Goal: Obtain resource: Download file/media

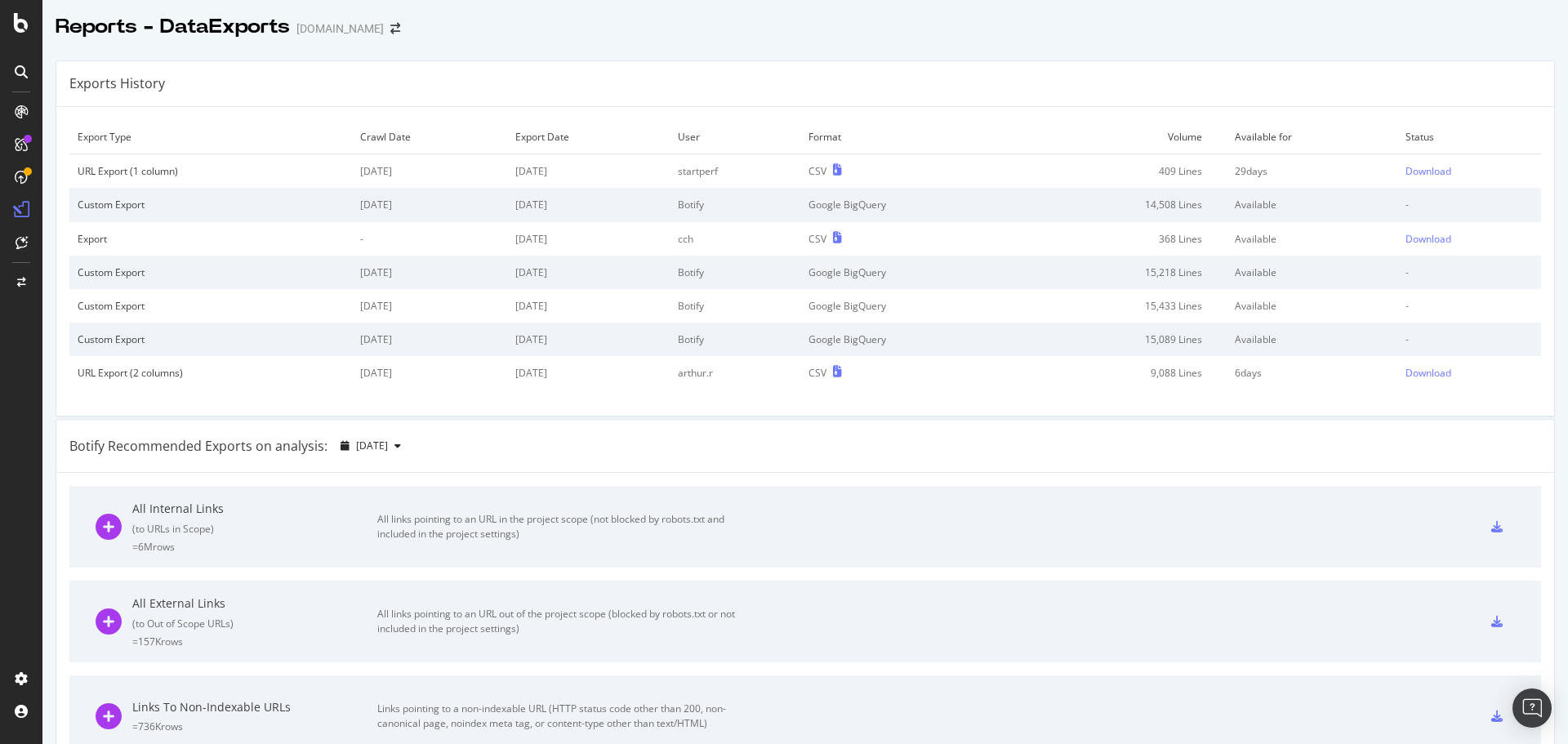
click at [351, 33] on div "[DOMAIN_NAME]" at bounding box center [340, 29] width 87 height 16
click at [384, 24] on span at bounding box center [395, 28] width 23 height 12
click at [390, 25] on icon "arrow-right-arrow-left" at bounding box center [395, 28] width 10 height 12
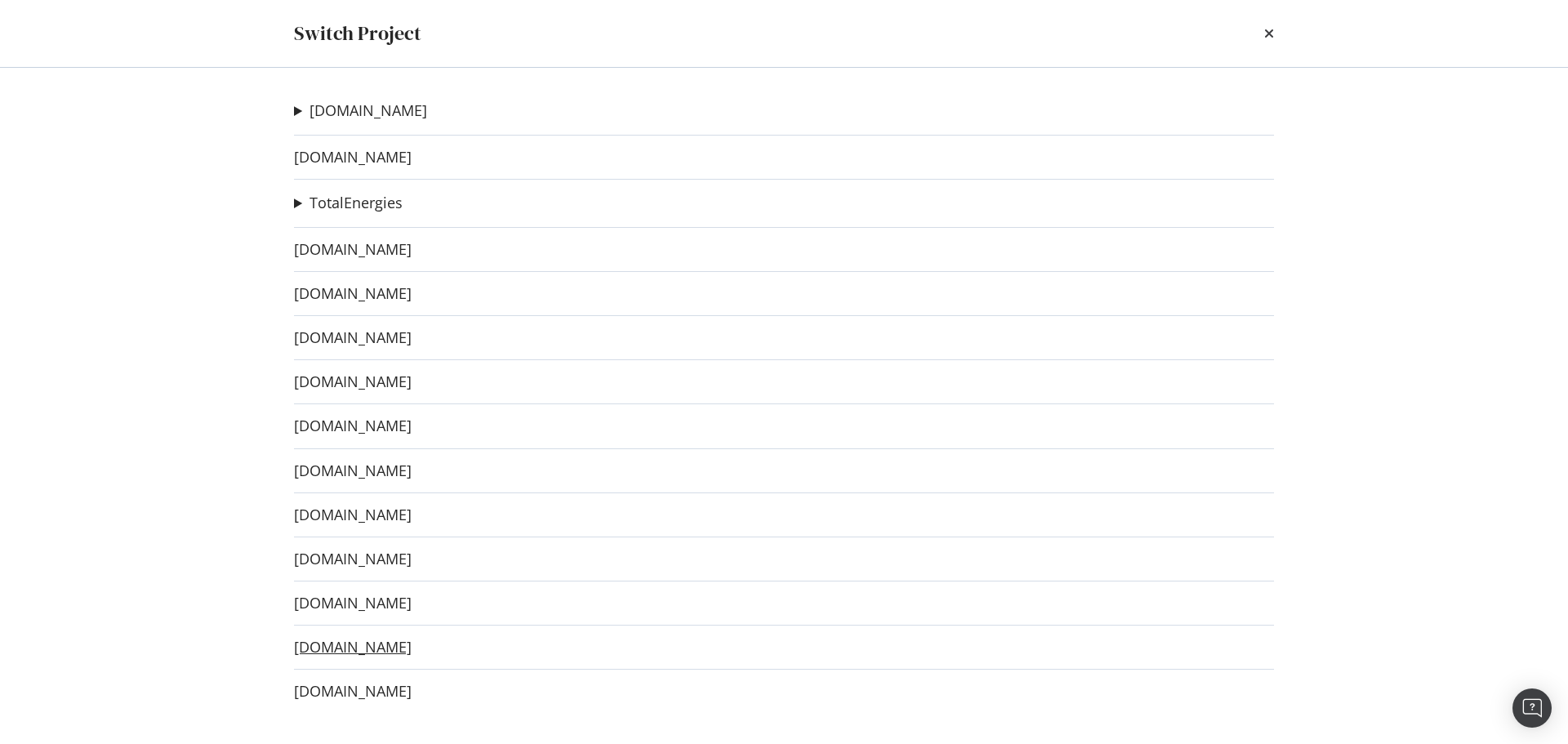
click at [369, 647] on link "[DOMAIN_NAME]" at bounding box center [353, 647] width 118 height 17
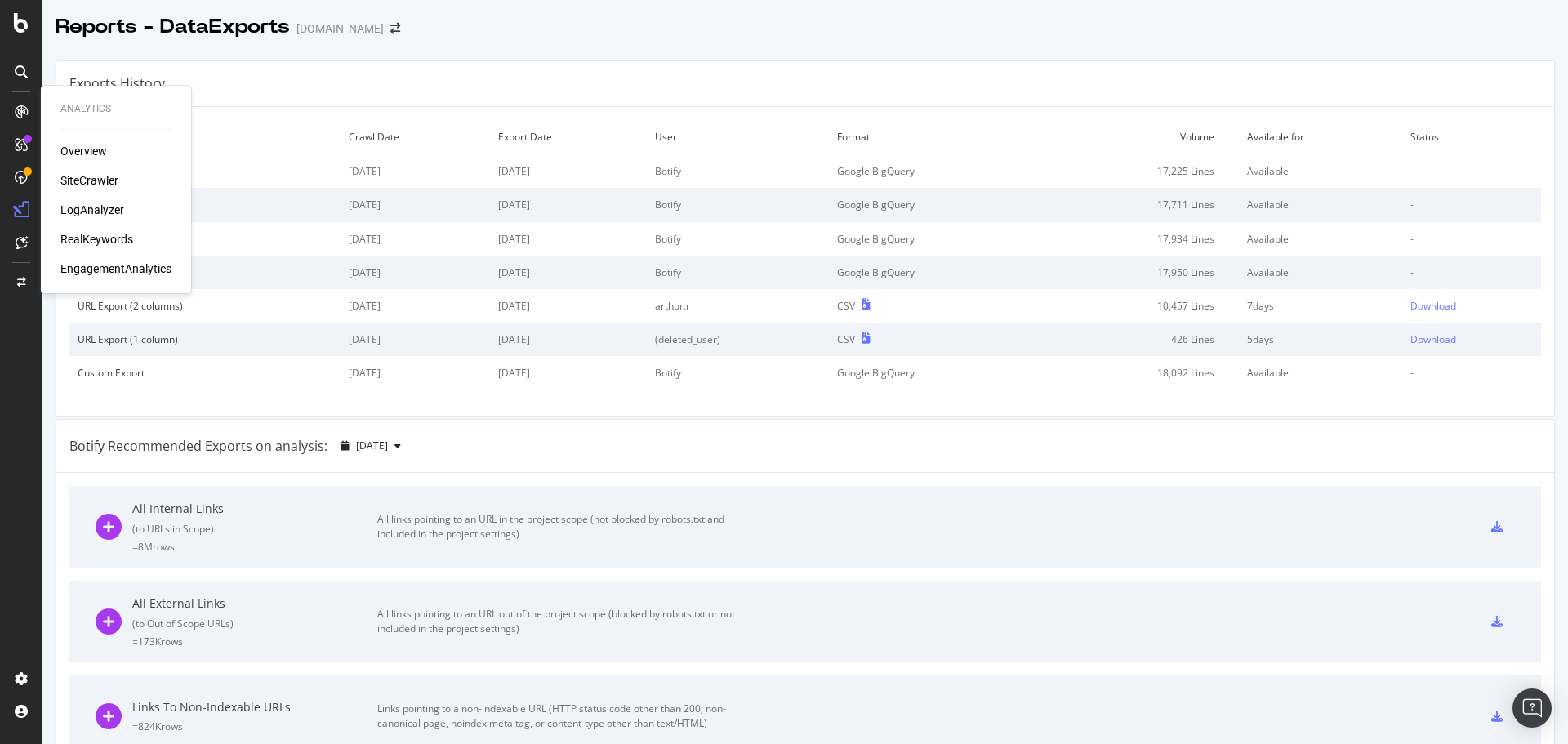
click at [86, 175] on div "SiteCrawler" at bounding box center [90, 181] width 58 height 16
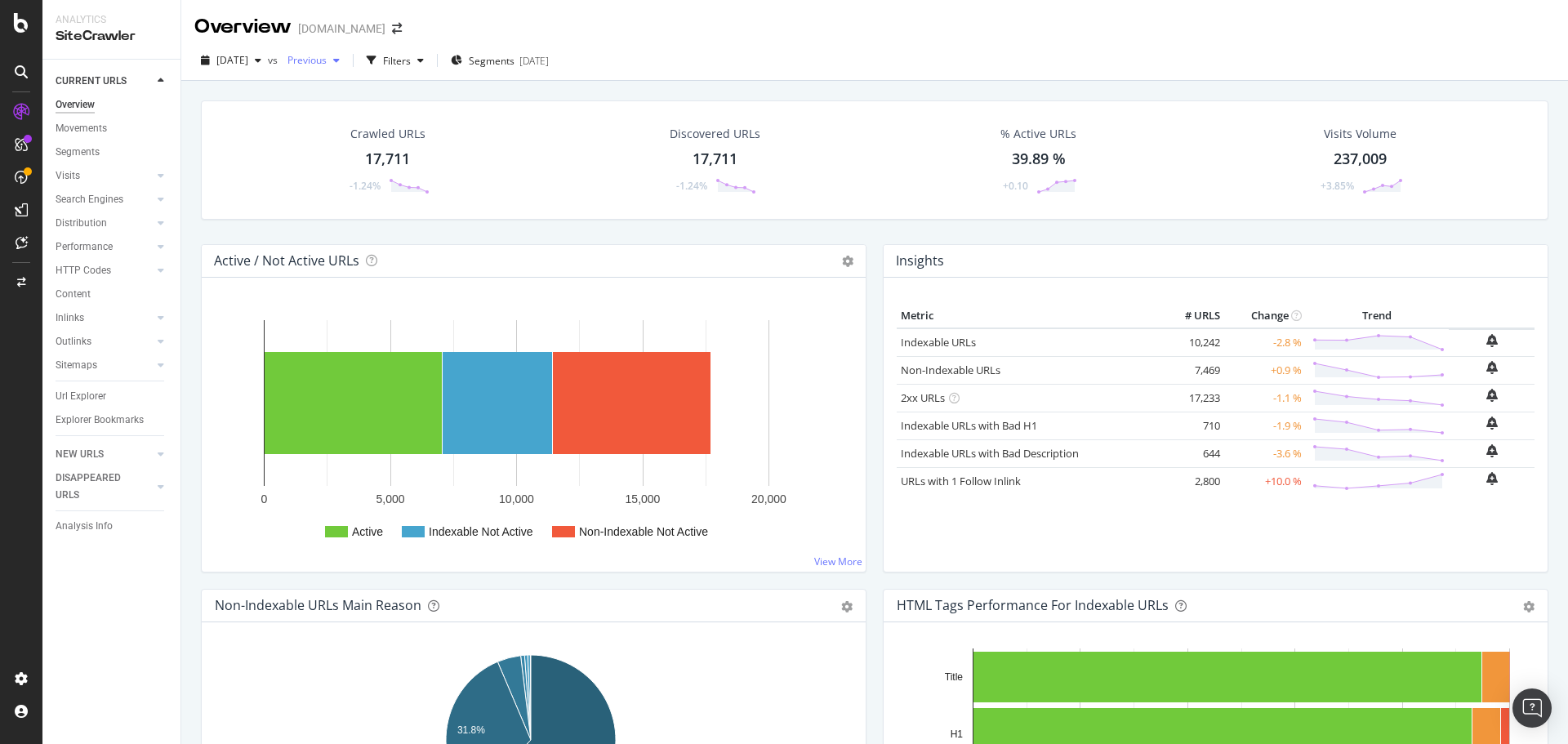
click at [327, 62] on span "Previous" at bounding box center [304, 60] width 45 height 14
click at [411, 56] on div "Filters" at bounding box center [397, 60] width 28 height 14
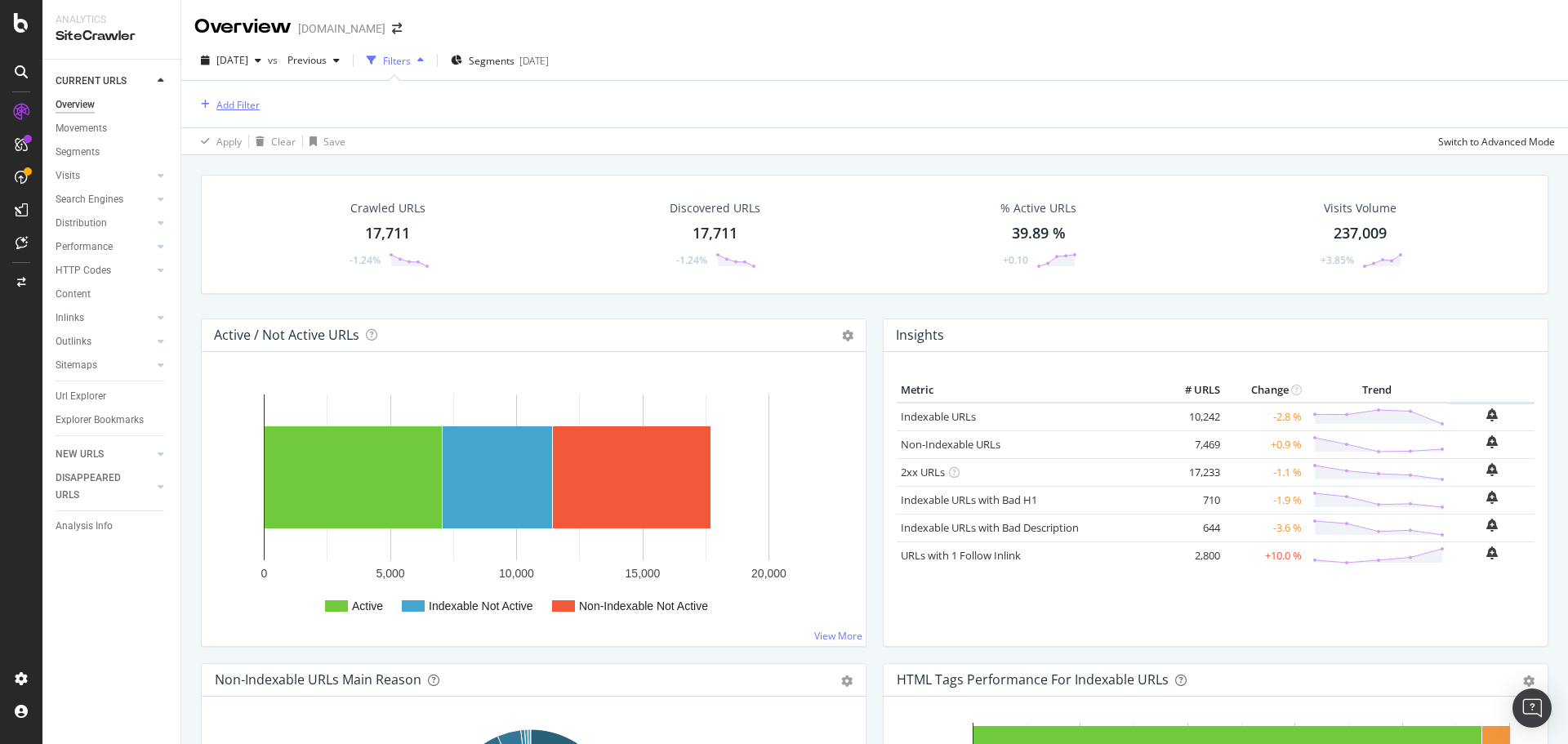
click at [229, 102] on div "Add Filter" at bounding box center [239, 104] width 44 height 14
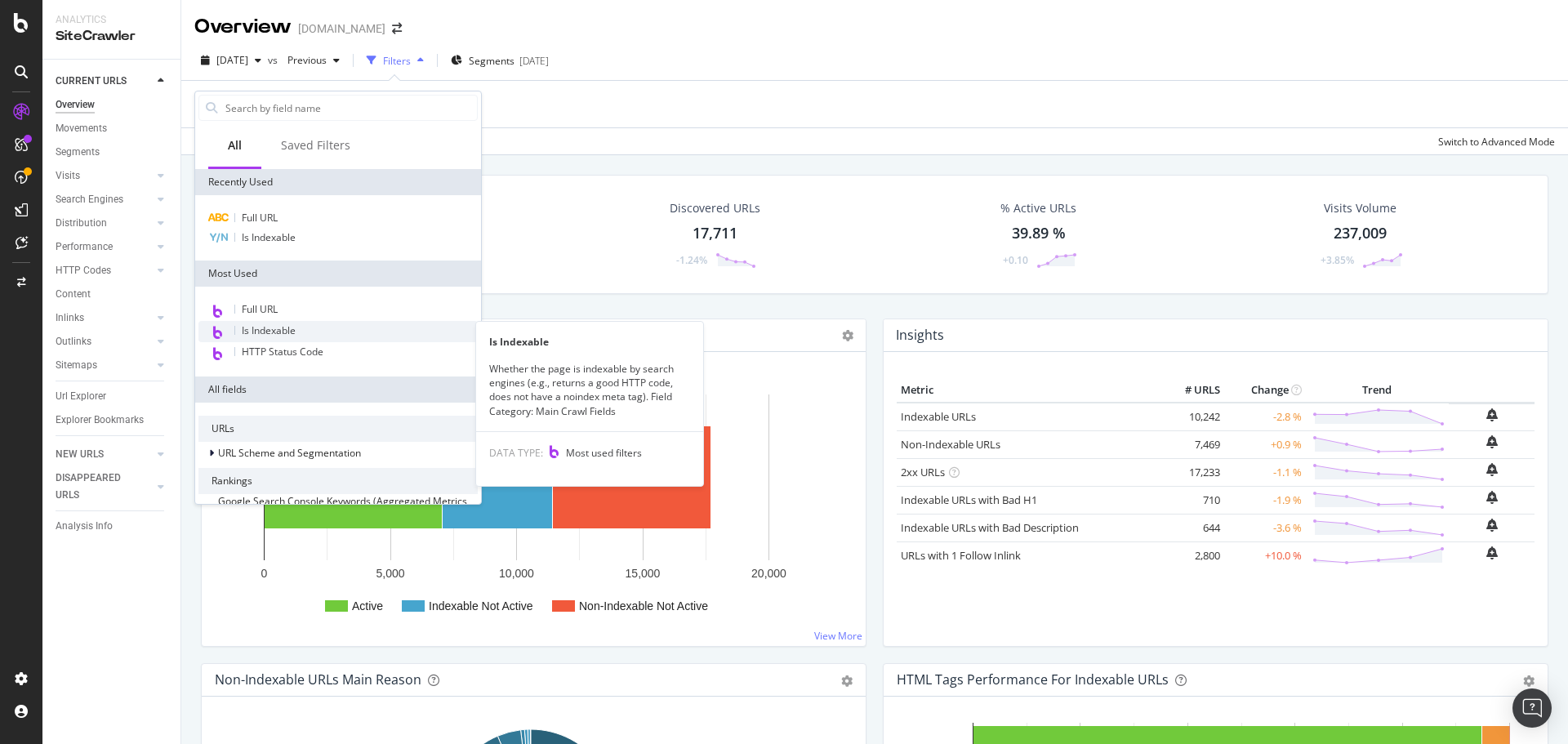
click at [283, 328] on span "Is Indexable" at bounding box center [268, 329] width 54 height 14
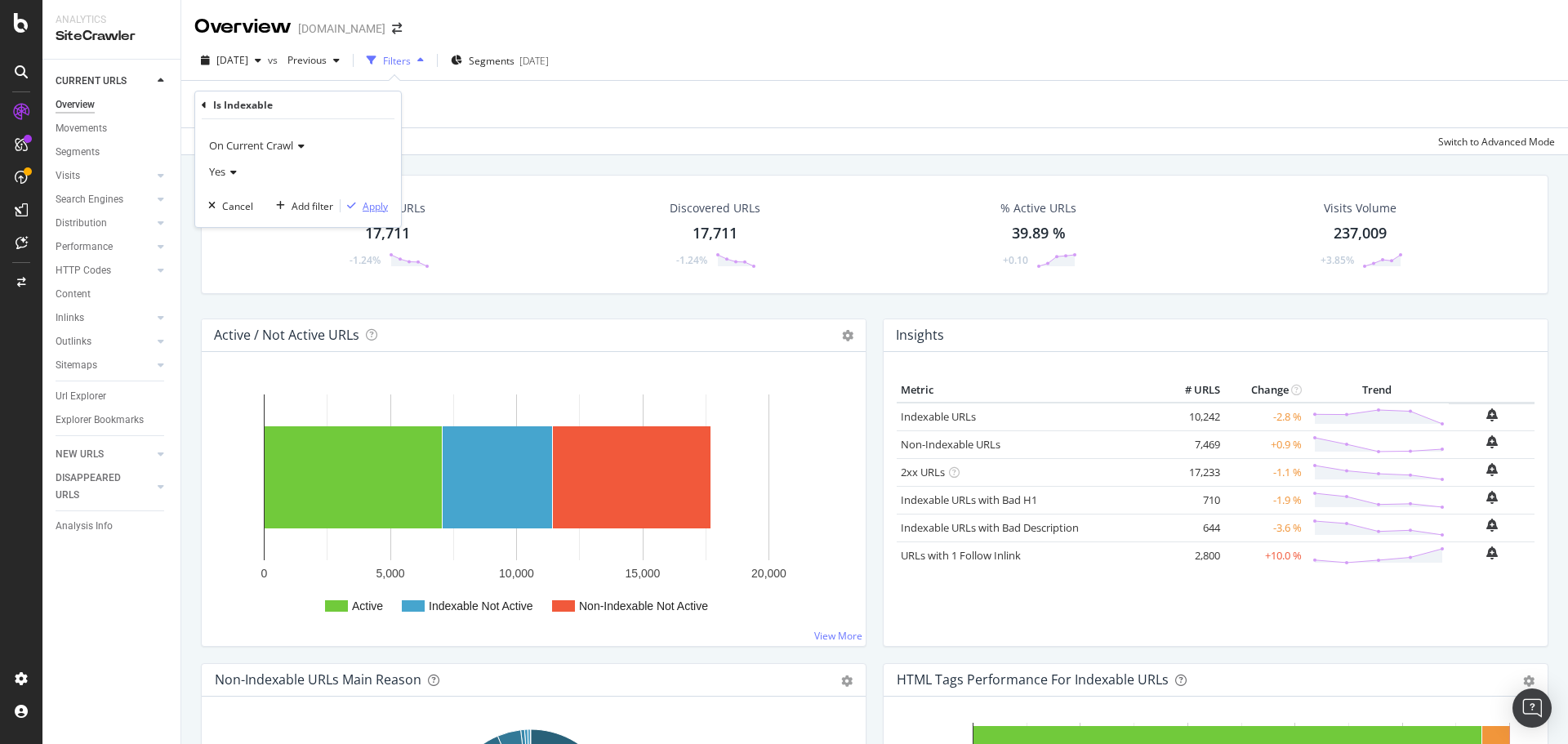
click at [378, 200] on div "Apply" at bounding box center [376, 206] width 25 height 14
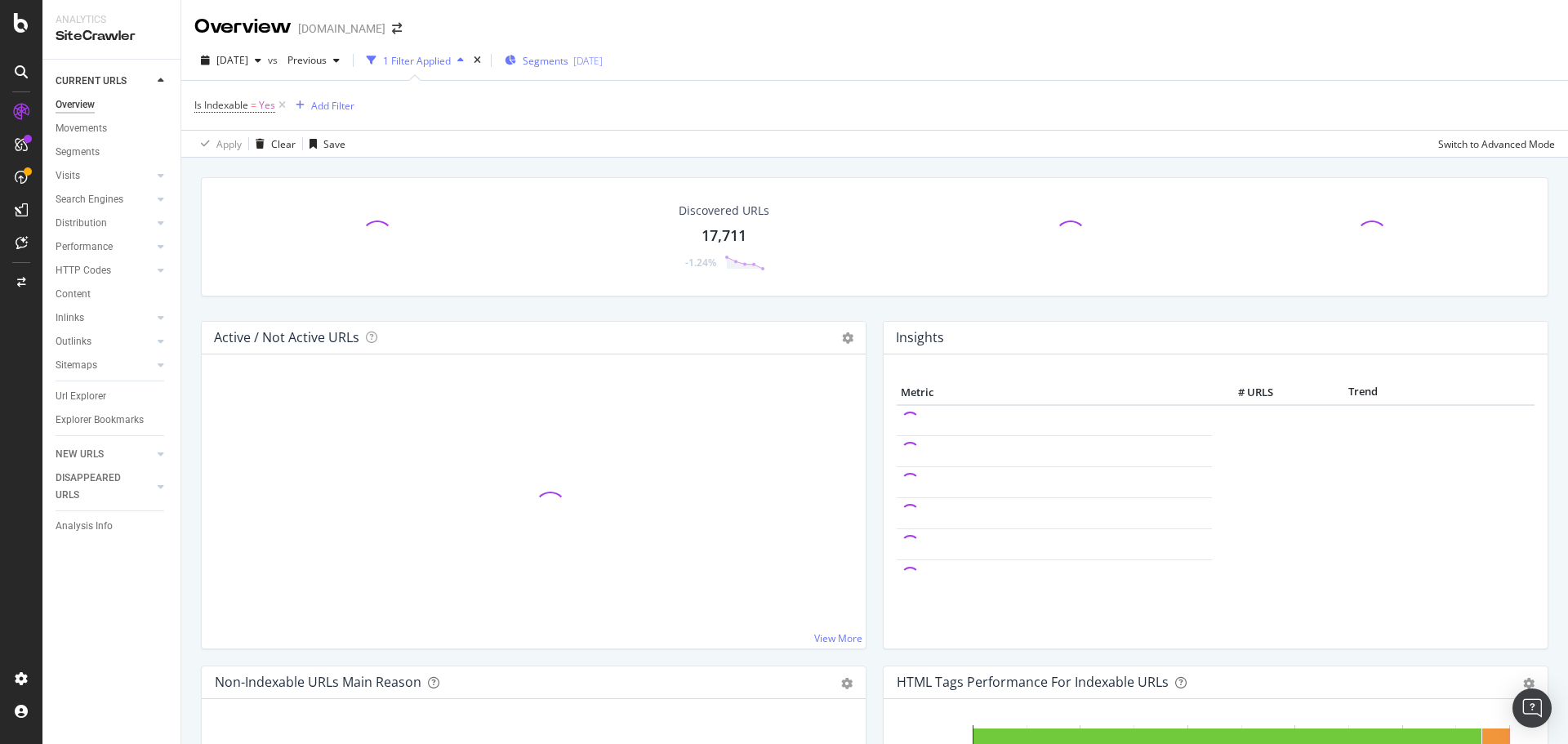
click at [603, 61] on div "Segments [DATE]" at bounding box center [554, 60] width 98 height 14
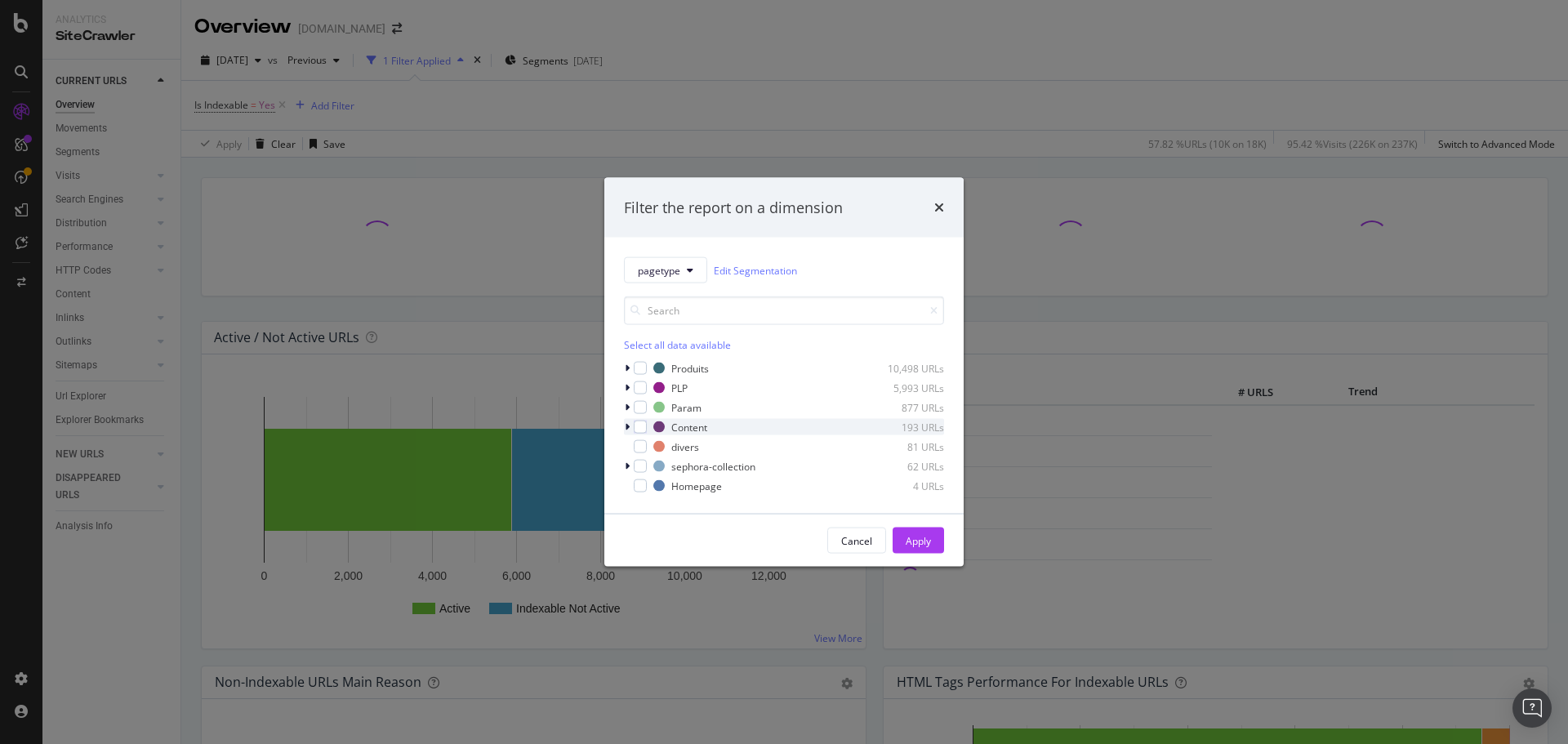
click at [629, 426] on icon "modal" at bounding box center [627, 426] width 5 height 10
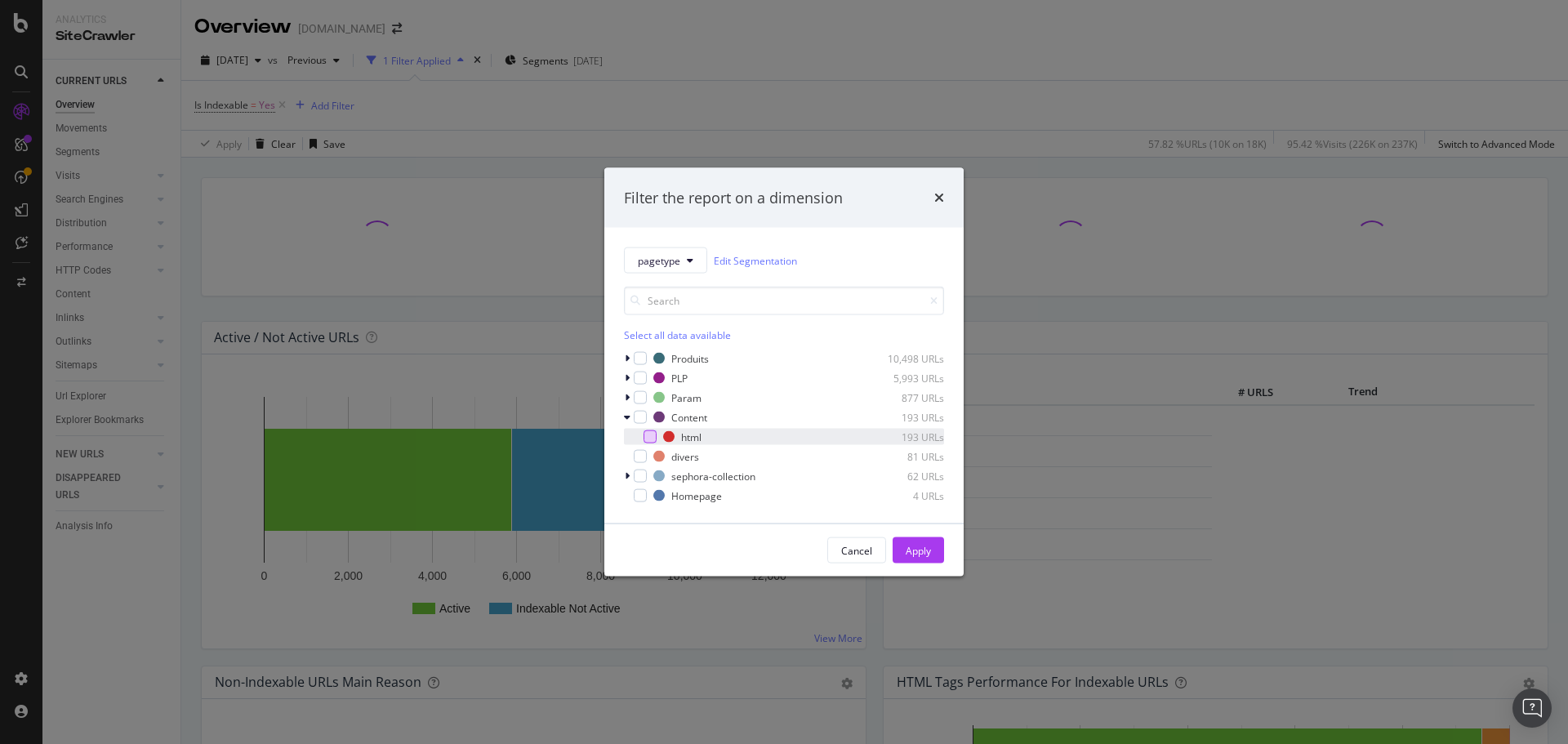
click at [651, 436] on div "modal" at bounding box center [650, 436] width 13 height 13
click at [925, 554] on div "Apply" at bounding box center [918, 550] width 25 height 14
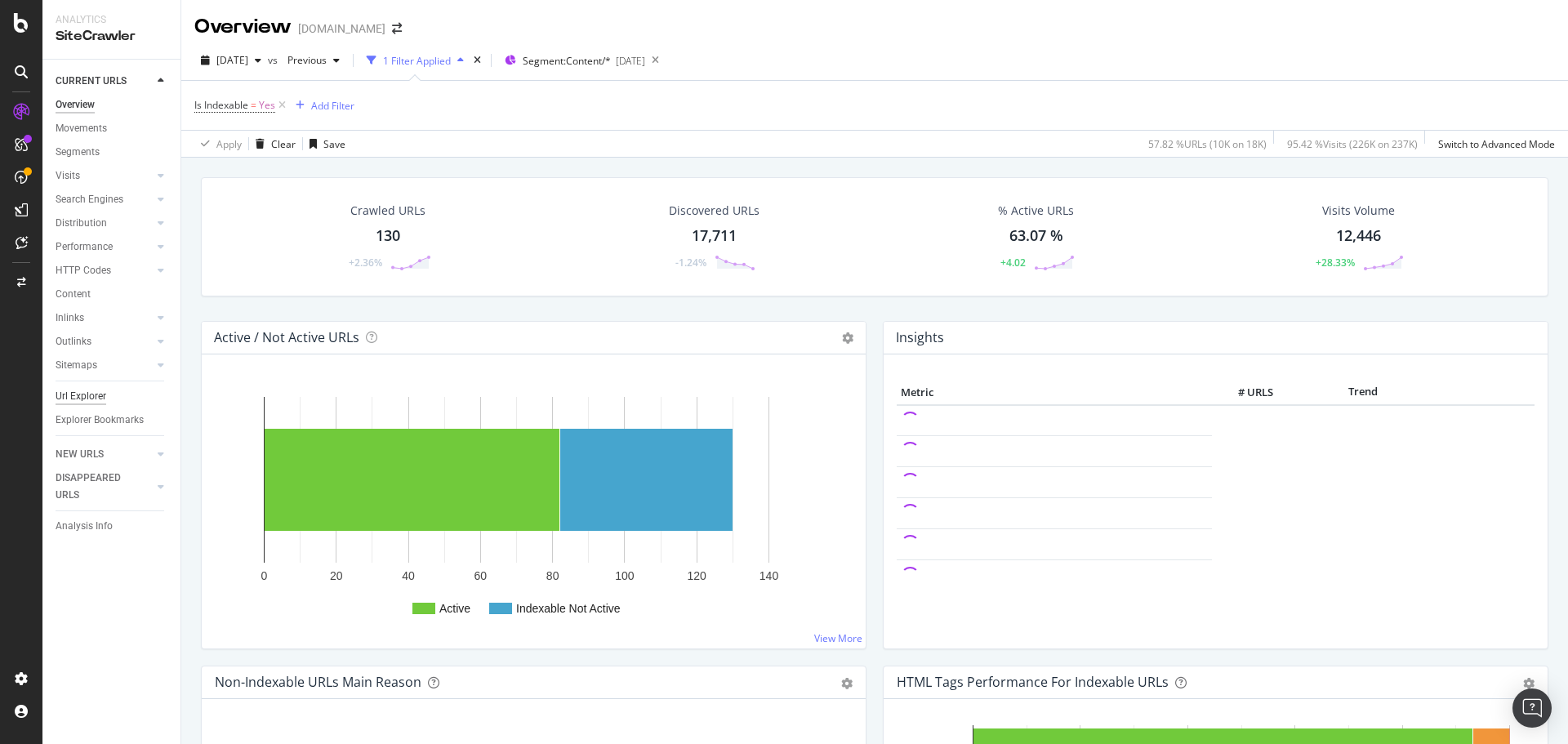
click at [87, 396] on div "Url Explorer" at bounding box center [81, 396] width 51 height 17
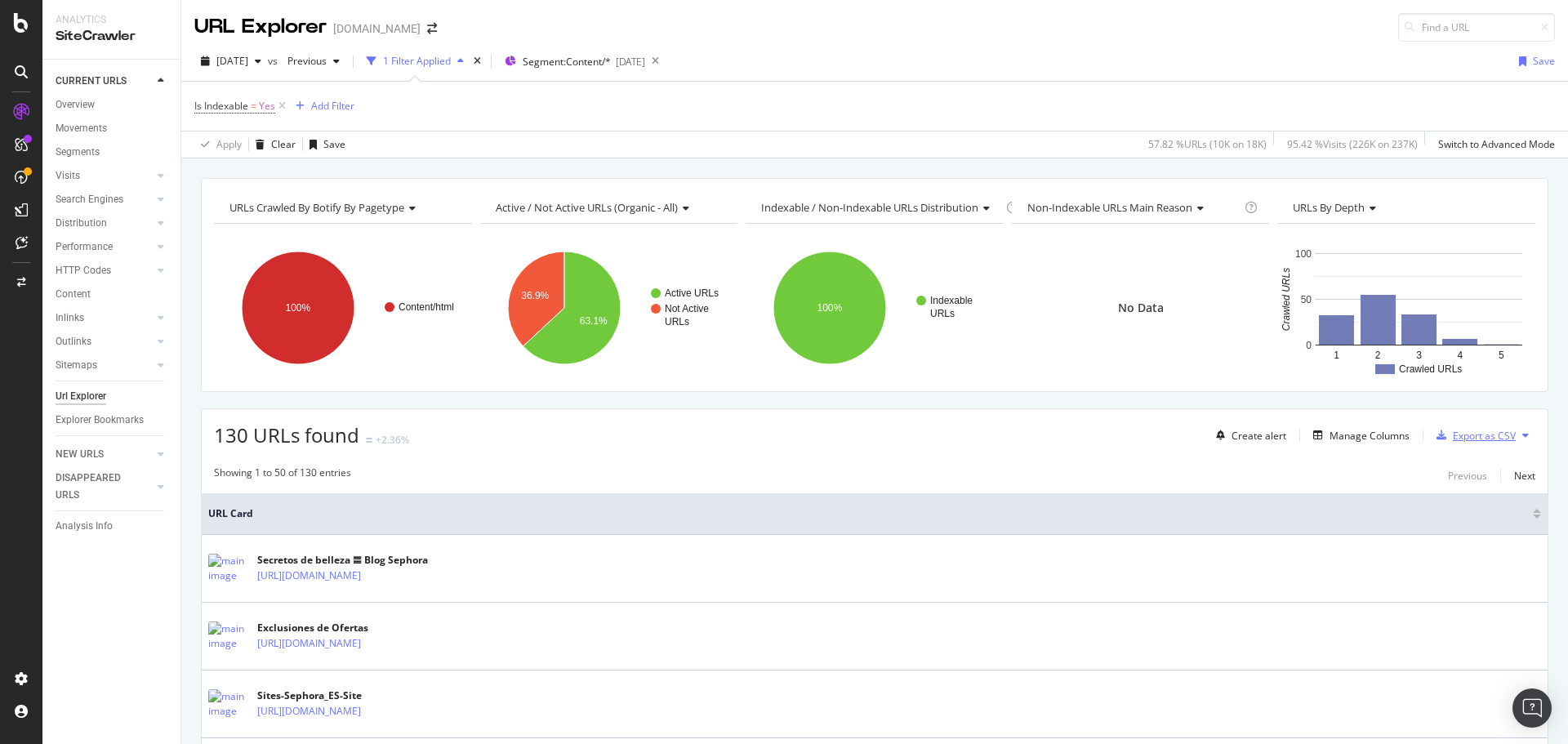
click at [1453, 436] on div "Export as CSV" at bounding box center [1484, 436] width 63 height 14
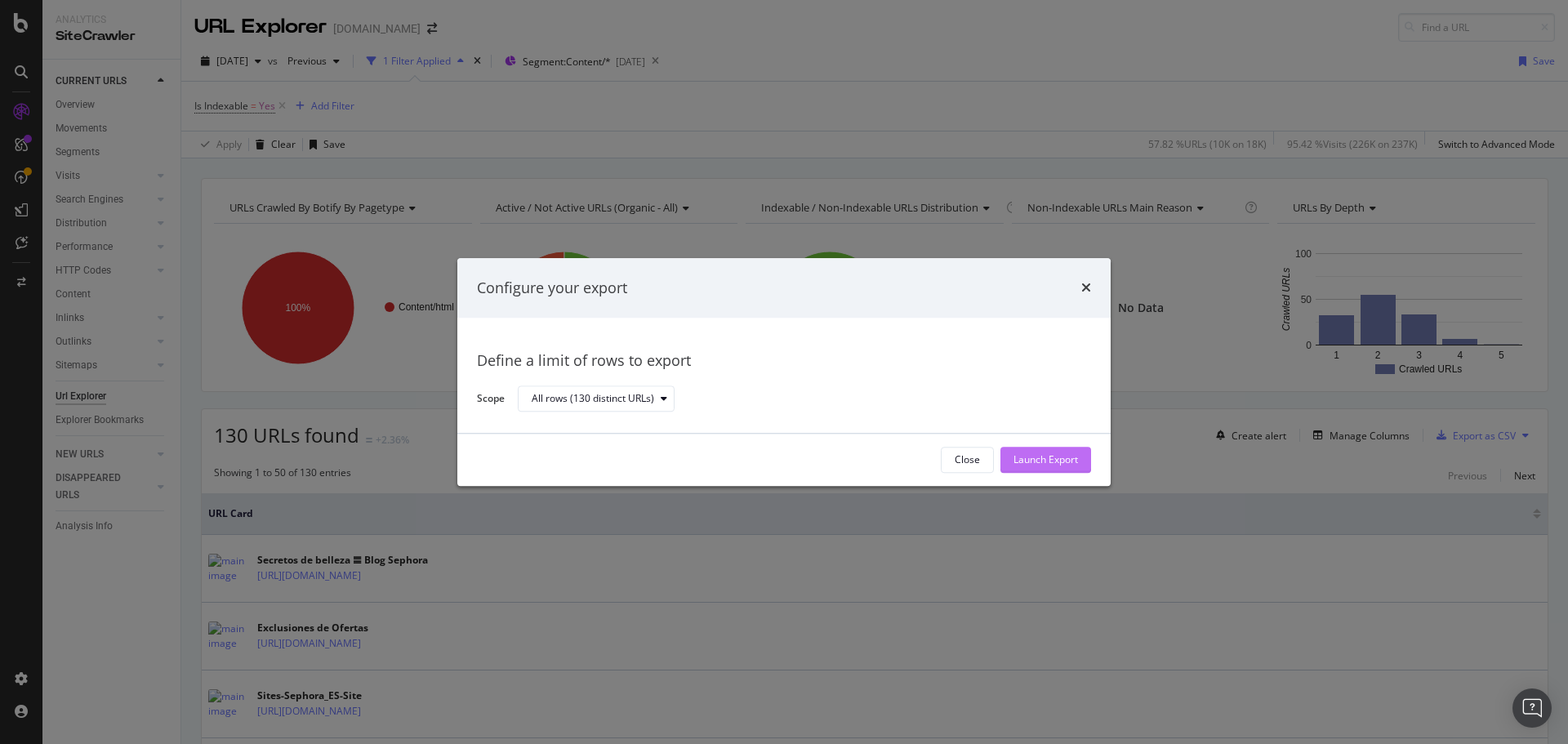
click at [1076, 459] on div "Launch Export" at bounding box center [1045, 460] width 64 height 14
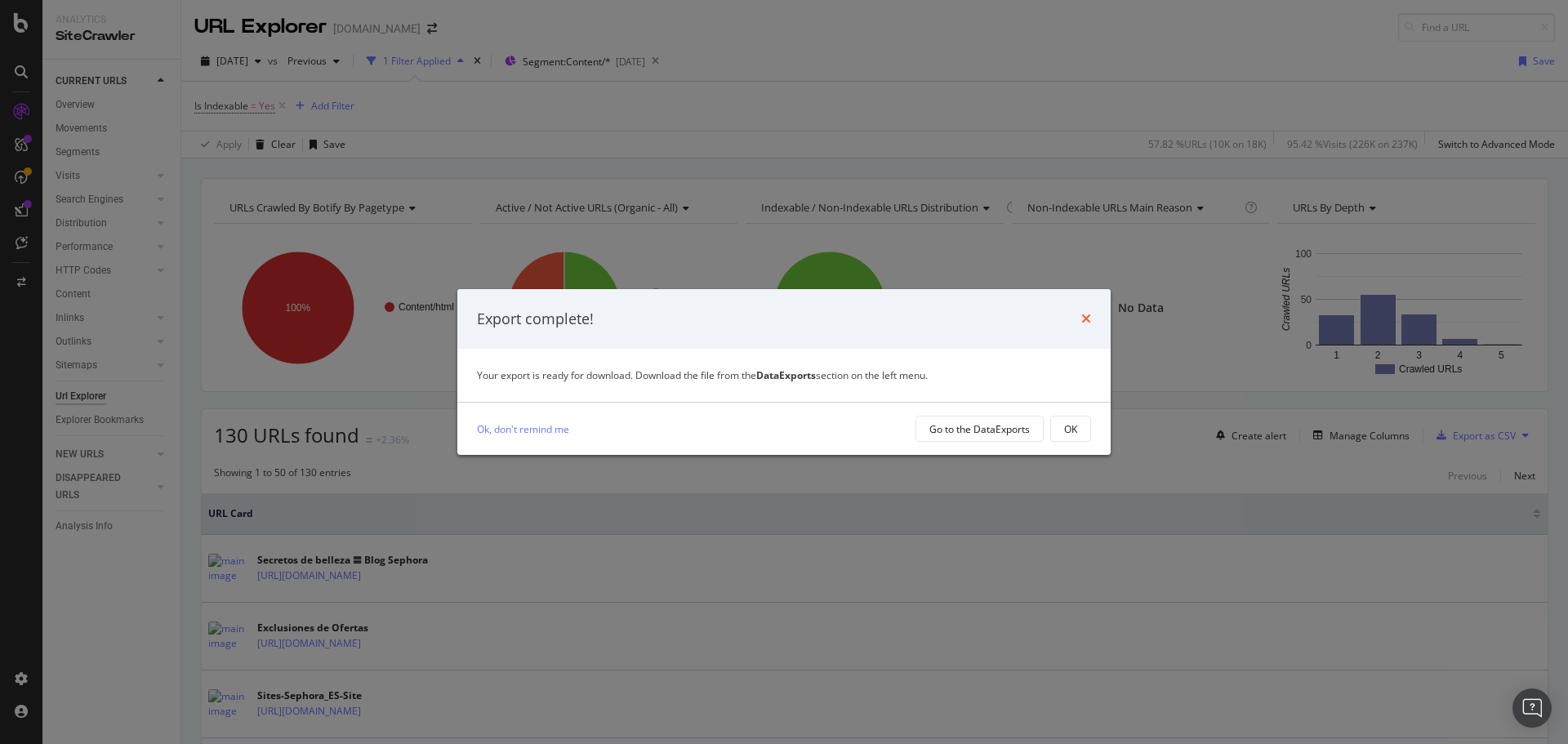
click at [1084, 322] on icon "times" at bounding box center [1086, 318] width 10 height 13
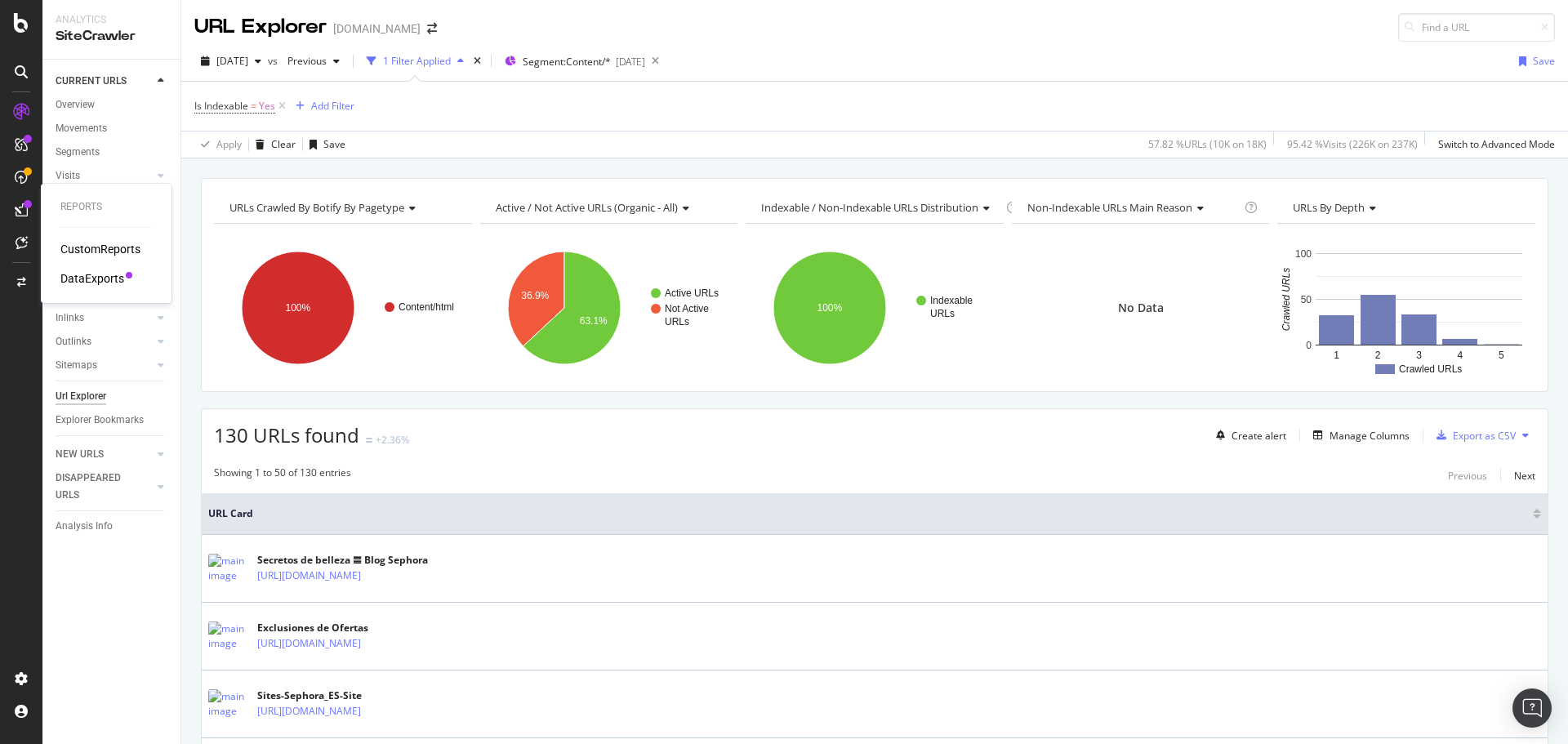
click at [70, 274] on div "DataExports" at bounding box center [93, 279] width 64 height 16
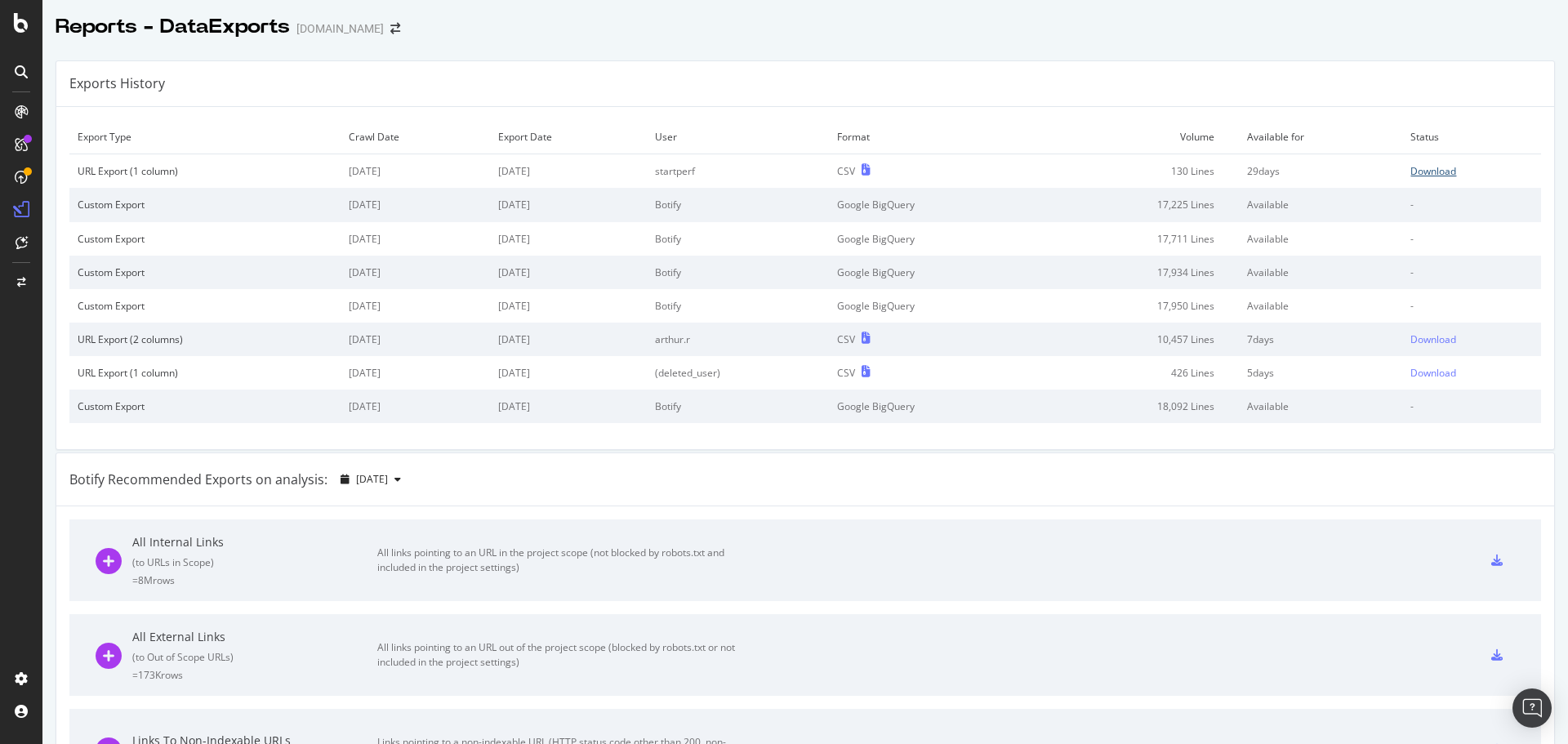
click at [1416, 173] on div "Download" at bounding box center [1434, 171] width 45 height 14
click at [78, 178] on div "SiteCrawler" at bounding box center [90, 181] width 58 height 16
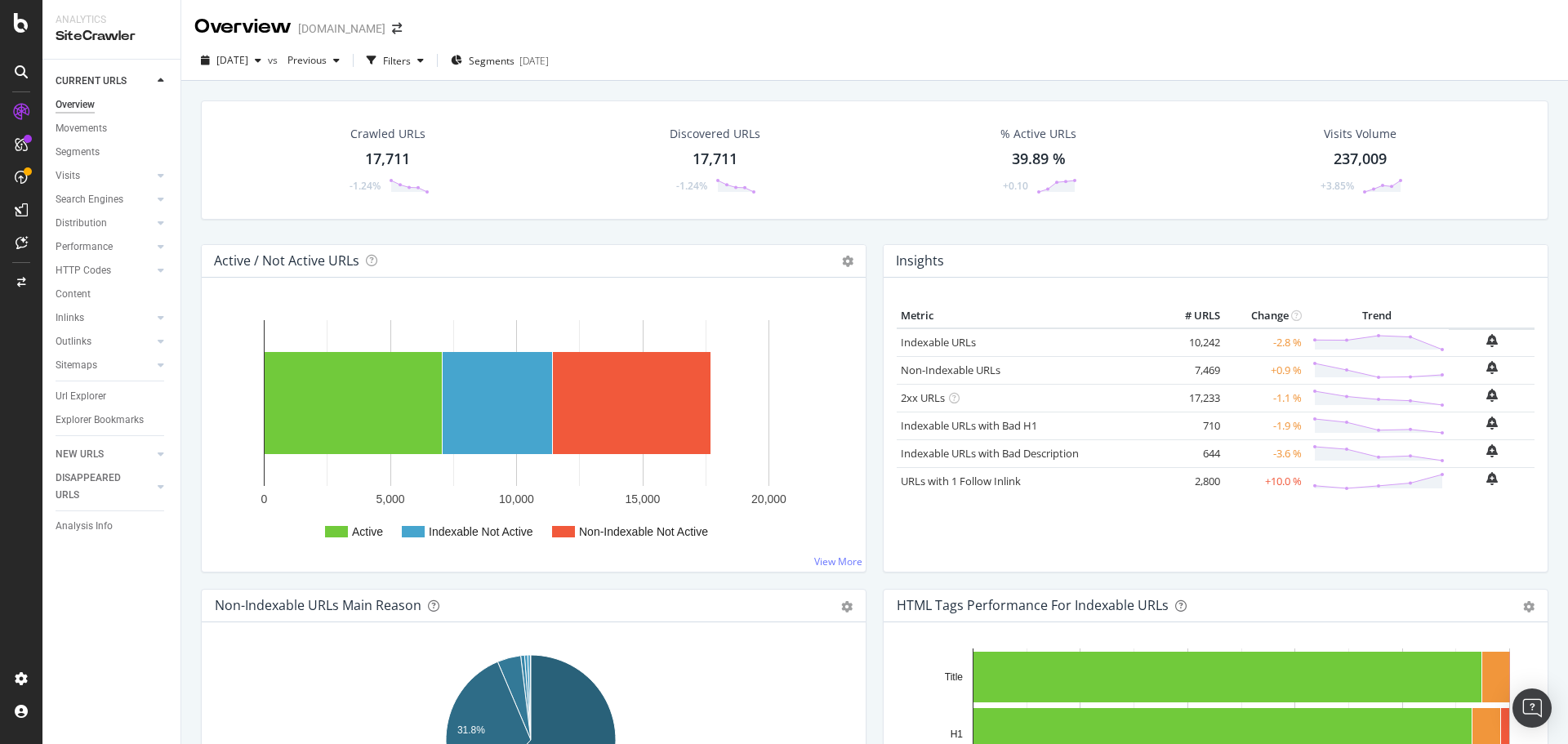
drag, startPoint x: 83, startPoint y: 399, endPoint x: 289, endPoint y: 231, distance: 265.8
click at [83, 399] on div "Url Explorer" at bounding box center [81, 396] width 51 height 17
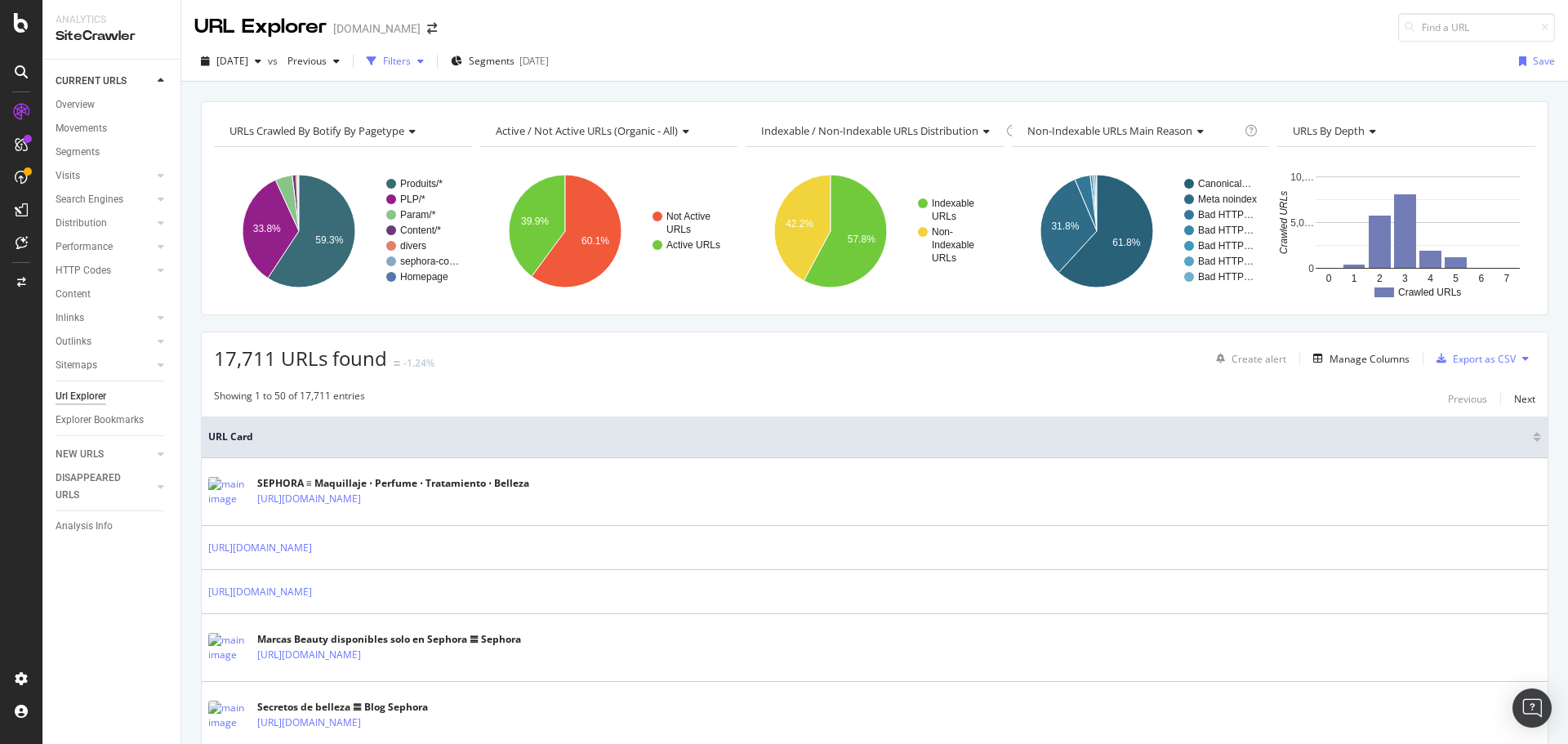
click at [430, 67] on div "Filters" at bounding box center [395, 61] width 70 height 24
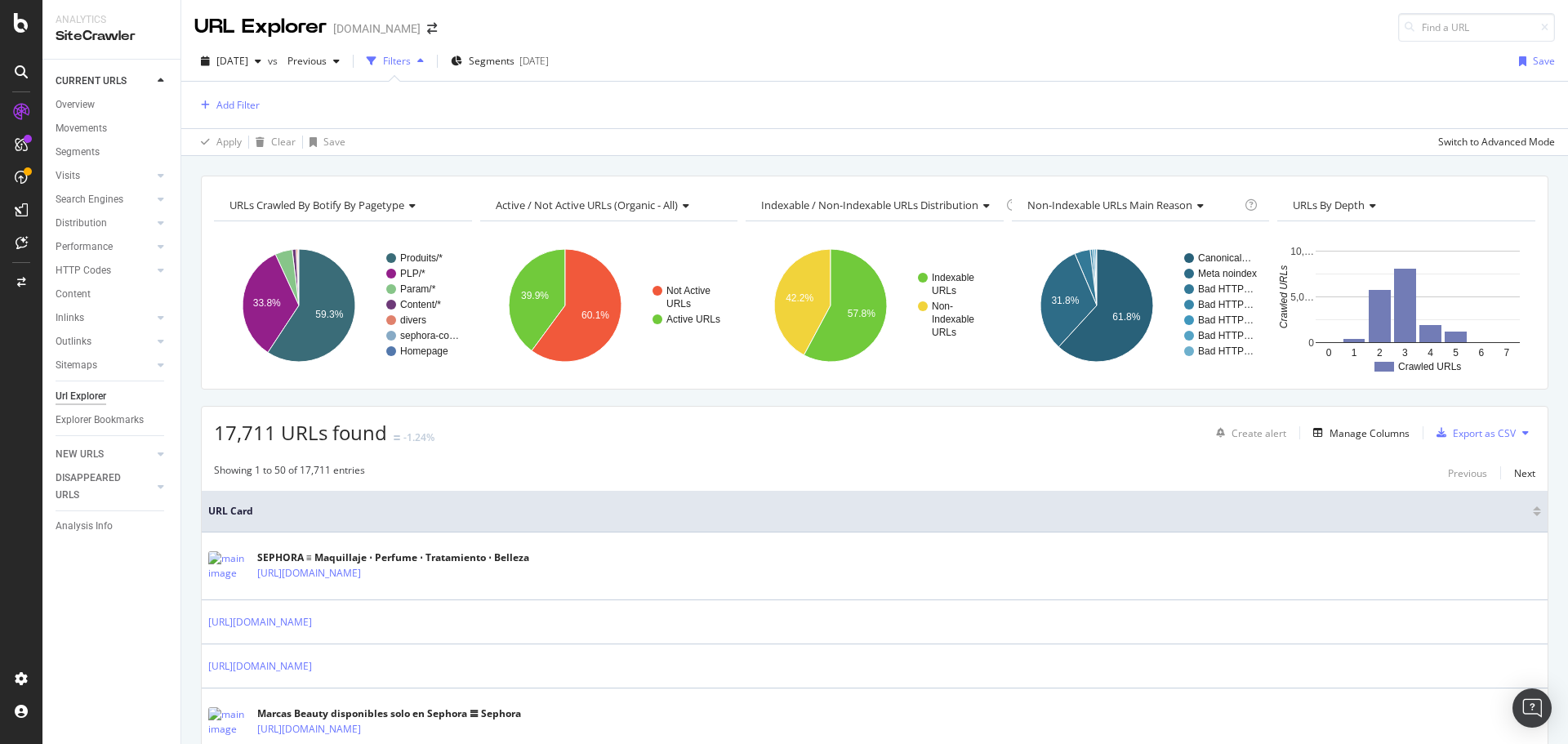
click at [430, 67] on div "Filters" at bounding box center [395, 61] width 70 height 24
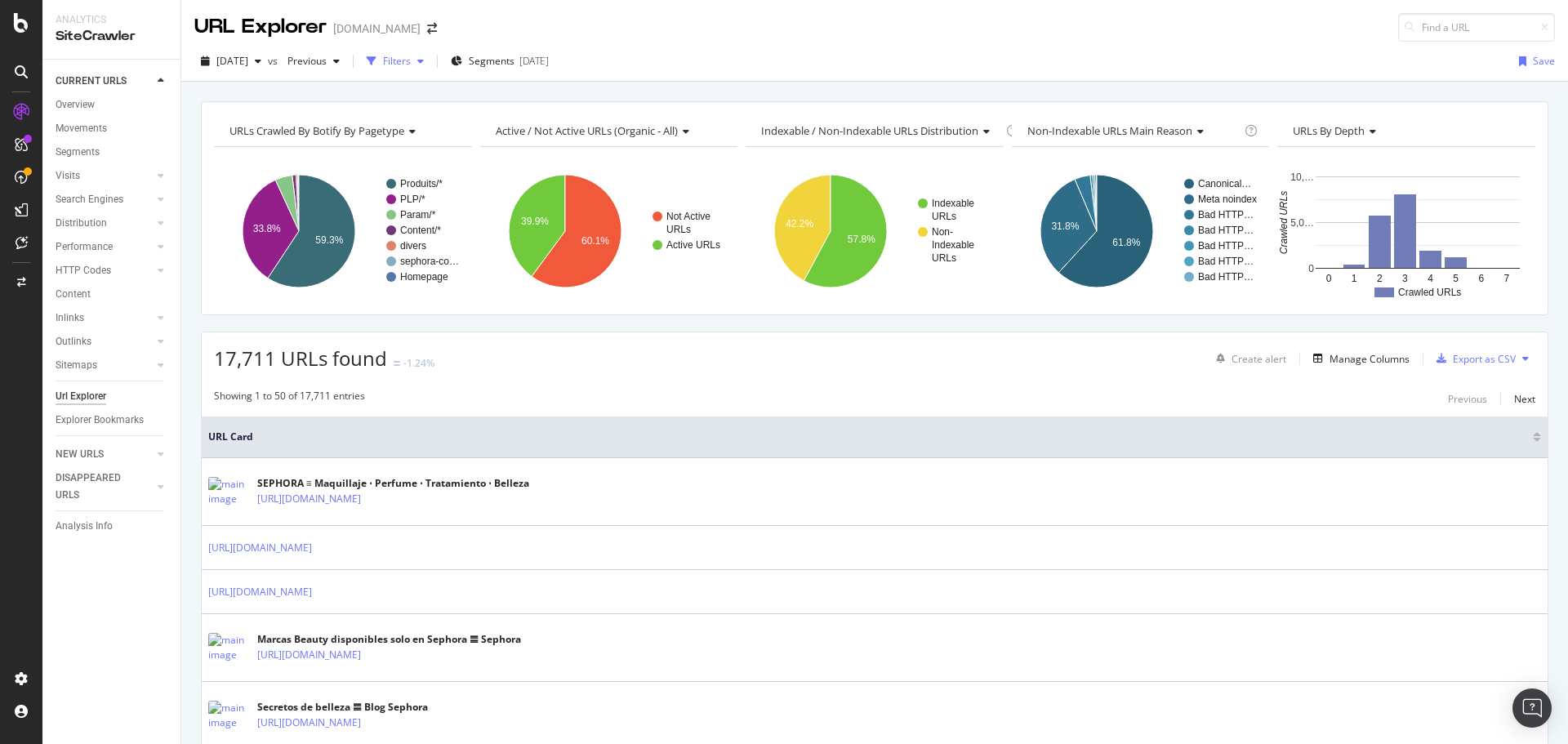
click at [430, 54] on div "Filters" at bounding box center [395, 61] width 70 height 24
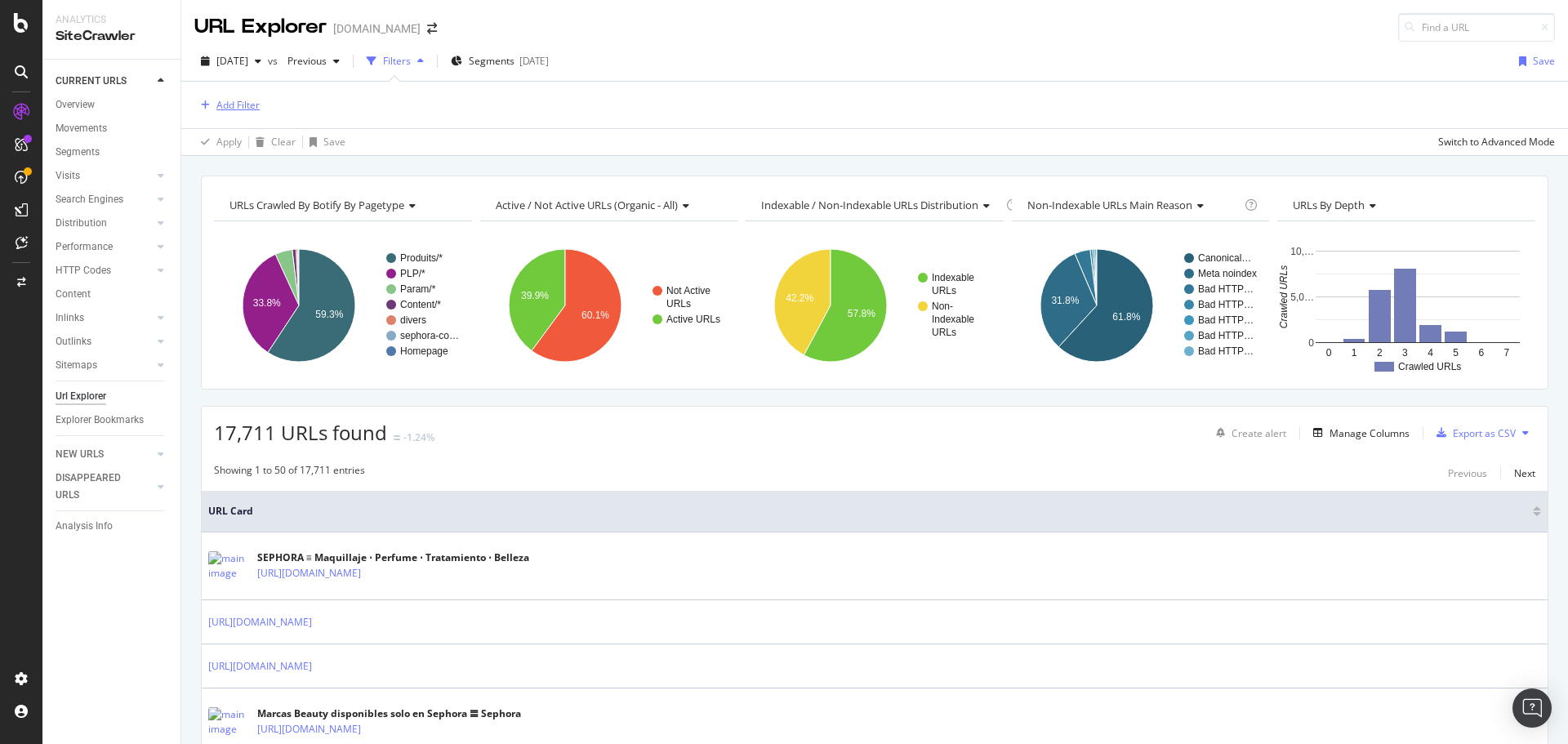
click at [220, 111] on div "Add Filter" at bounding box center [239, 104] width 44 height 14
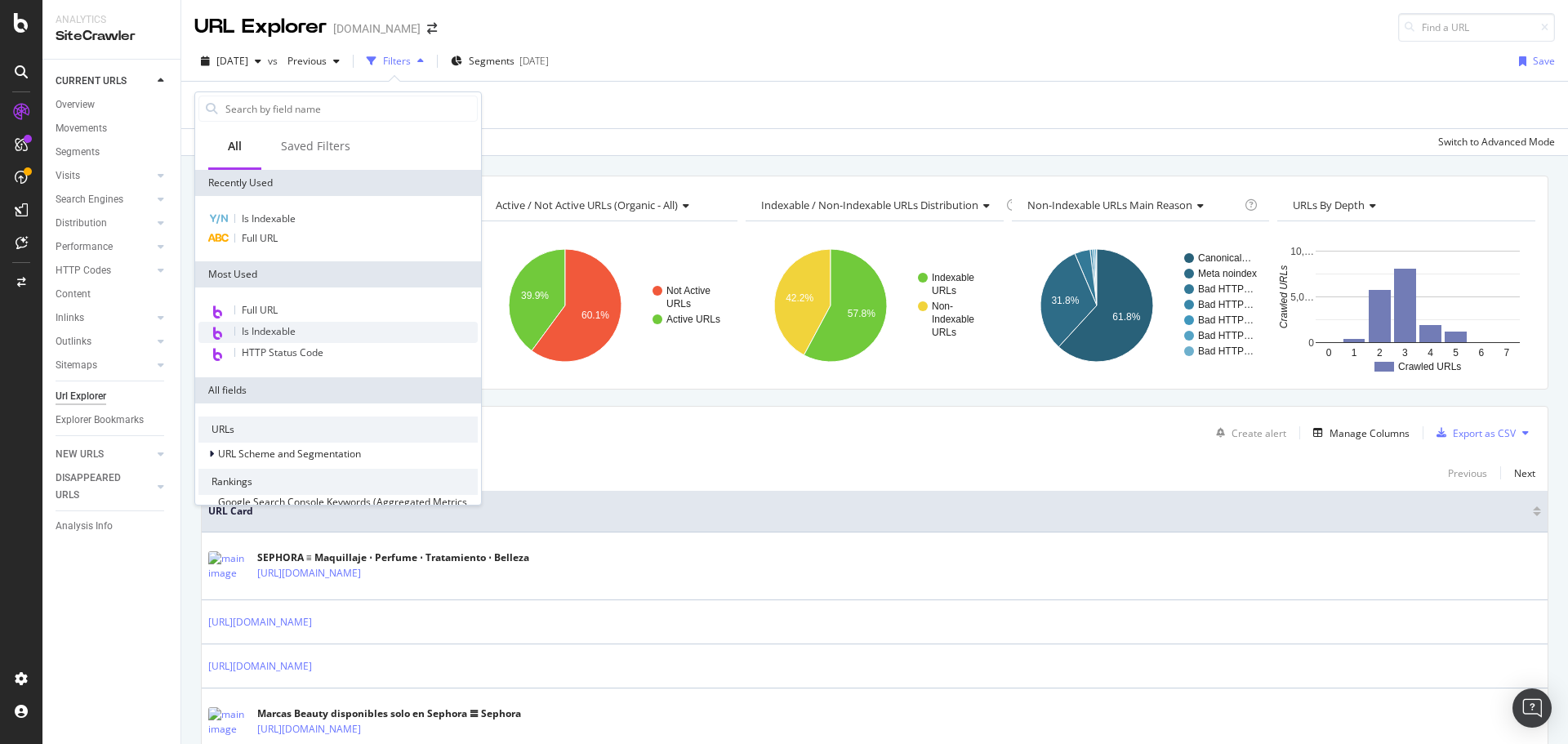
click at [362, 328] on div "Is Indexable" at bounding box center [338, 332] width 279 height 21
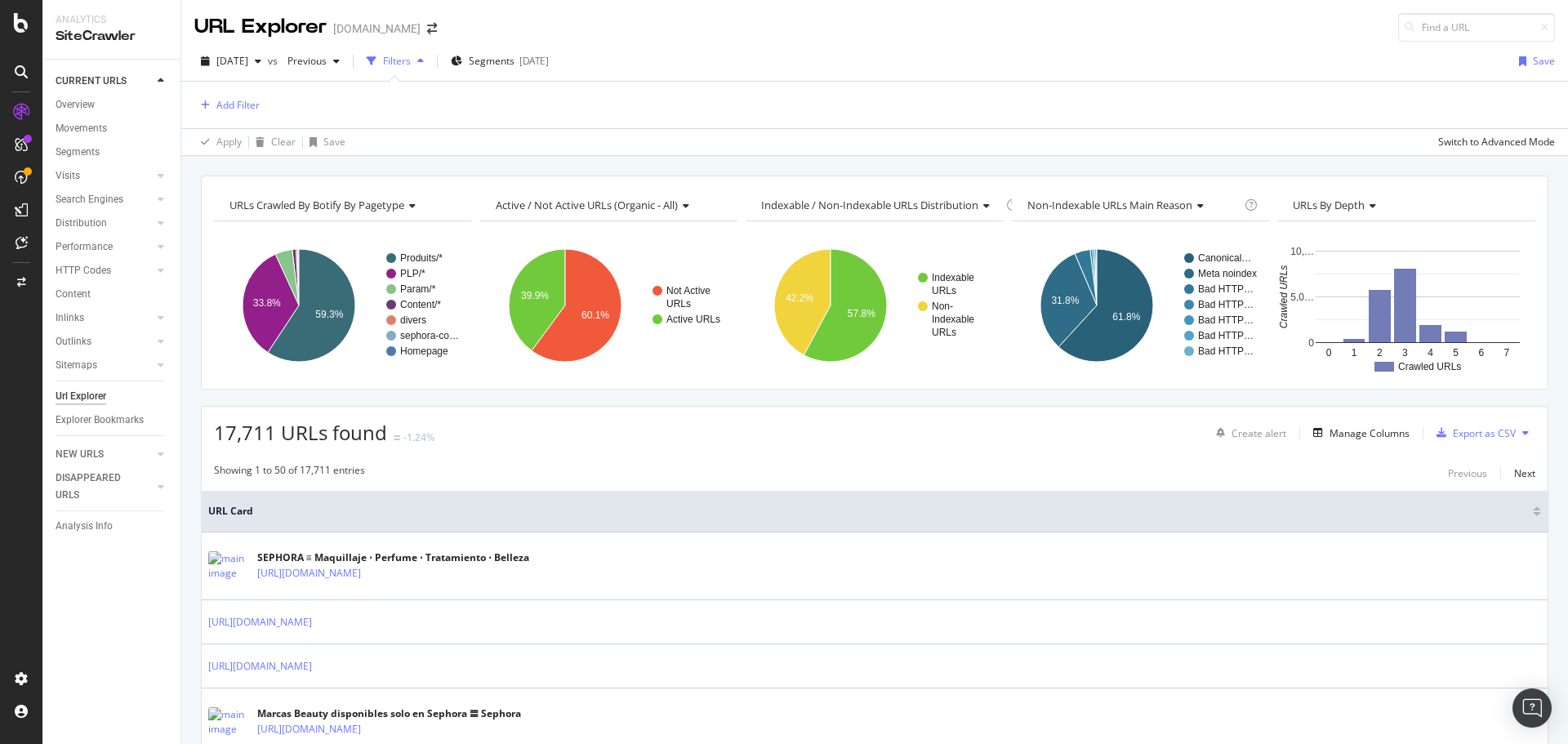
click at [618, 112] on div "Add Filter" at bounding box center [875, 104] width 1361 height 46
click at [549, 59] on div "[DATE]" at bounding box center [534, 60] width 29 height 14
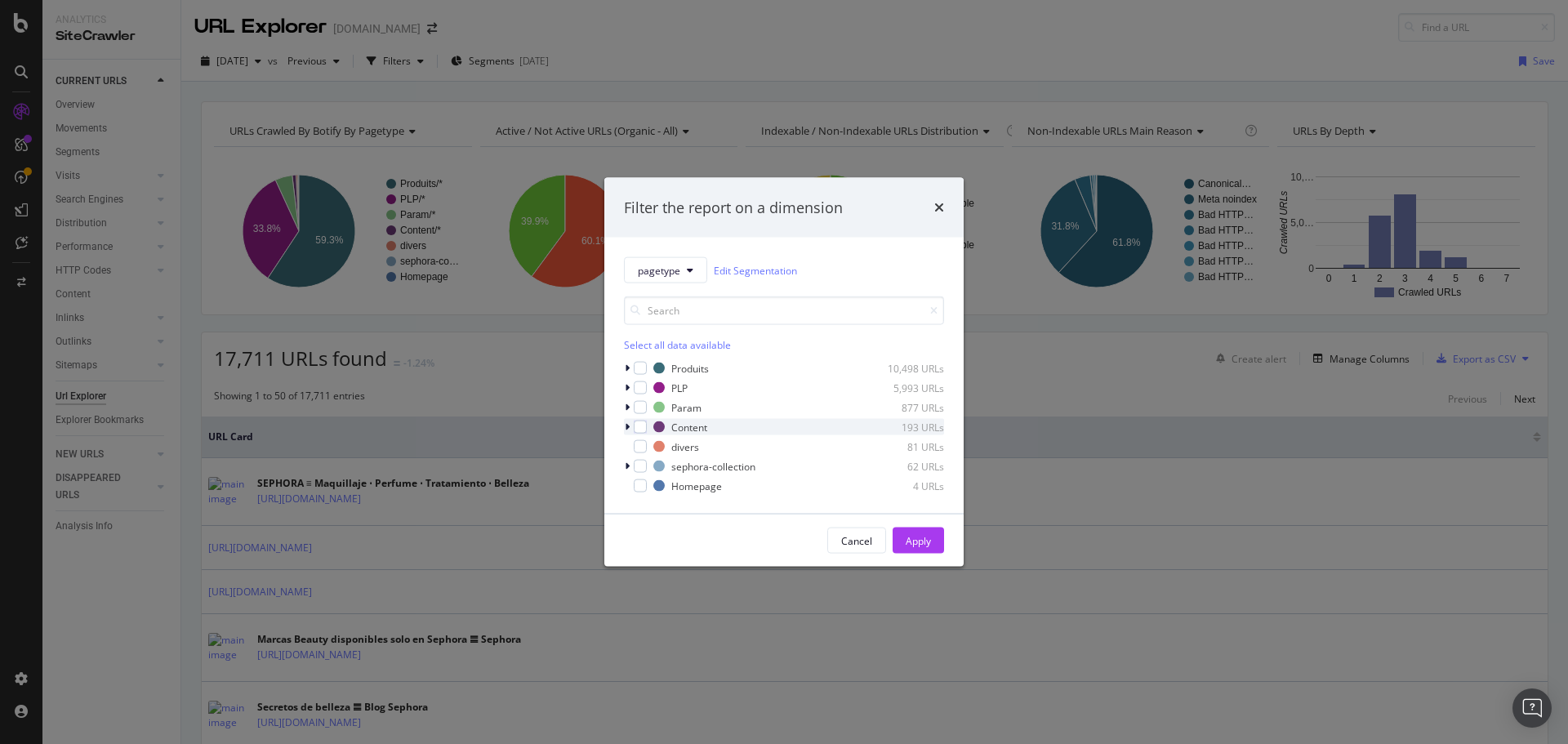
click at [628, 426] on icon "modal" at bounding box center [627, 426] width 5 height 10
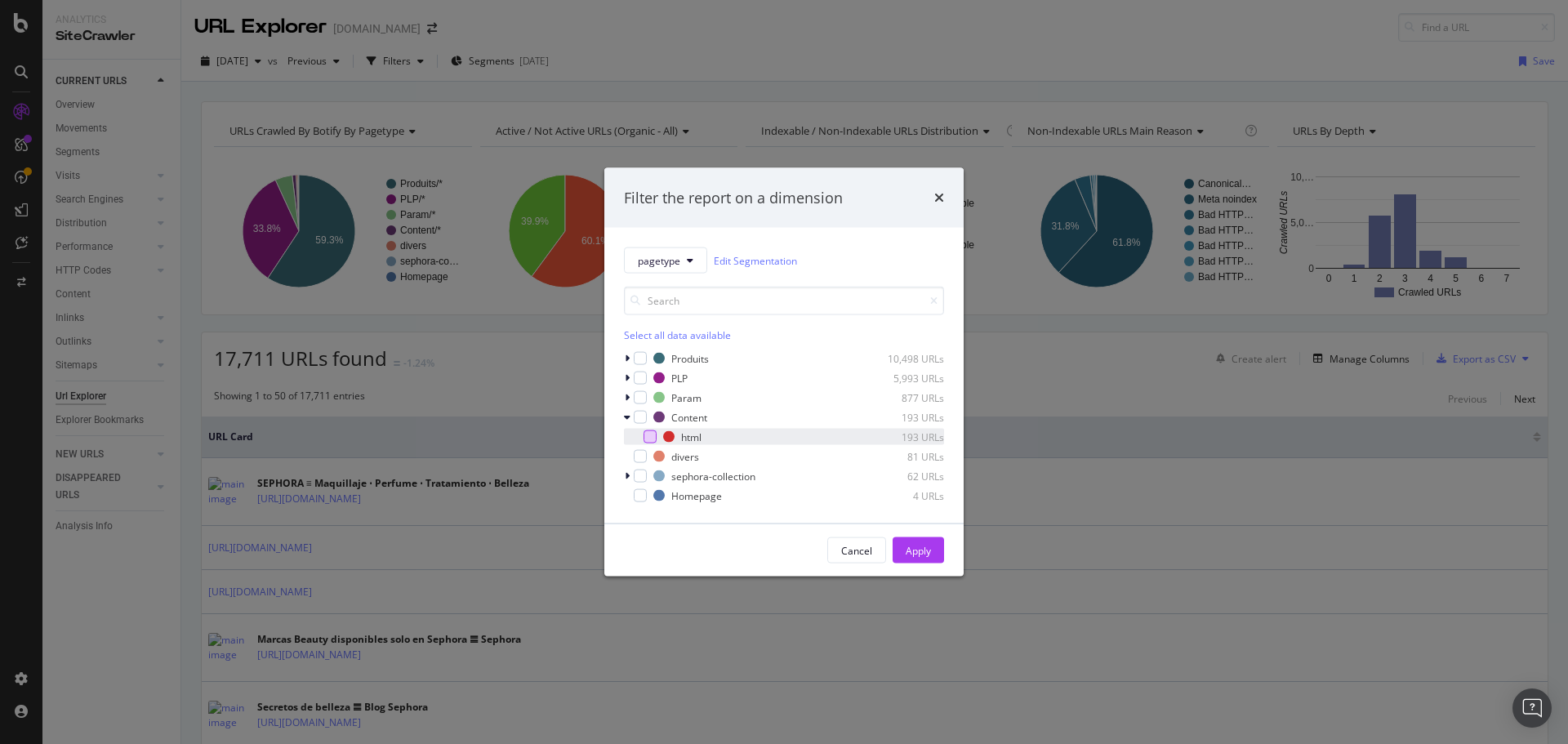
click at [652, 438] on div "modal" at bounding box center [650, 436] width 13 height 13
click at [914, 543] on div "Apply" at bounding box center [918, 550] width 25 height 14
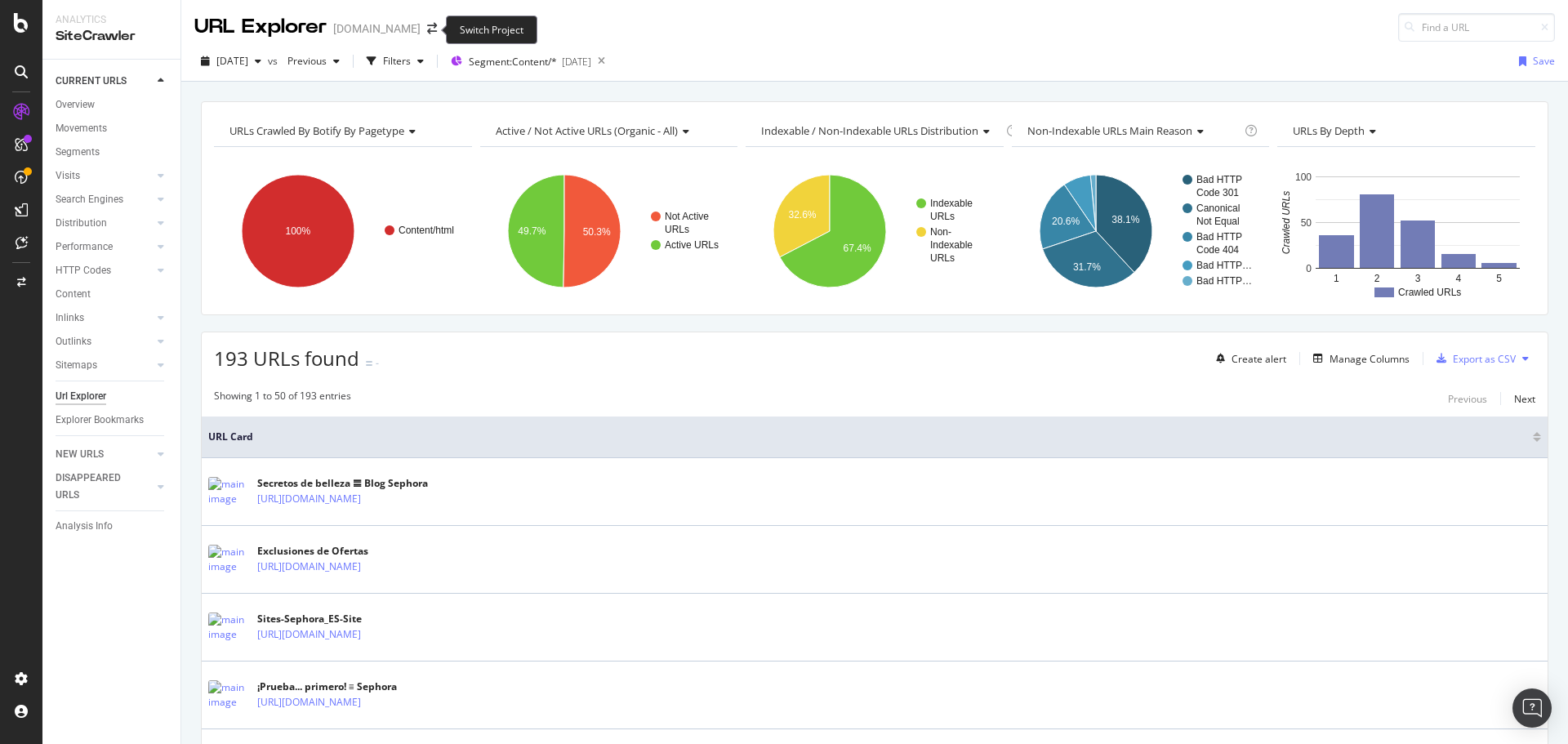
click at [433, 28] on span at bounding box center [432, 28] width 23 height 12
click at [427, 27] on icon "arrow-right-arrow-left" at bounding box center [432, 28] width 10 height 12
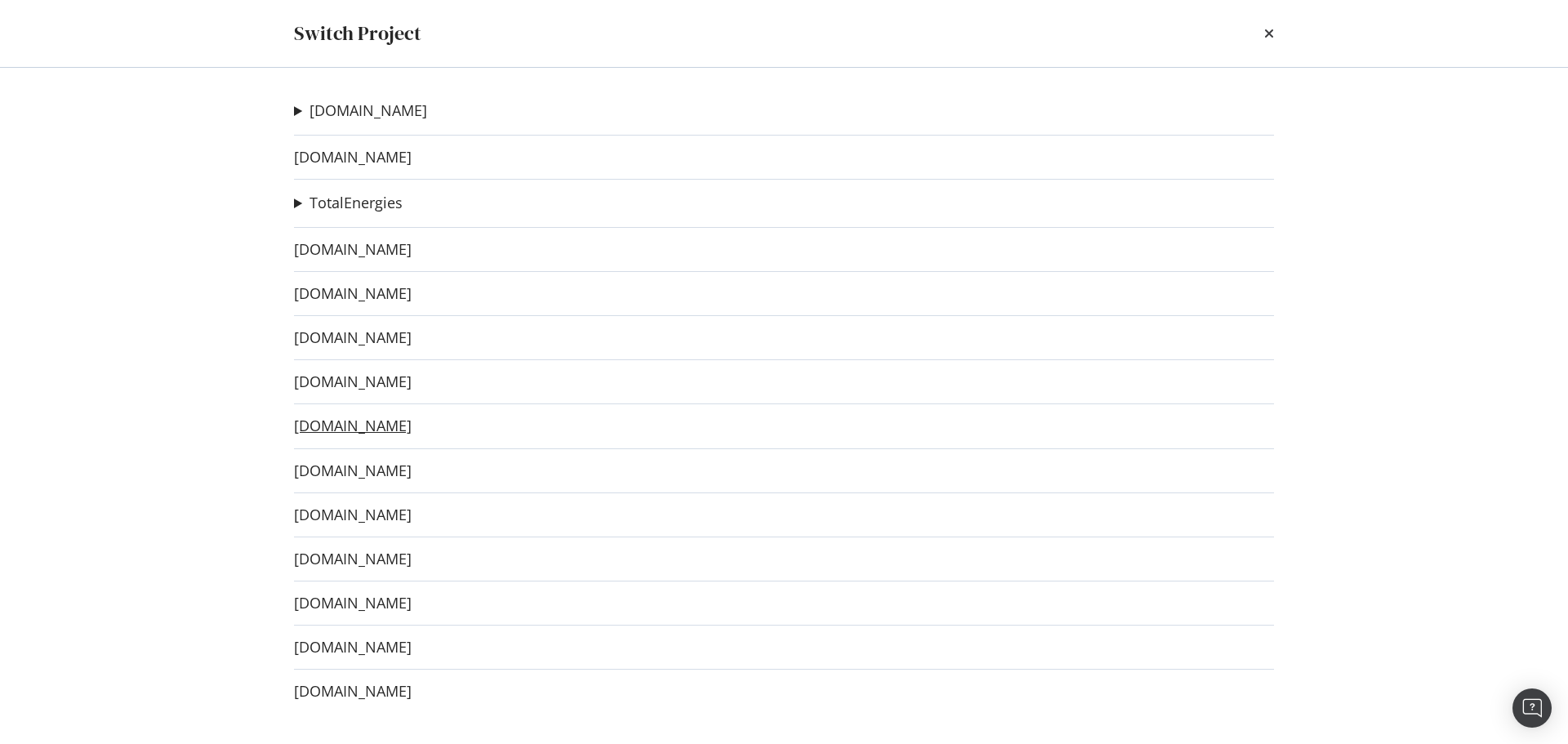
click at [375, 435] on link "[DOMAIN_NAME]" at bounding box center [353, 426] width 118 height 17
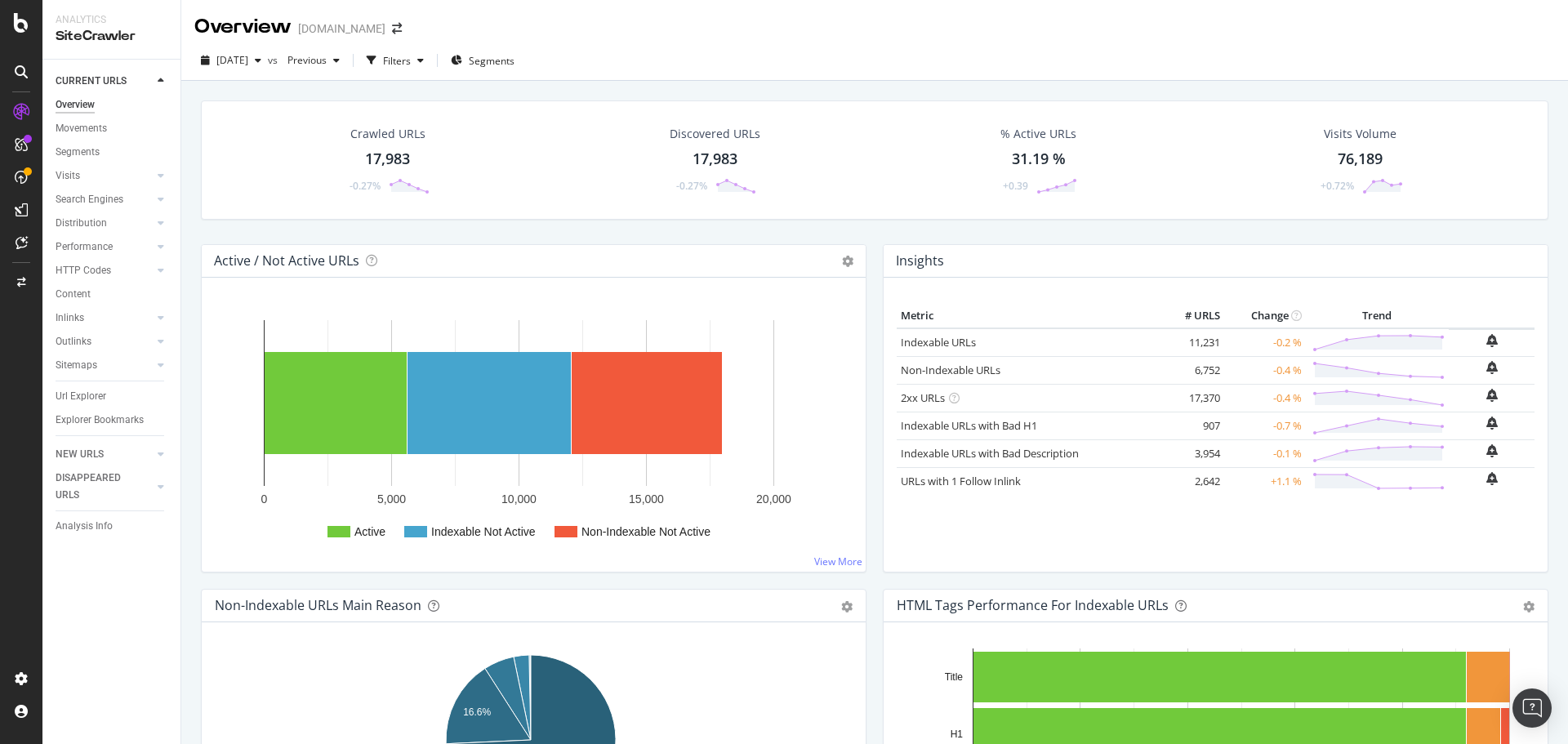
click at [54, 395] on div "CURRENT URLS Overview Movements Segments Visits Analysis Orphan URLs Search Eng…" at bounding box center [112, 402] width 138 height 684
click at [65, 395] on div "Url Explorer" at bounding box center [81, 396] width 51 height 17
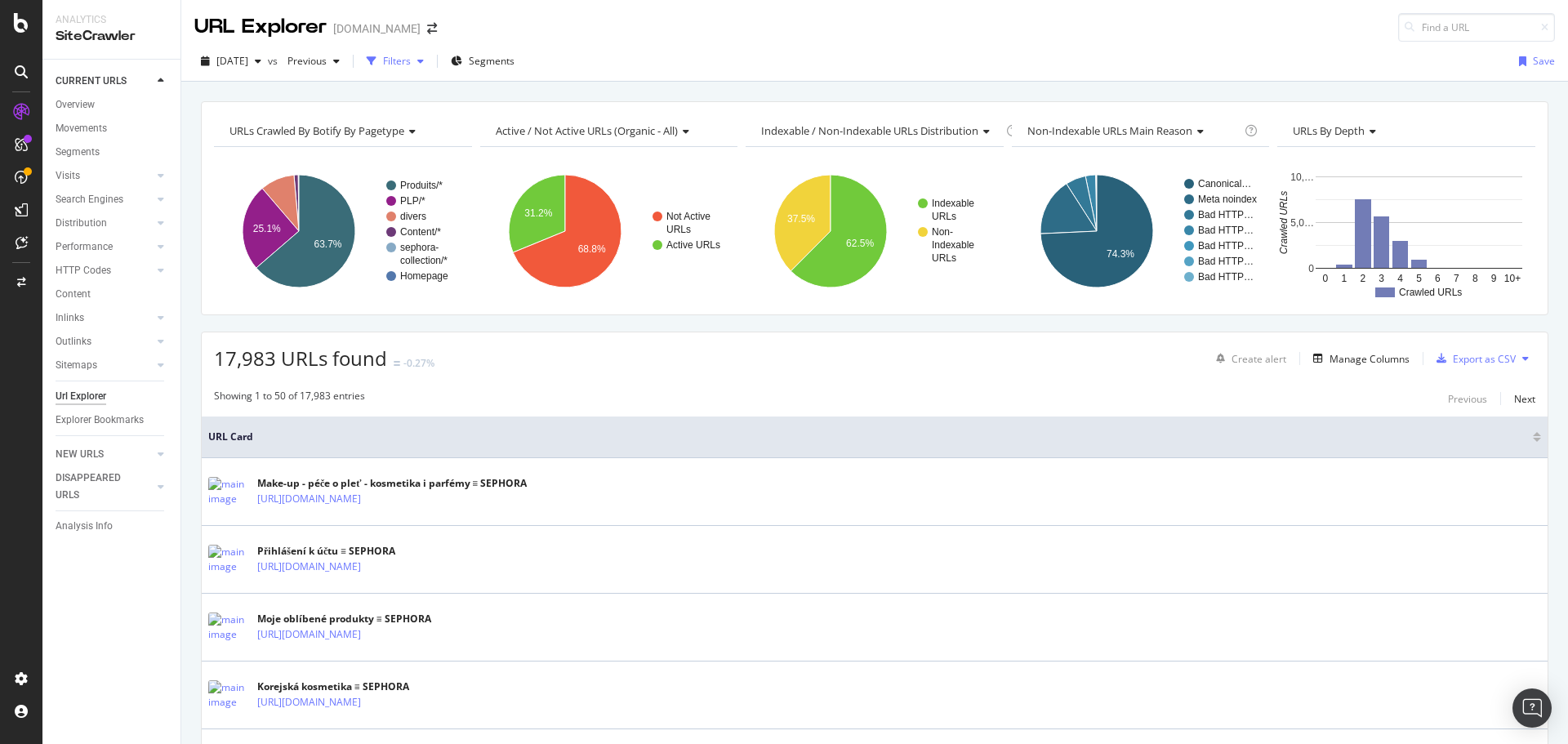
click at [411, 62] on div "Filters" at bounding box center [397, 60] width 28 height 14
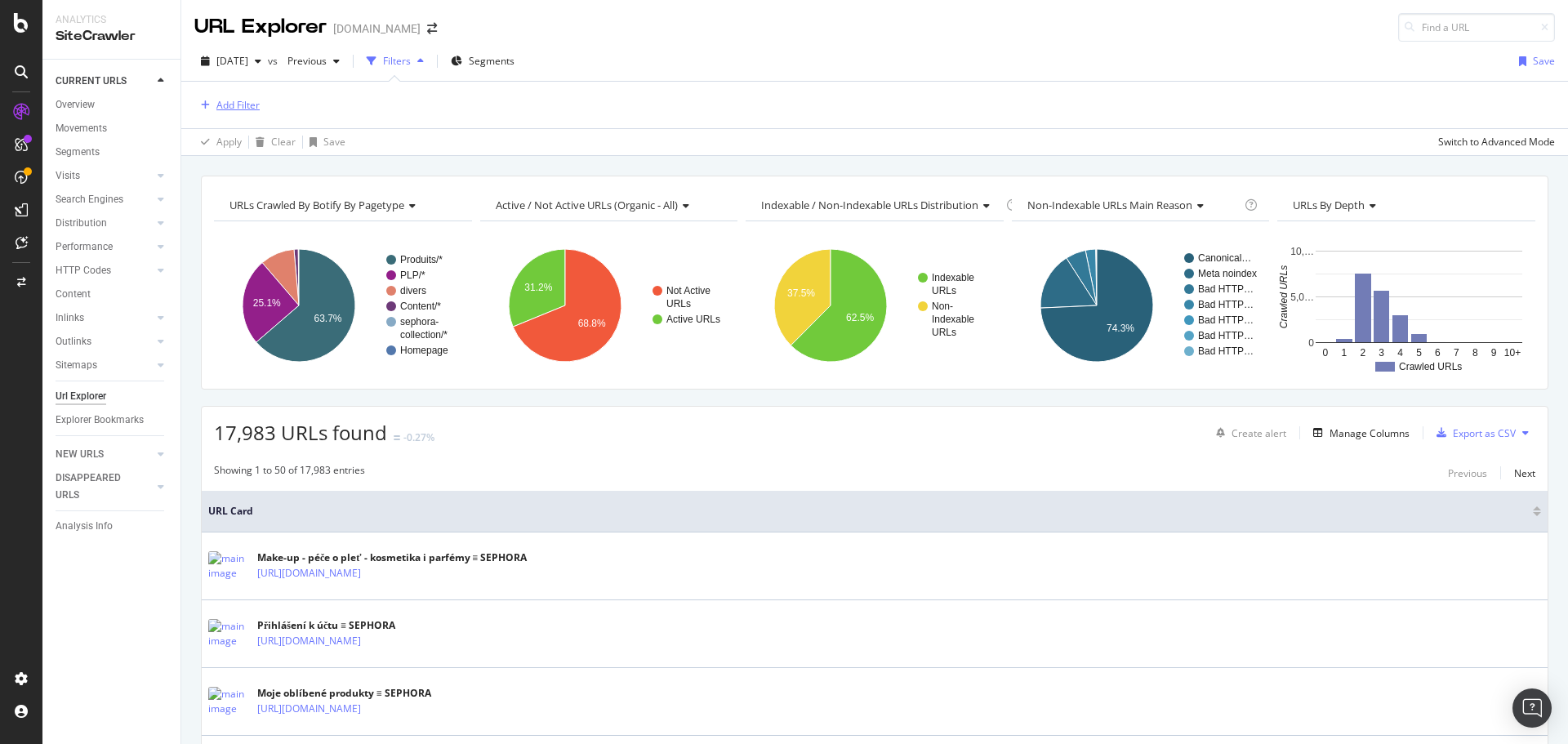
click at [232, 111] on div "Add Filter" at bounding box center [239, 104] width 44 height 14
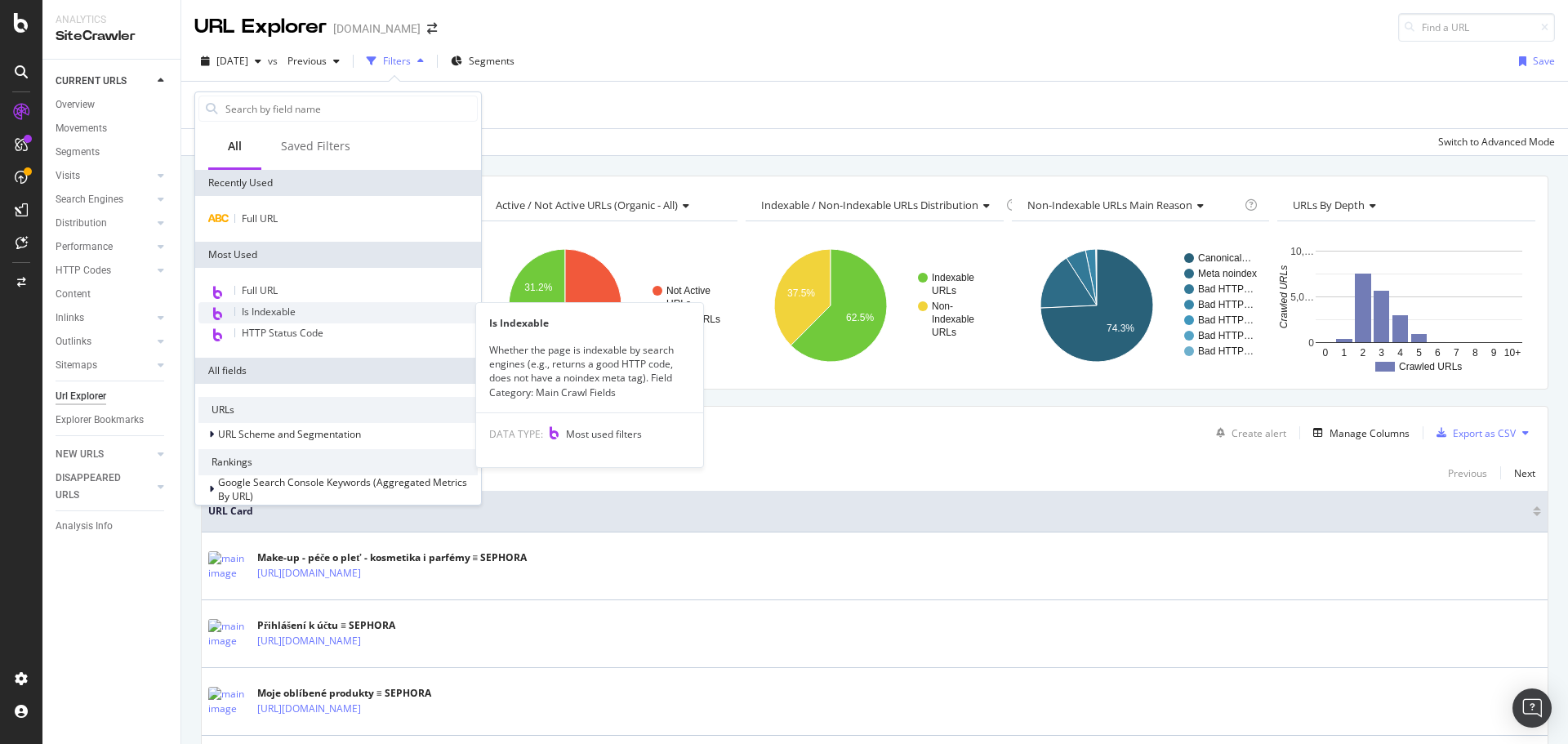
click at [299, 312] on div "Is Indexable" at bounding box center [338, 312] width 279 height 21
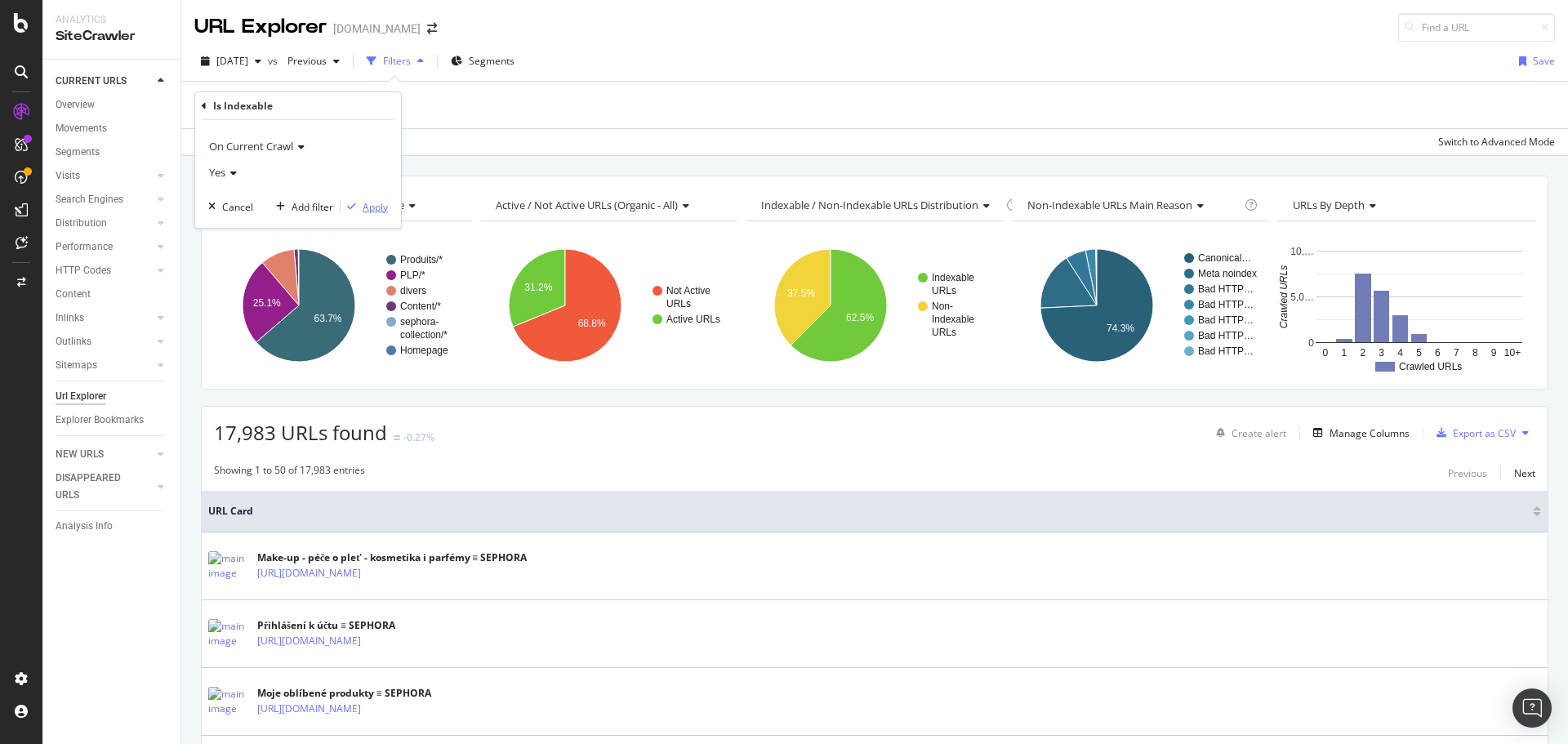
click at [374, 209] on div "Apply" at bounding box center [376, 207] width 25 height 14
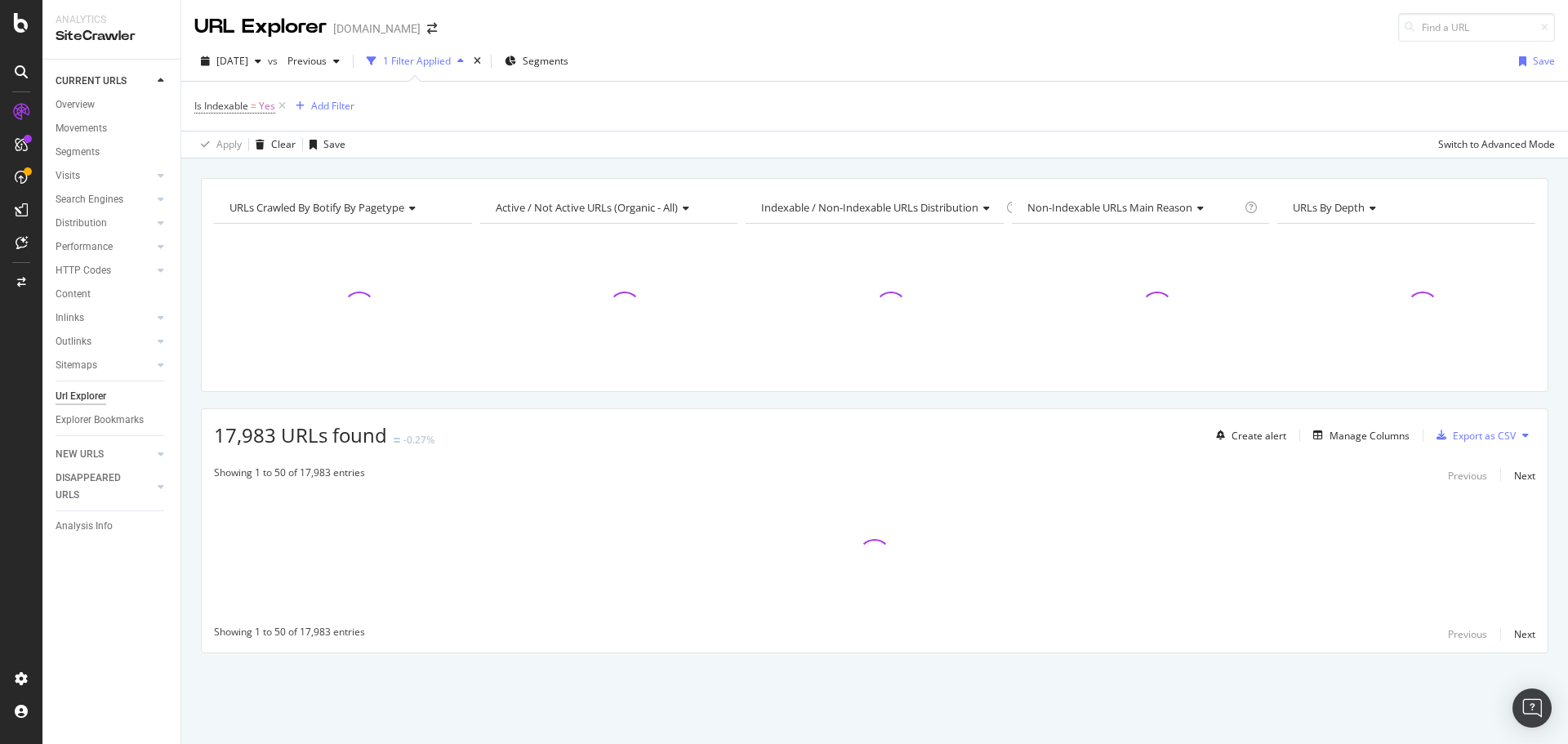
click at [464, 59] on icon "button" at bounding box center [460, 61] width 6 height 10
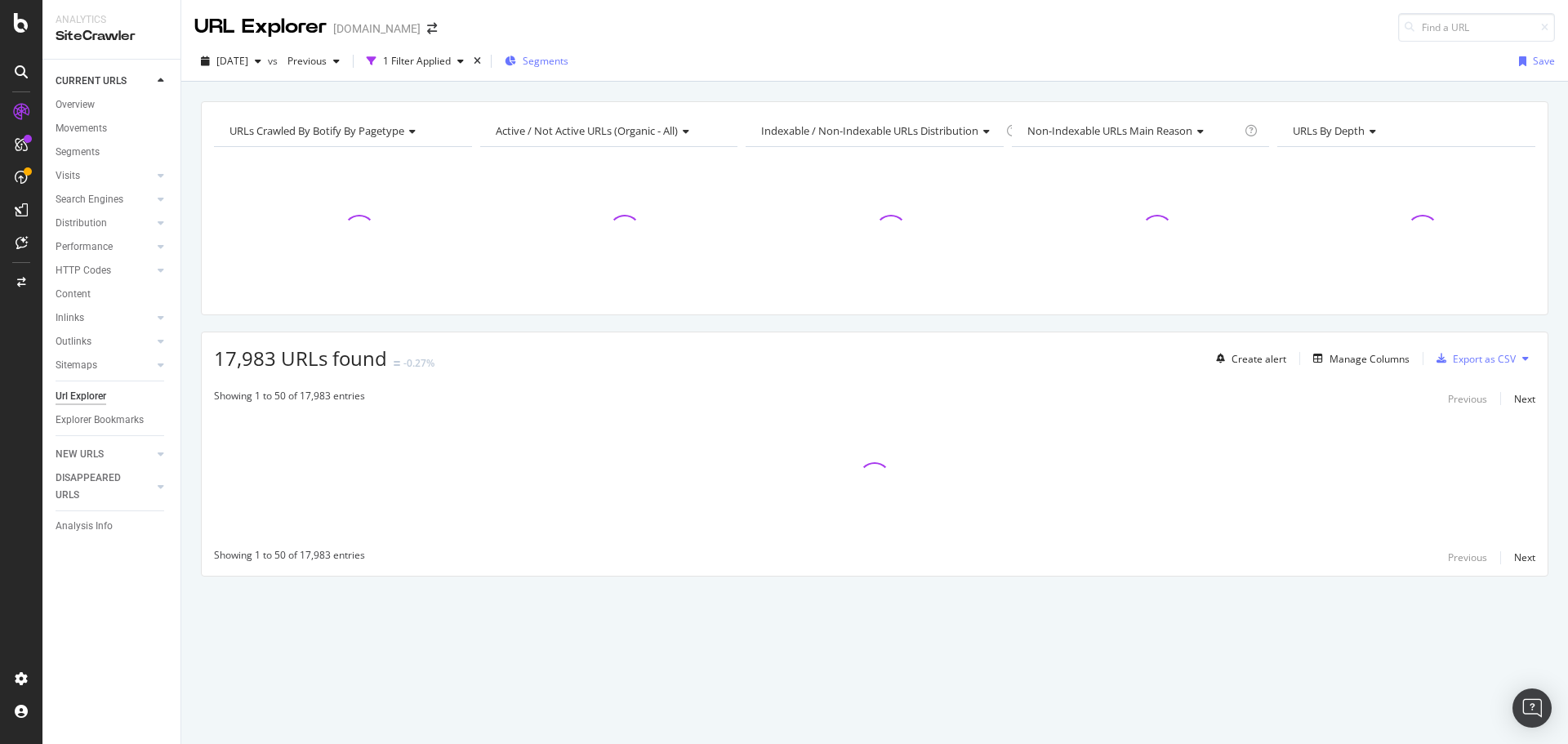
click at [565, 63] on span "Segments" at bounding box center [545, 60] width 45 height 14
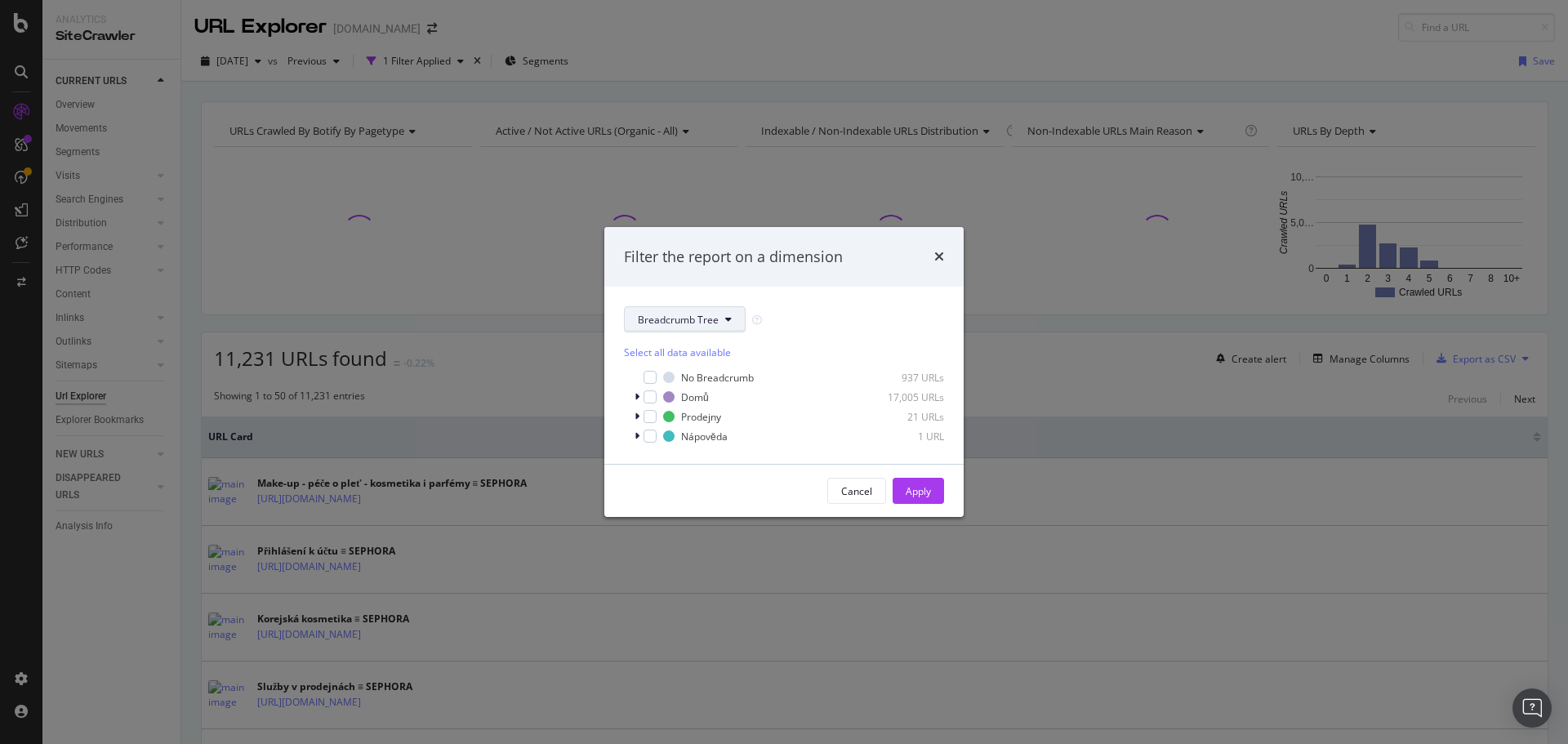
click at [683, 313] on span "Breadcrumb Tree" at bounding box center [678, 319] width 81 height 14
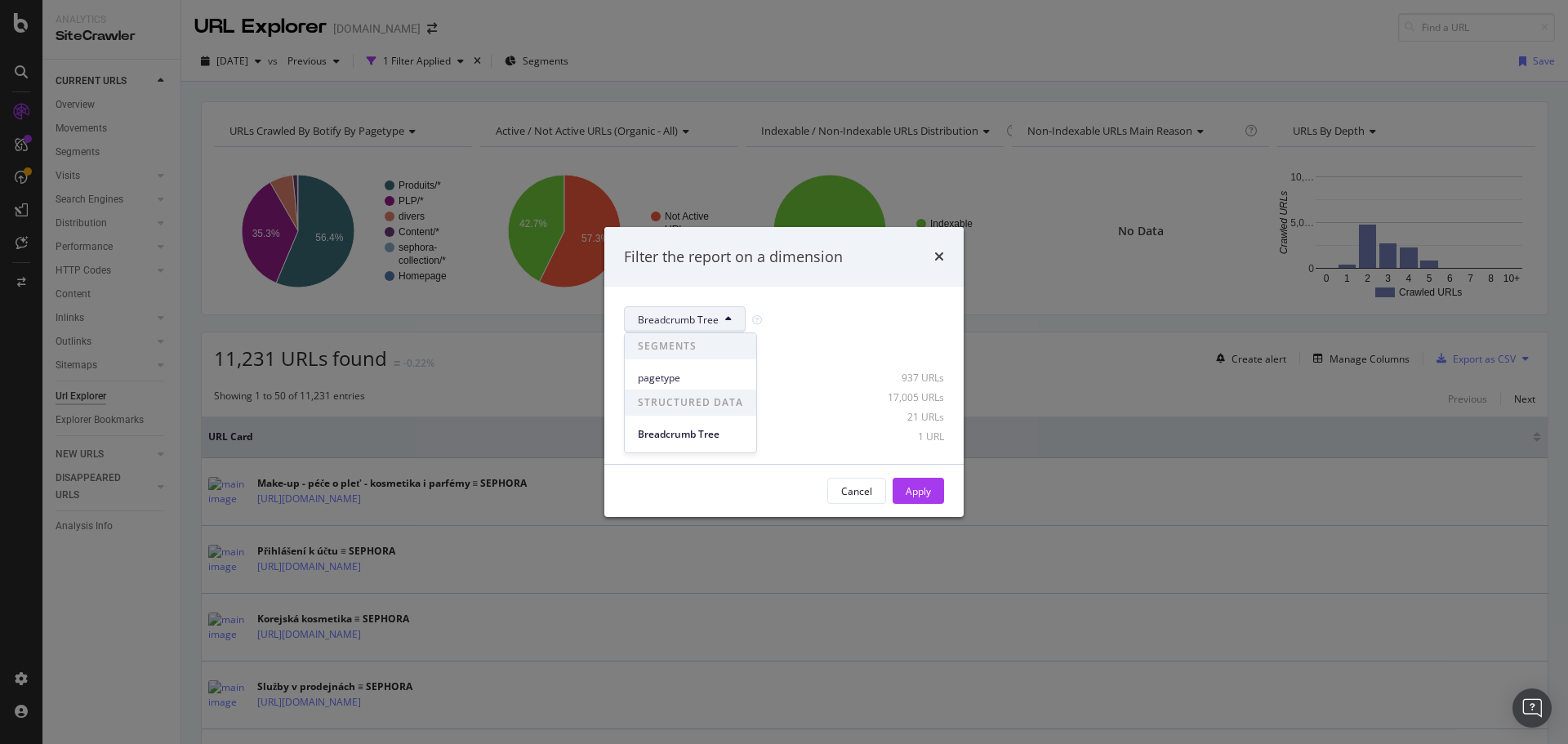
click at [681, 368] on div "pagetype" at bounding box center [691, 377] width 132 height 24
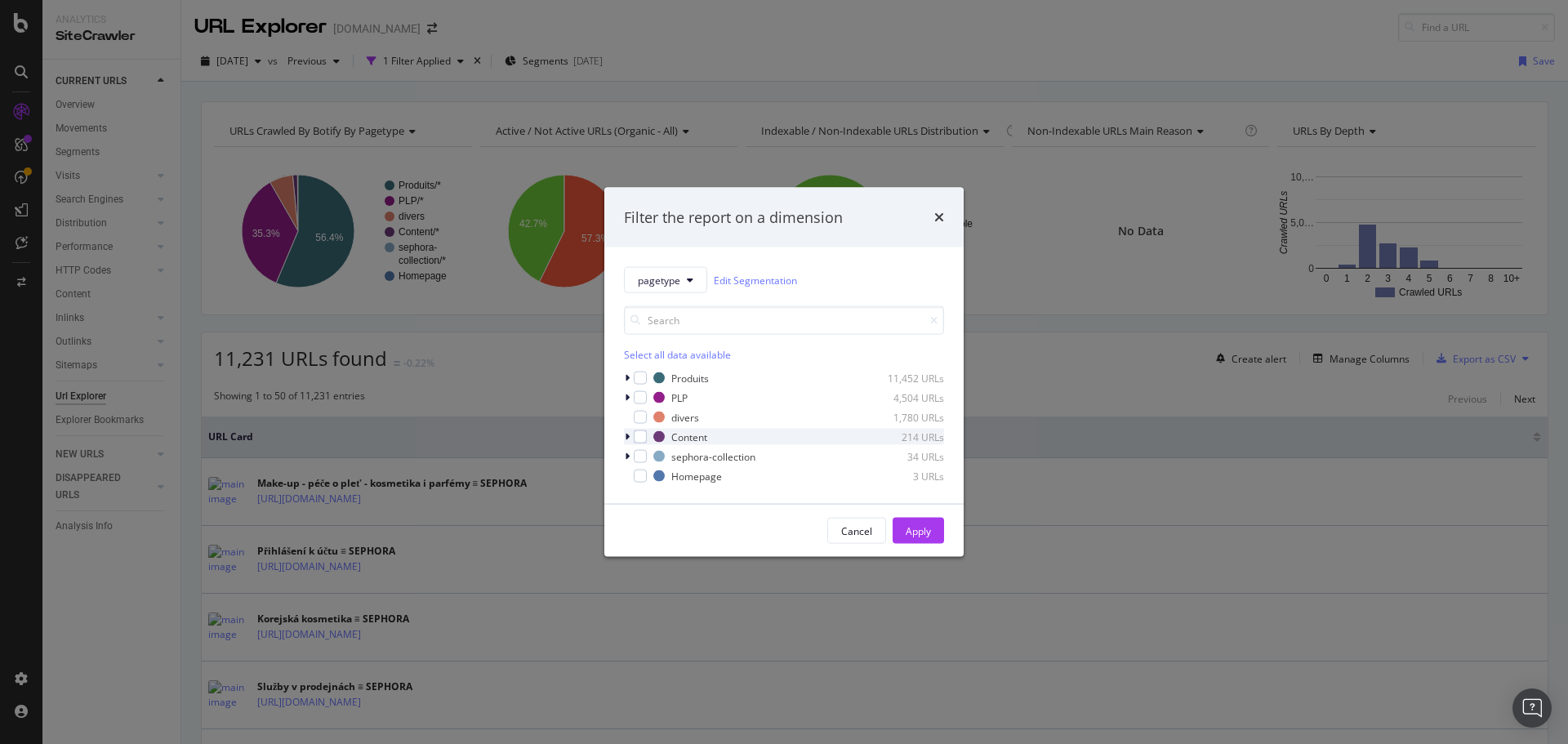
click at [627, 434] on icon "modal" at bounding box center [627, 436] width 5 height 10
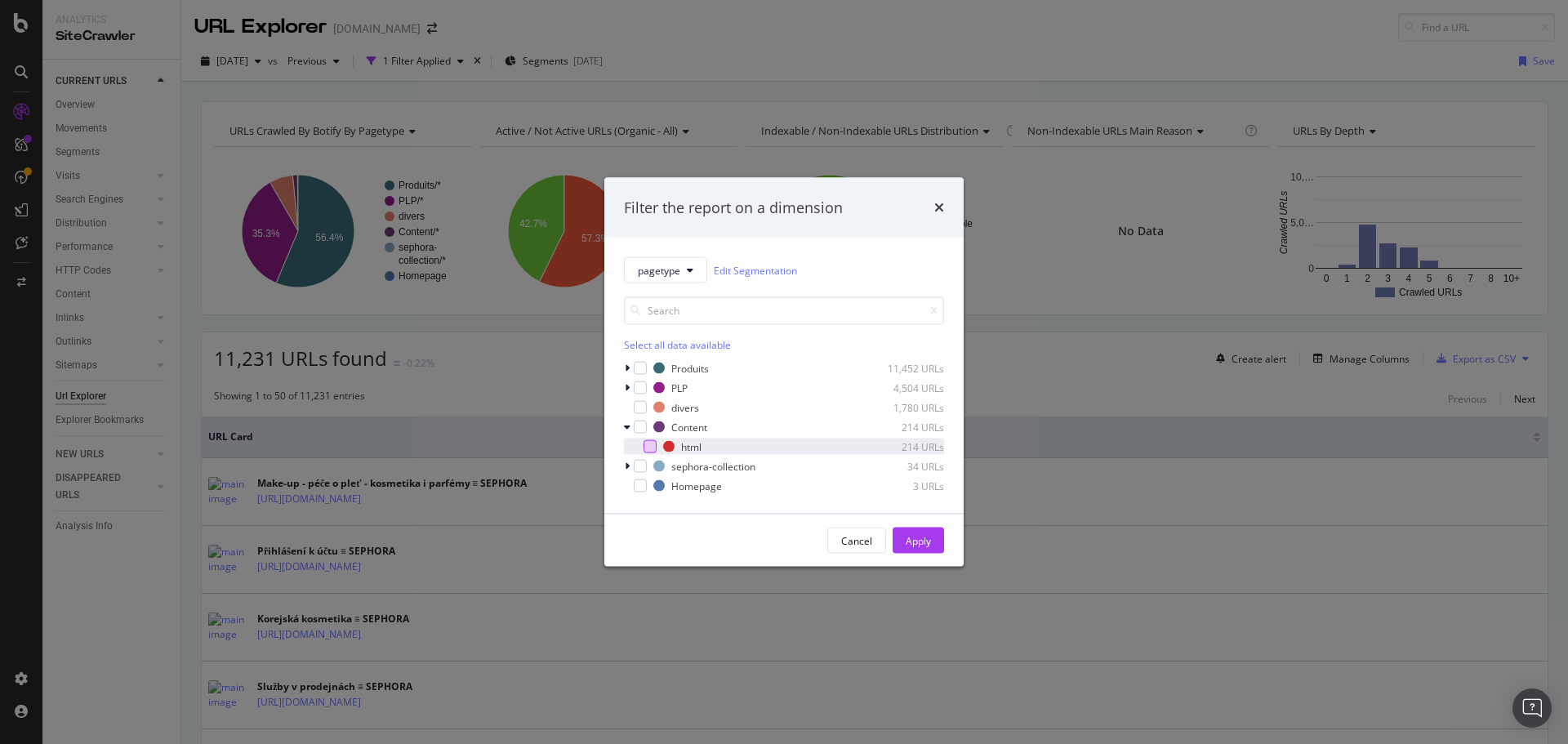
click at [650, 445] on div "modal" at bounding box center [650, 446] width 13 height 13
click at [929, 540] on div "Apply" at bounding box center [918, 540] width 25 height 14
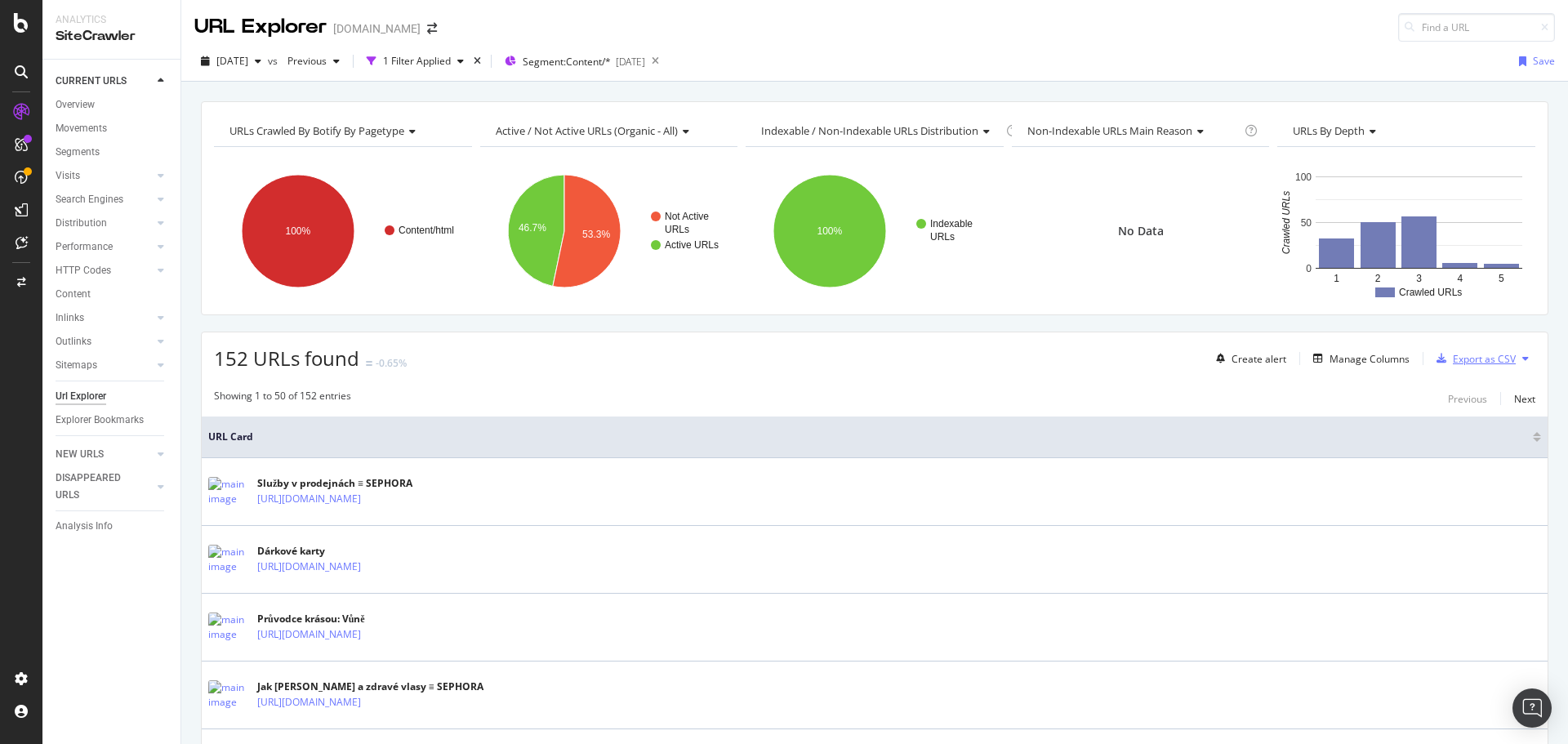
click at [1462, 366] on div "Export as CSV" at bounding box center [1473, 358] width 86 height 24
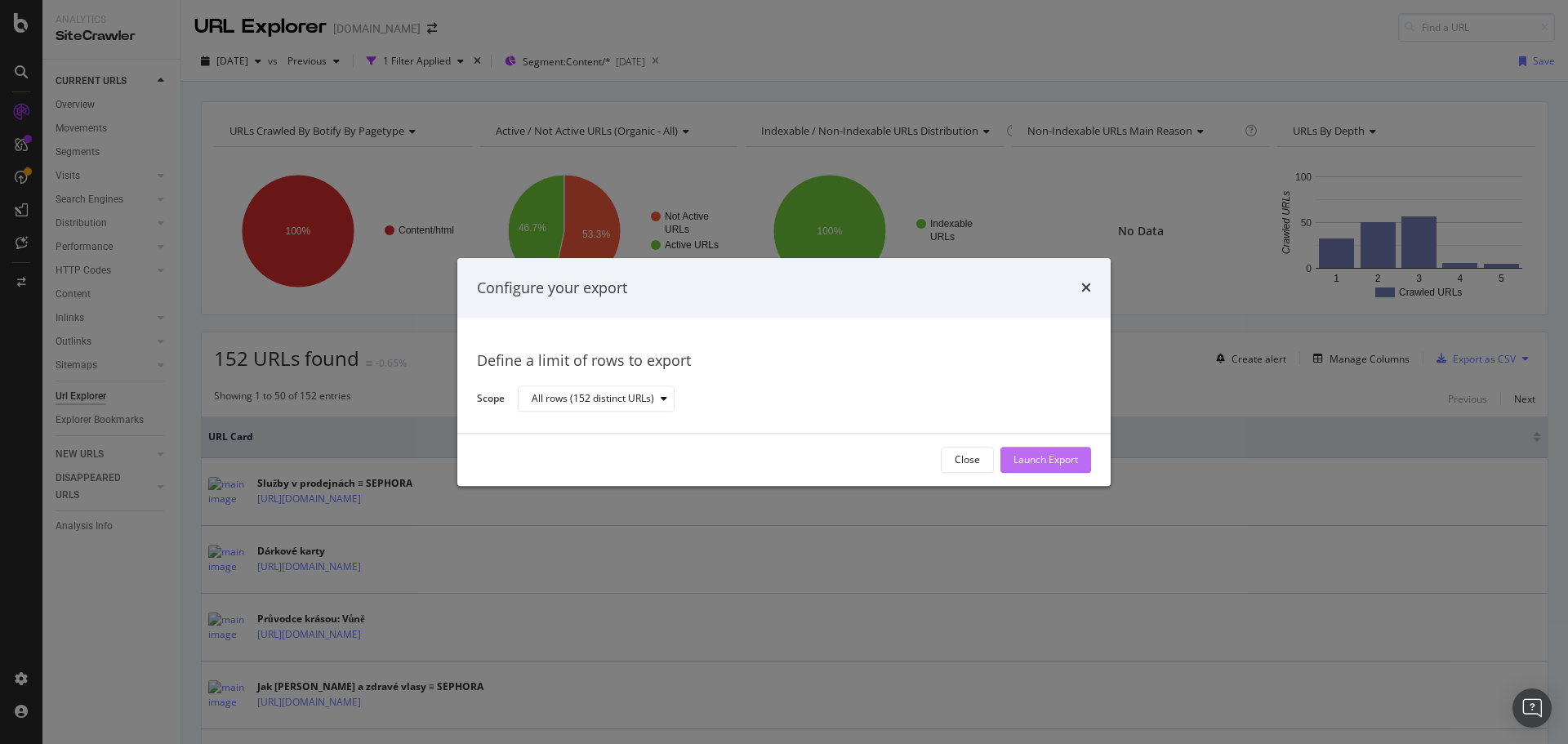
click at [1076, 455] on div "Launch Export" at bounding box center [1045, 460] width 64 height 14
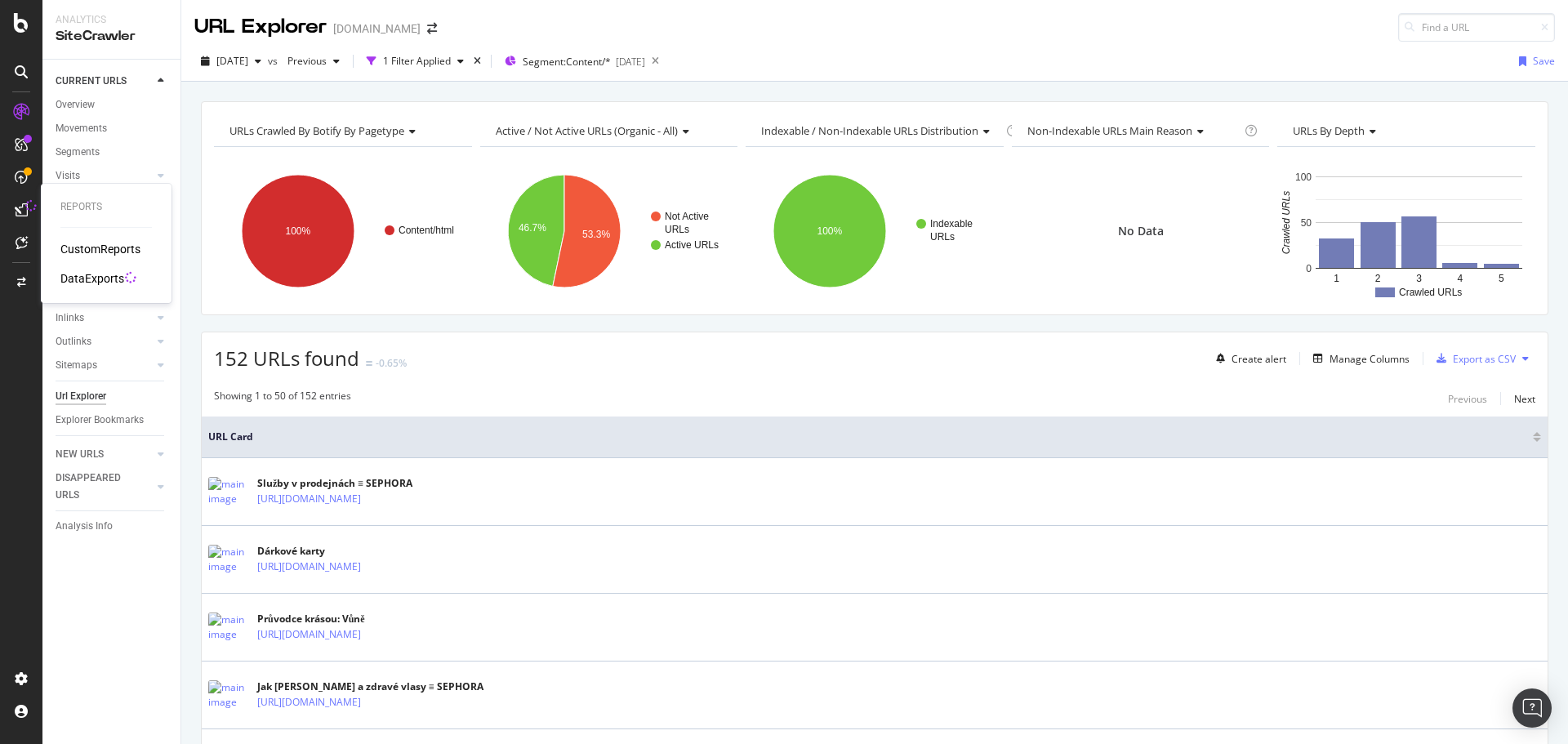
click at [78, 276] on div "DataExports" at bounding box center [93, 279] width 64 height 16
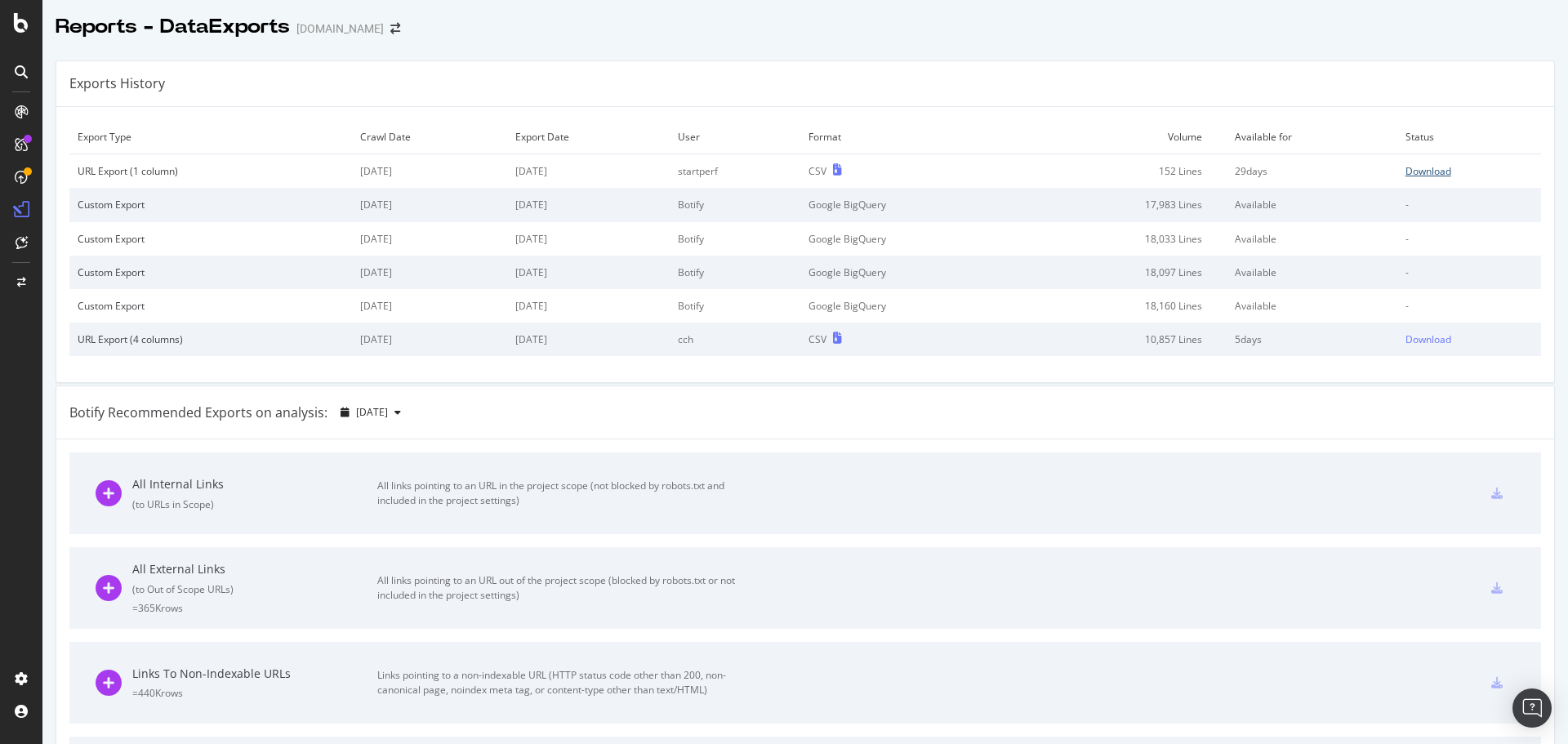
click at [1429, 172] on div "Download" at bounding box center [1428, 171] width 45 height 14
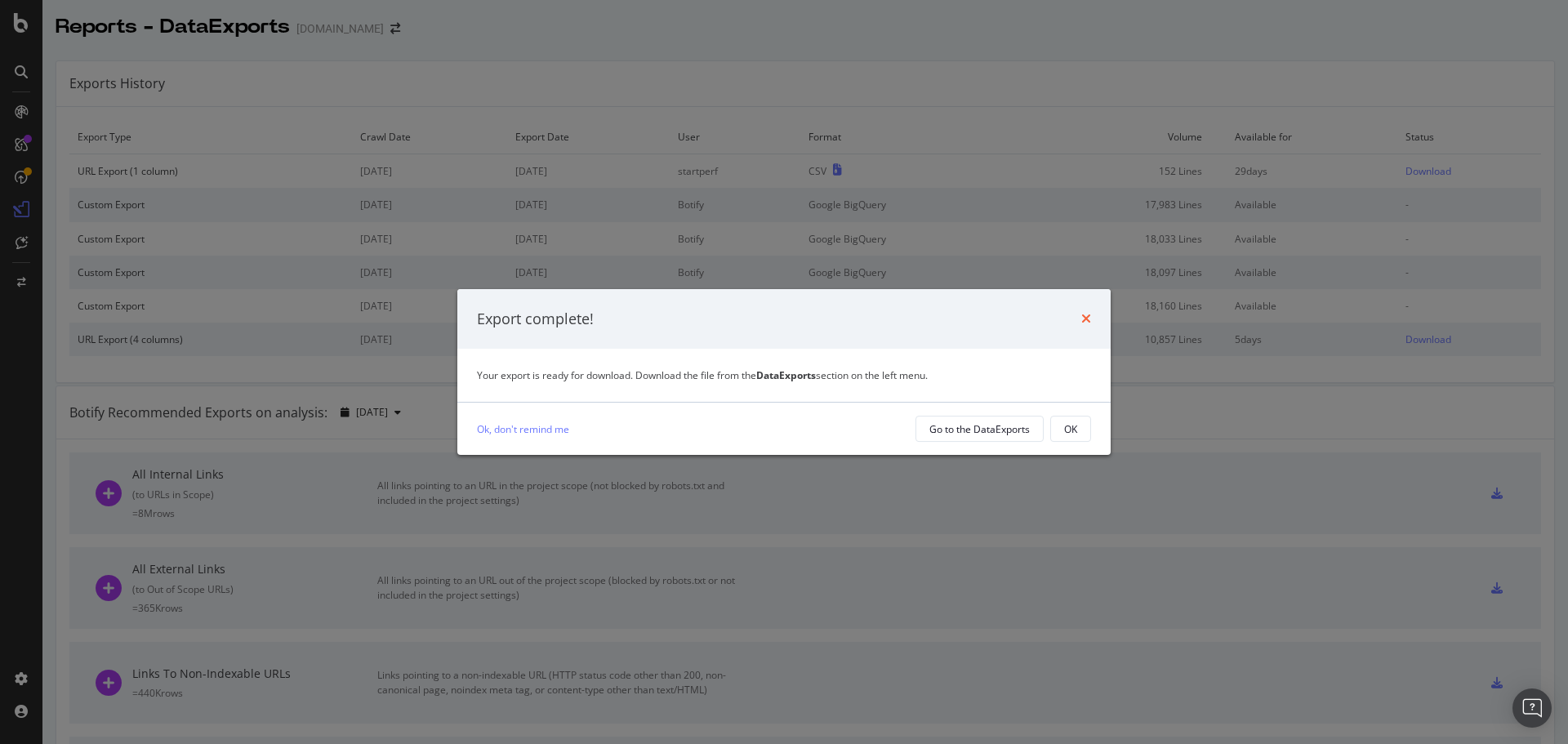
click at [1084, 317] on icon "times" at bounding box center [1086, 318] width 10 height 13
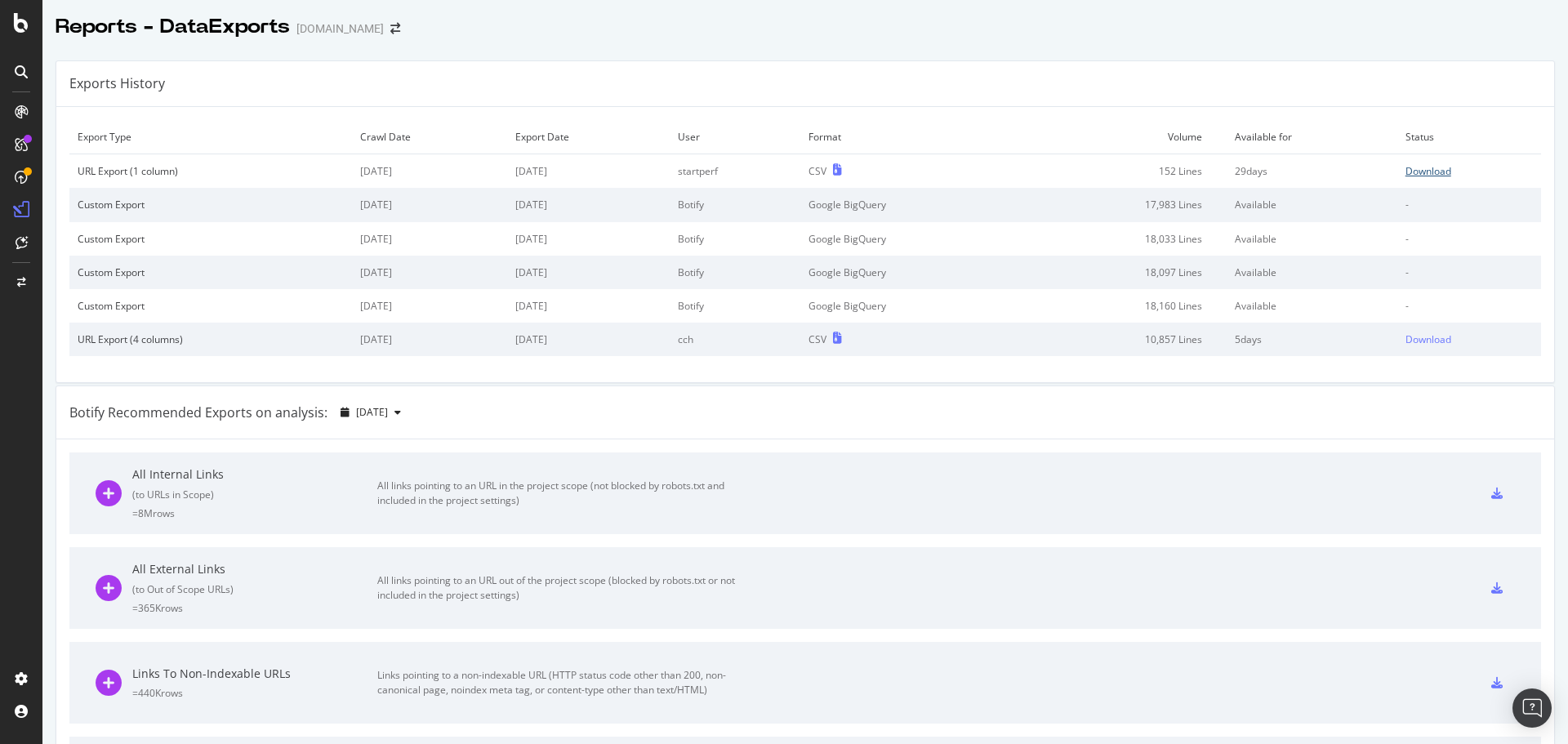
click at [1406, 177] on div "Download" at bounding box center [1428, 171] width 45 height 14
click at [386, 34] on span at bounding box center [395, 28] width 23 height 12
click at [390, 27] on icon "arrow-right-arrow-left" at bounding box center [395, 28] width 10 height 12
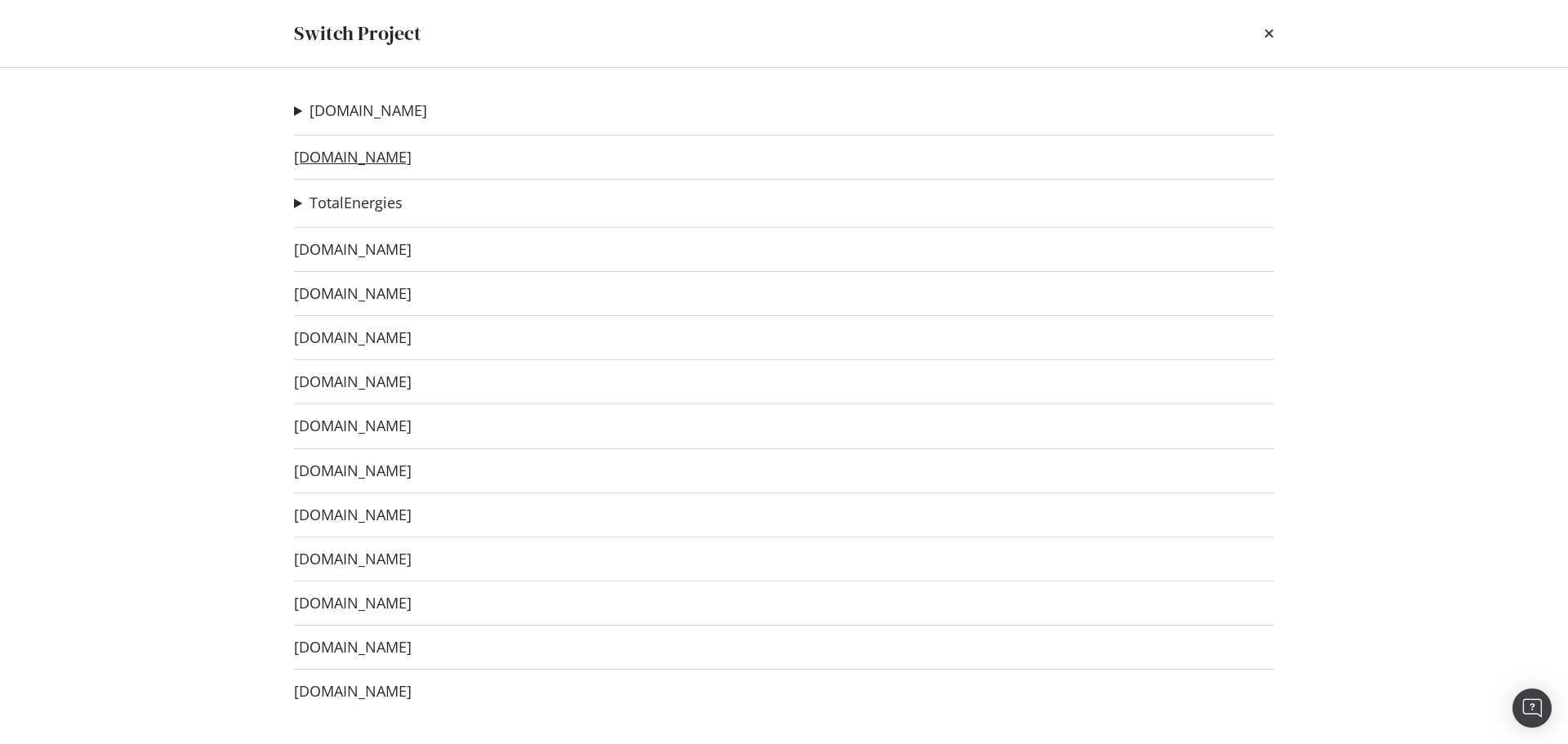
click at [390, 152] on link "[DOMAIN_NAME]" at bounding box center [353, 157] width 118 height 17
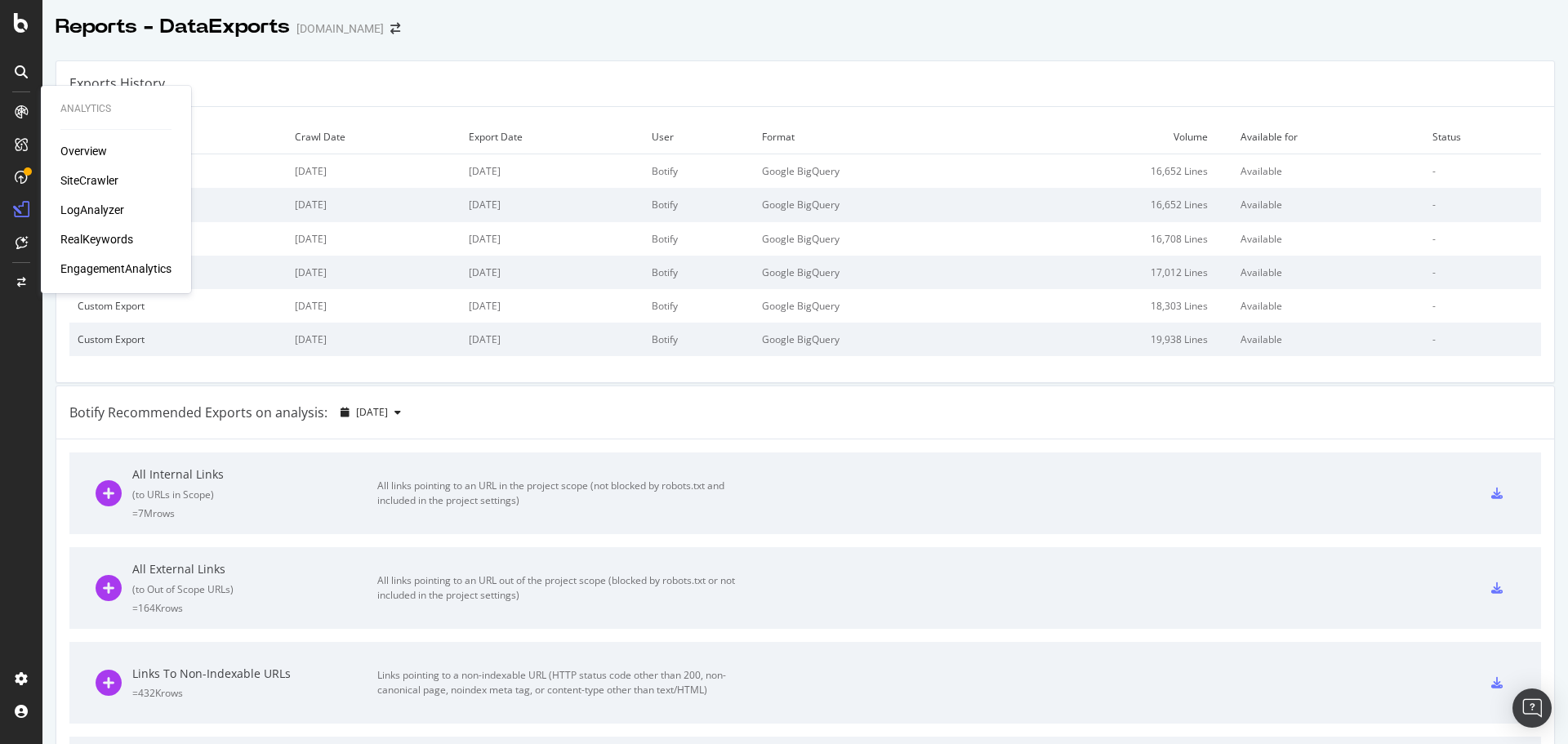
click at [114, 176] on div "SiteCrawler" at bounding box center [90, 181] width 58 height 16
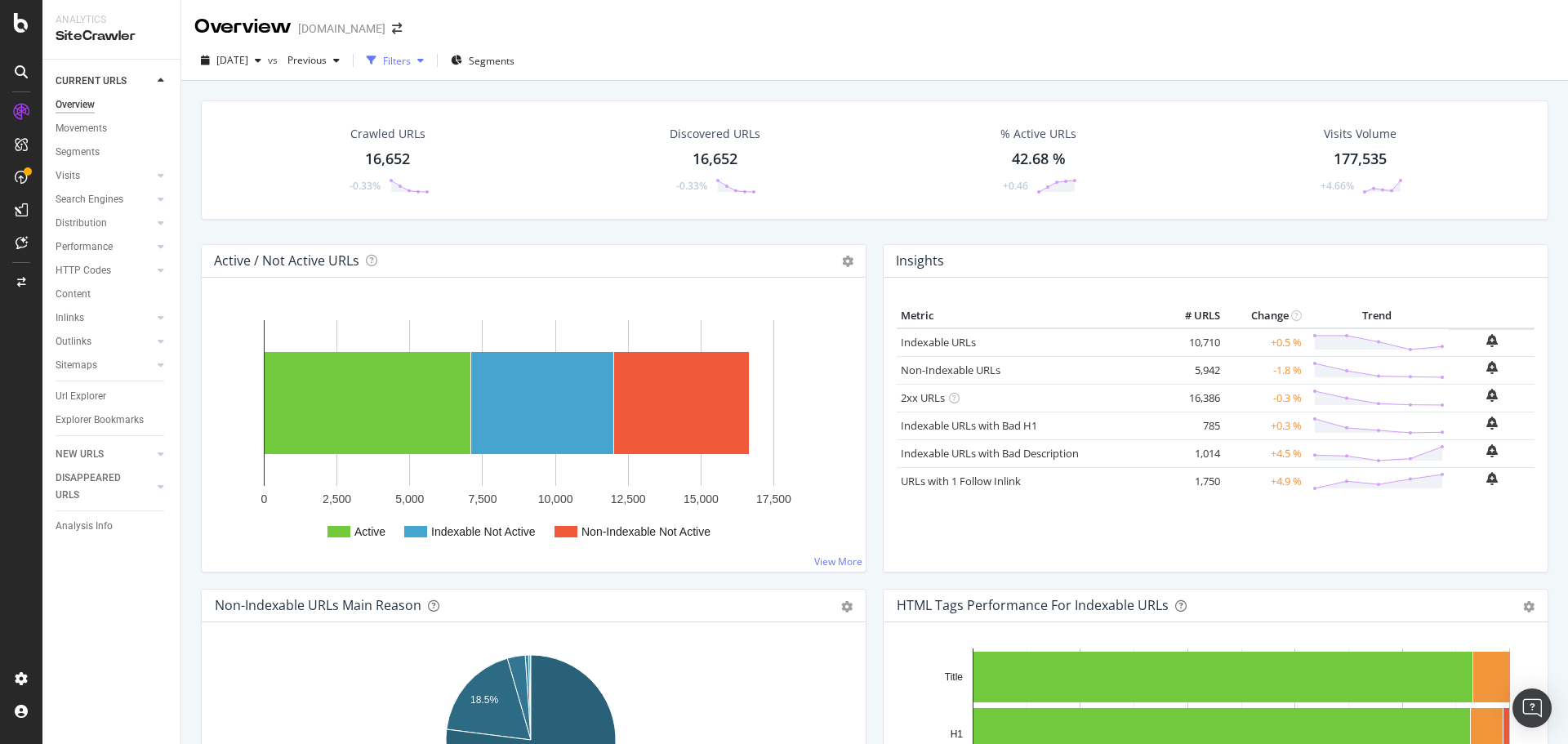
click at [411, 61] on div "Filters" at bounding box center [397, 60] width 28 height 14
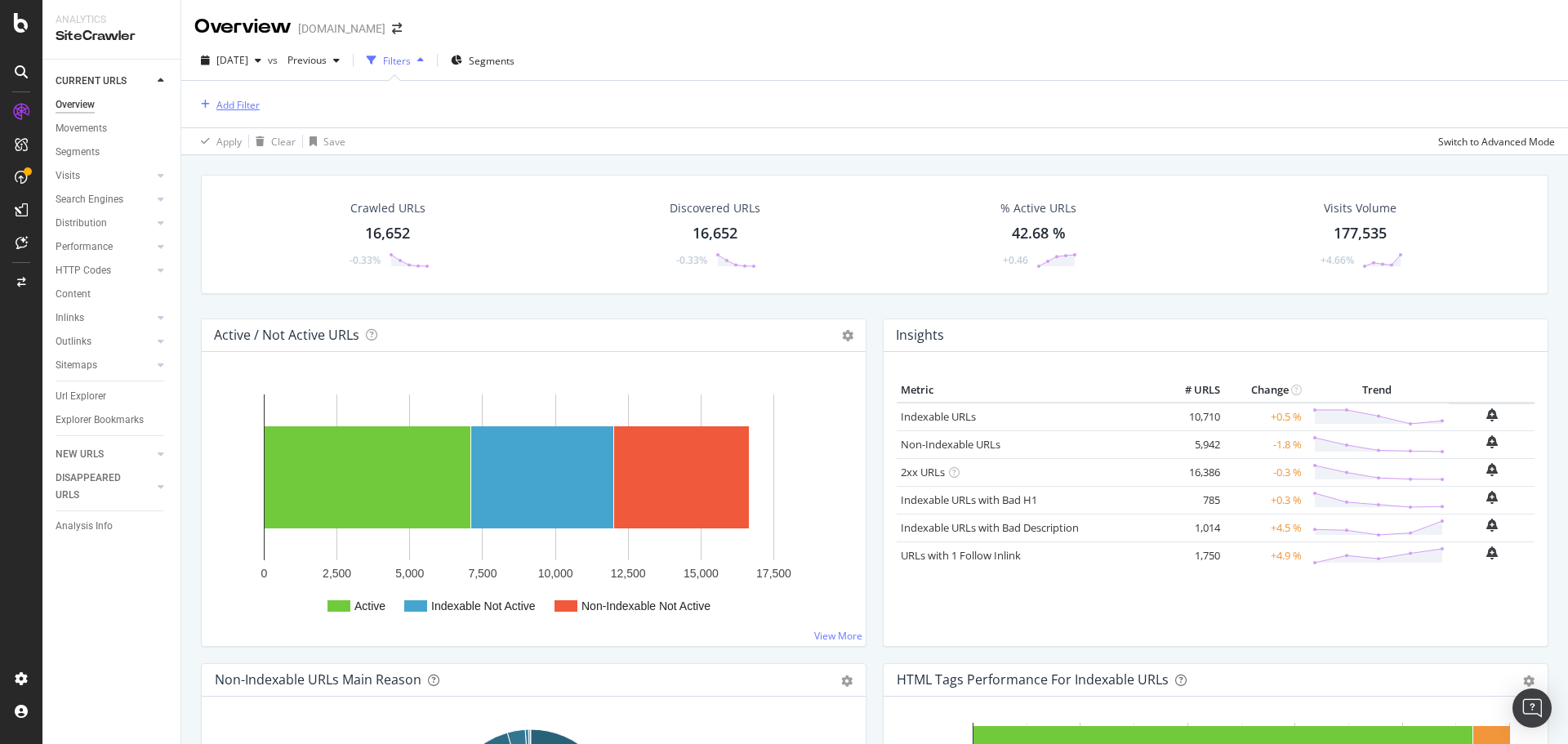
click at [240, 103] on div "Add Filter" at bounding box center [239, 104] width 44 height 14
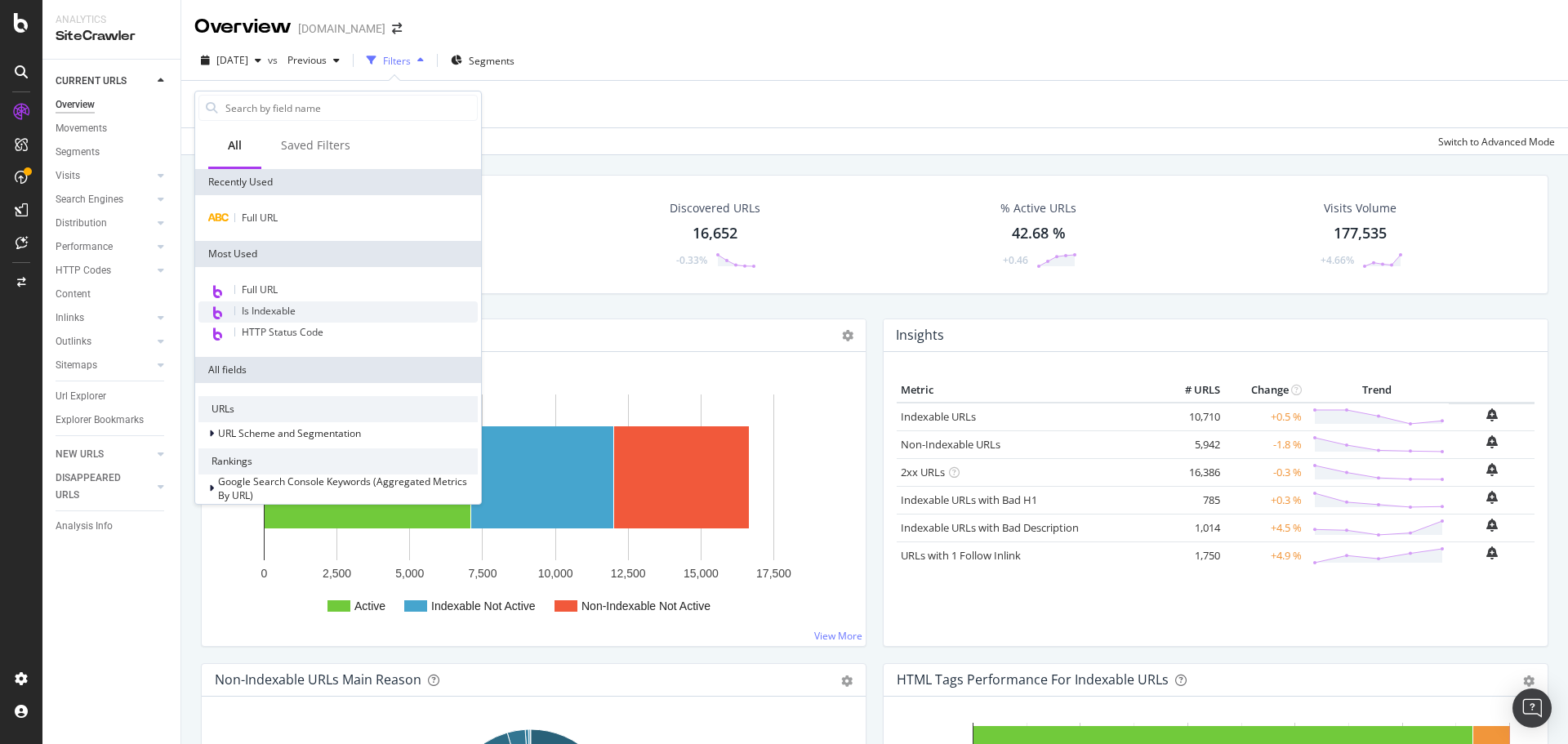
click at [323, 307] on div "Is Indexable" at bounding box center [338, 311] width 279 height 21
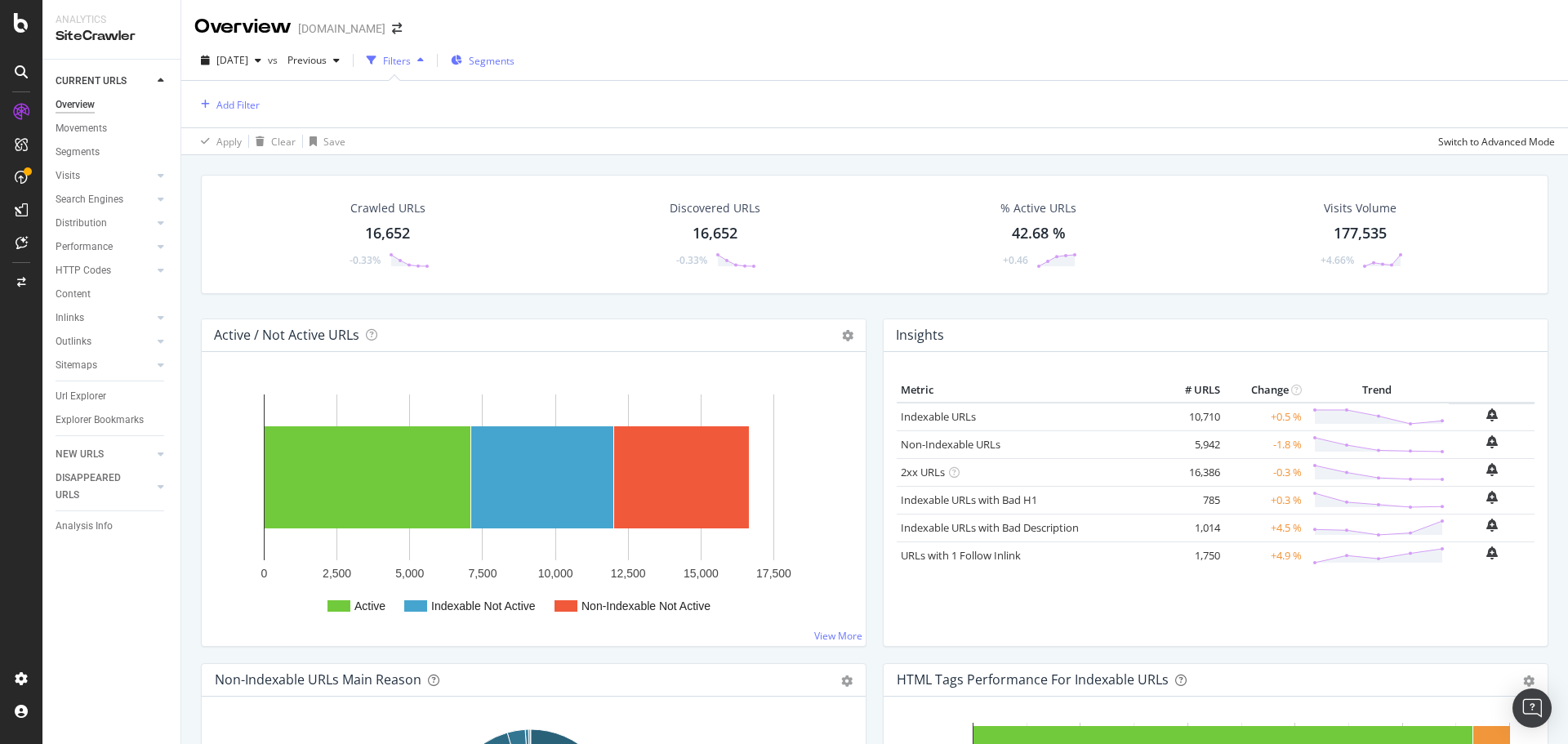
click at [511, 54] on span "Segments" at bounding box center [492, 60] width 45 height 14
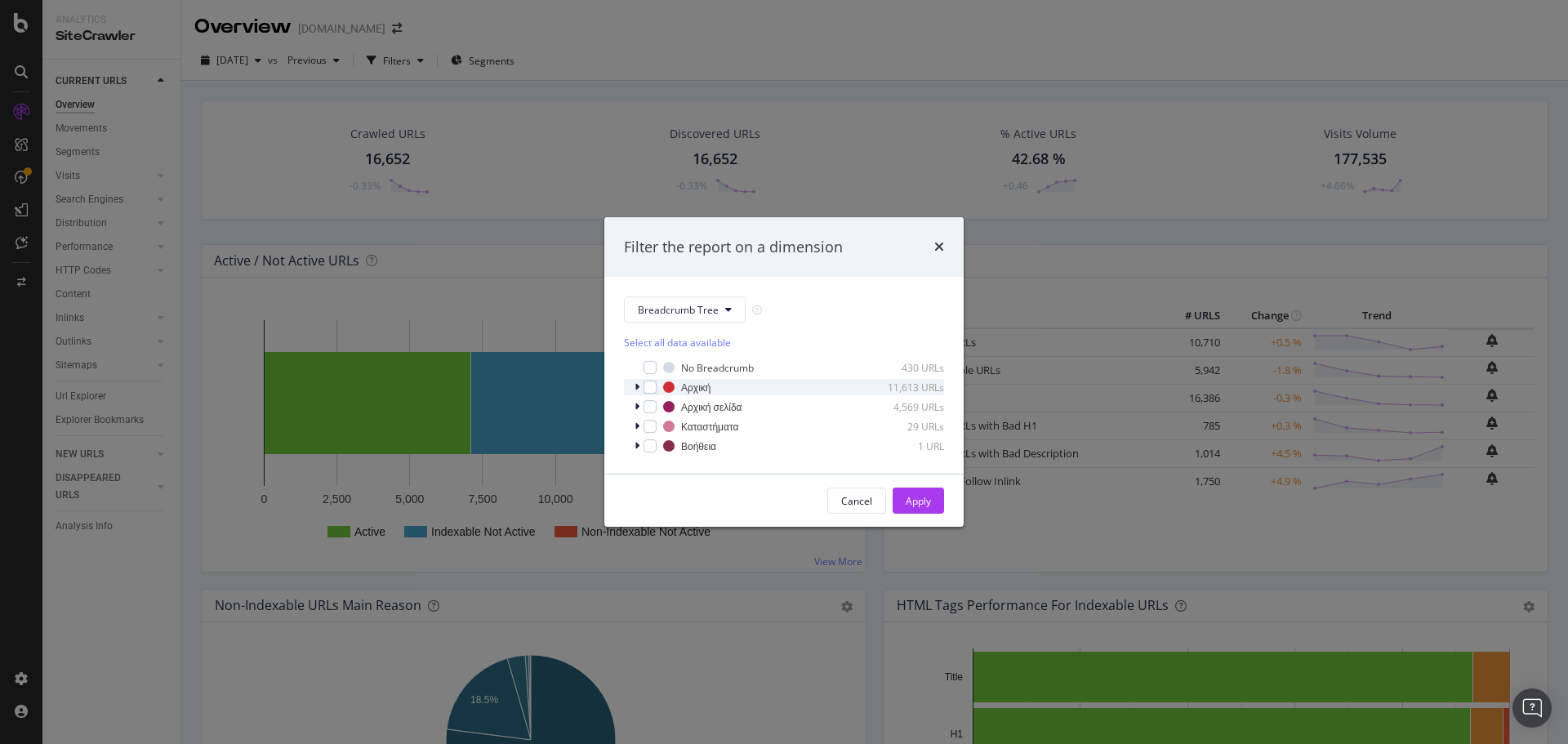
click at [634, 387] on icon "modal" at bounding box center [636, 387] width 5 height 10
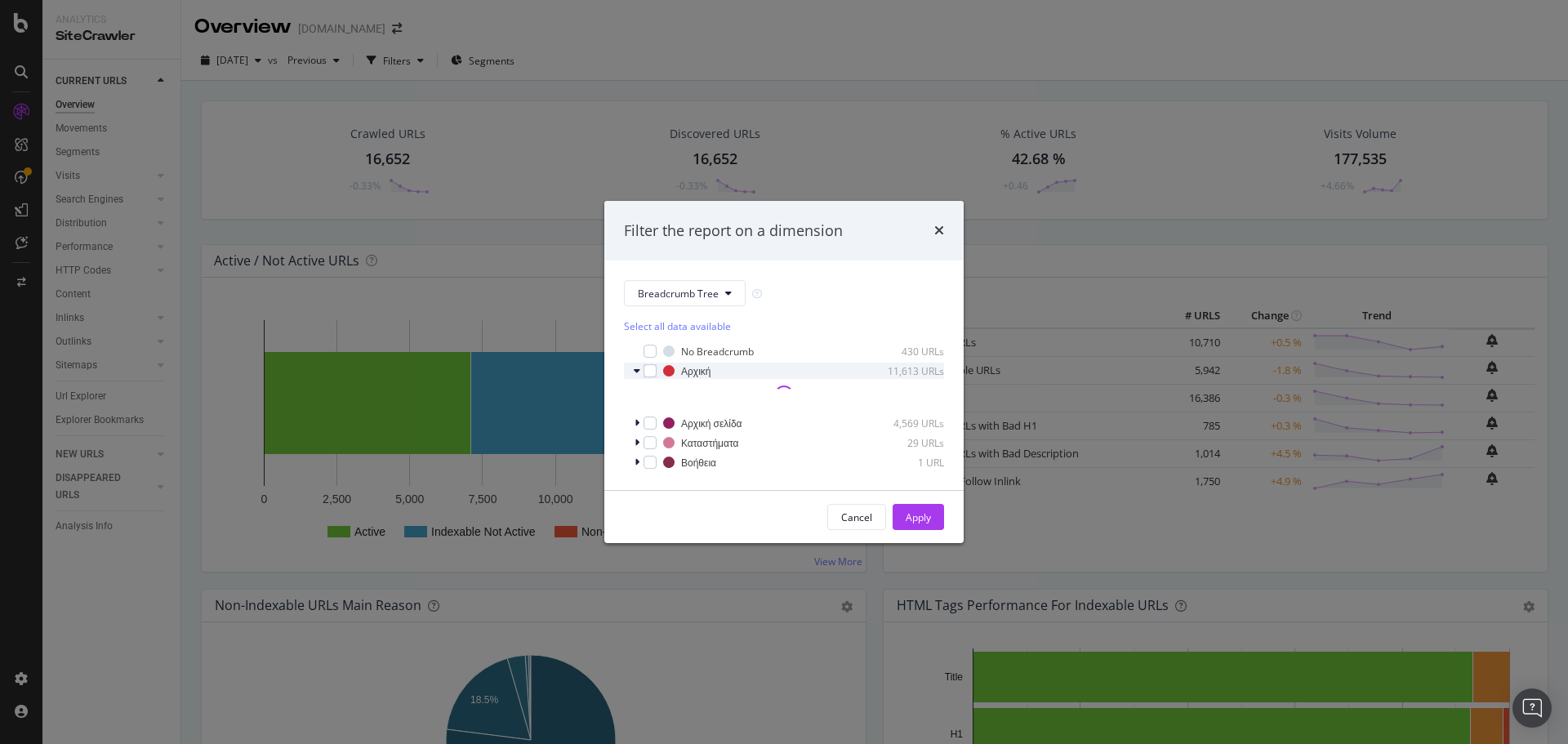
click at [635, 367] on icon "modal" at bounding box center [637, 370] width 6 height 10
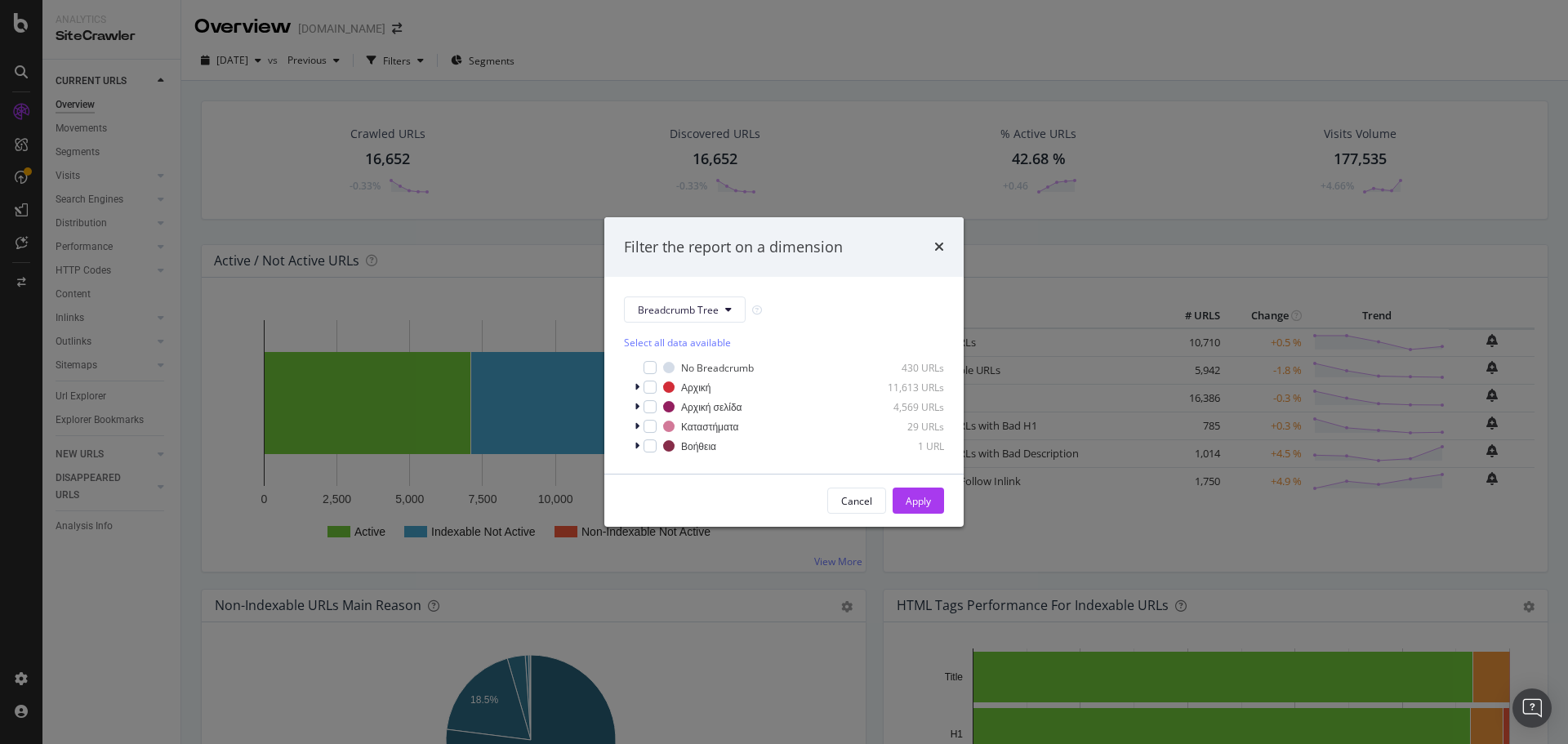
click at [675, 295] on div "Breadcrumb Tree Select all data available No Breadcrumb 430 URLs Αρχική 11,613 …" at bounding box center [784, 375] width 359 height 197
click at [673, 303] on span "Breadcrumb Tree" at bounding box center [678, 309] width 81 height 14
click at [681, 362] on span "pagetype" at bounding box center [691, 368] width 105 height 15
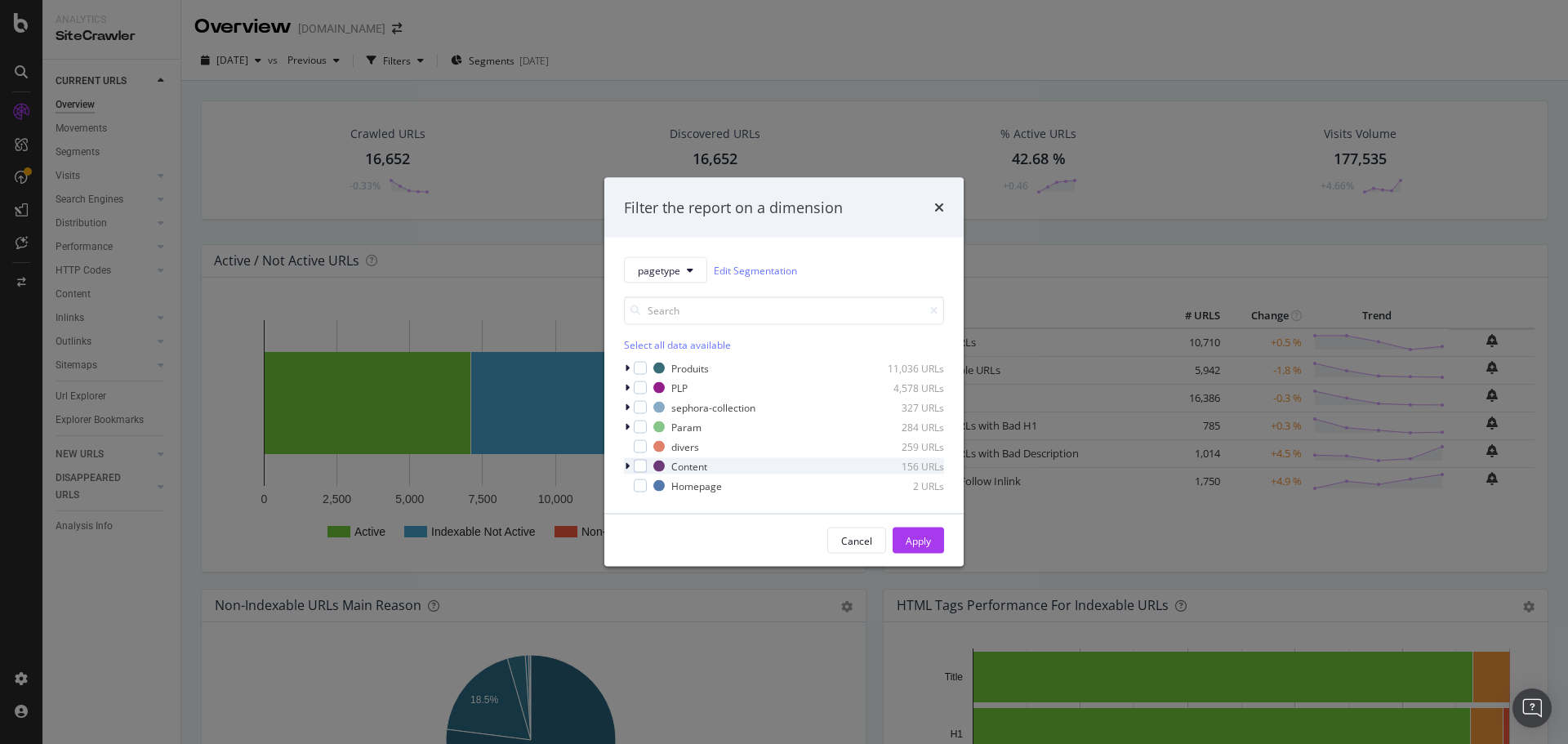
click at [628, 462] on icon "modal" at bounding box center [627, 466] width 5 height 10
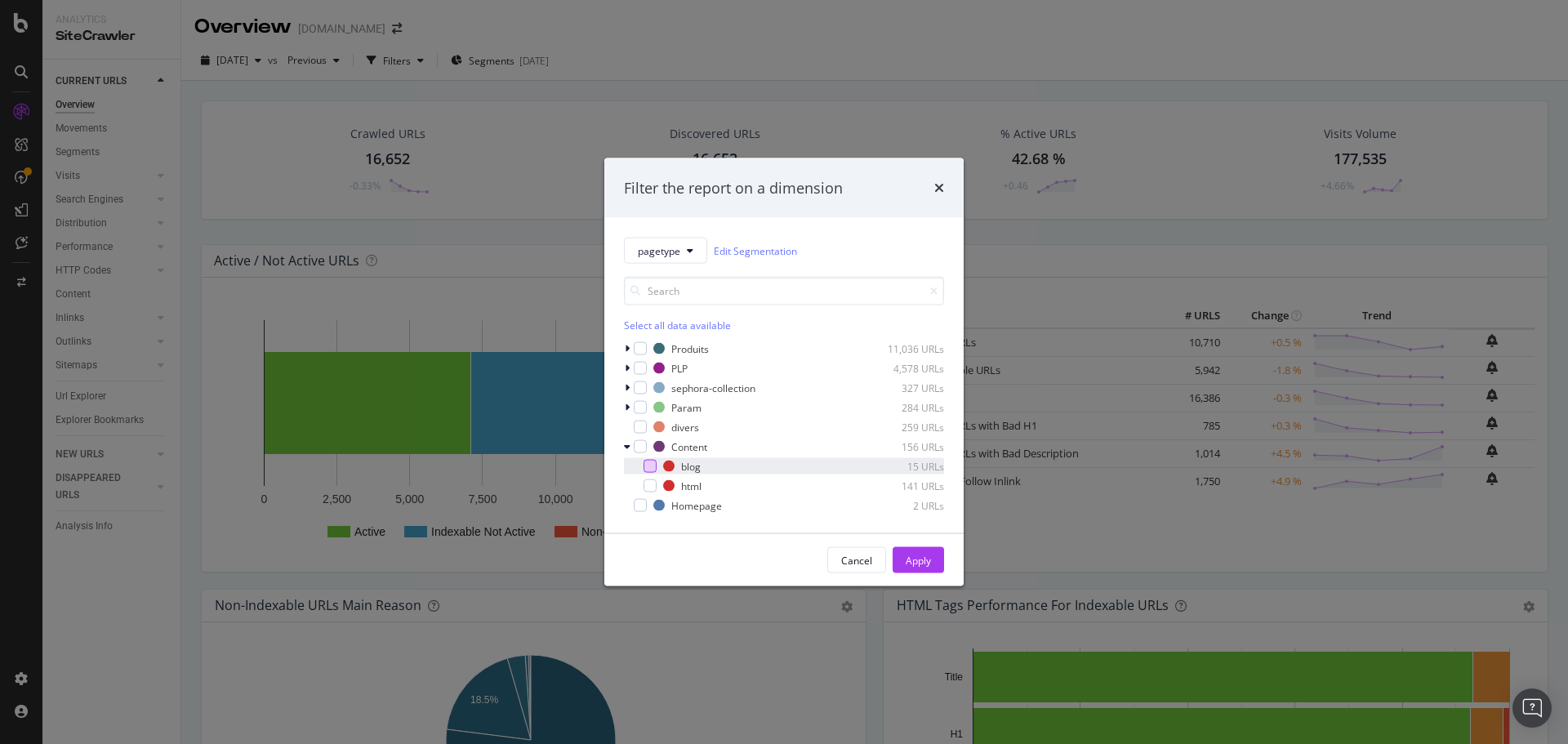
click at [648, 468] on div "modal" at bounding box center [650, 466] width 13 height 13
click at [651, 483] on div "modal" at bounding box center [650, 485] width 13 height 13
click at [899, 553] on button "Apply" at bounding box center [918, 560] width 52 height 26
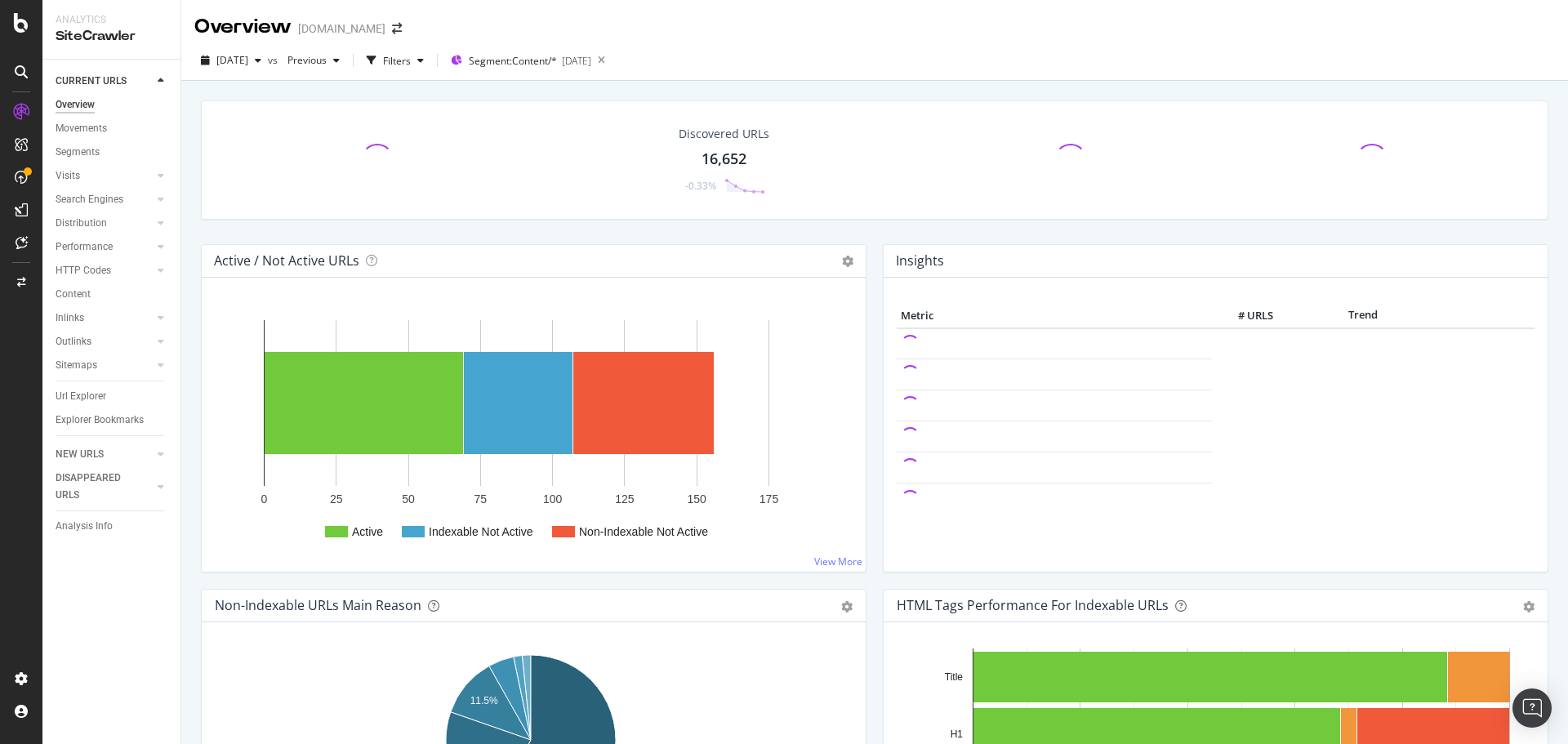
drag, startPoint x: 96, startPoint y: 269, endPoint x: 1282, endPoint y: 267, distance: 1186.0
click at [96, 269] on div "HTTP Codes" at bounding box center [83, 270] width 55 height 17
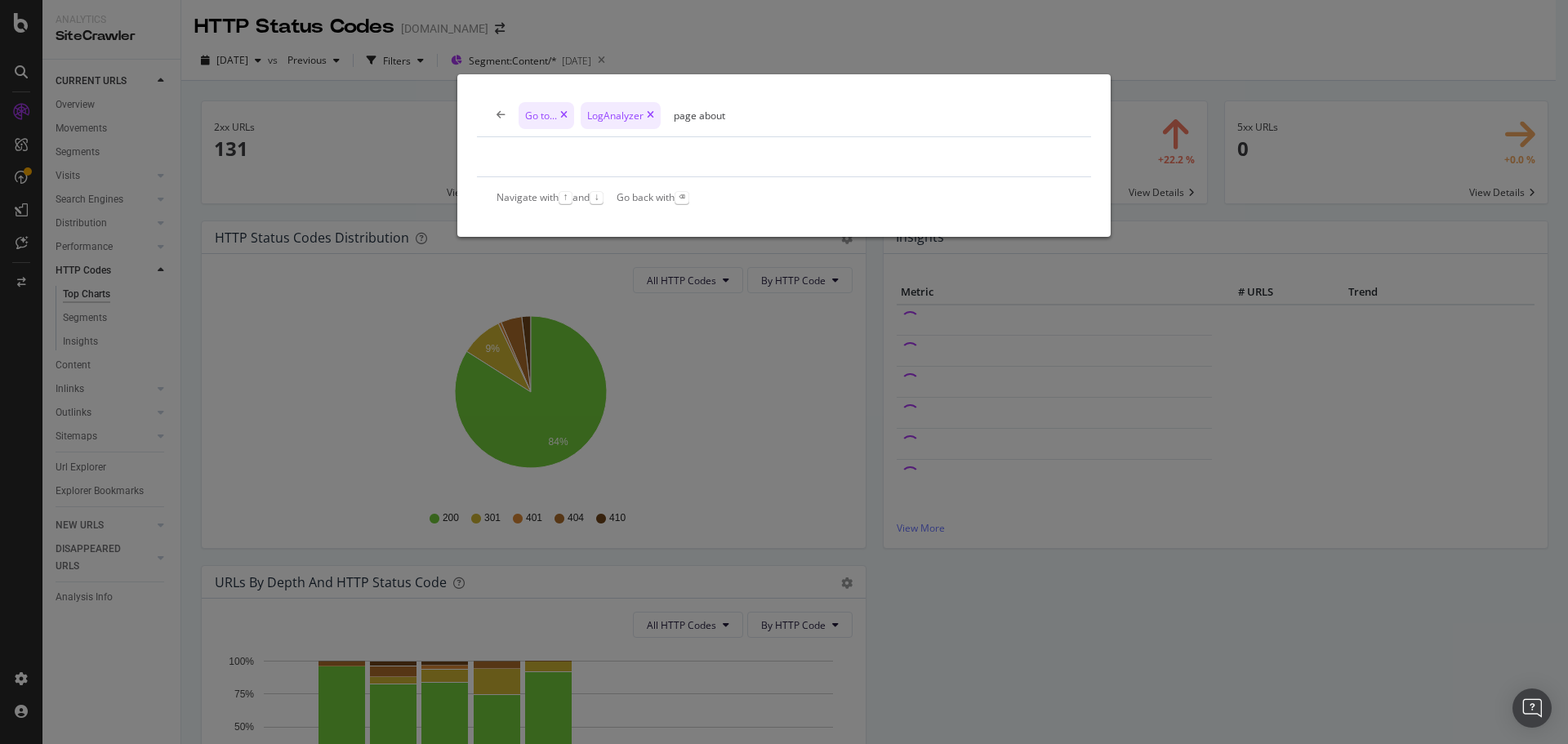
type input "page about"
click at [375, 124] on div "Go to... LogAnalyzer page about Navigate with ↑ and ↓ Go back with ⌫" at bounding box center [784, 372] width 1568 height 744
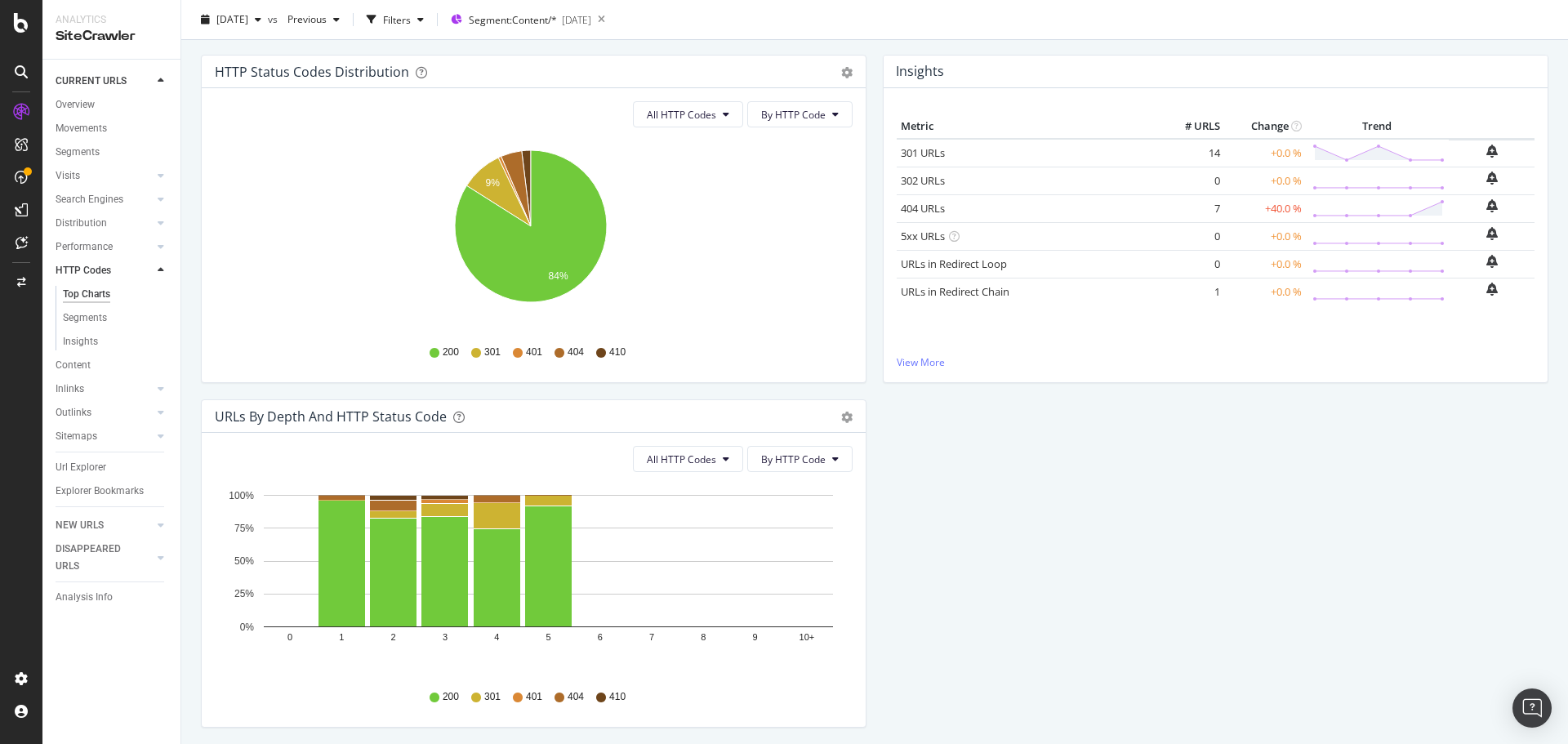
scroll to position [223, 0]
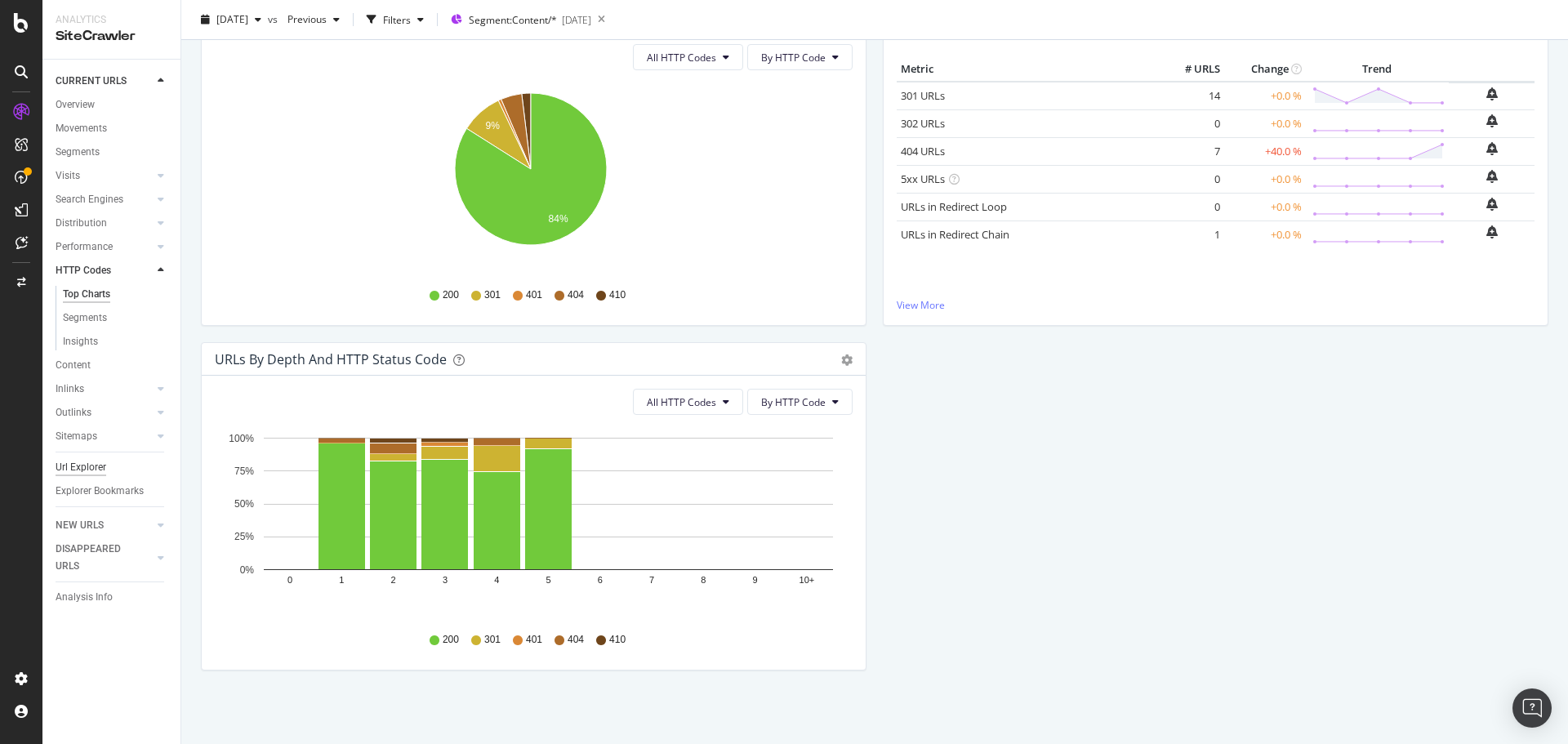
click at [76, 465] on div "Url Explorer" at bounding box center [81, 467] width 51 height 17
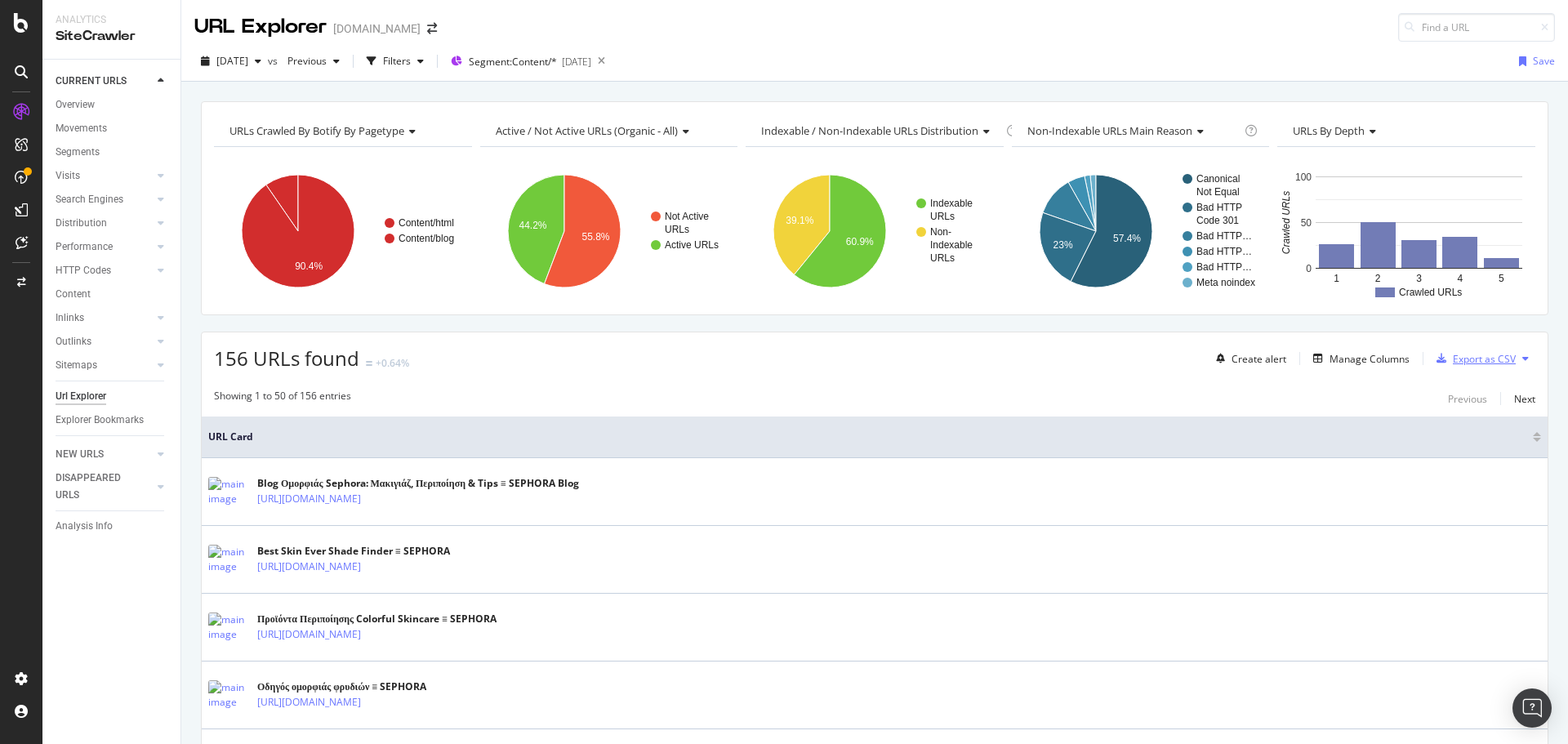
click at [1438, 357] on div "button" at bounding box center [1441, 358] width 23 height 10
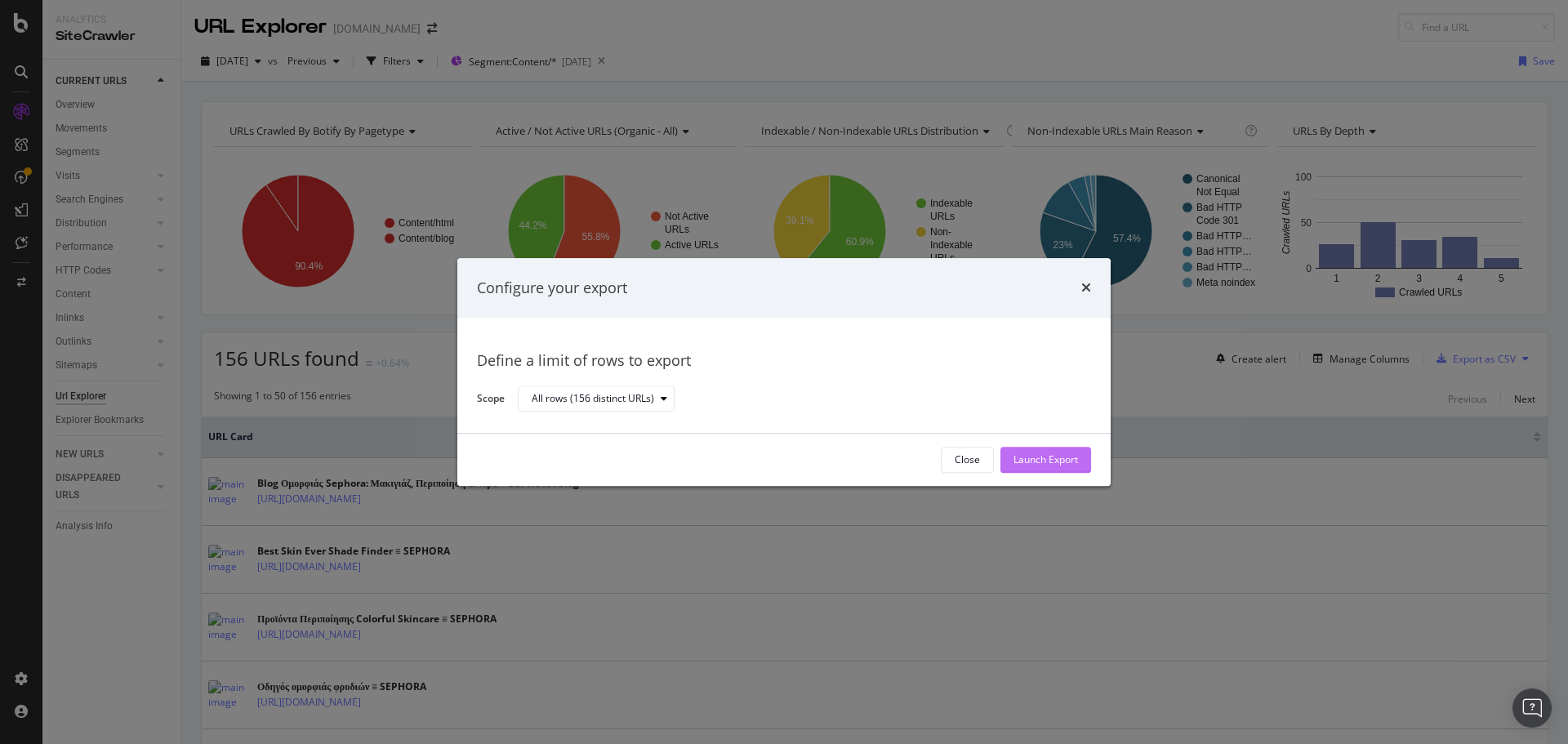
click at [1060, 466] on div "Launch Export" at bounding box center [1045, 460] width 64 height 14
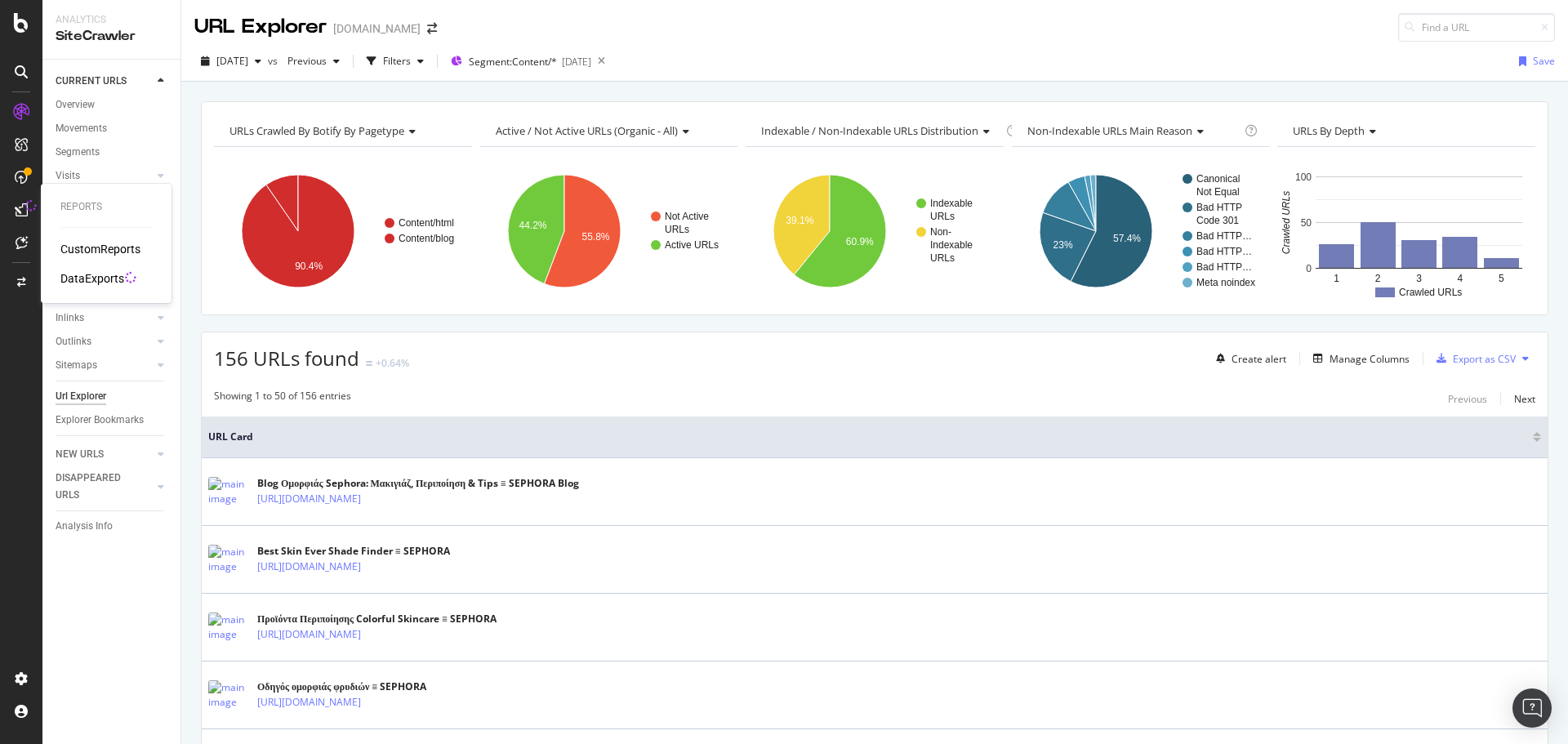
click at [77, 250] on div "CustomReports" at bounding box center [101, 250] width 80 height 16
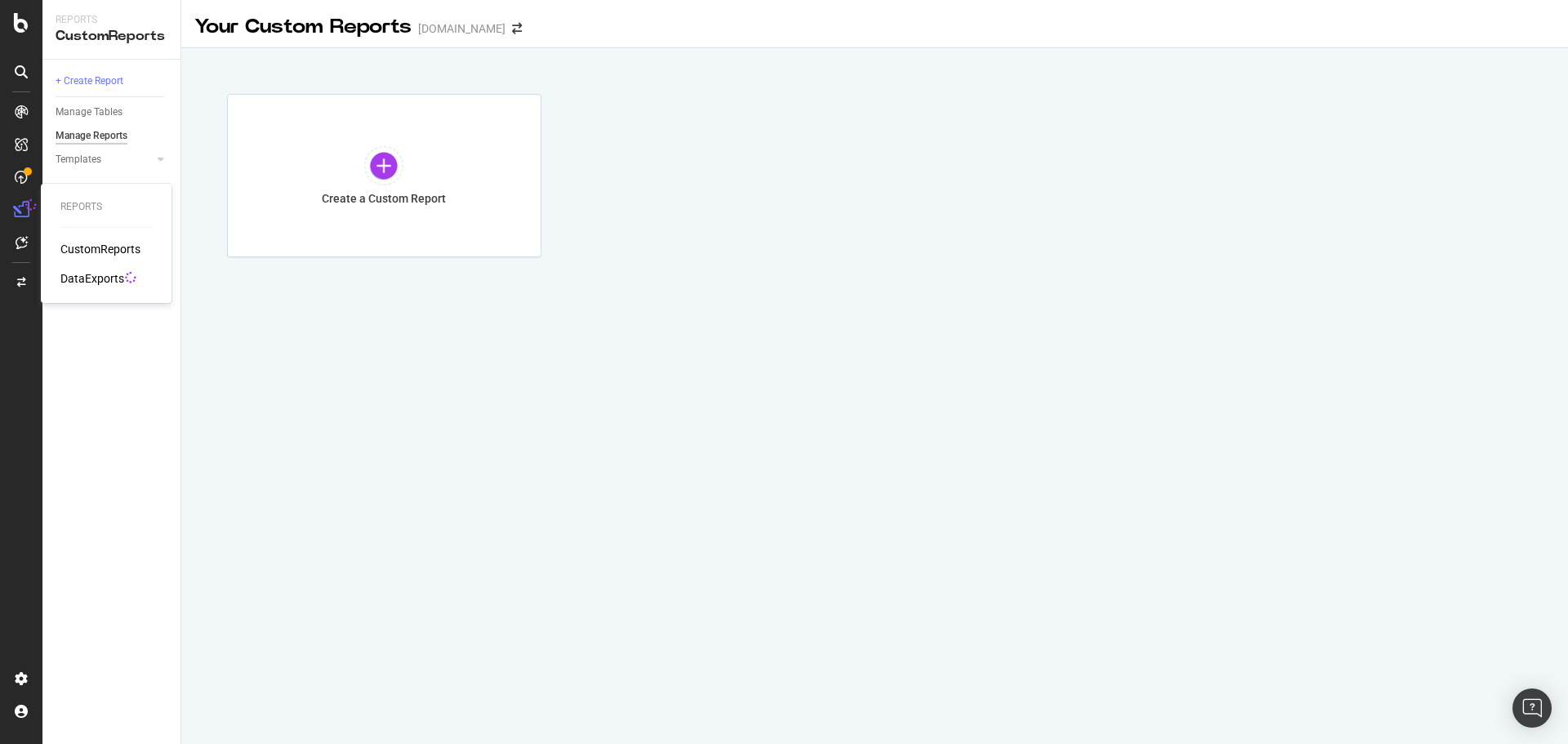
click at [83, 274] on div "DataExports" at bounding box center [93, 279] width 64 height 16
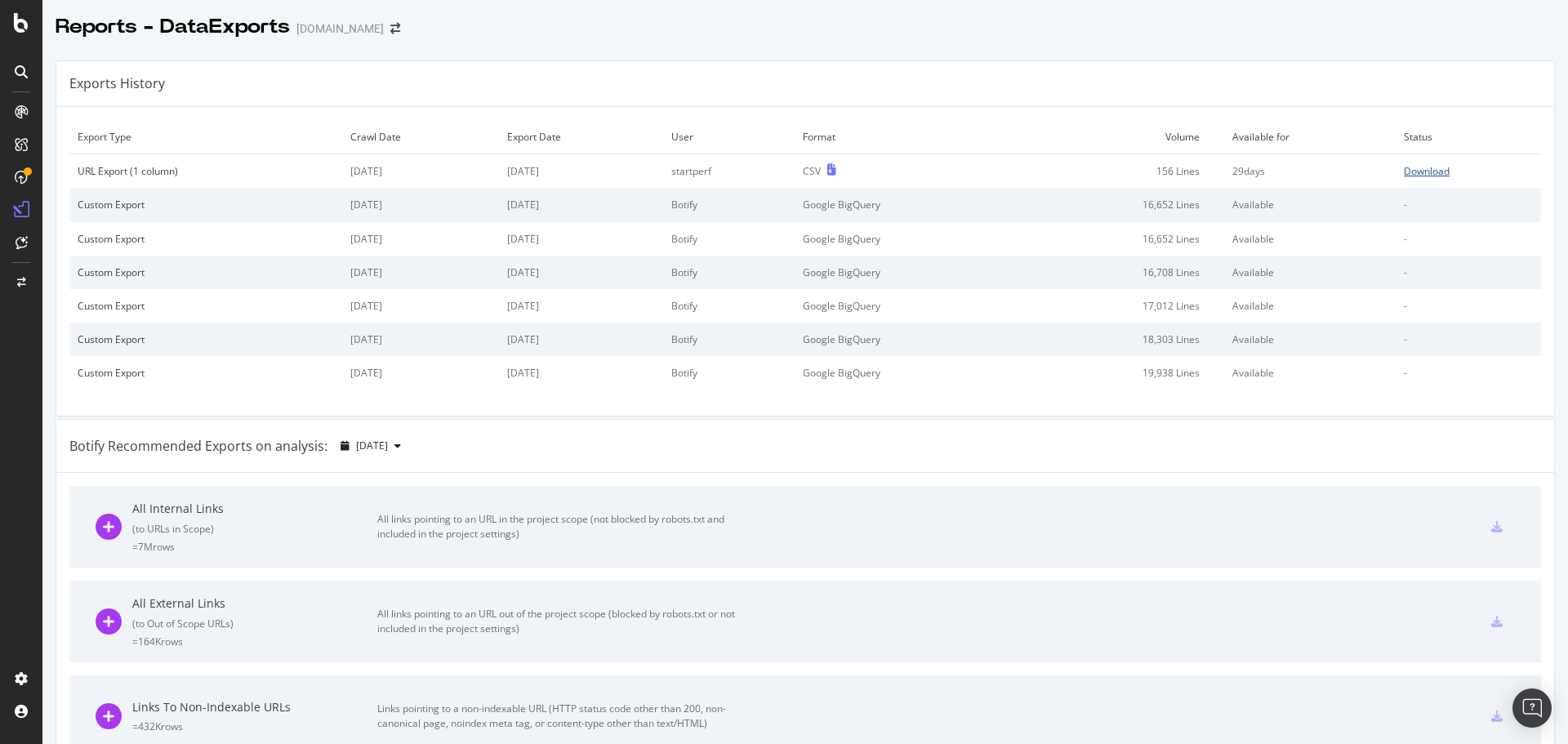
click at [1404, 176] on div "Download" at bounding box center [1426, 171] width 45 height 14
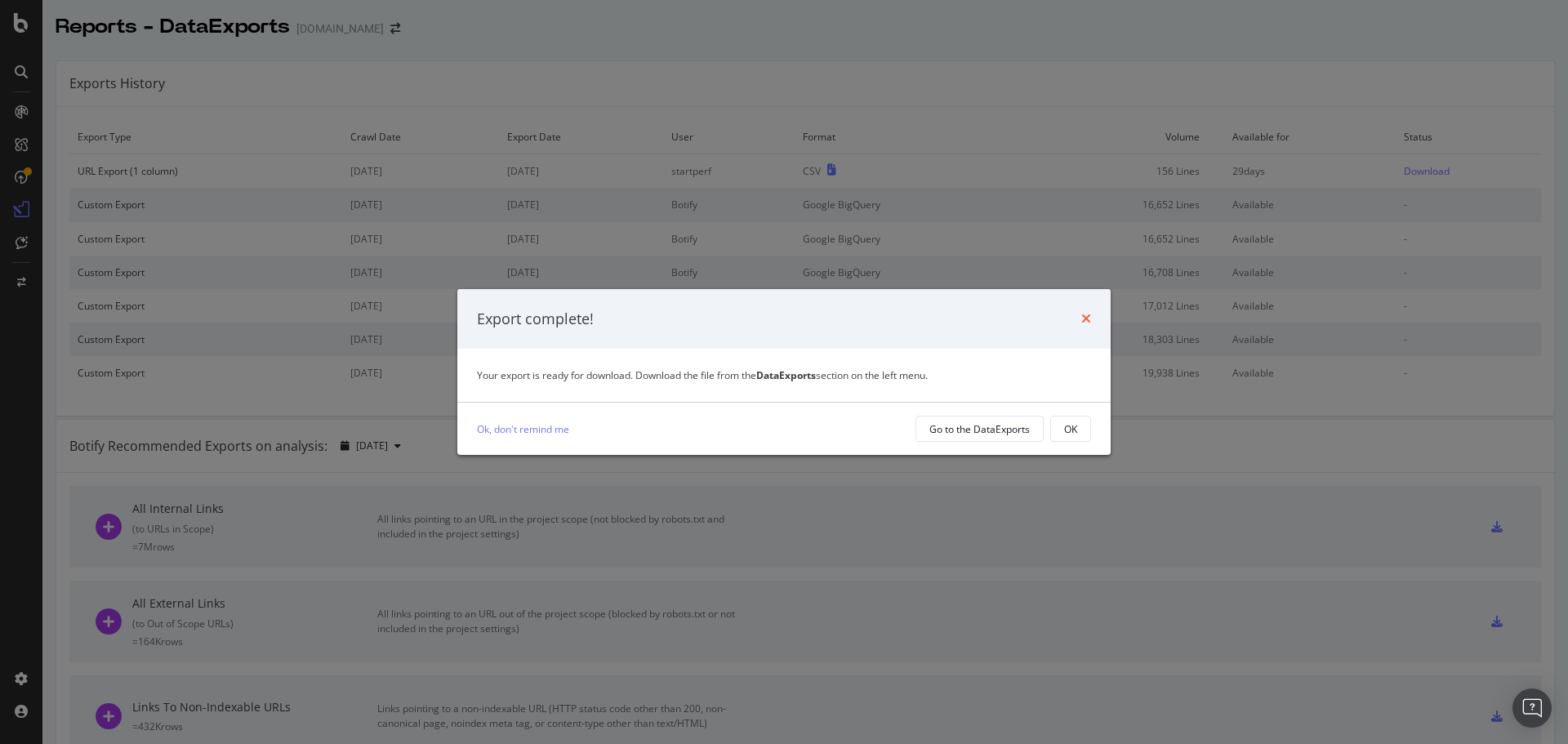
click at [1084, 316] on icon "times" at bounding box center [1086, 318] width 10 height 13
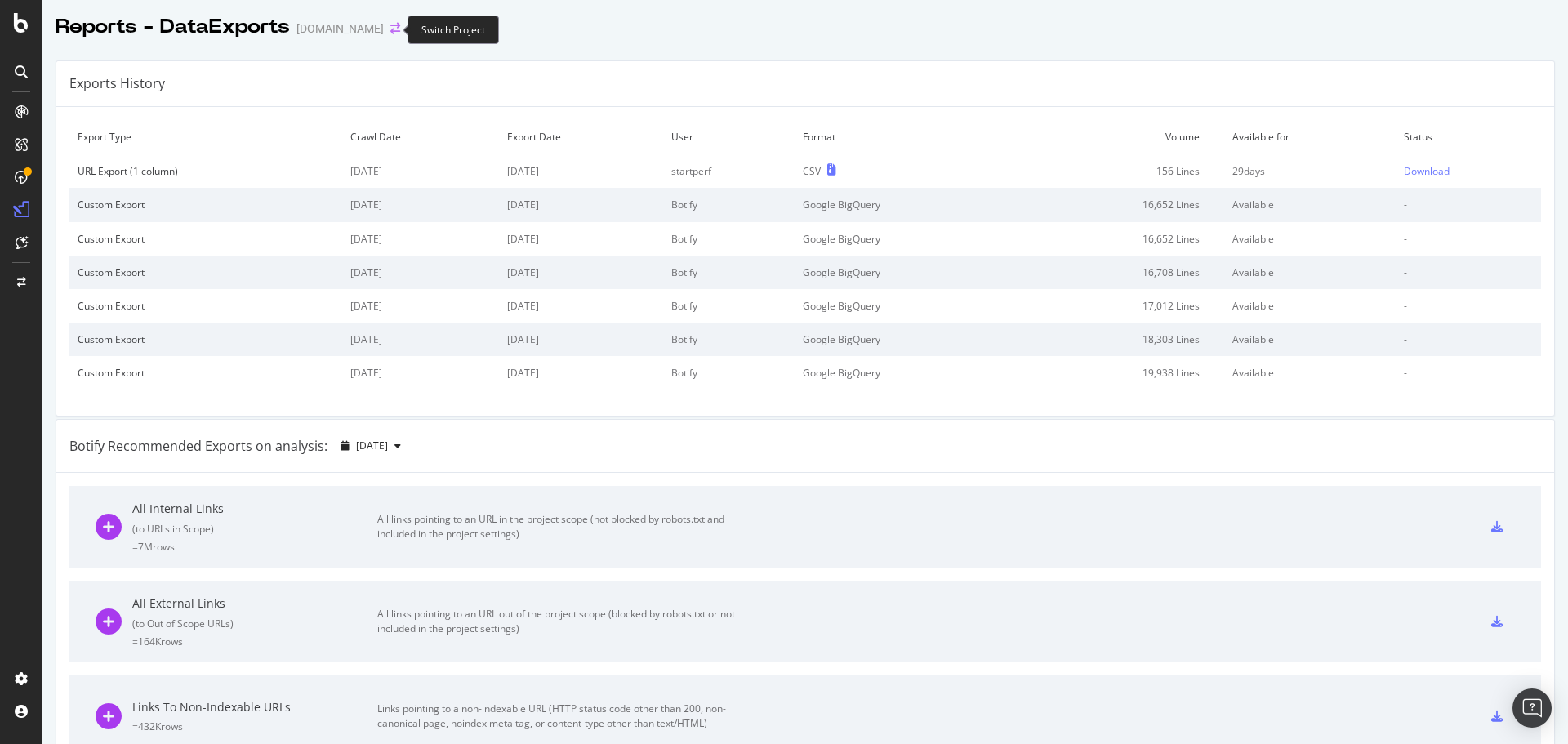
click at [390, 26] on icon "arrow-right-arrow-left" at bounding box center [395, 28] width 10 height 12
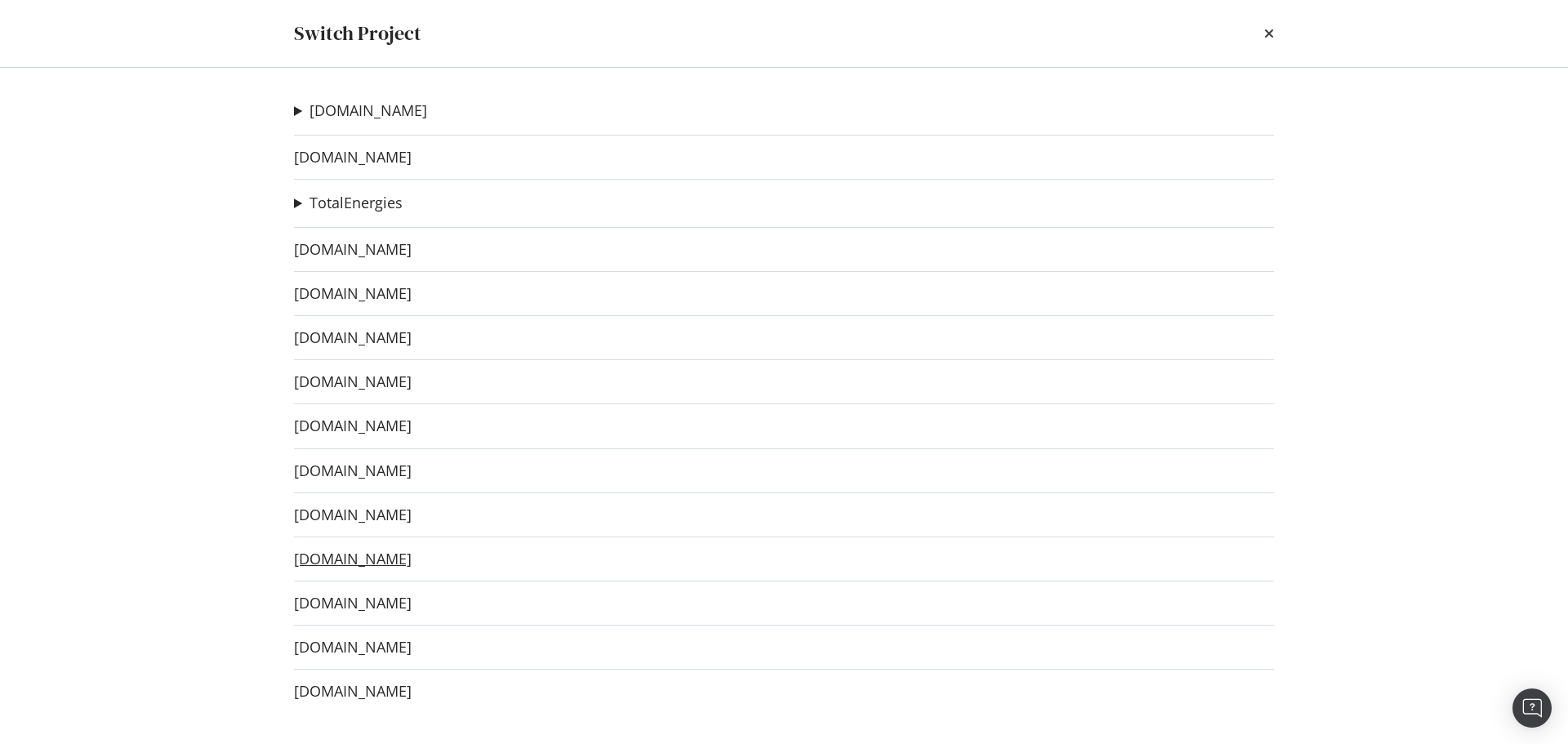
click at [386, 557] on link "[DOMAIN_NAME]" at bounding box center [353, 559] width 118 height 17
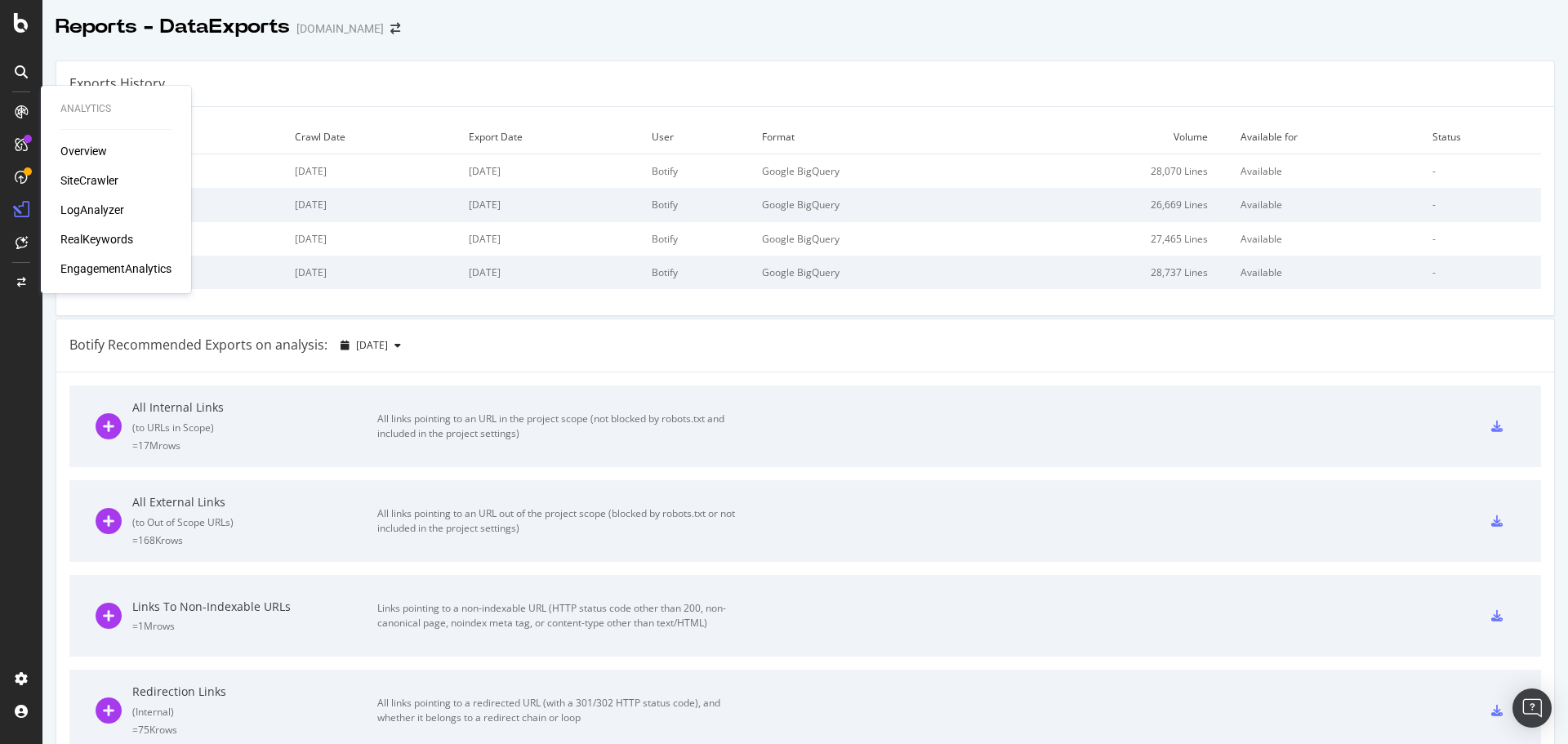
click at [70, 178] on div "SiteCrawler" at bounding box center [90, 181] width 58 height 16
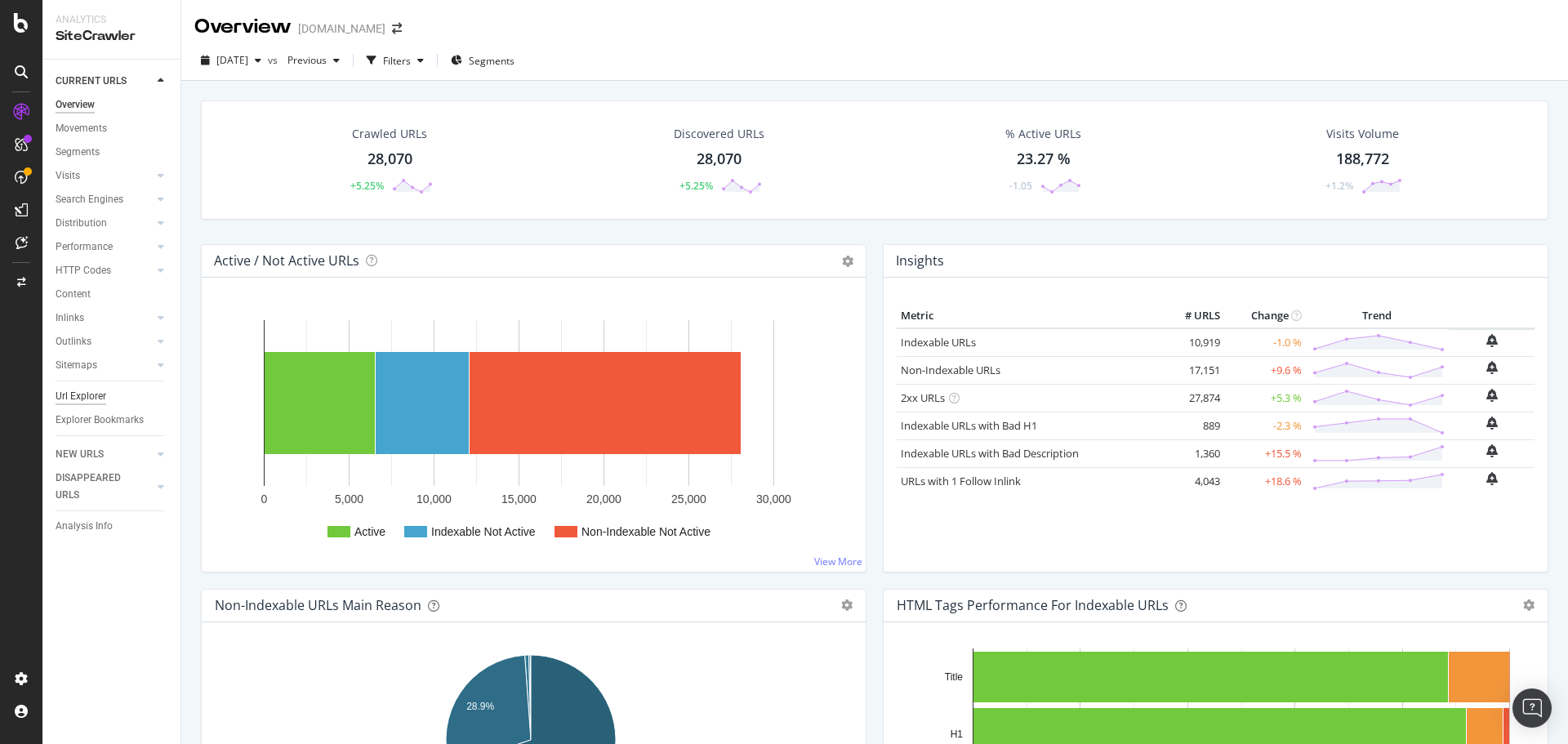
click at [102, 389] on div "Url Explorer" at bounding box center [81, 396] width 51 height 17
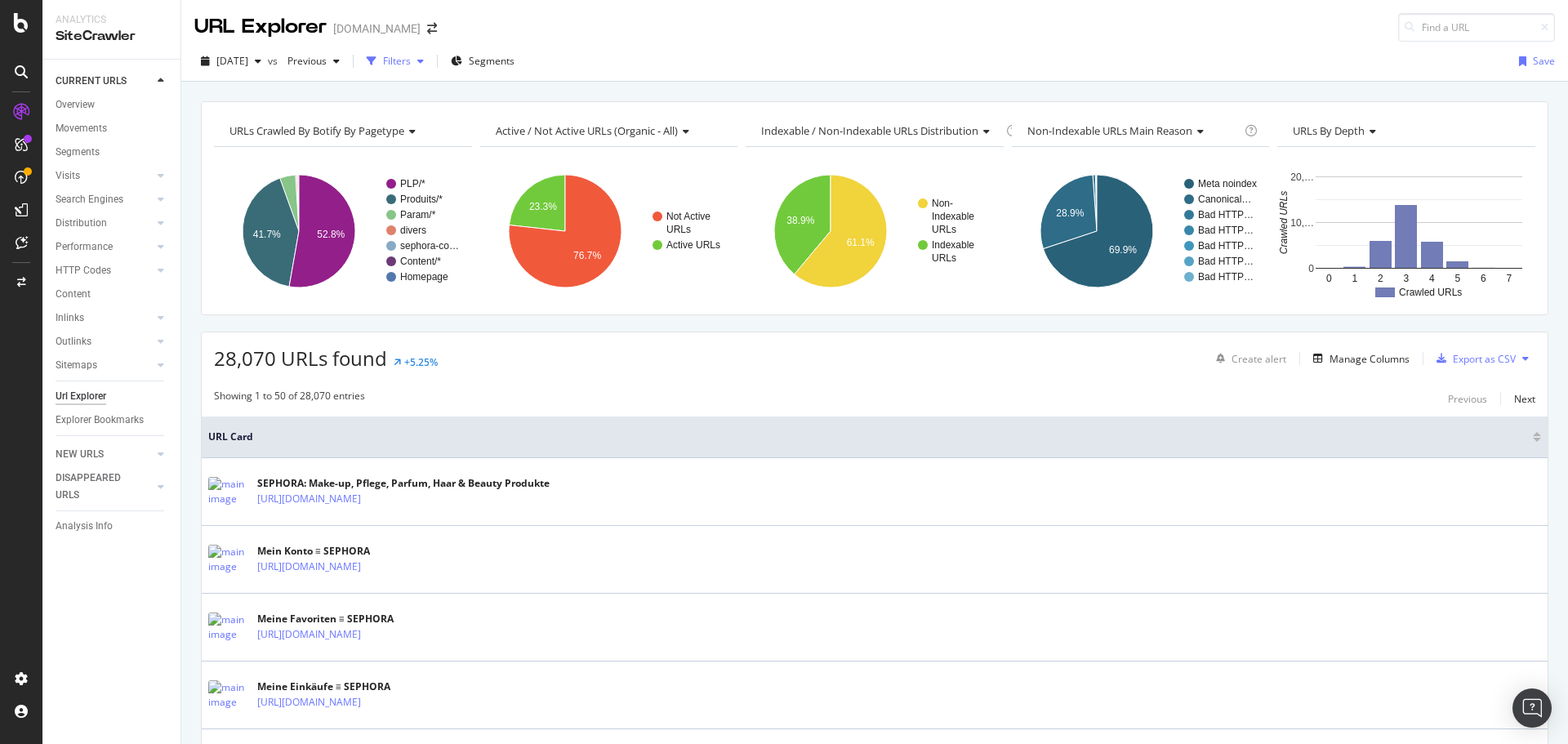
click at [411, 62] on div "Filters" at bounding box center [397, 60] width 28 height 14
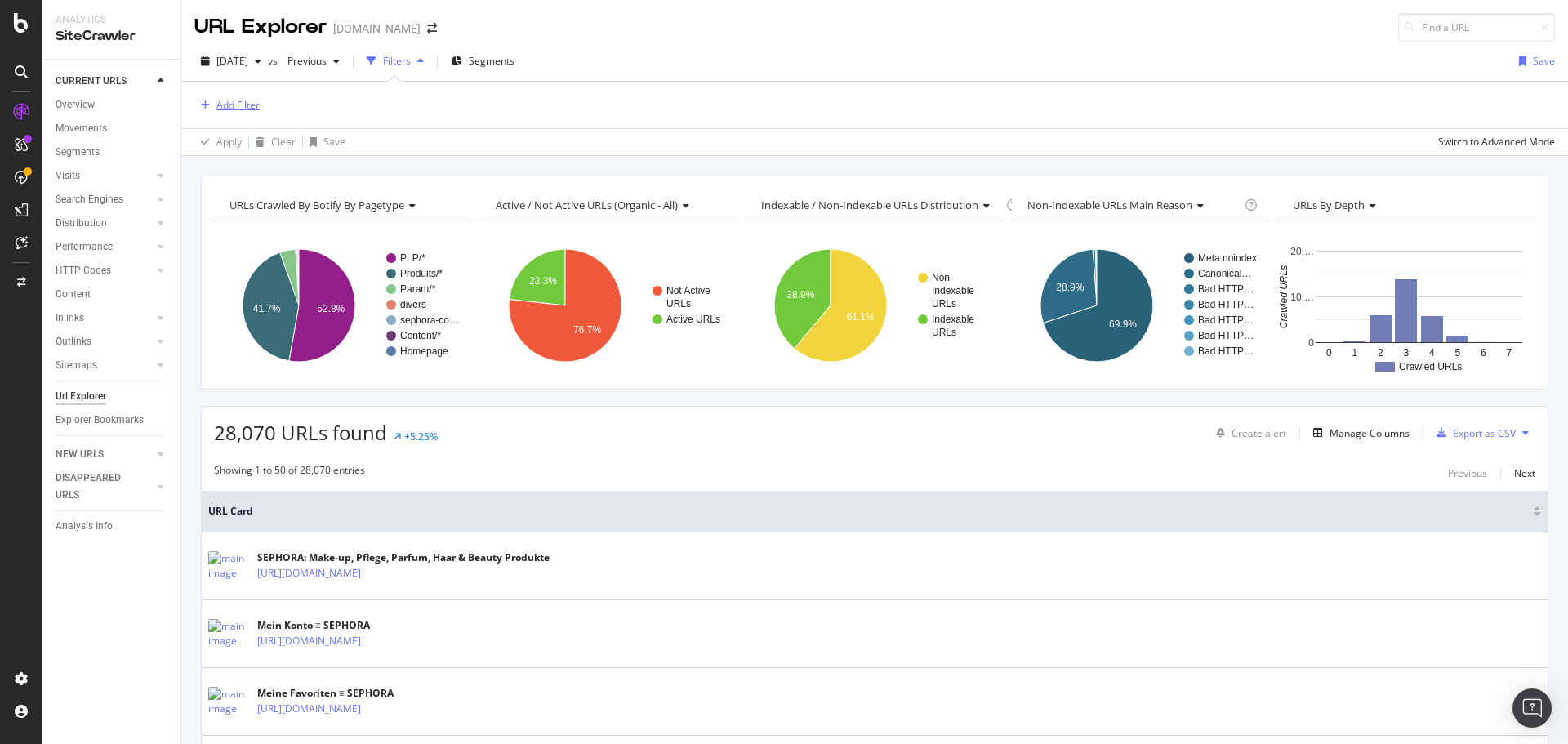
click at [250, 109] on div "Add Filter" at bounding box center [239, 104] width 44 height 14
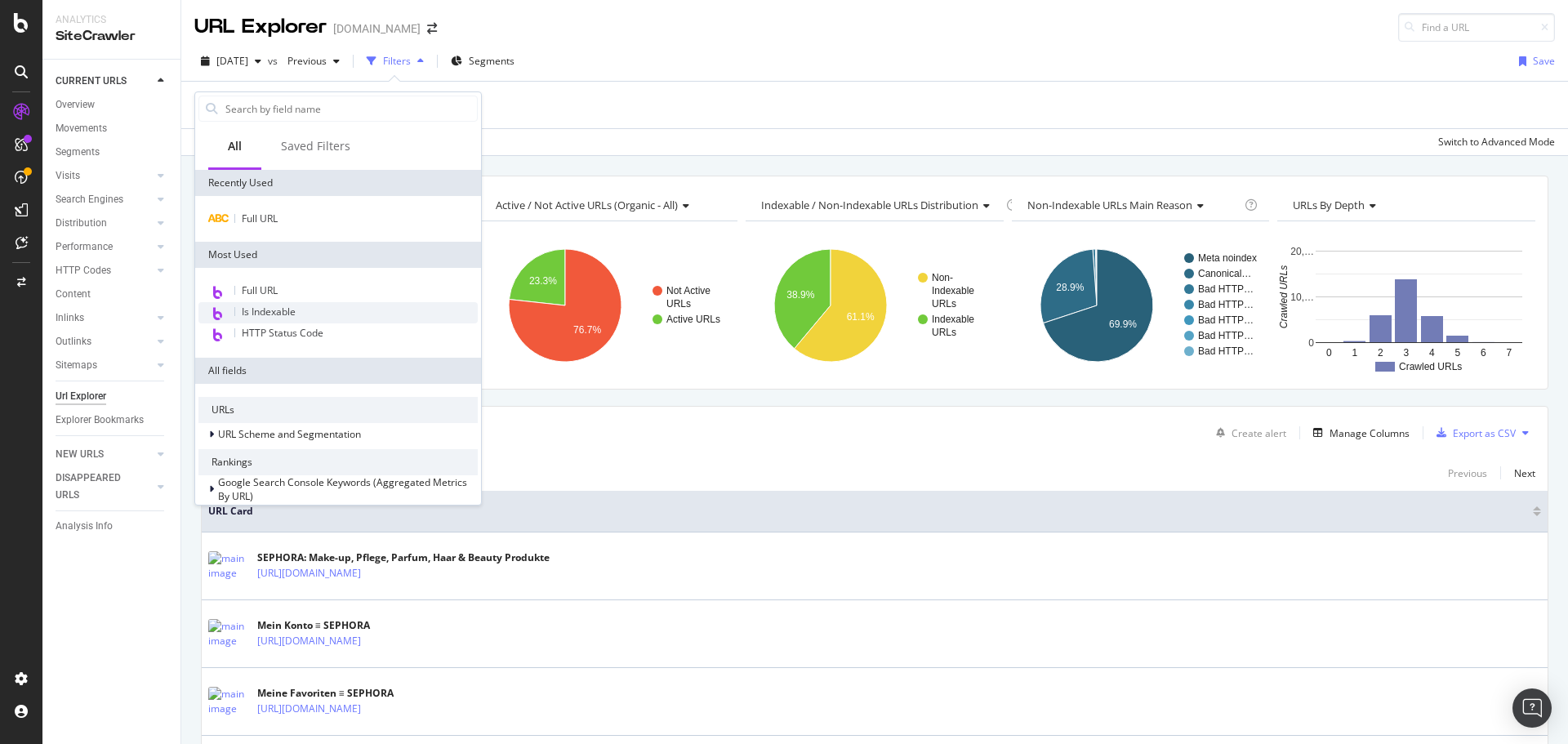
click at [289, 310] on span "Is Indexable" at bounding box center [268, 311] width 54 height 14
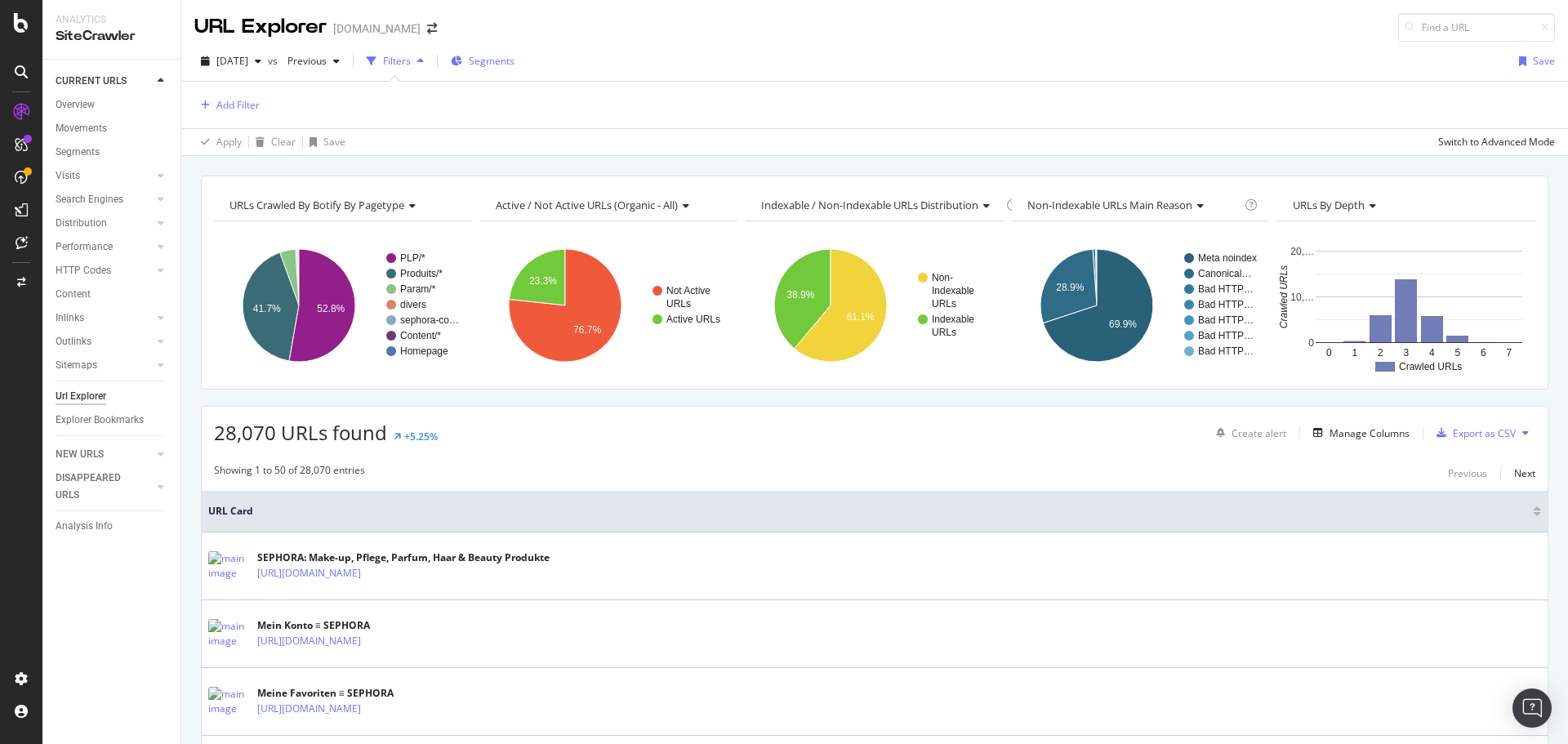
click at [499, 62] on div "Segments" at bounding box center [483, 60] width 64 height 14
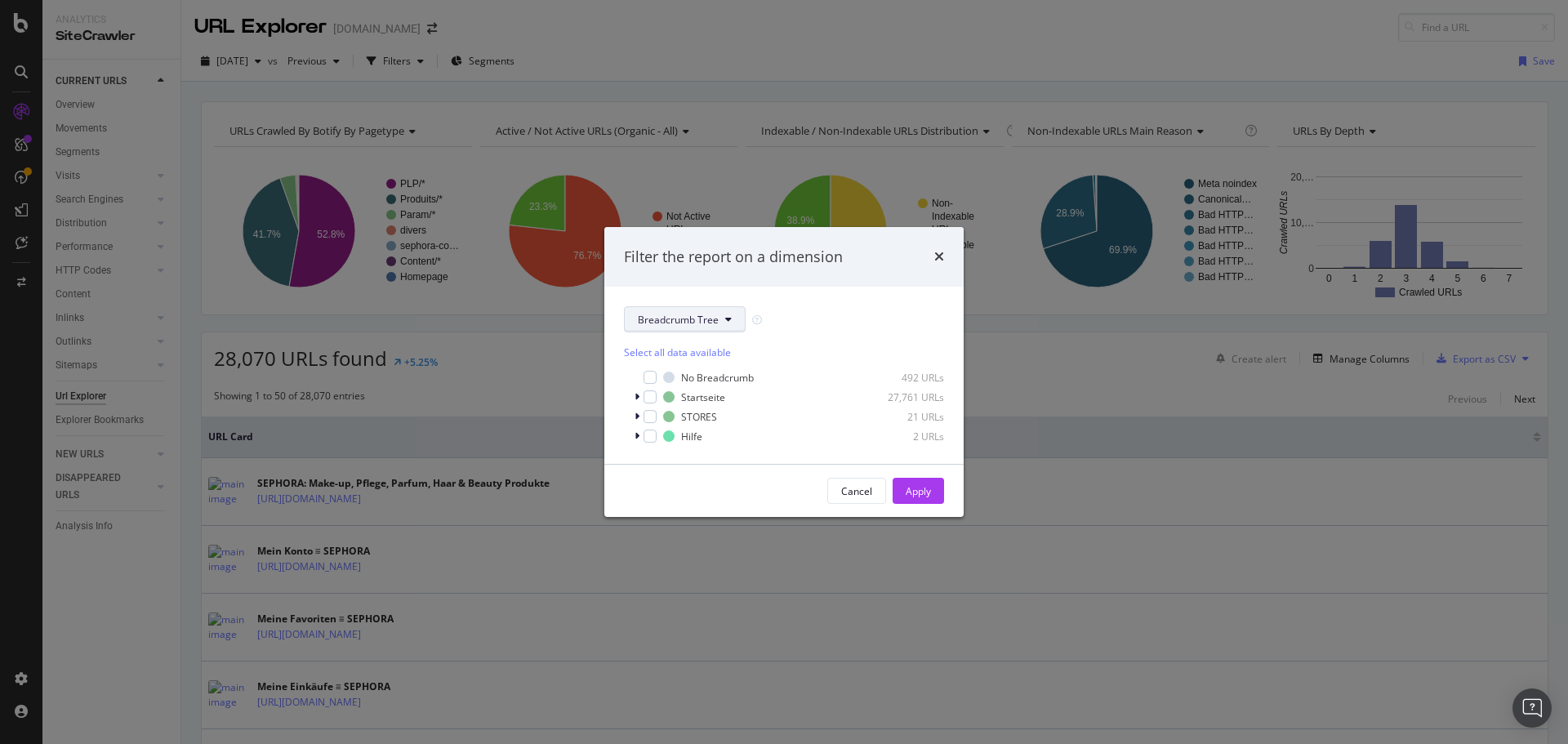
click at [657, 315] on span "Breadcrumb Tree" at bounding box center [678, 319] width 81 height 14
click at [666, 377] on span "pagetype" at bounding box center [691, 378] width 105 height 15
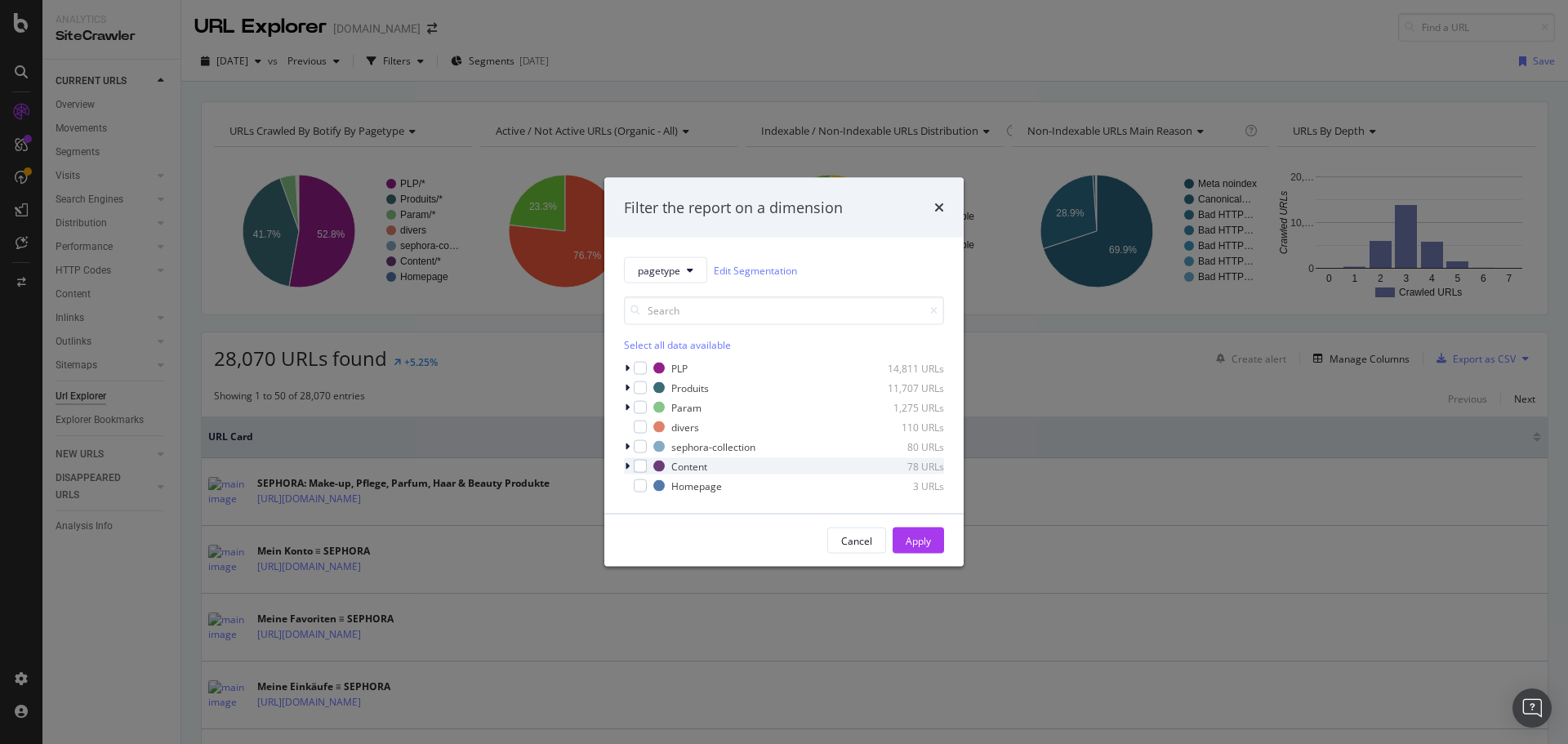
click at [629, 466] on icon "modal" at bounding box center [627, 466] width 5 height 10
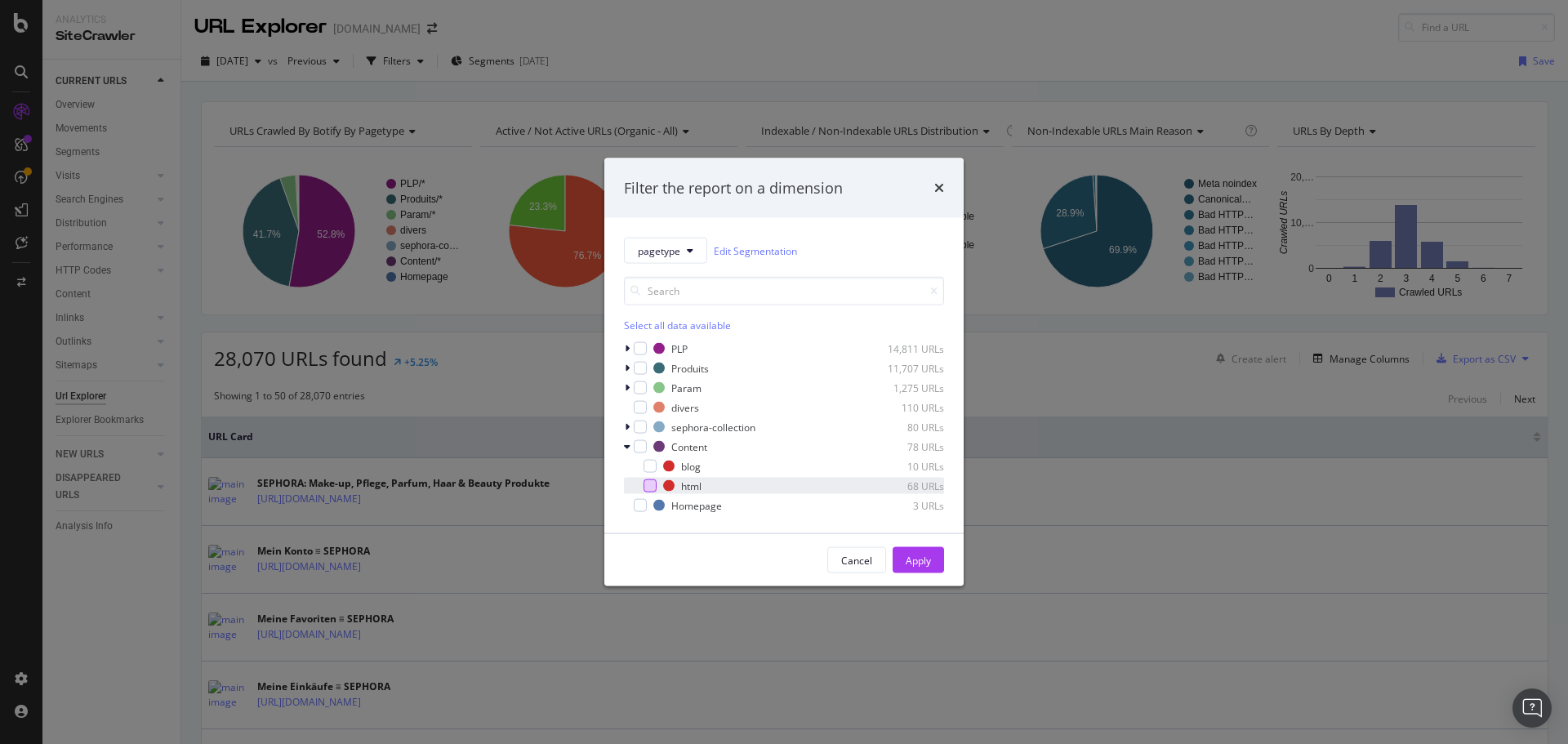
click at [647, 486] on div "modal" at bounding box center [650, 485] width 13 height 13
click at [928, 557] on div "Apply" at bounding box center [918, 559] width 25 height 14
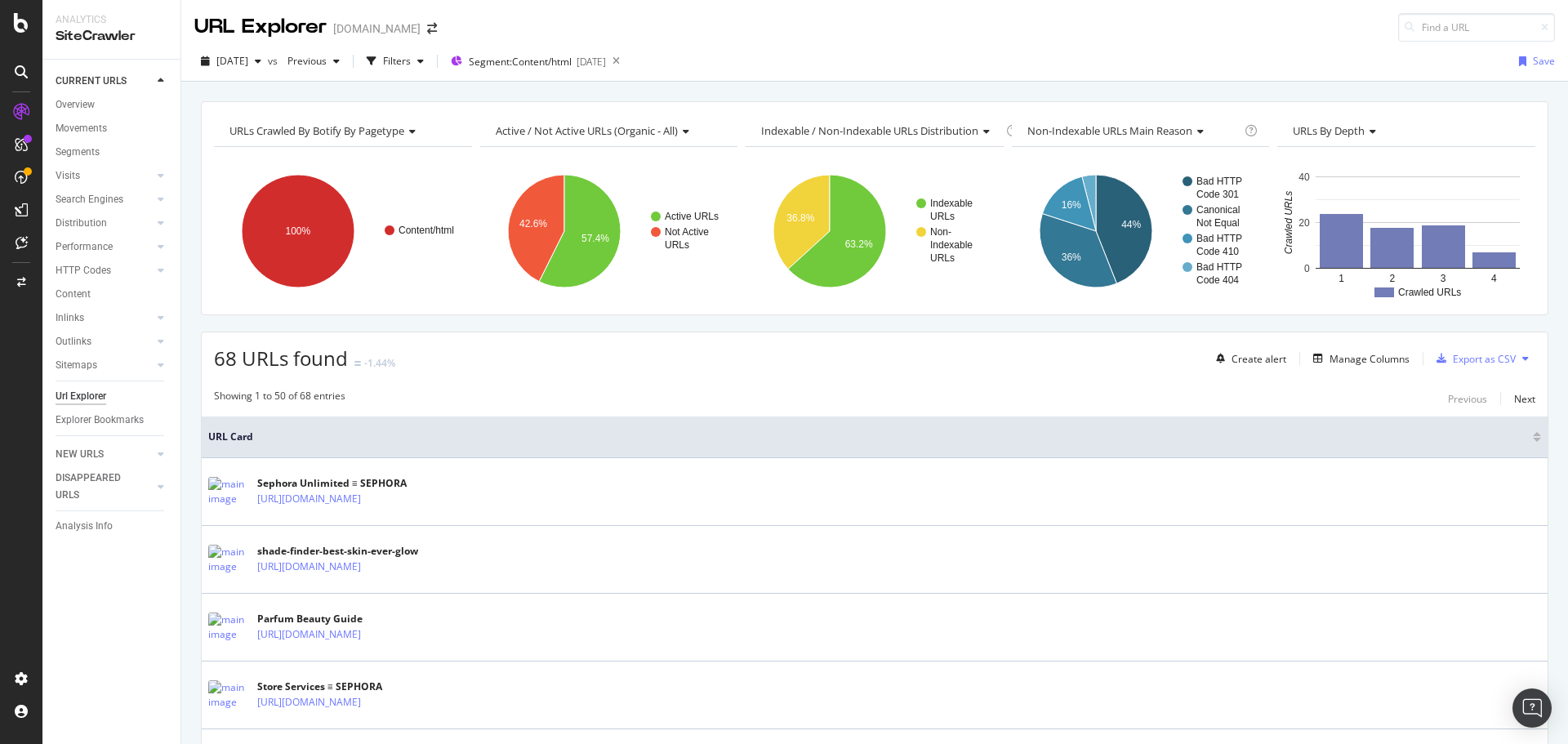
click at [1516, 350] on button at bounding box center [1526, 358] width 20 height 26
click at [1453, 353] on div "Export as CSV" at bounding box center [1484, 358] width 63 height 14
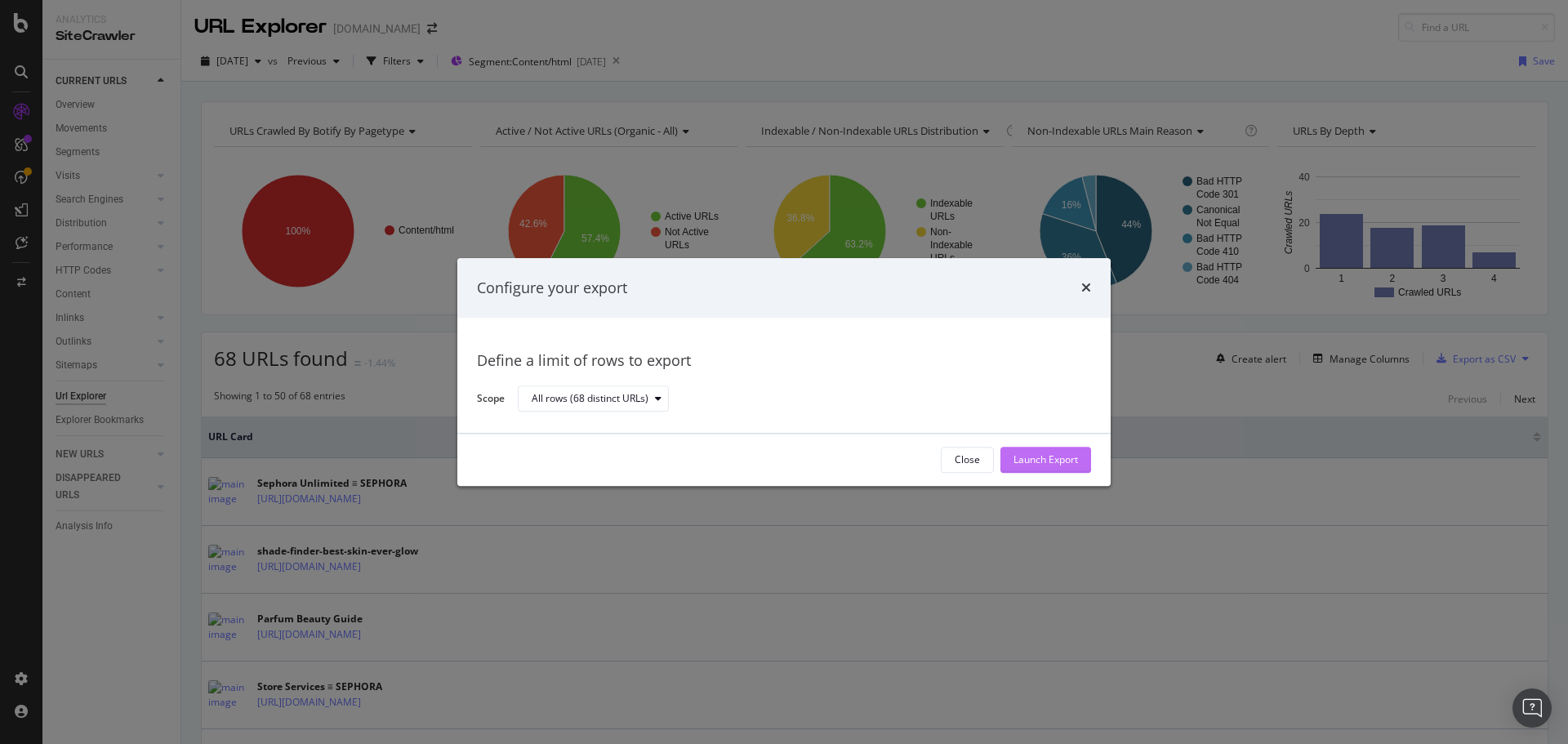
click at [1014, 462] on div "Launch Export" at bounding box center [1045, 460] width 64 height 14
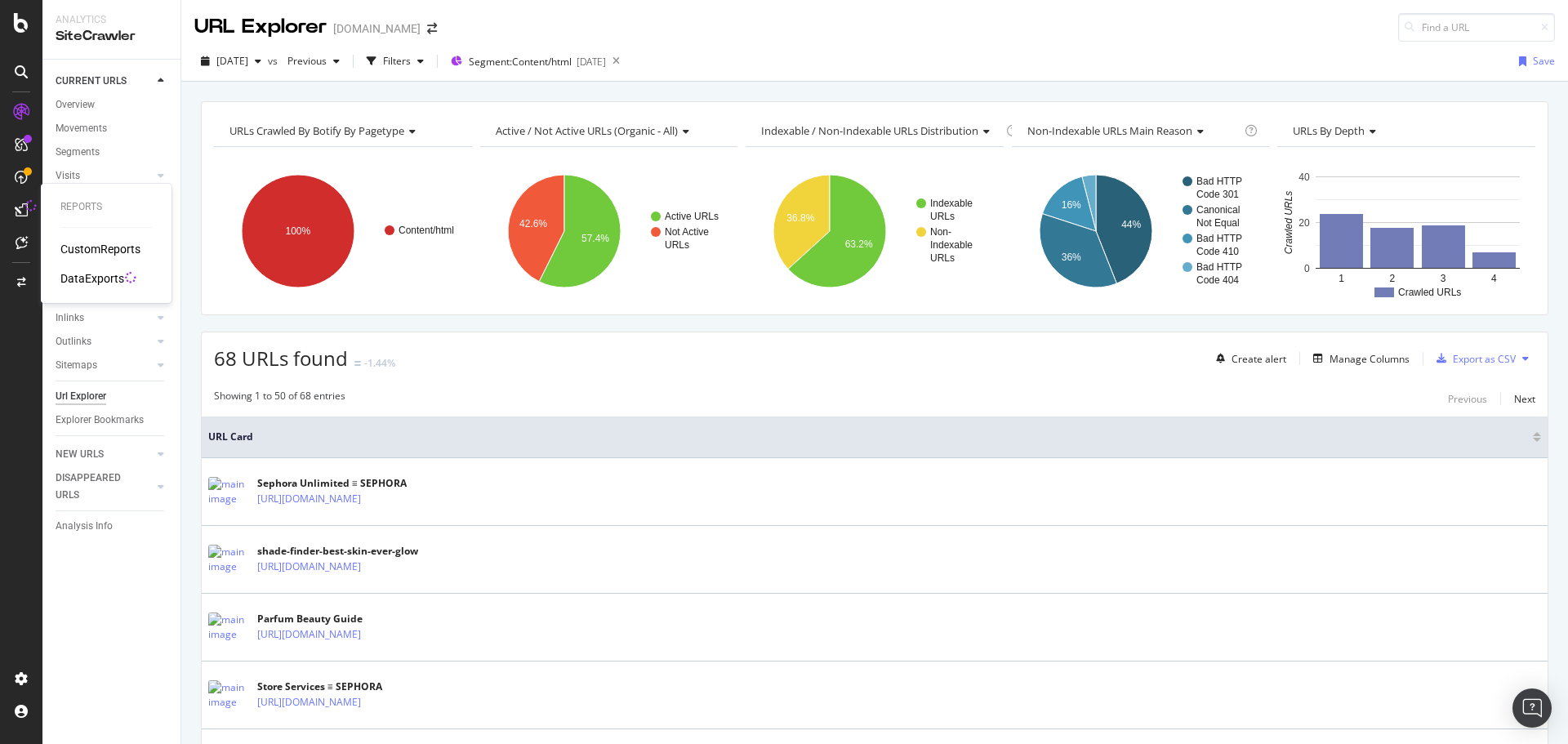
click at [78, 274] on div "DataExports" at bounding box center [93, 279] width 64 height 16
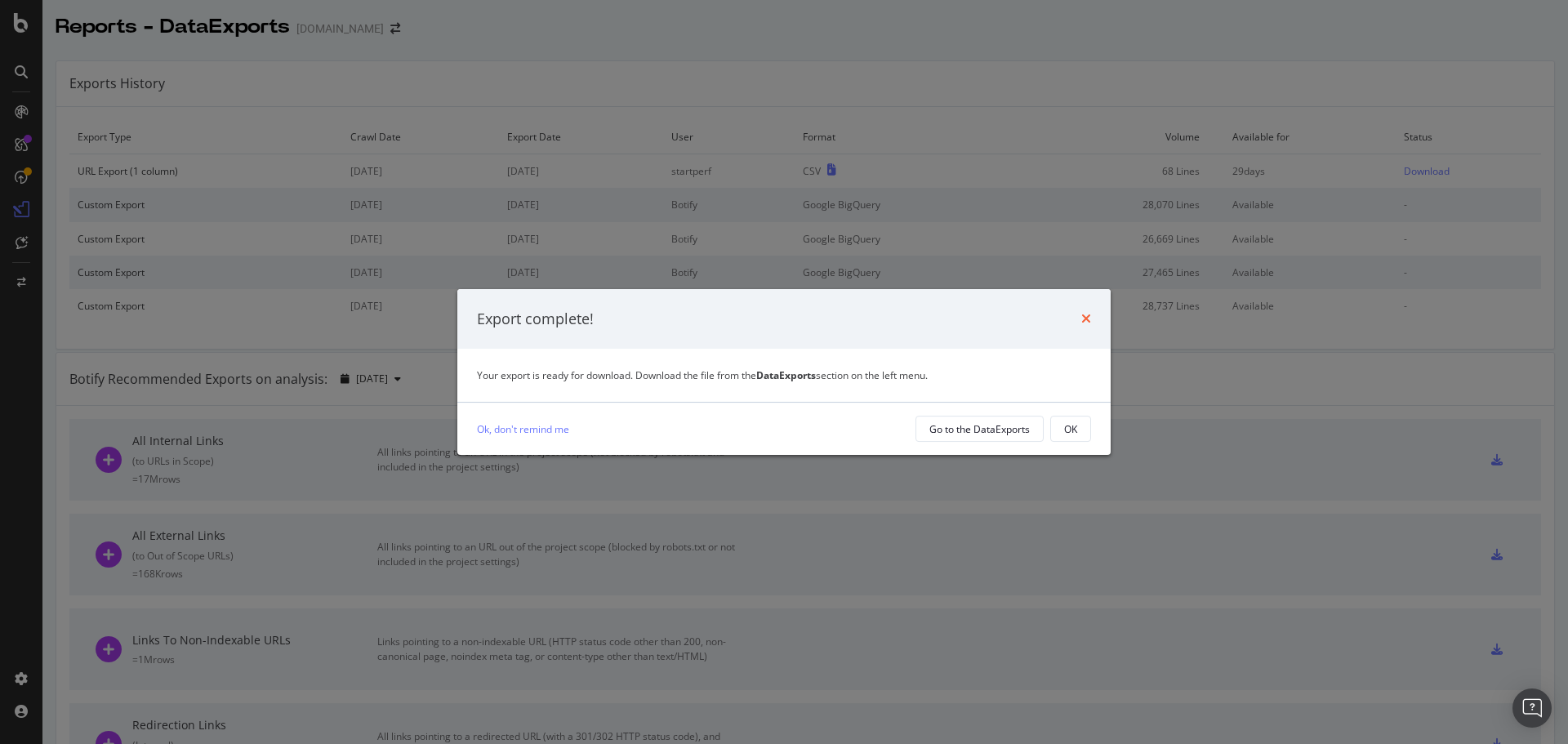
click at [1091, 318] on icon "times" at bounding box center [1086, 318] width 10 height 13
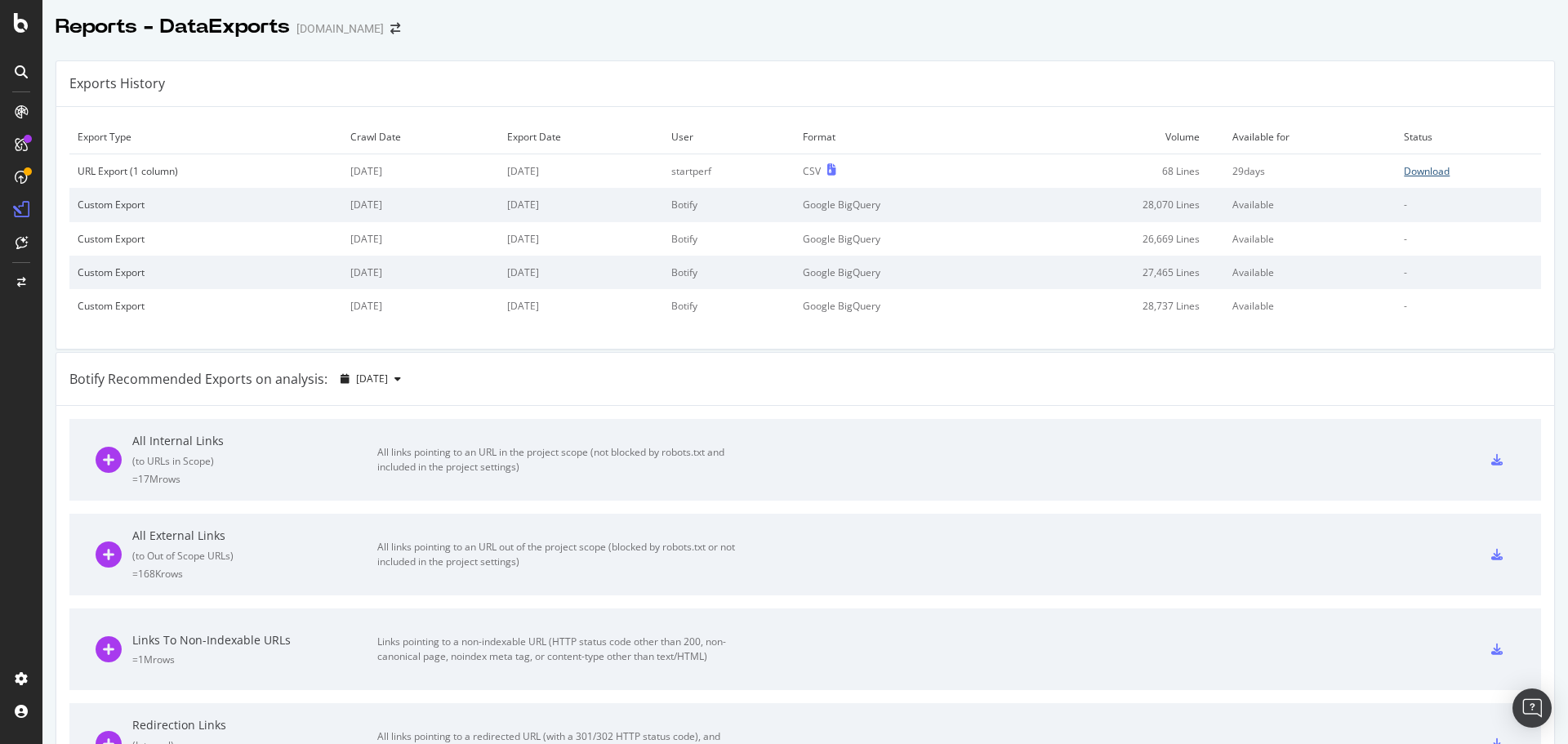
click at [1404, 168] on div "Download" at bounding box center [1426, 171] width 45 height 14
click at [375, 29] on div "[DOMAIN_NAME]" at bounding box center [340, 29] width 87 height 16
click at [384, 29] on span at bounding box center [395, 28] width 23 height 12
click at [393, 24] on icon "arrow-right-arrow-left" at bounding box center [395, 28] width 10 height 12
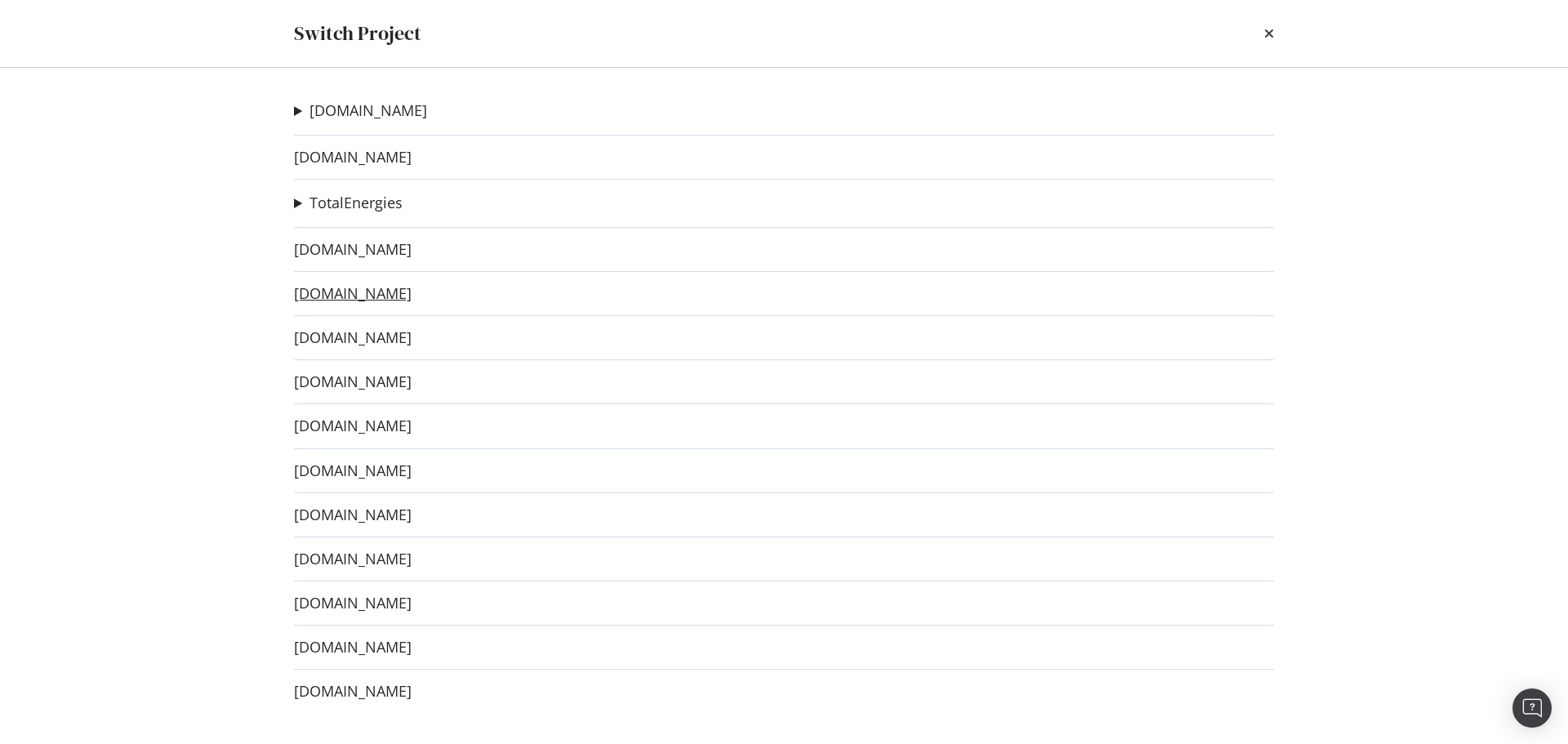
click at [365, 293] on link "[DOMAIN_NAME]" at bounding box center [353, 293] width 118 height 17
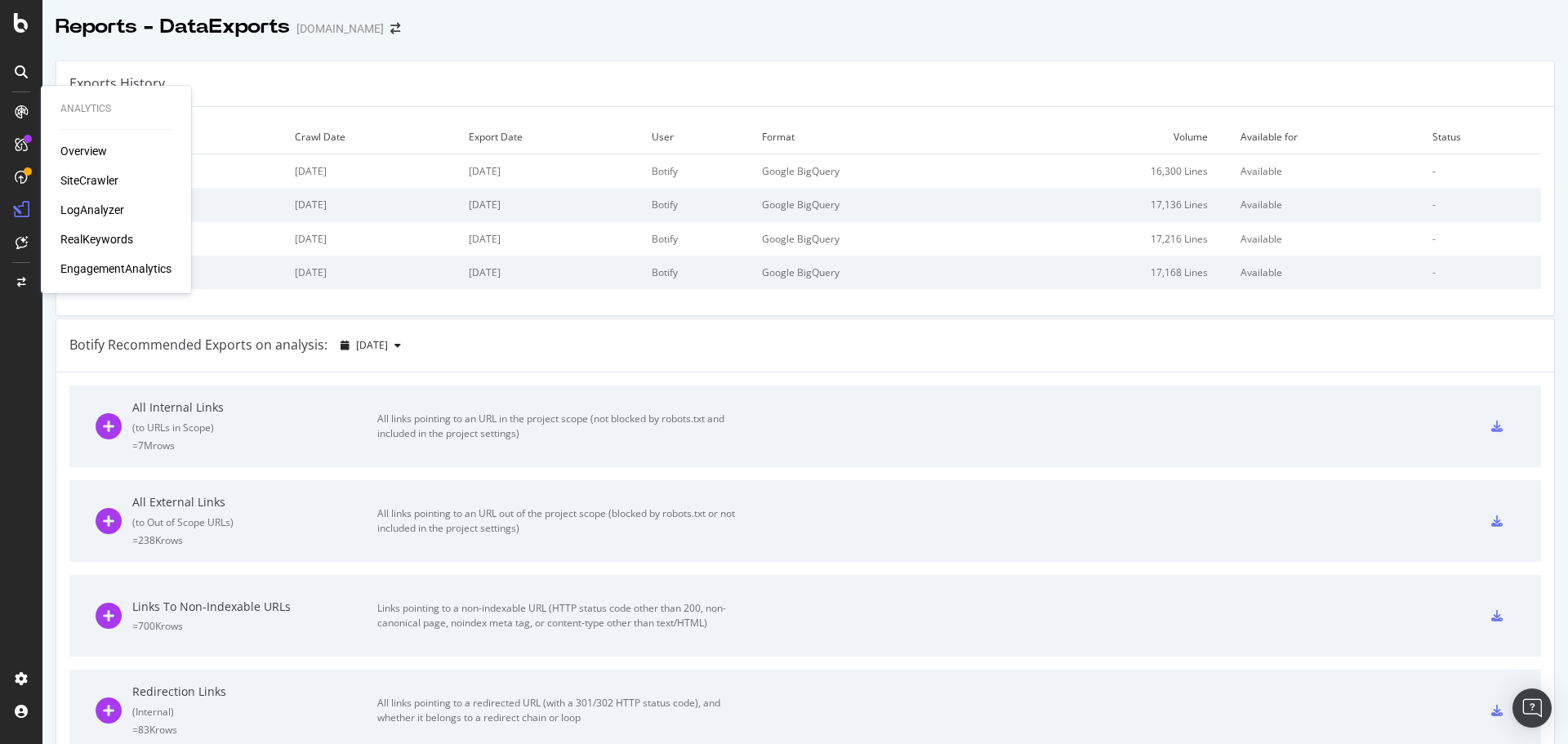
click at [86, 180] on div "SiteCrawler" at bounding box center [90, 181] width 58 height 16
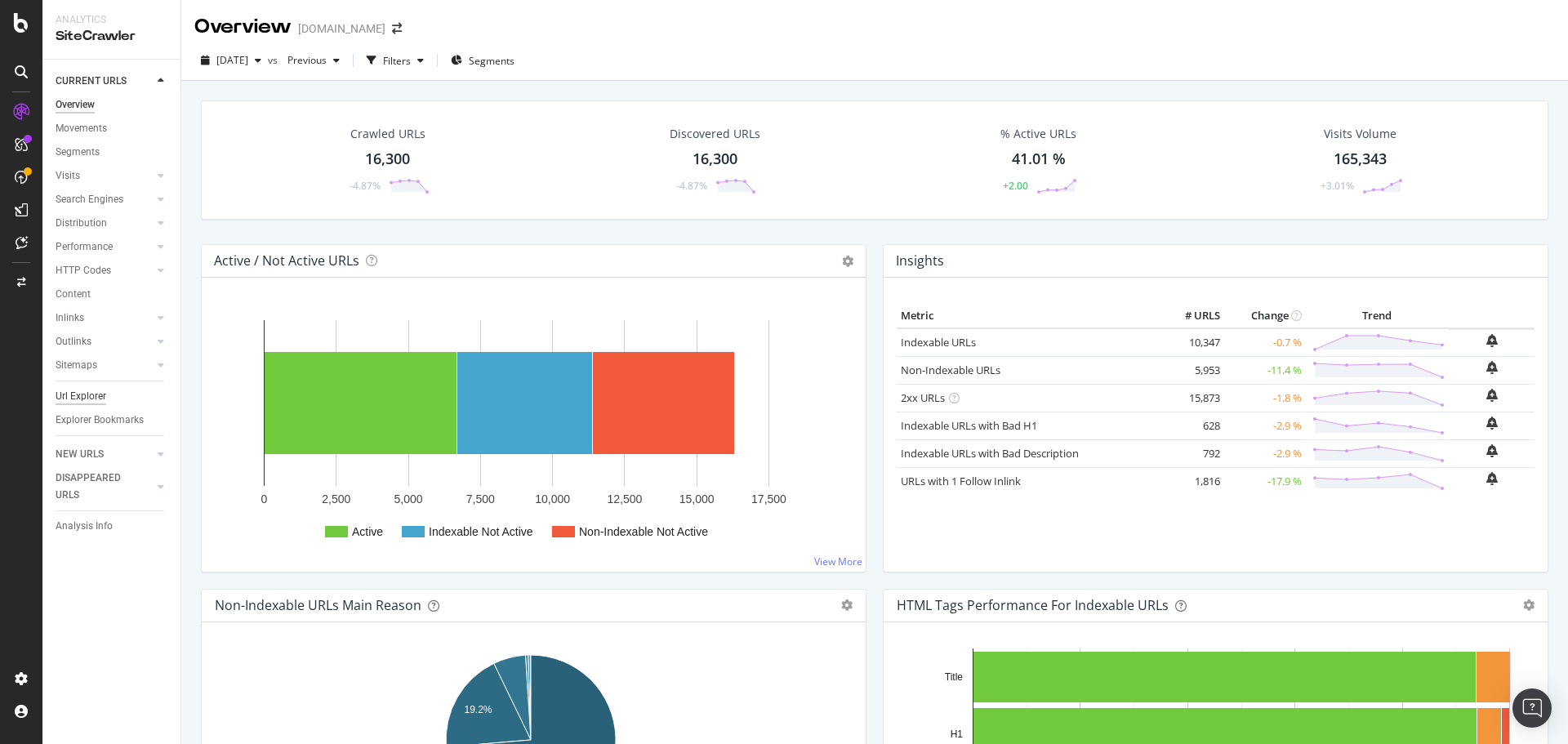
click at [79, 402] on div "Url Explorer" at bounding box center [81, 396] width 51 height 17
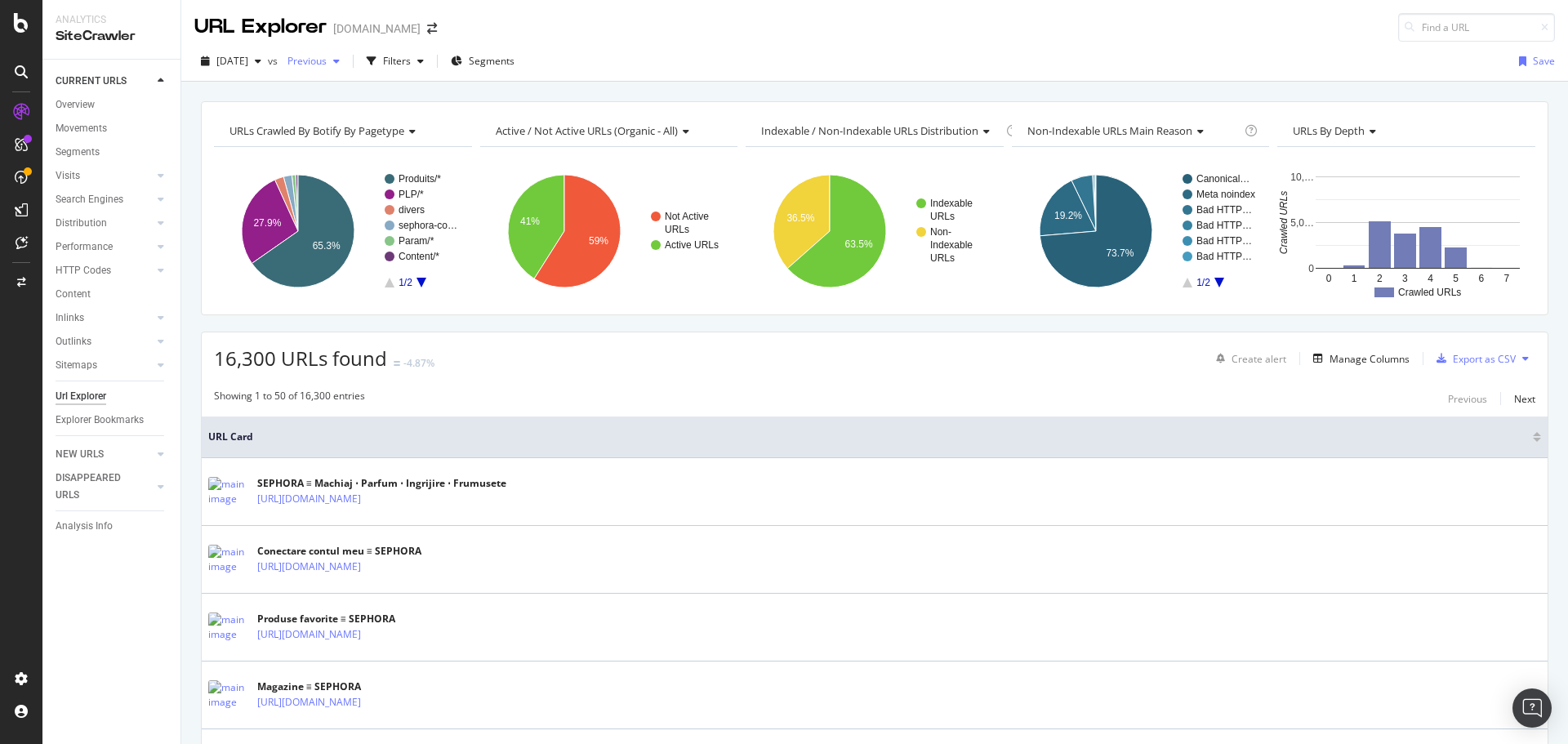
click at [339, 67] on div "Previous" at bounding box center [314, 61] width 65 height 24
click at [430, 62] on div "button" at bounding box center [421, 61] width 20 height 10
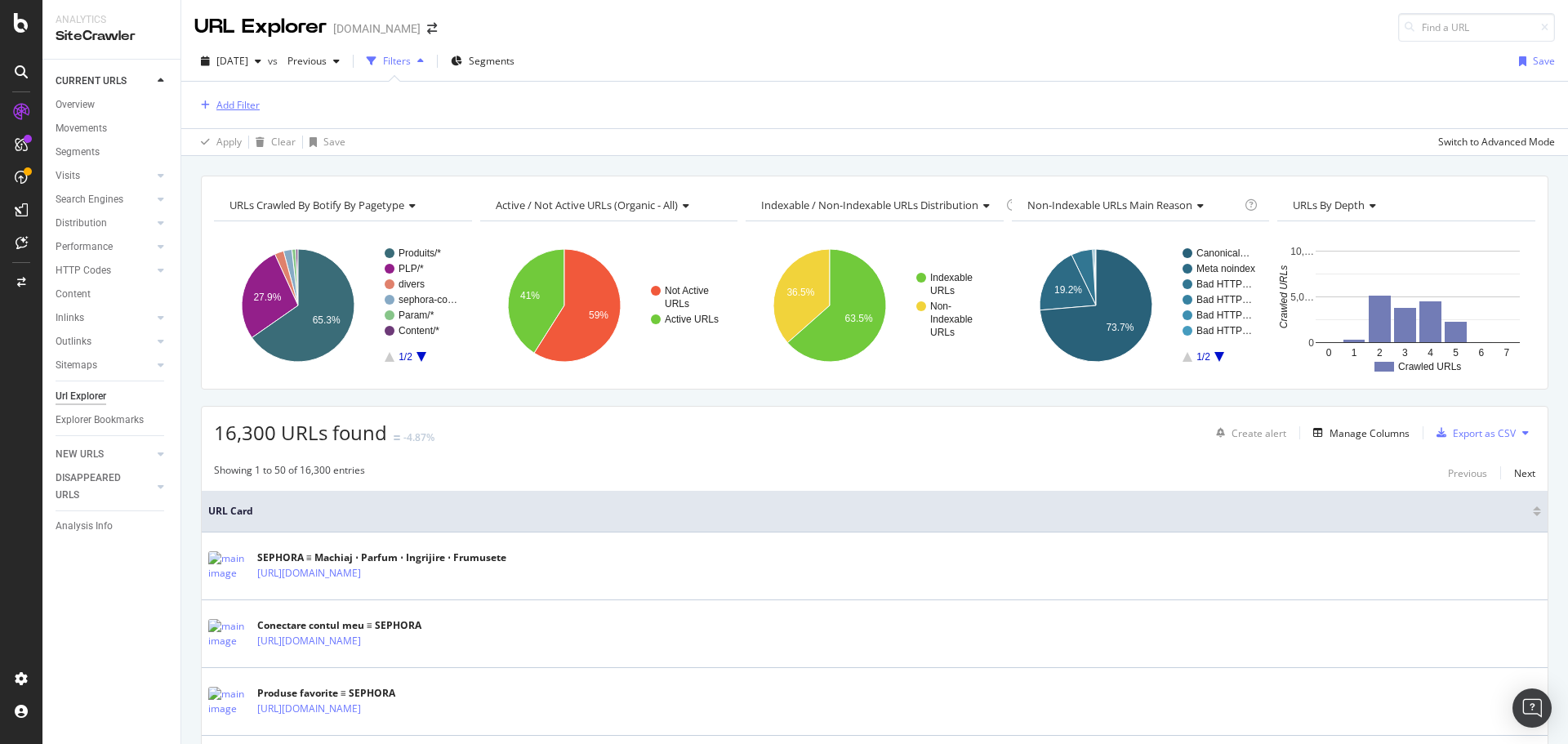
click at [240, 102] on div "Add Filter" at bounding box center [239, 104] width 44 height 14
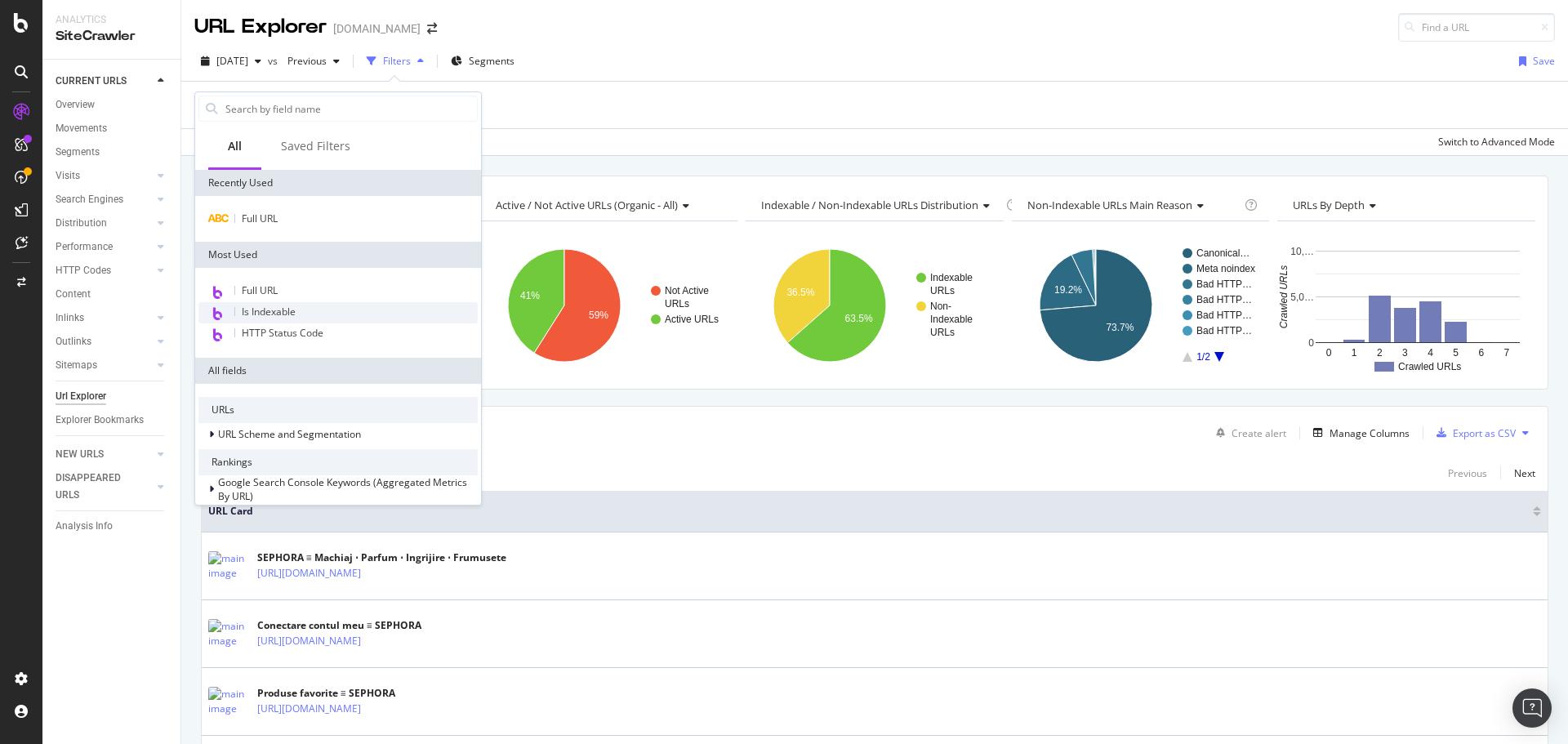
click at [289, 303] on div "Is Indexable" at bounding box center [338, 312] width 279 height 21
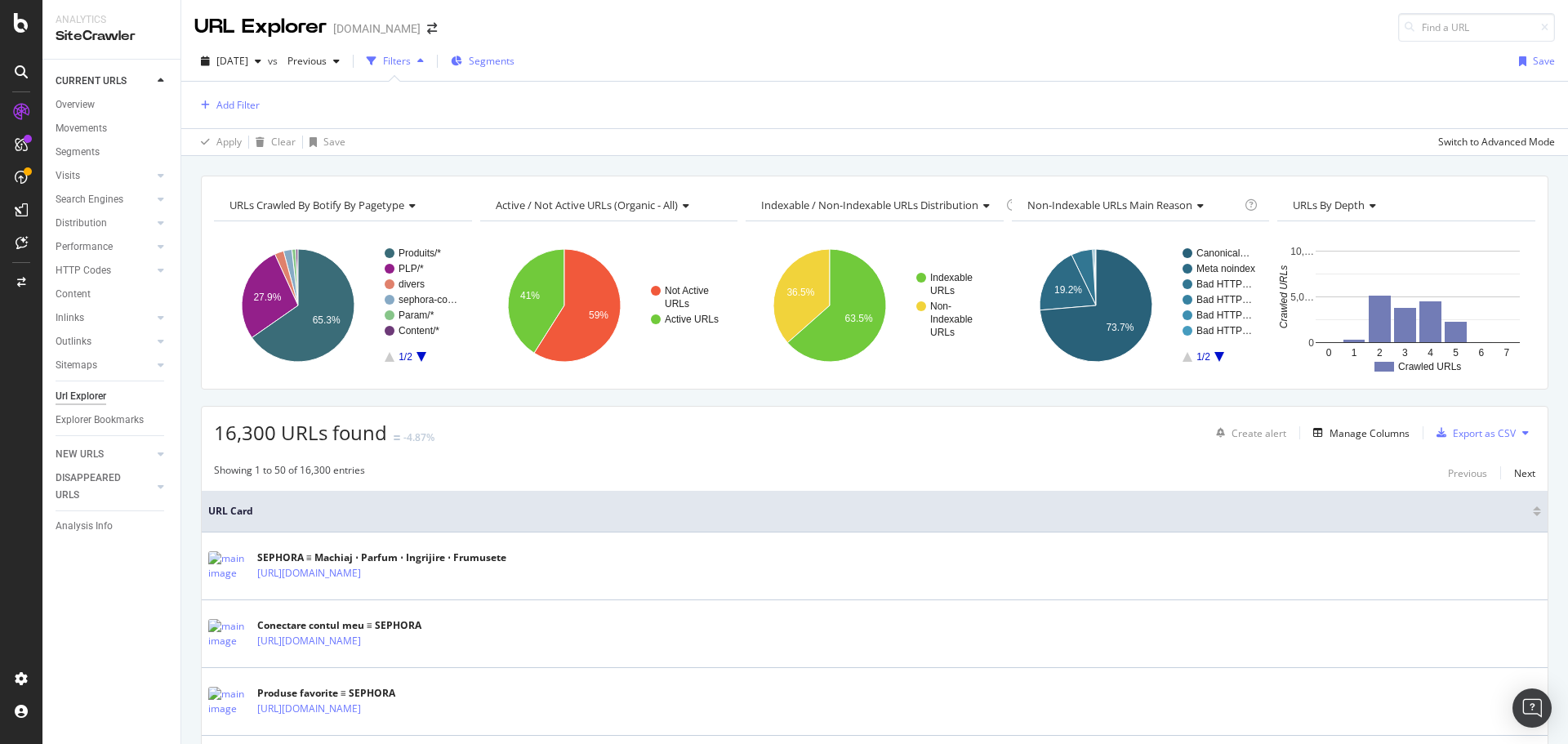
click at [505, 64] on span "Segments" at bounding box center [492, 60] width 45 height 14
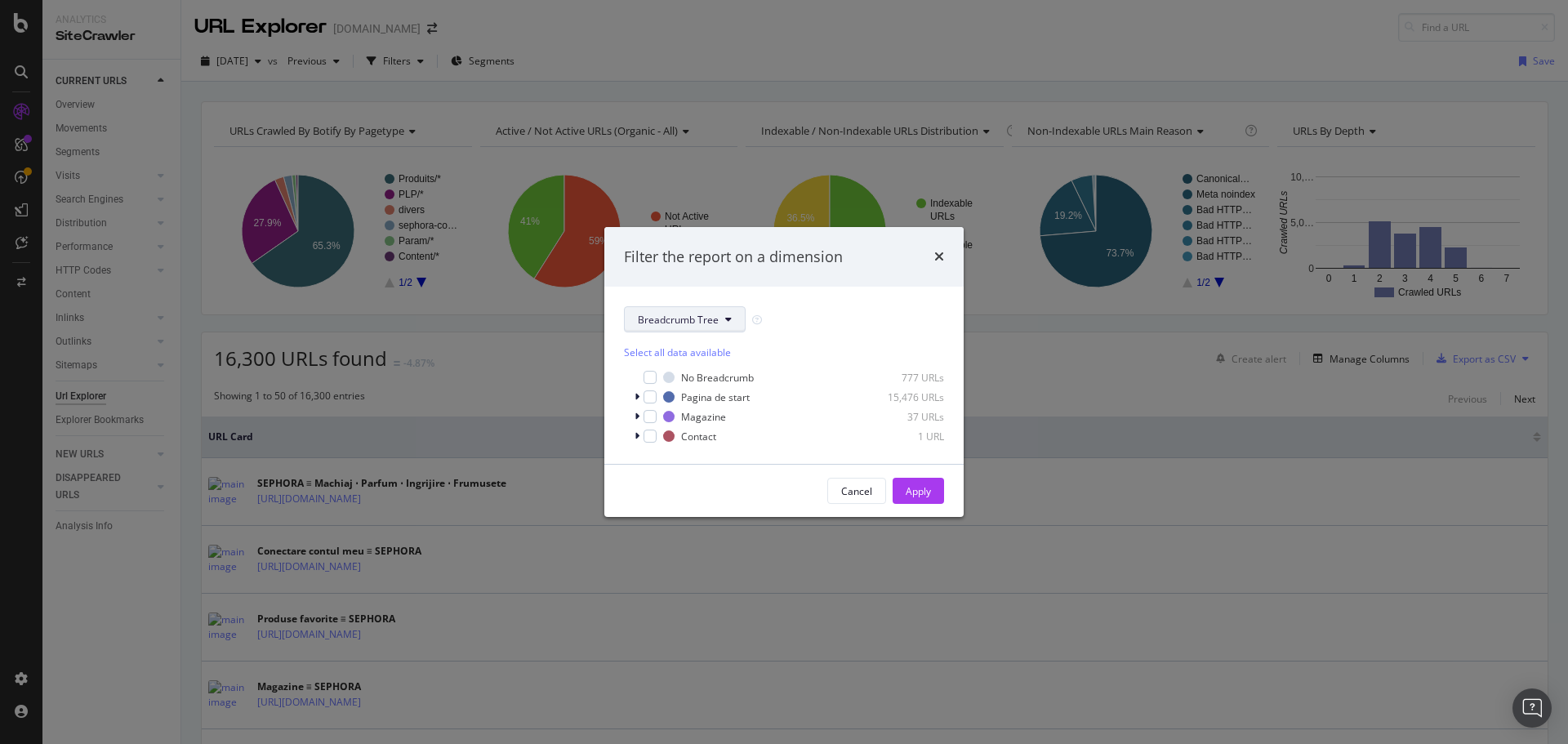
click at [693, 316] on span "Breadcrumb Tree" at bounding box center [678, 319] width 81 height 14
click at [668, 369] on div "pagetype" at bounding box center [691, 377] width 132 height 24
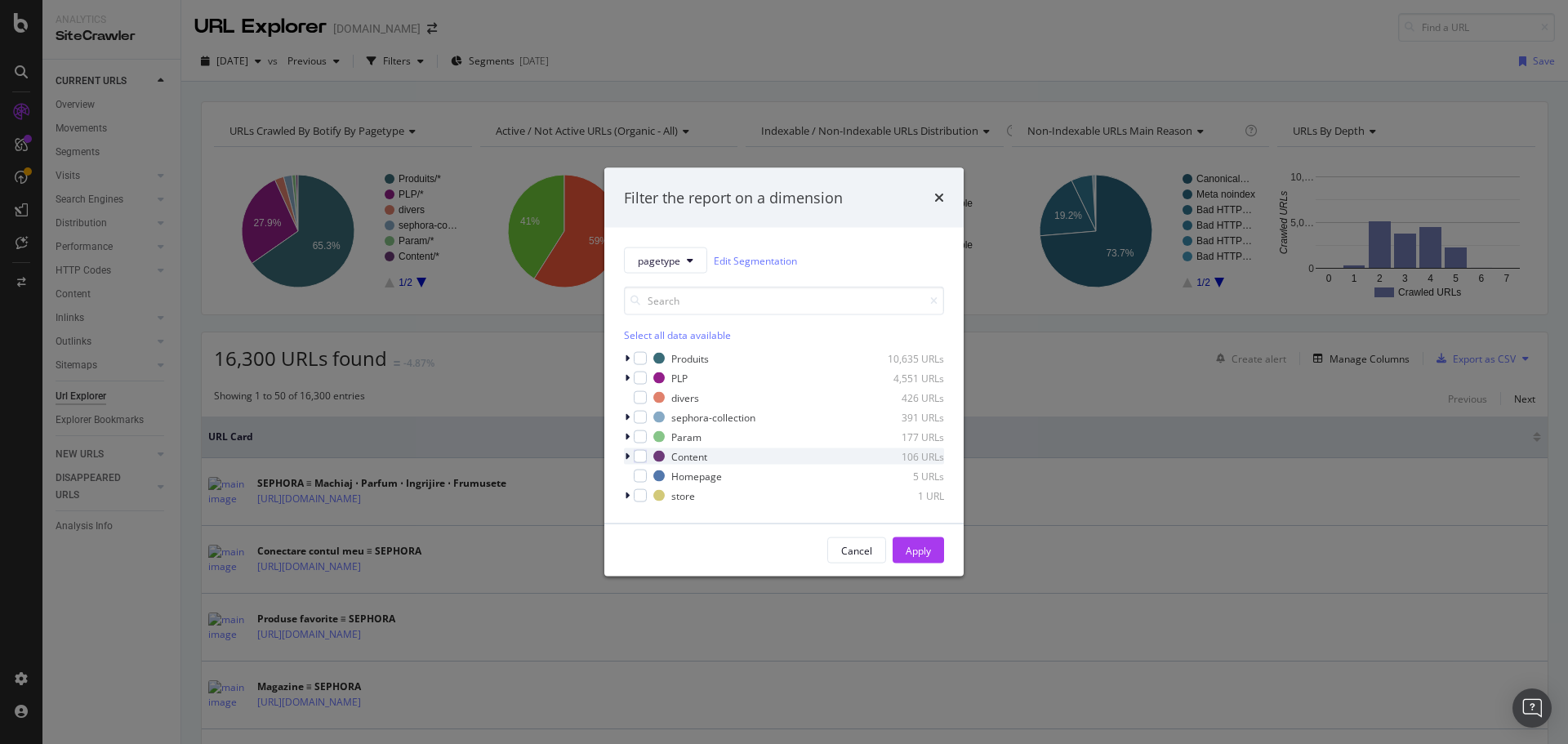
click at [630, 454] on div "modal" at bounding box center [629, 456] width 10 height 16
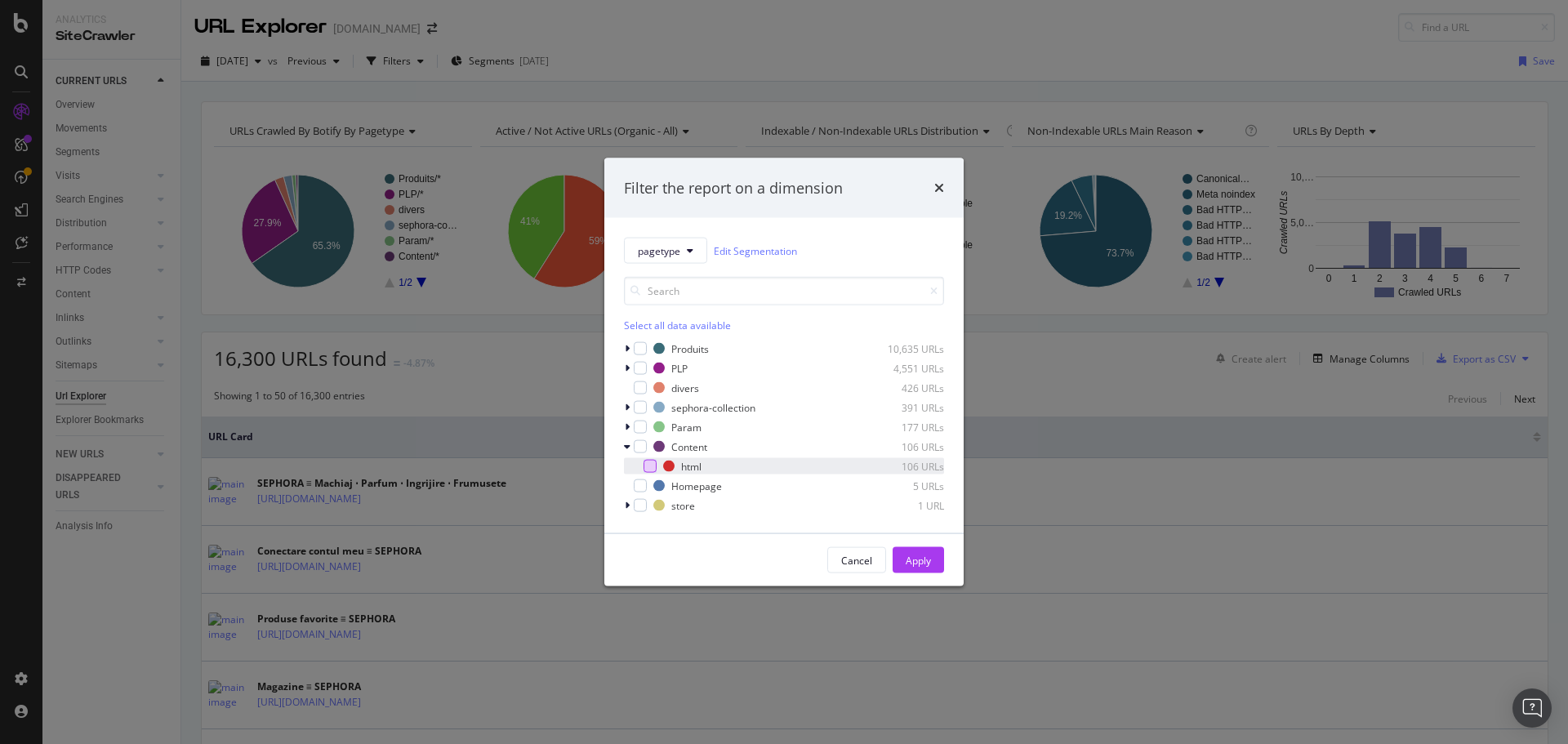
click at [648, 466] on div "modal" at bounding box center [650, 466] width 13 height 13
click at [906, 563] on div "Apply" at bounding box center [918, 559] width 25 height 14
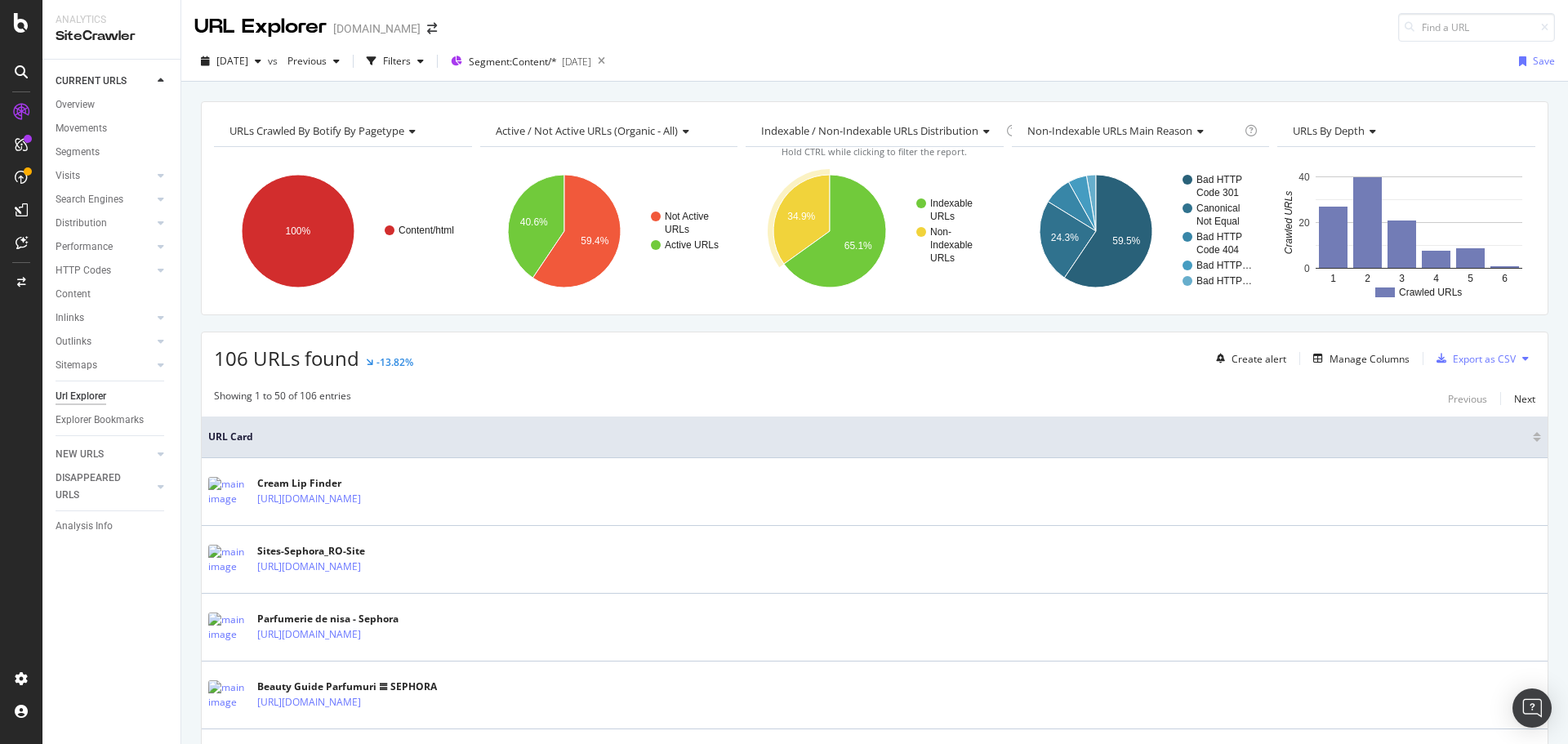
click at [1523, 354] on icon at bounding box center [1525, 358] width 6 height 10
click at [1352, 396] on div "Showing 1 to 50 of 106 entries Previous Next" at bounding box center [874, 398] width 1346 height 20
click at [1455, 358] on div "Export as CSV" at bounding box center [1484, 358] width 63 height 14
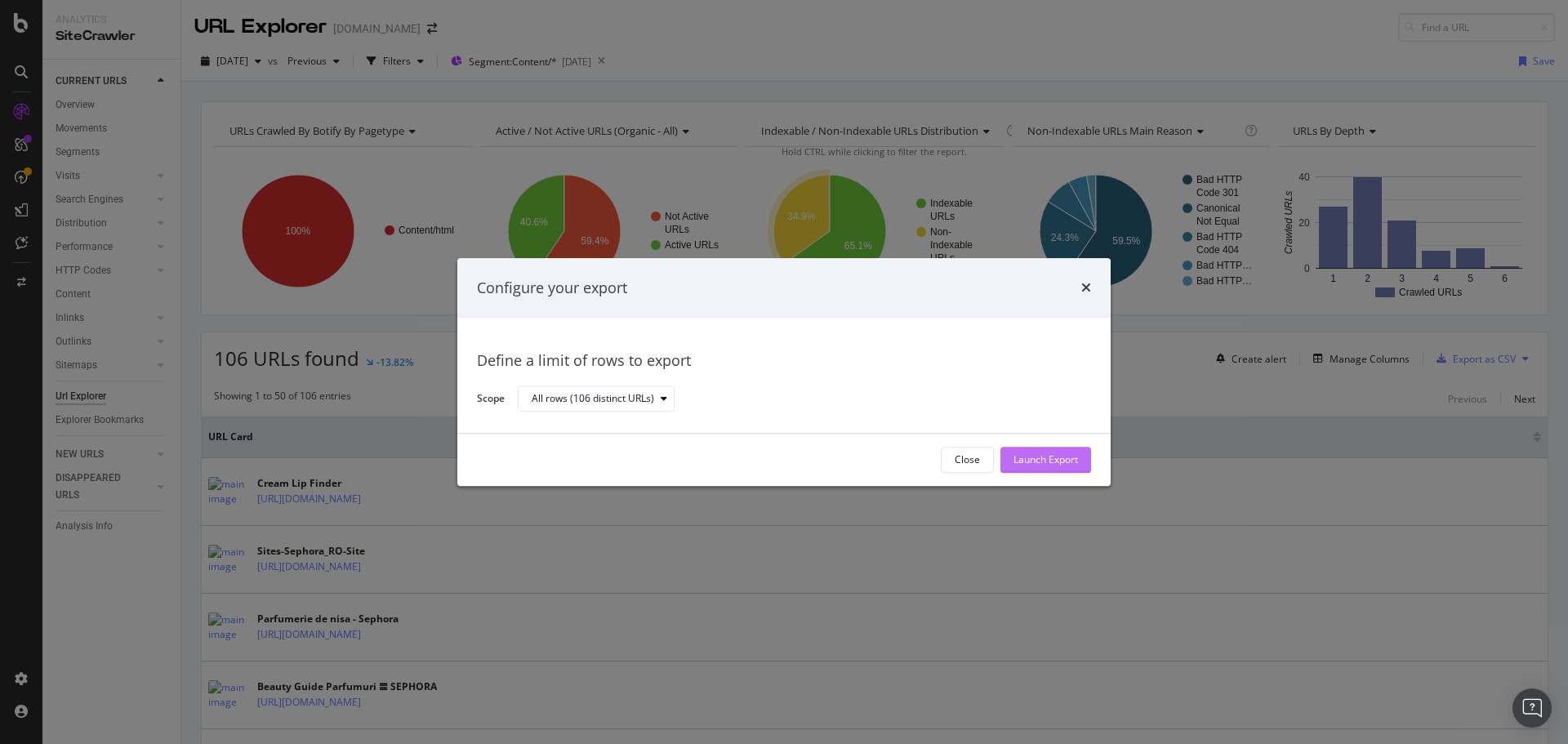
click at [1044, 465] on div "Launch Export" at bounding box center [1045, 460] width 64 height 14
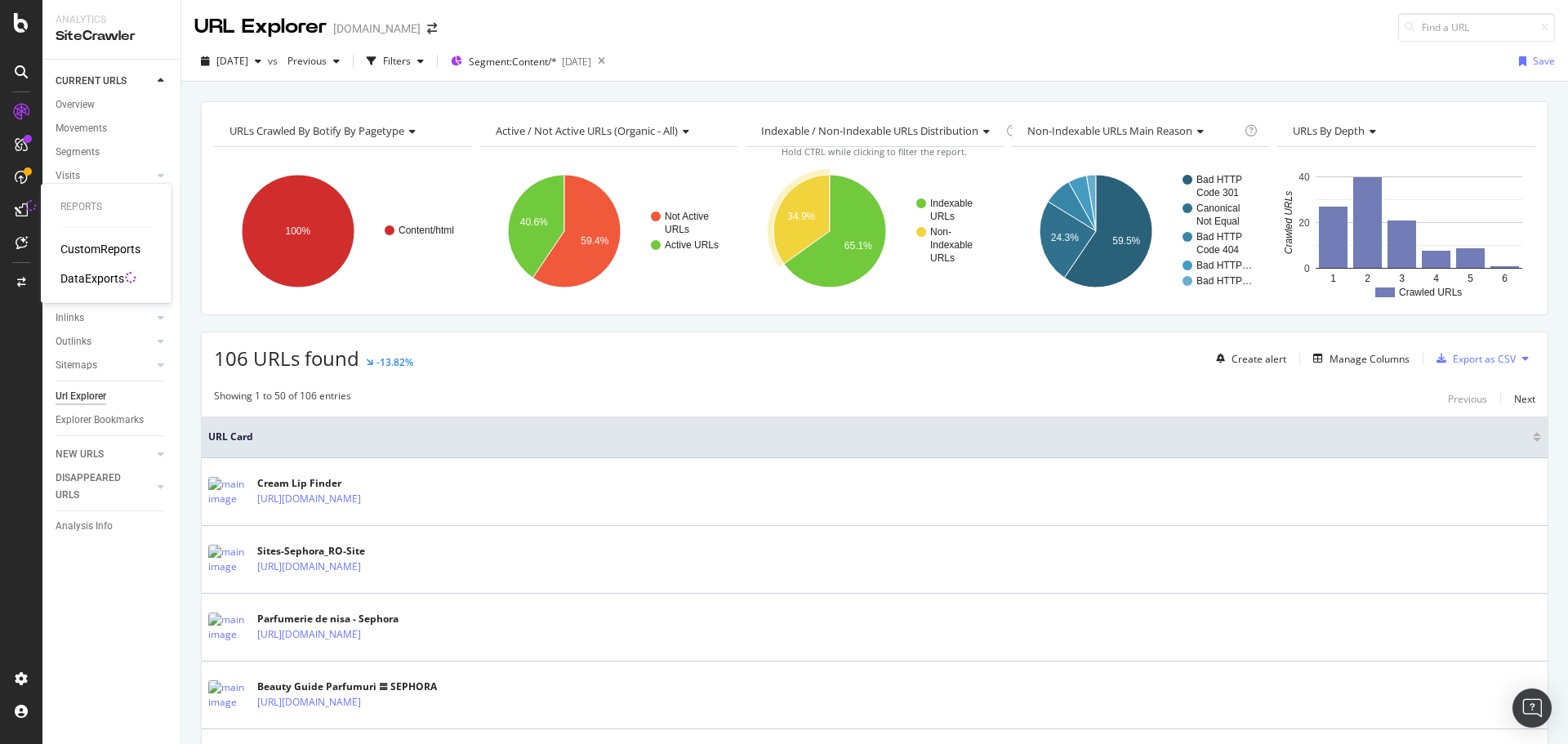
click at [74, 272] on div "DataExports" at bounding box center [93, 279] width 64 height 16
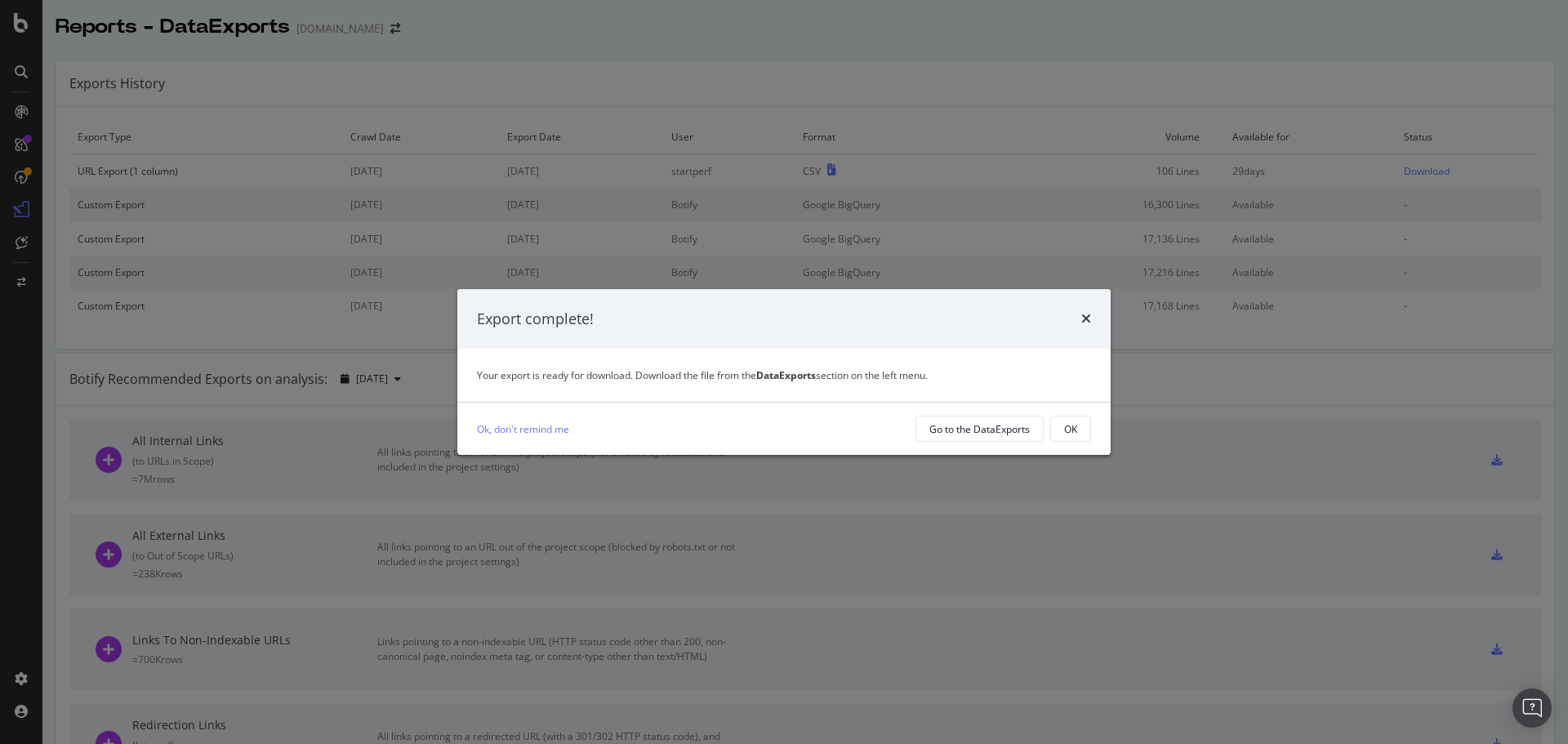
click at [1081, 320] on div "Export complete!" at bounding box center [784, 318] width 614 height 21
click at [1088, 317] on icon "times" at bounding box center [1086, 318] width 10 height 13
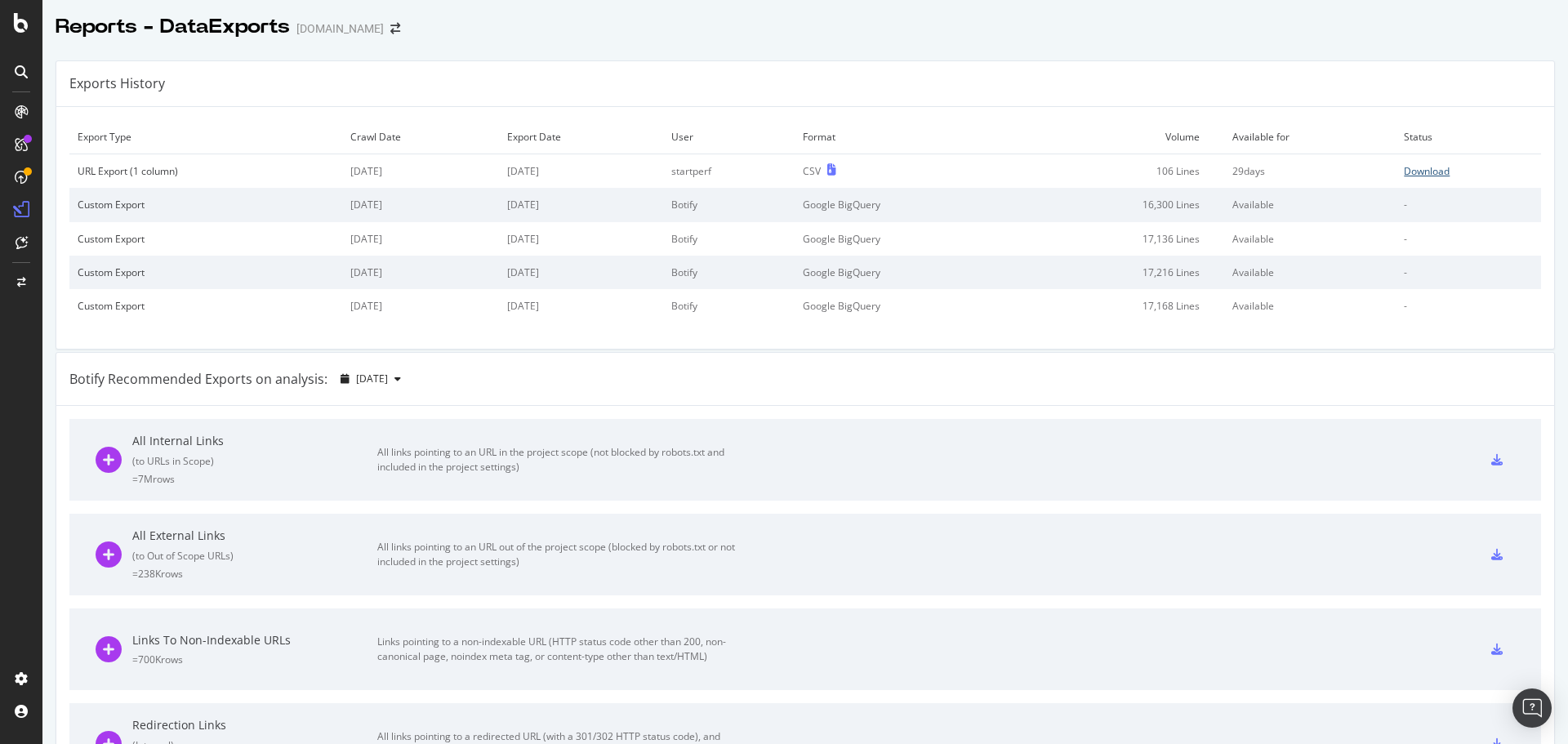
click at [1404, 169] on div "Download" at bounding box center [1426, 171] width 45 height 14
click at [384, 24] on span at bounding box center [395, 28] width 23 height 12
click at [390, 28] on icon "arrow-right-arrow-left" at bounding box center [395, 28] width 10 height 12
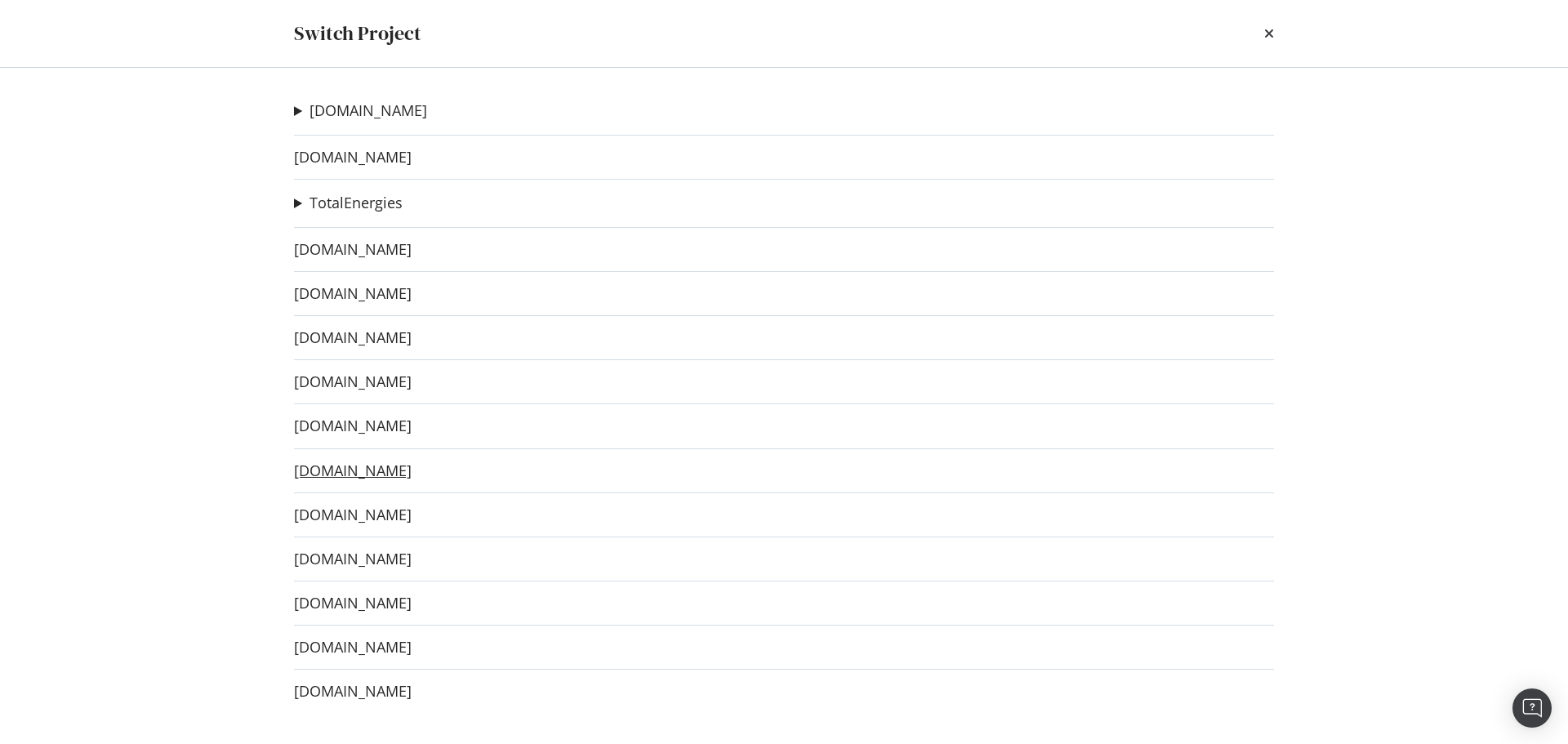
click at [399, 470] on link "[DOMAIN_NAME]" at bounding box center [353, 470] width 118 height 17
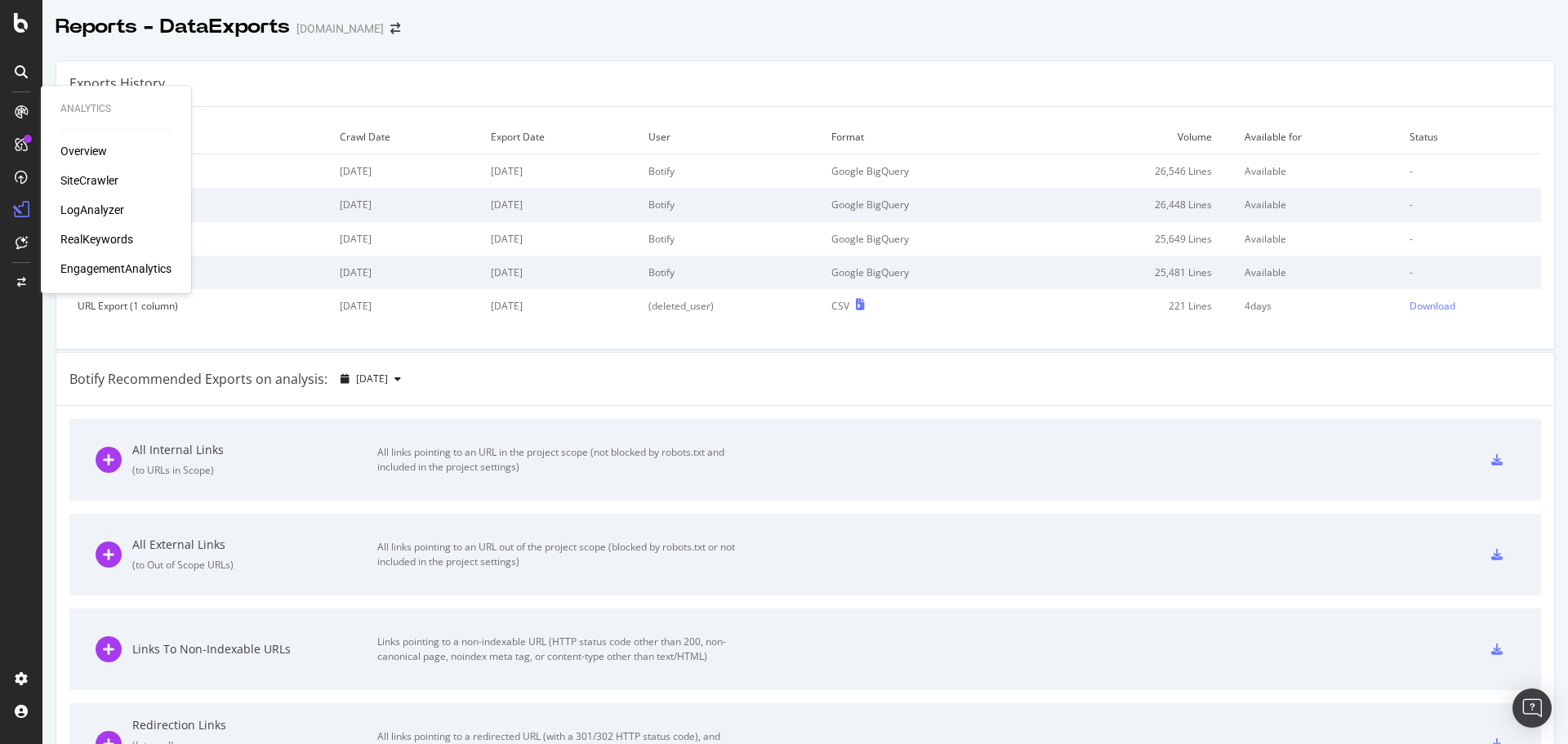
click at [62, 176] on div "SiteCrawler" at bounding box center [90, 181] width 58 height 16
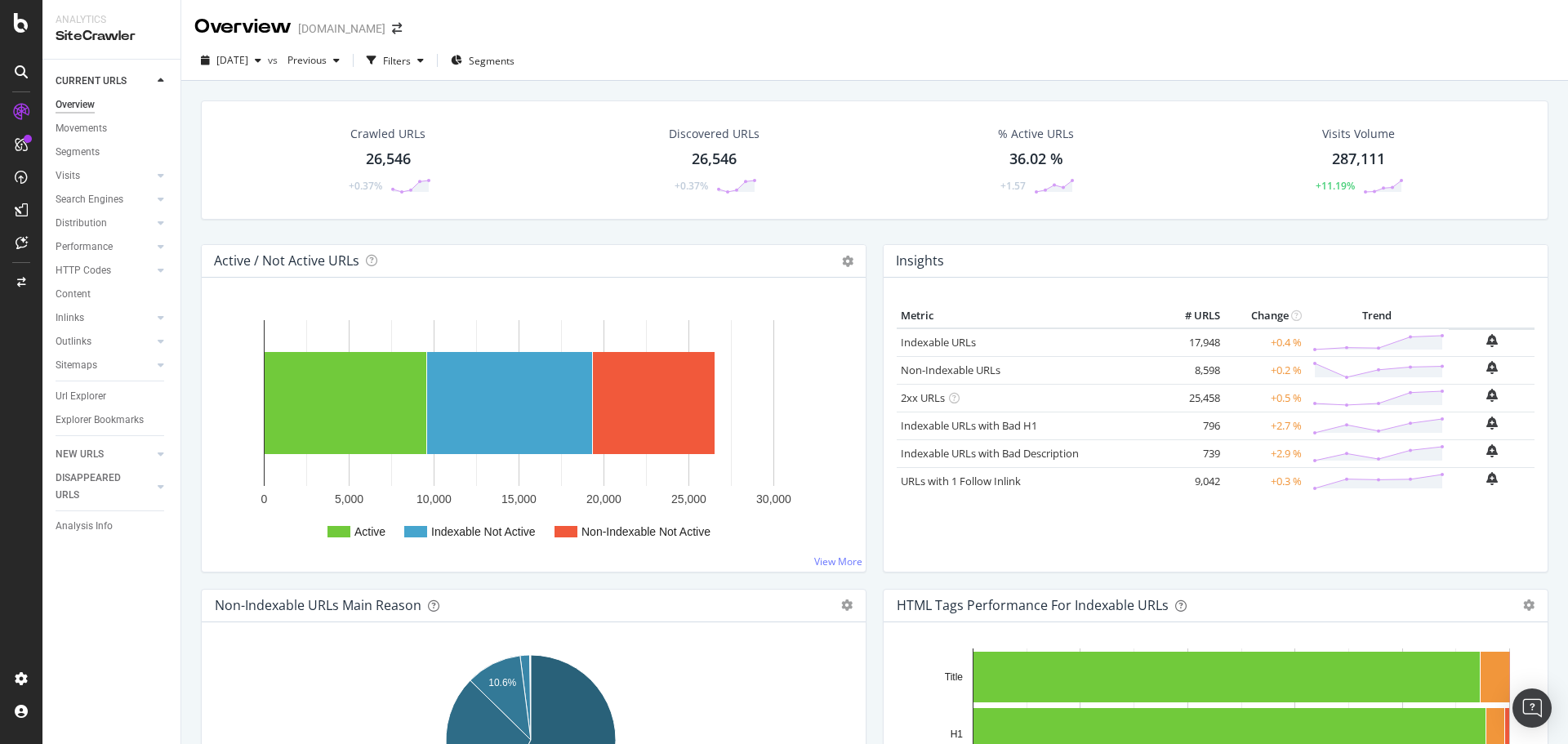
click at [74, 387] on div "Url Explorer" at bounding box center [118, 396] width 125 height 24
click at [79, 396] on div "Url Explorer" at bounding box center [81, 396] width 51 height 17
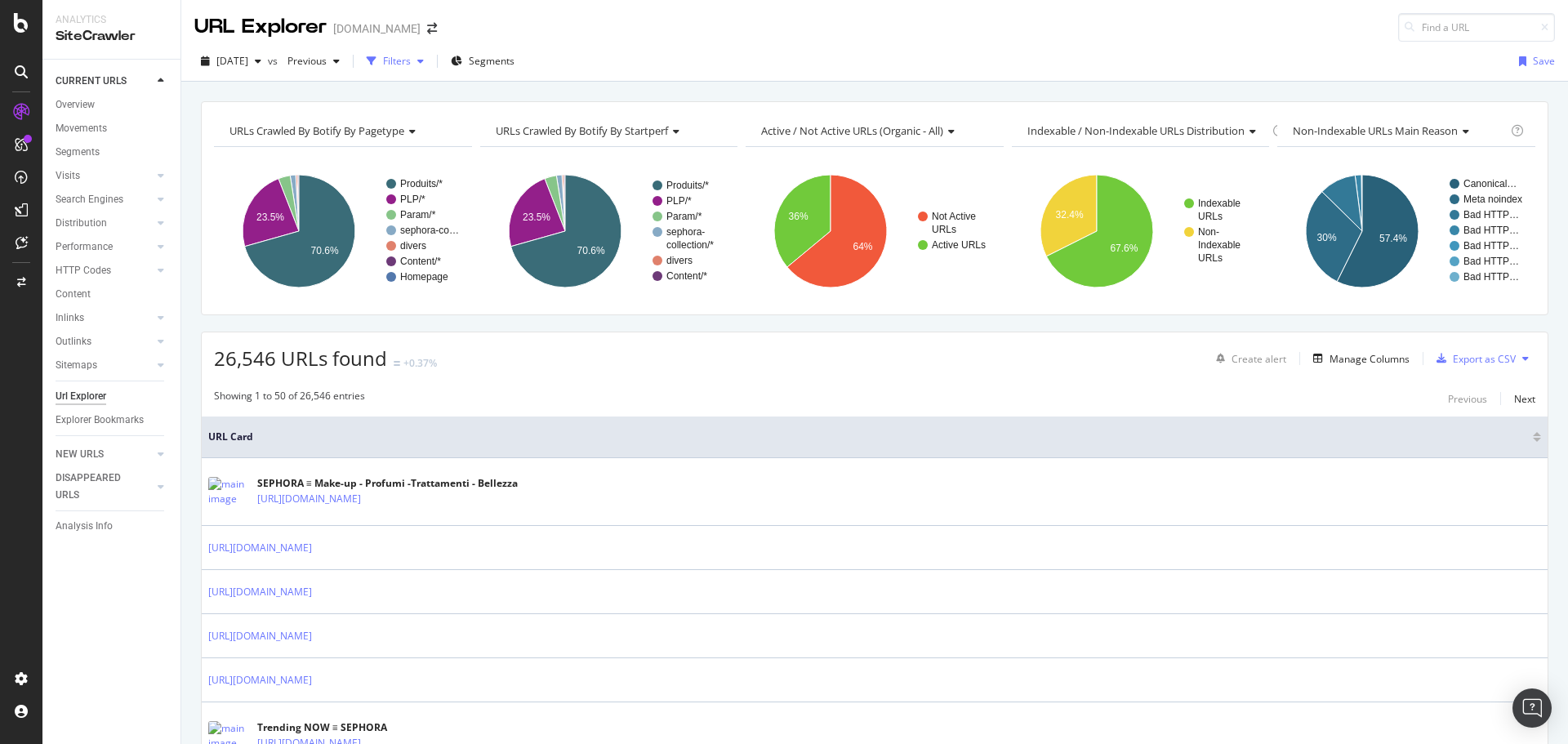
click at [411, 55] on div "Filters" at bounding box center [397, 60] width 28 height 14
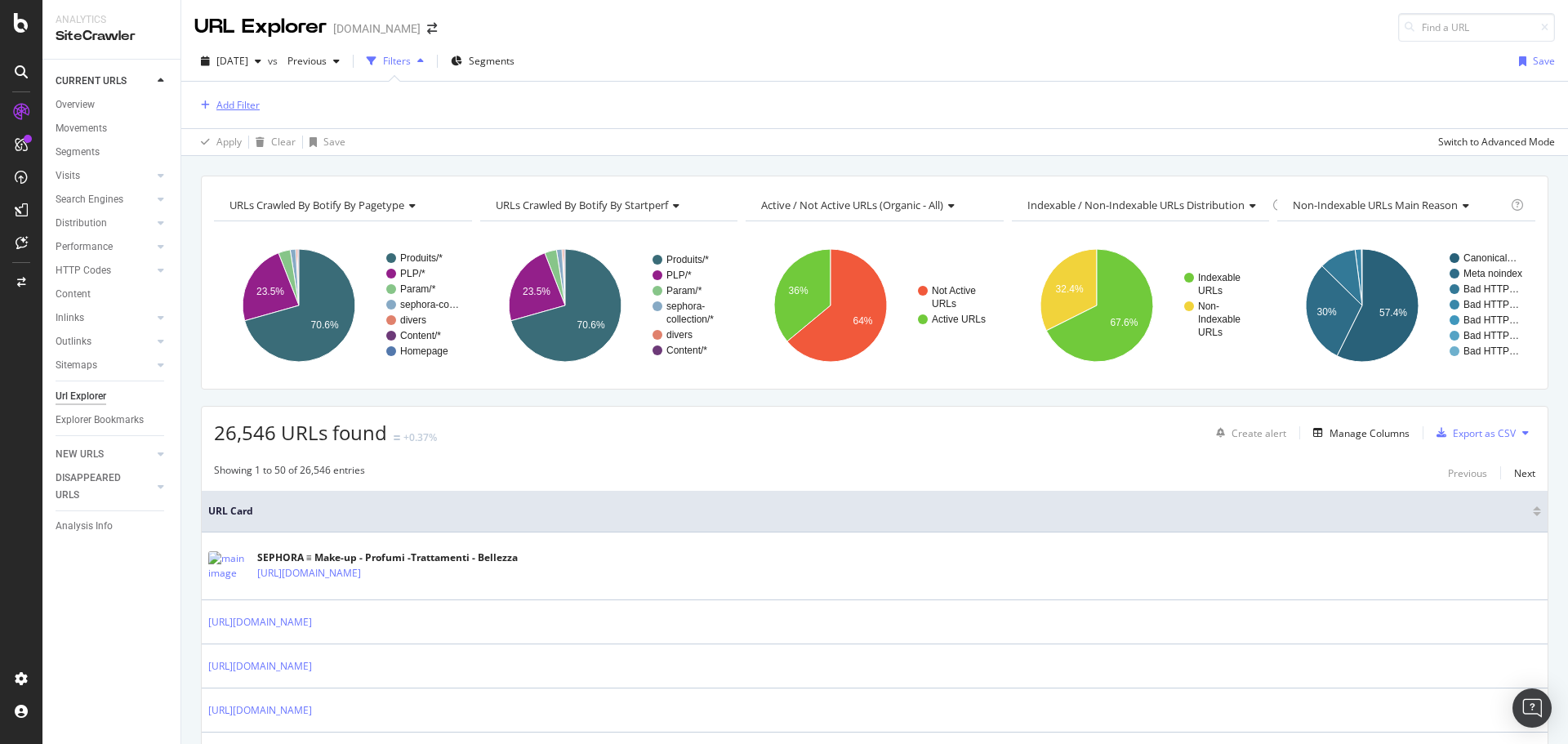
click at [233, 97] on div "Add Filter" at bounding box center [227, 105] width 65 height 18
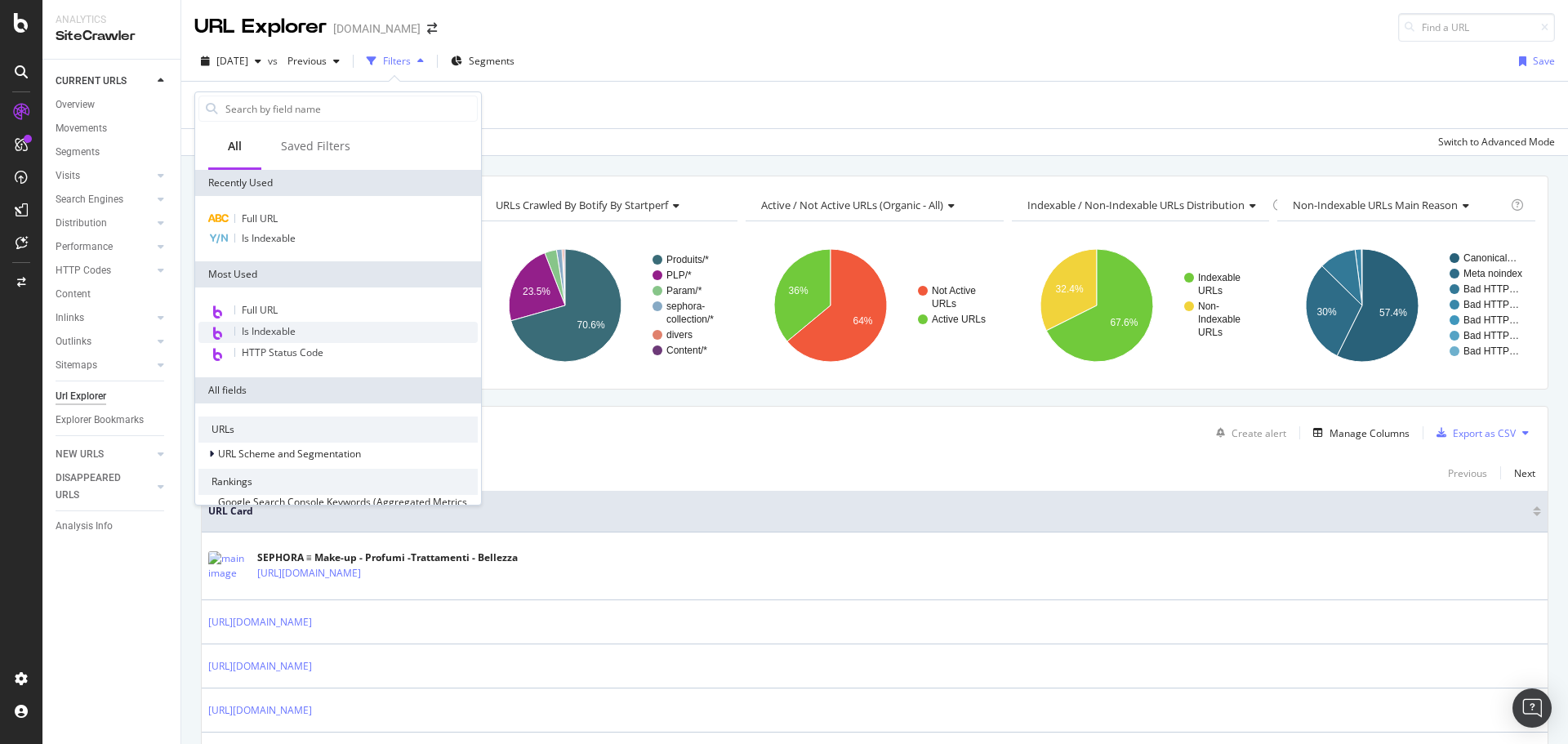
click at [283, 330] on span "Is Indexable" at bounding box center [268, 330] width 54 height 14
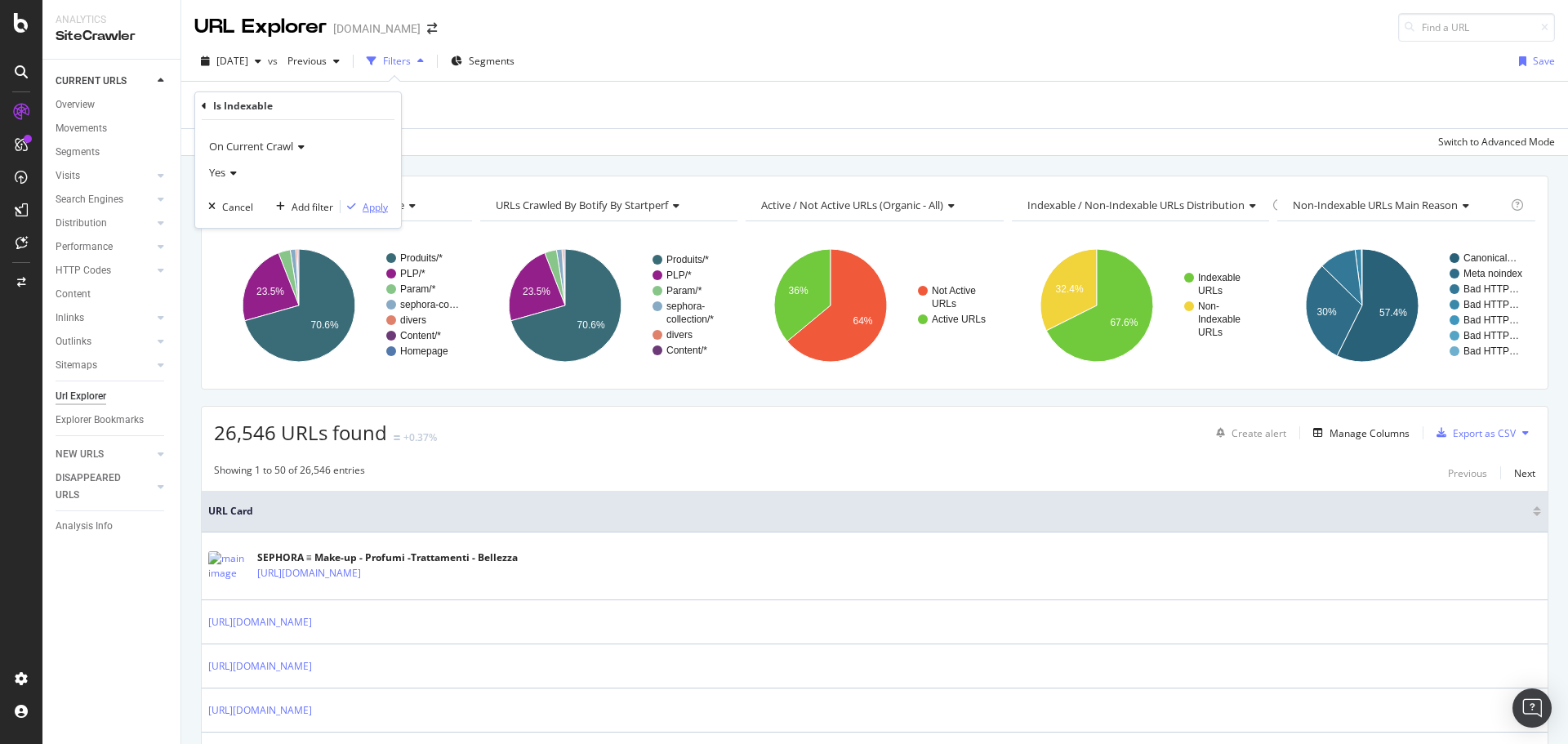
click at [368, 201] on div "Apply" at bounding box center [376, 207] width 25 height 14
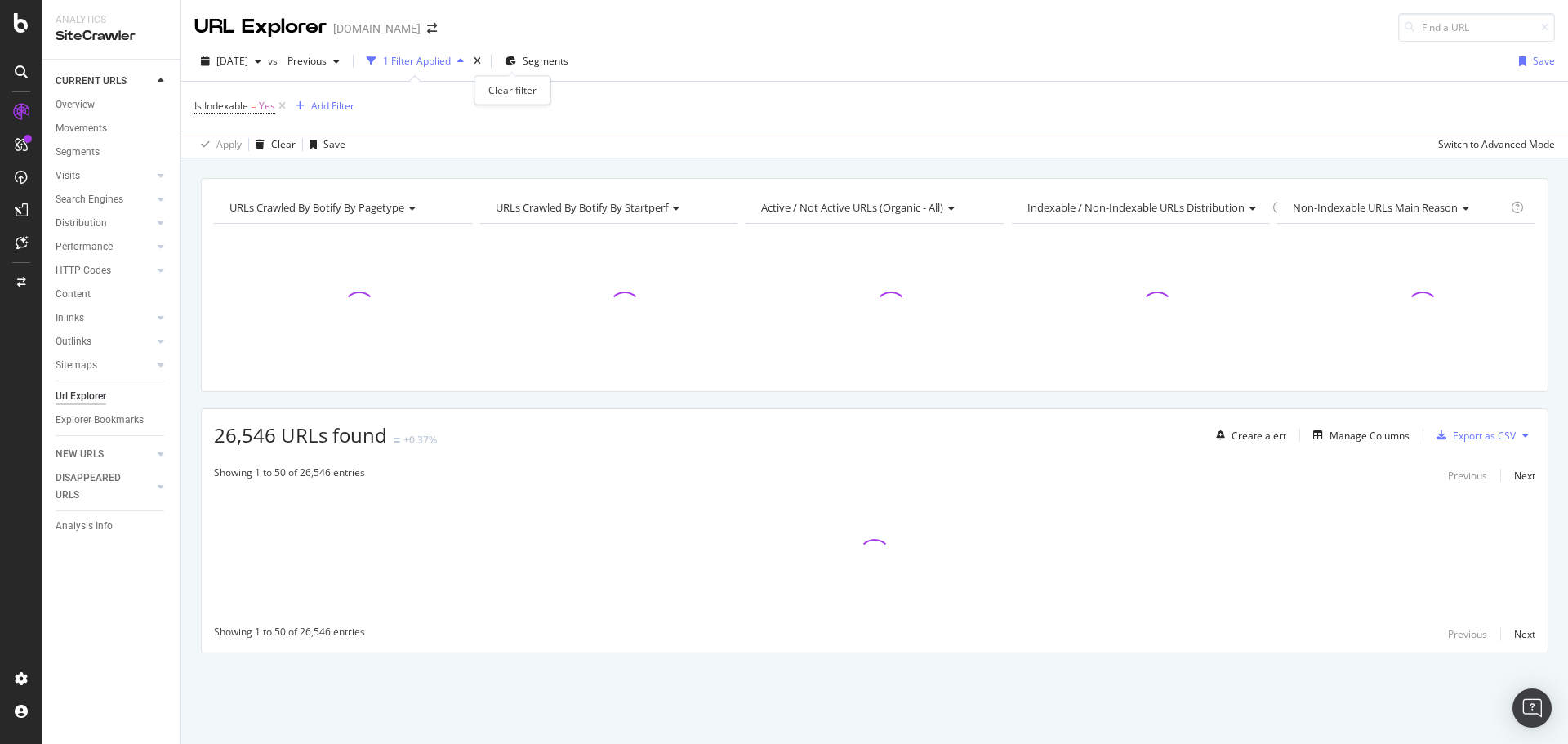
click at [485, 63] on div "times" at bounding box center [477, 62] width 14 height 16
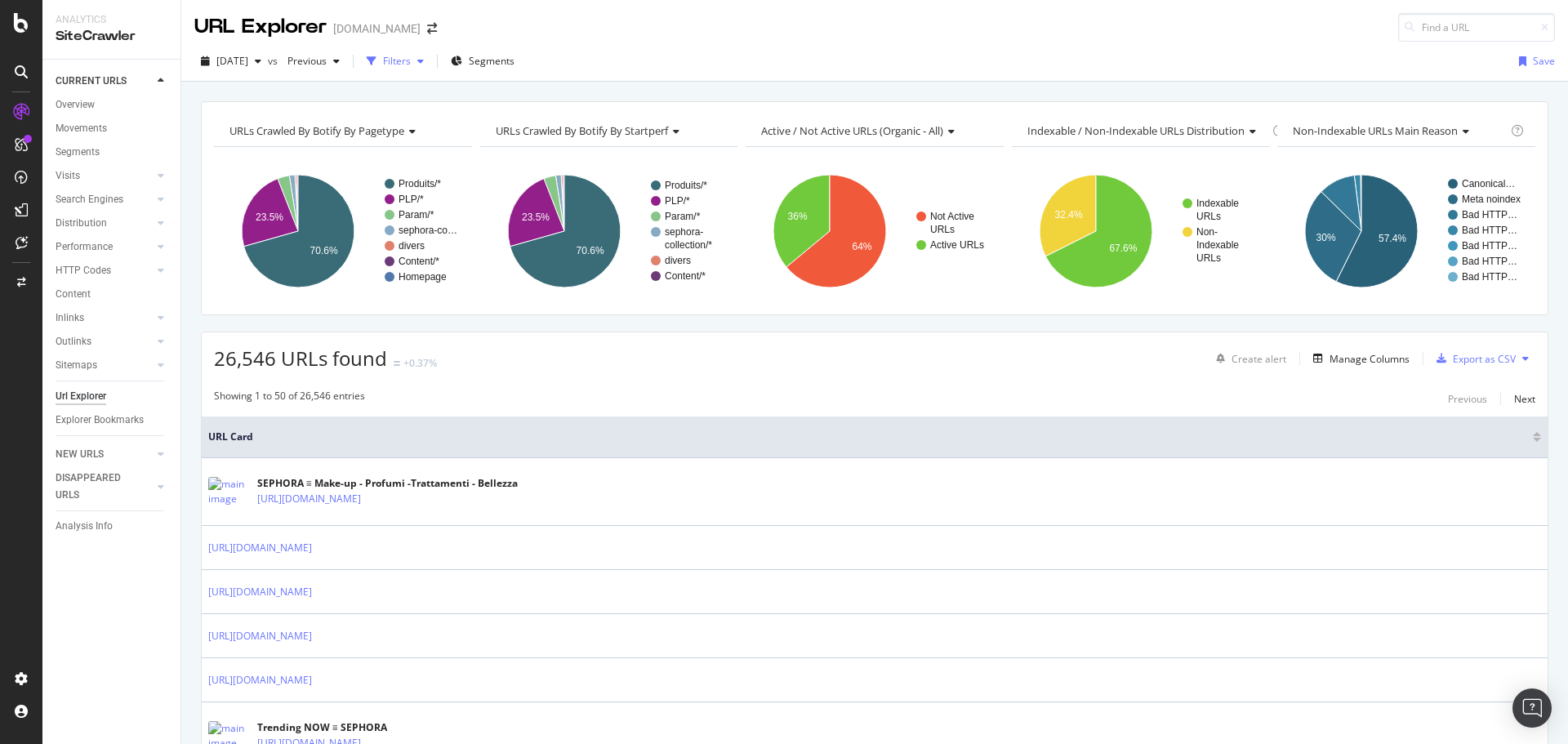
click at [430, 62] on div "button" at bounding box center [421, 61] width 20 height 10
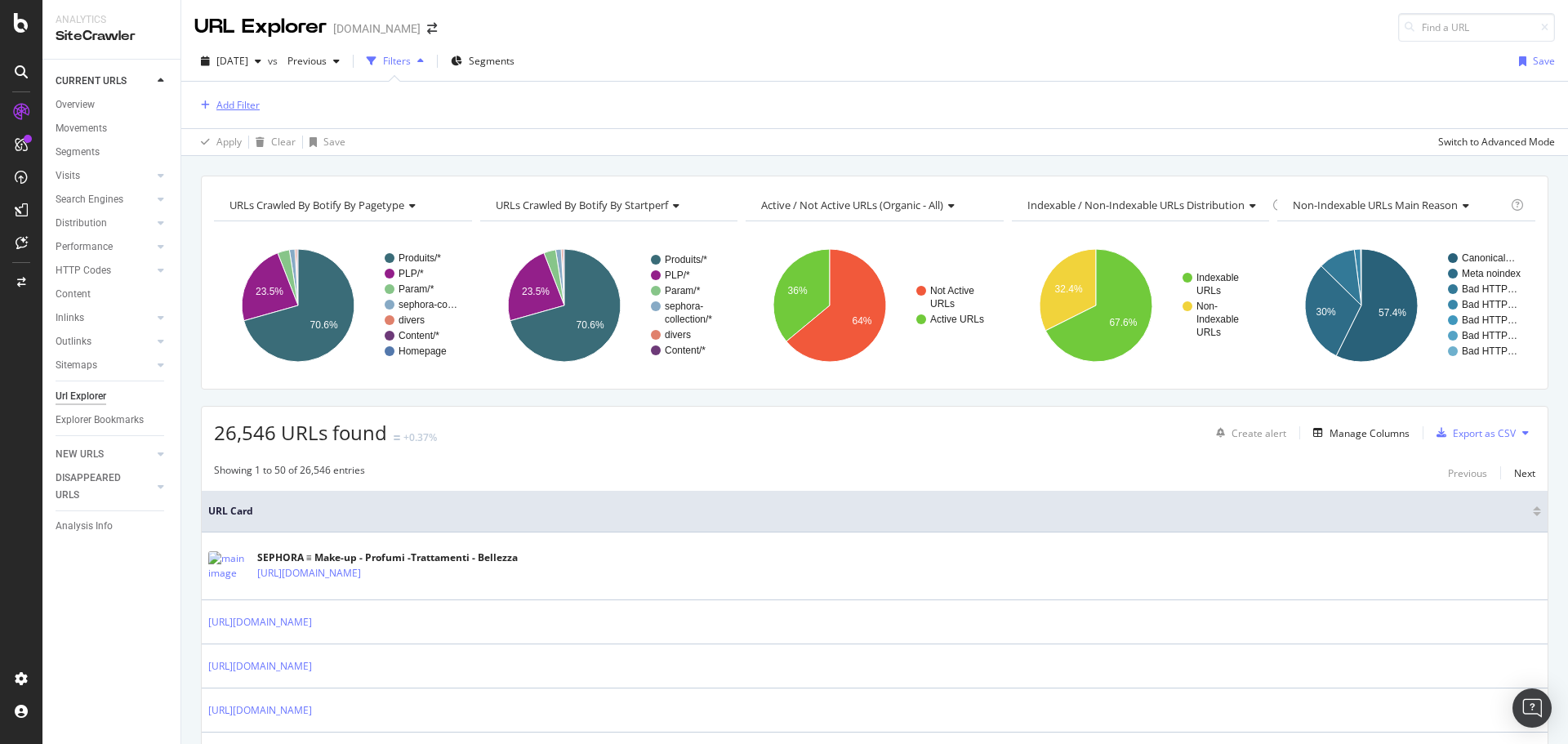
click at [235, 97] on div "Add Filter" at bounding box center [227, 105] width 65 height 18
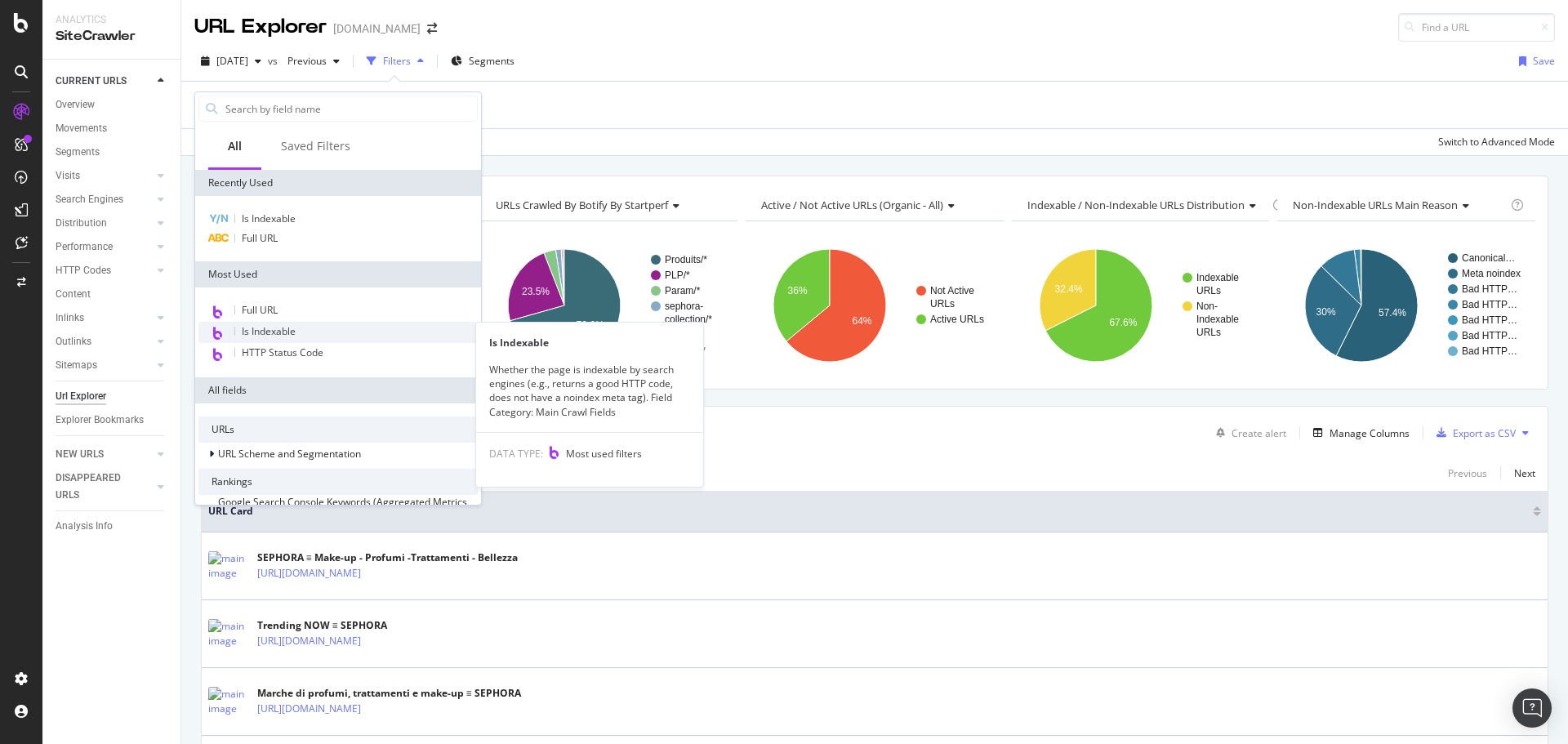
click at [268, 329] on span "Is Indexable" at bounding box center [268, 330] width 54 height 14
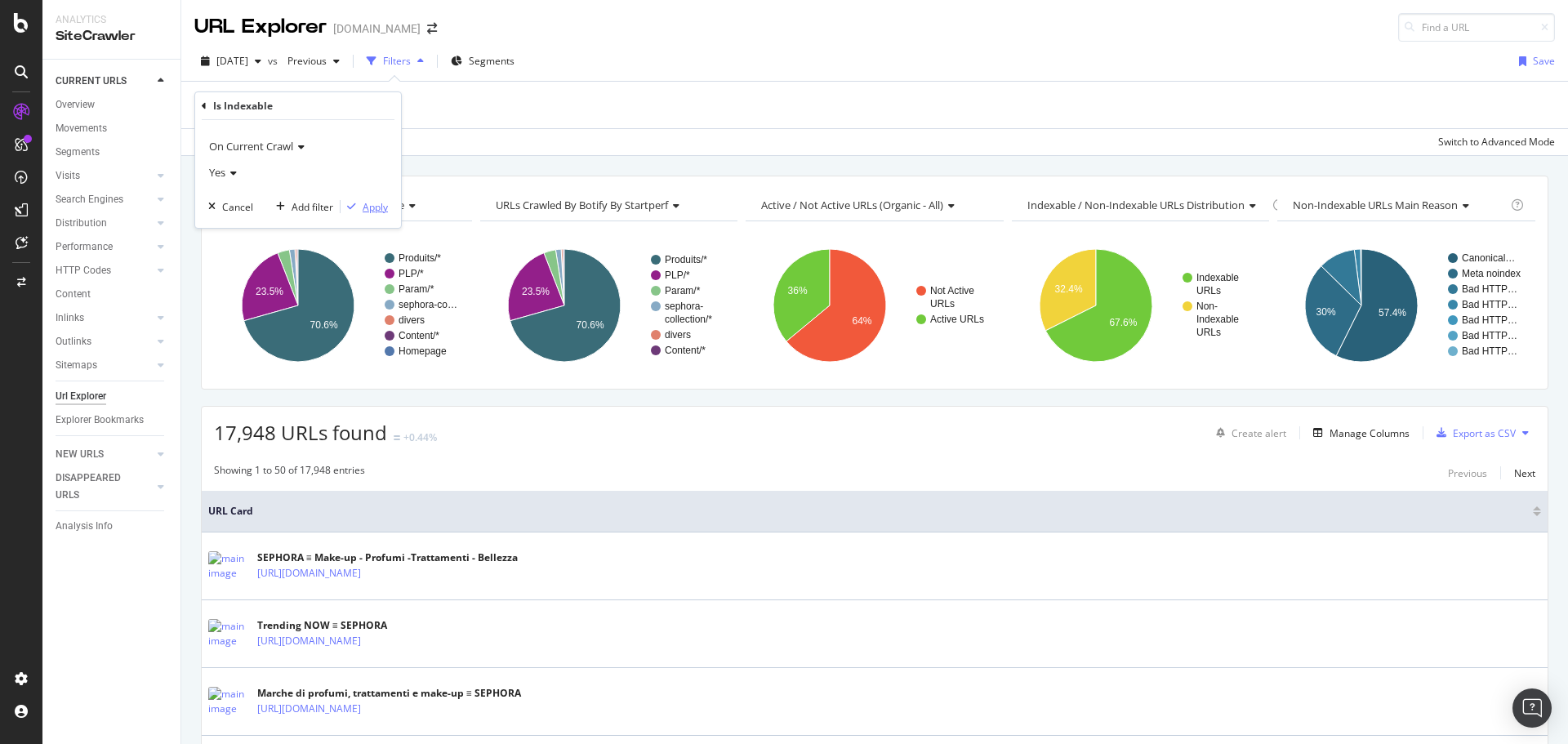
click at [368, 210] on div "Apply" at bounding box center [376, 207] width 25 height 14
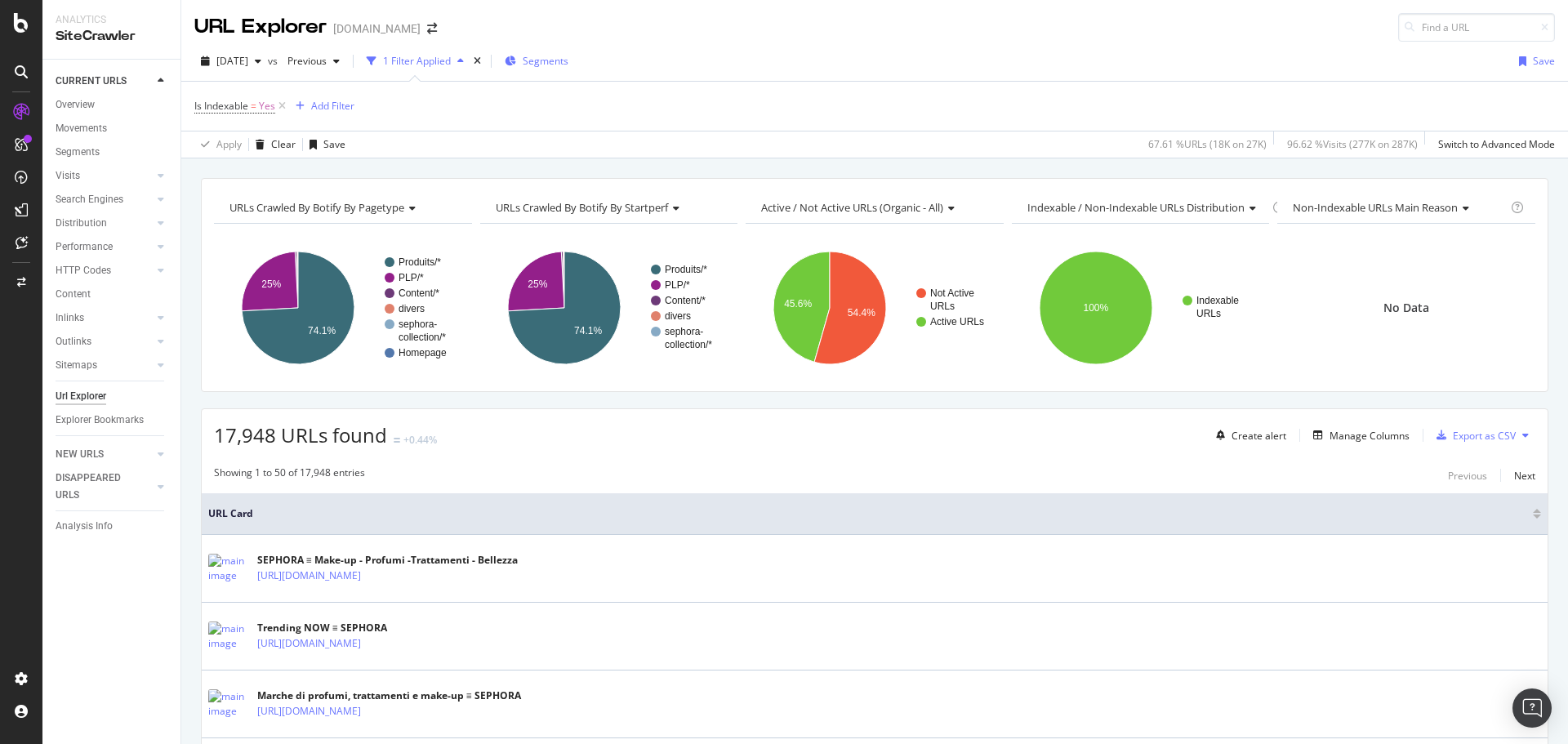
click at [569, 62] on span "Segments" at bounding box center [545, 60] width 45 height 14
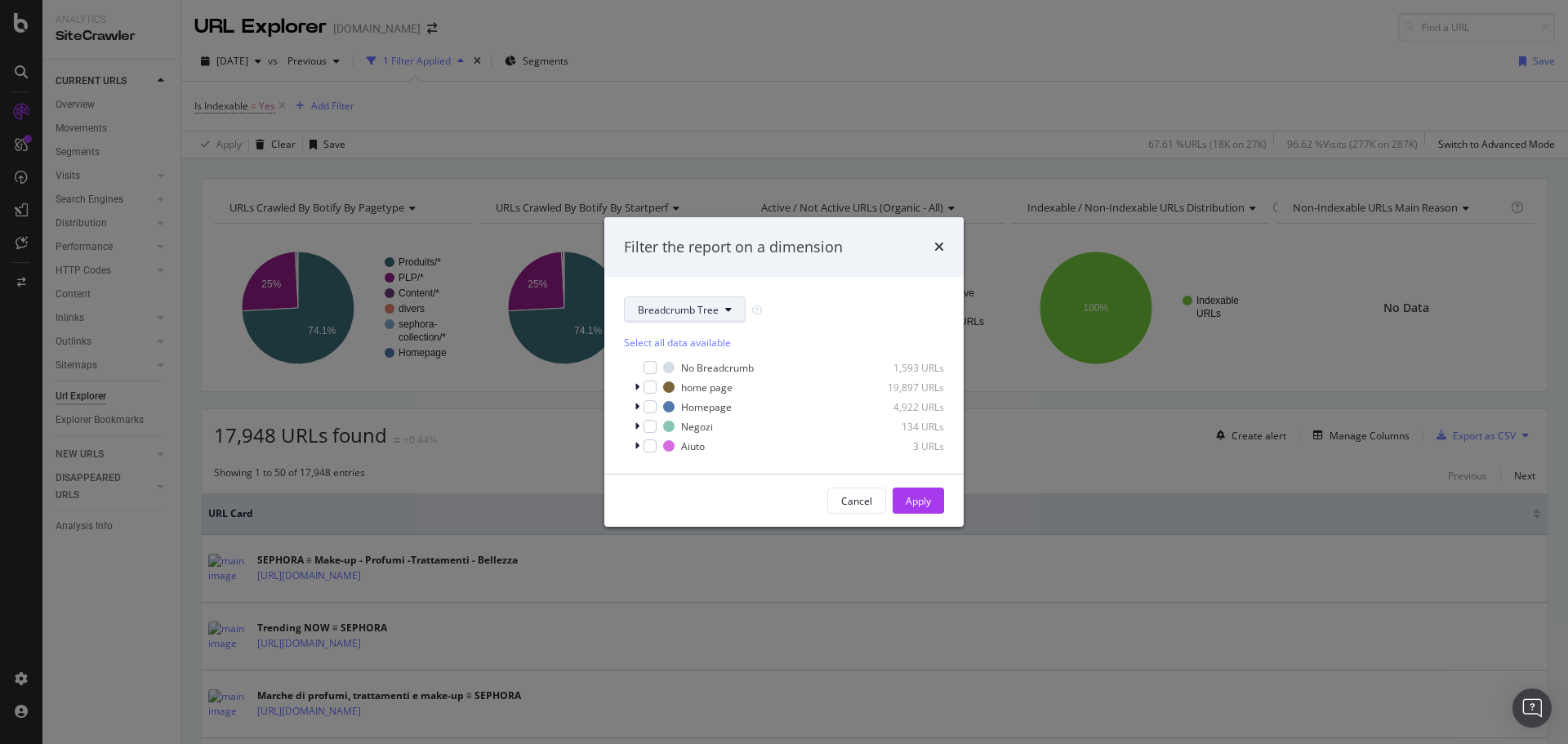
click at [681, 307] on span "Breadcrumb Tree" at bounding box center [678, 309] width 81 height 14
click at [675, 368] on span "pagetype" at bounding box center [691, 368] width 105 height 15
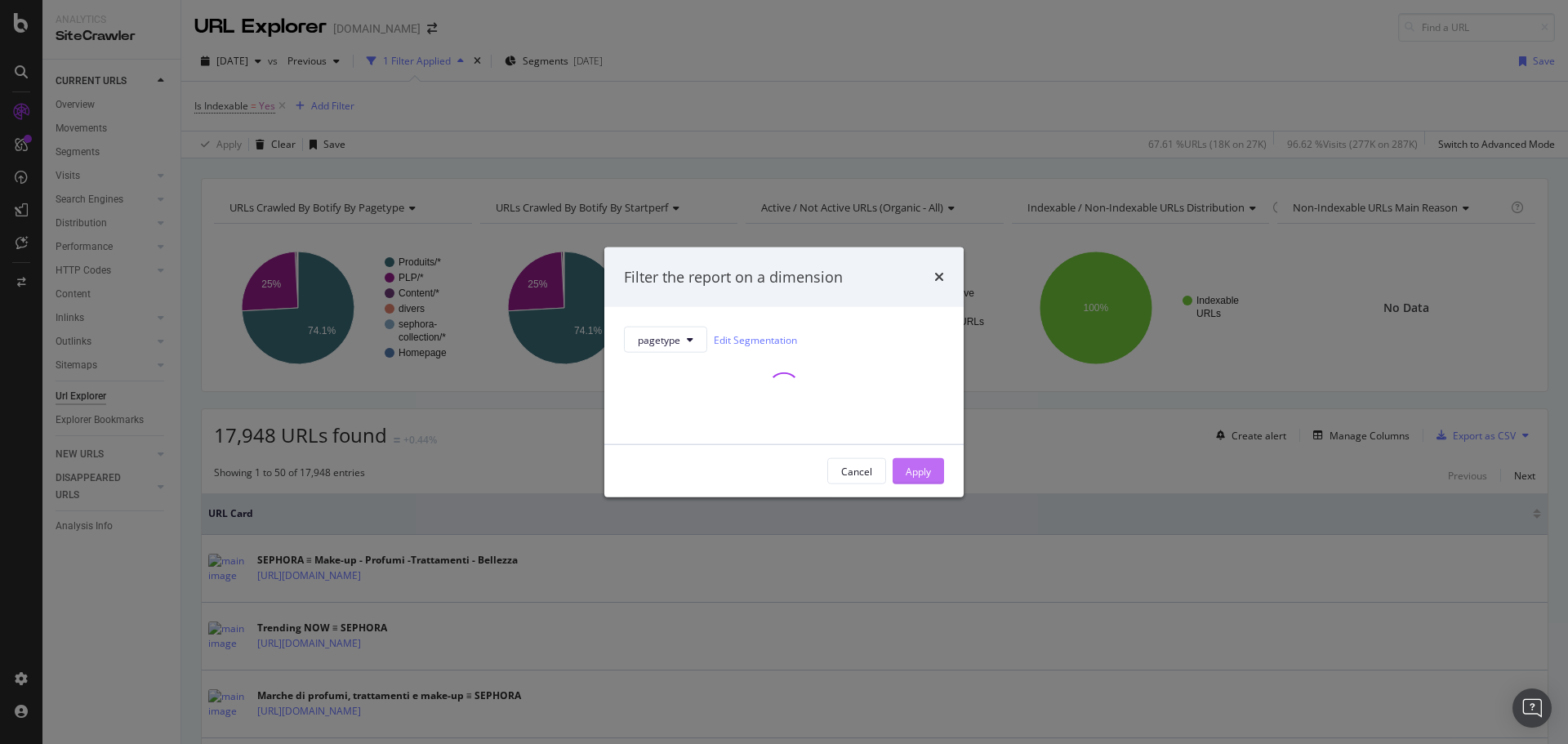
click at [909, 465] on div "Apply" at bounding box center [918, 470] width 25 height 14
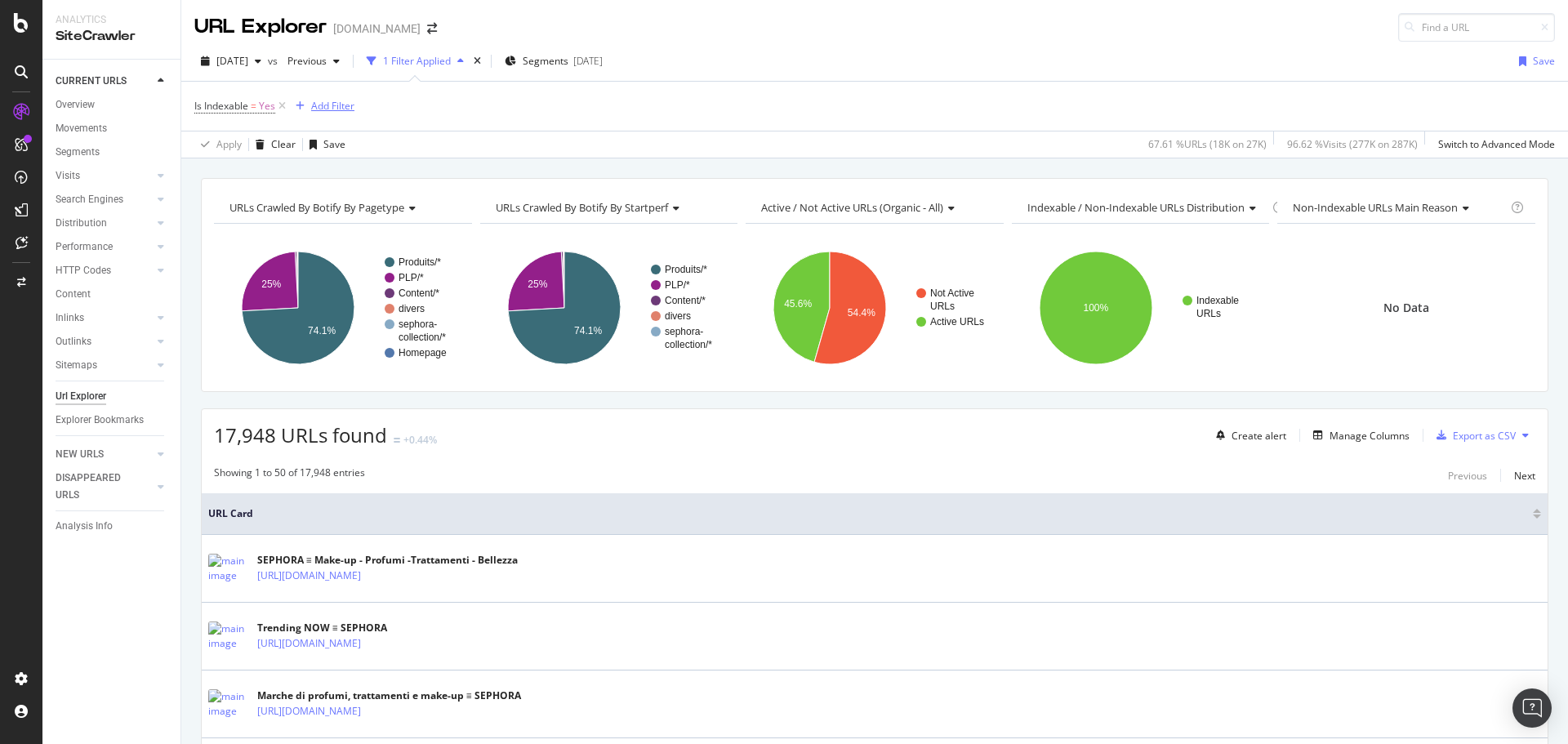
click at [335, 108] on div "Add Filter" at bounding box center [333, 105] width 44 height 14
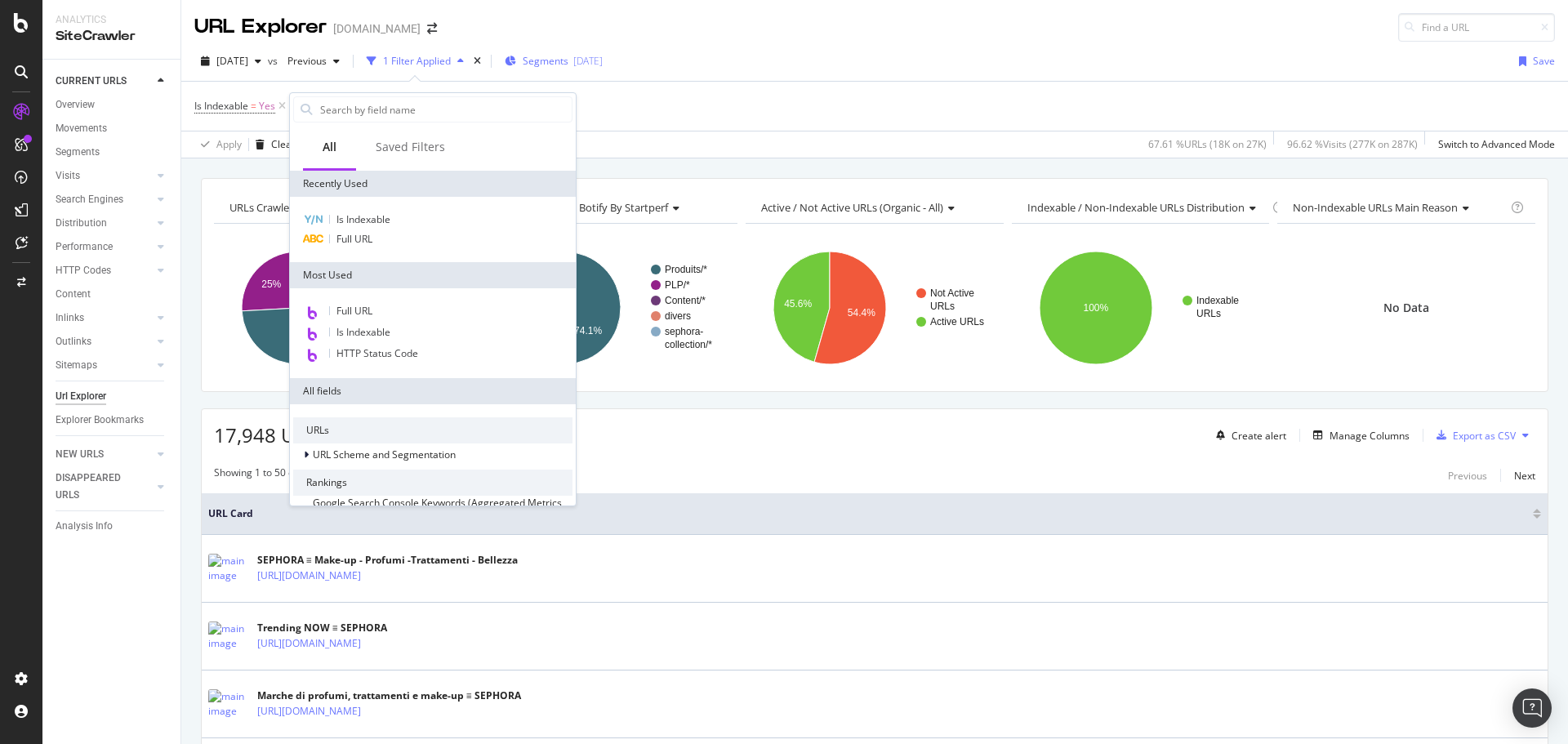
click at [569, 61] on span "Segments" at bounding box center [545, 60] width 45 height 14
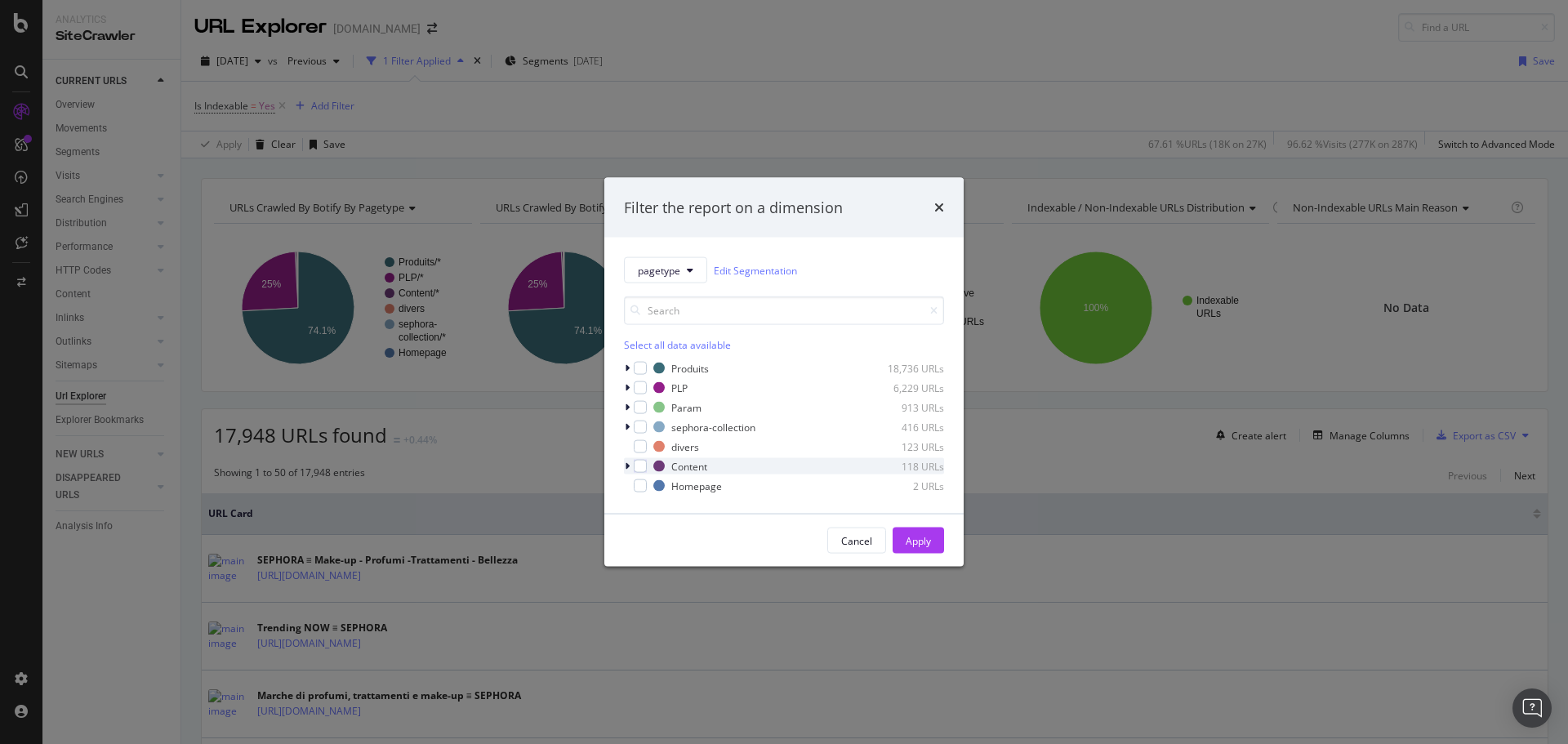
click at [626, 468] on icon "modal" at bounding box center [627, 466] width 5 height 10
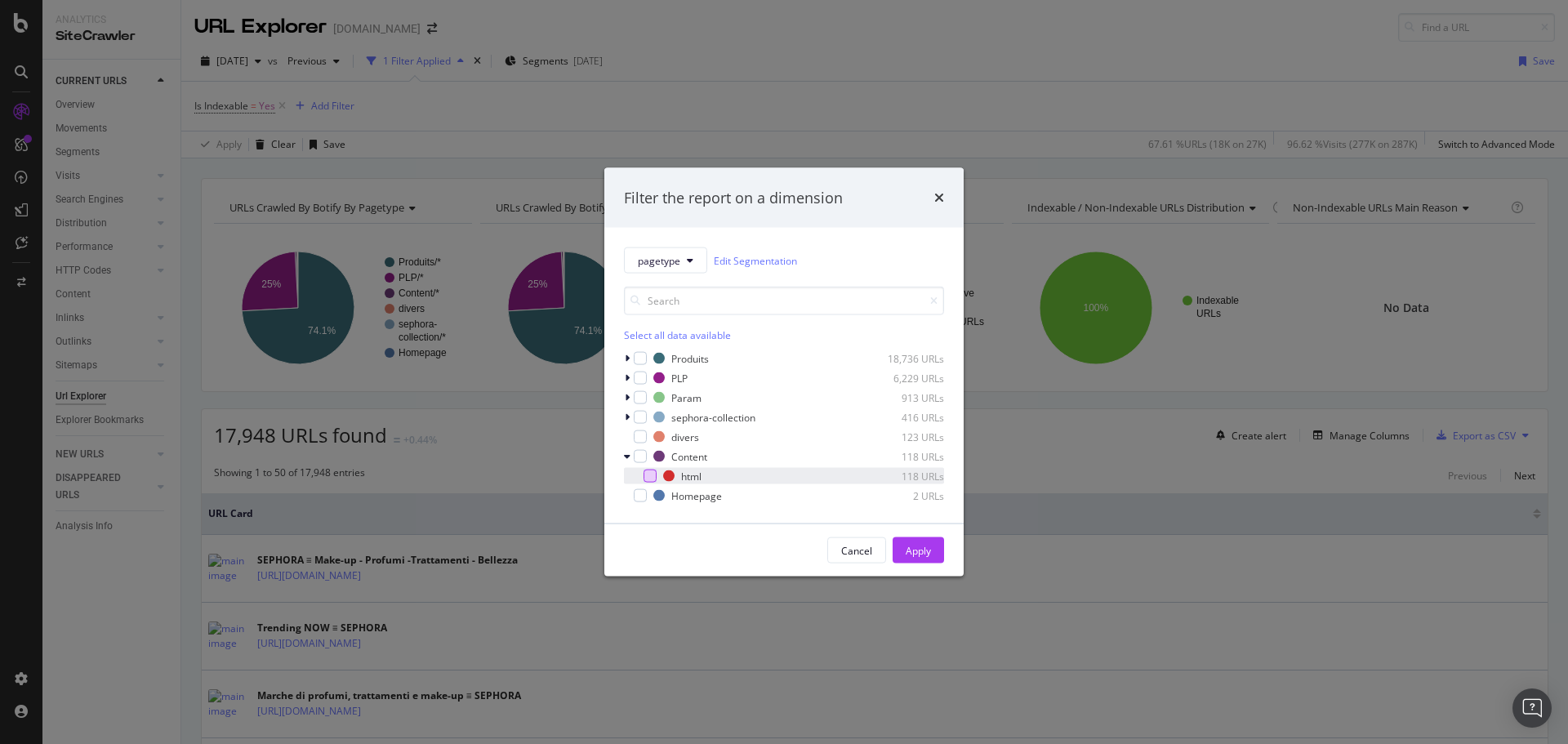
click at [650, 477] on div "modal" at bounding box center [650, 476] width 13 height 13
click at [912, 543] on div "Apply" at bounding box center [918, 550] width 25 height 14
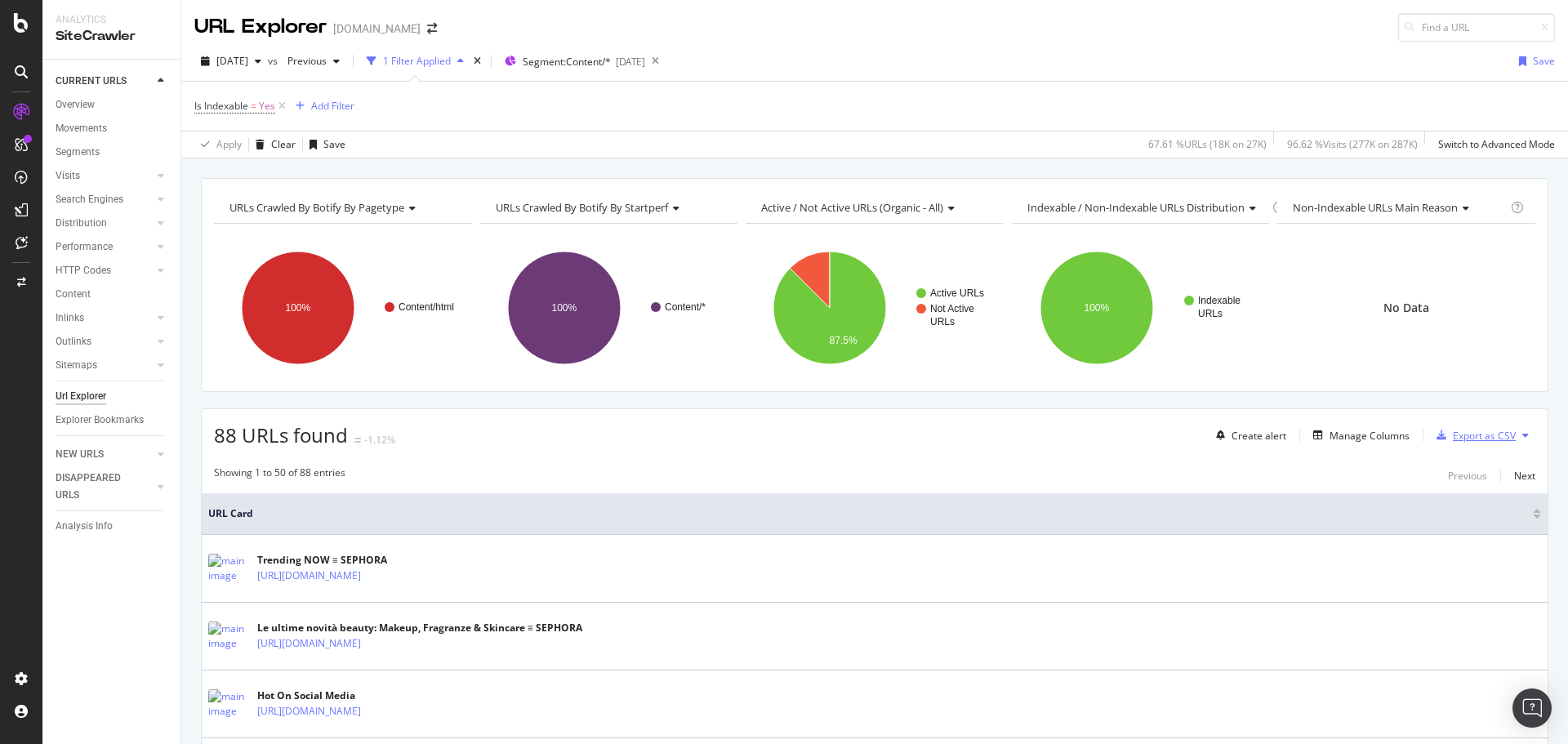
click at [1453, 431] on div "Export as CSV" at bounding box center [1484, 436] width 63 height 14
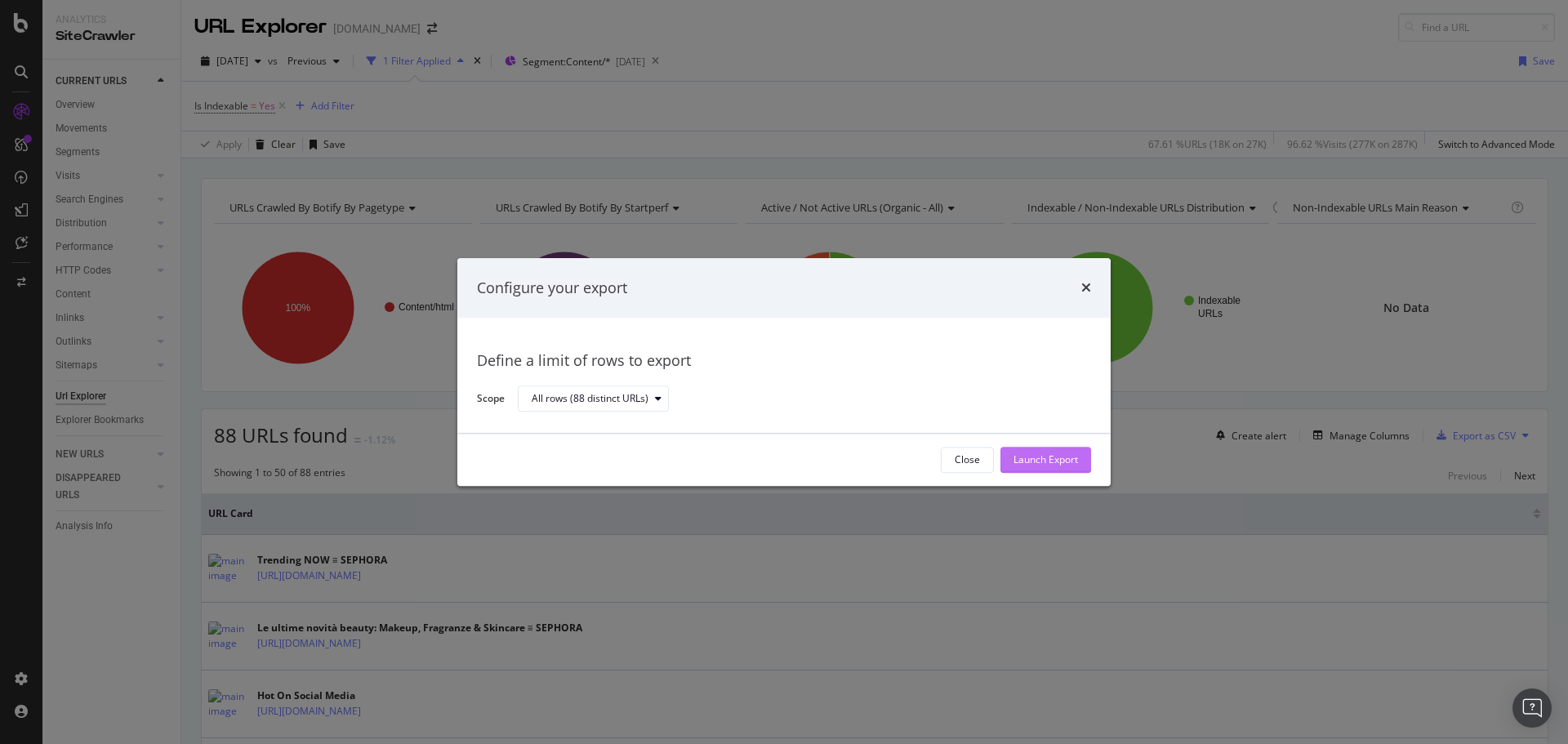
click at [1068, 454] on div "Launch Export" at bounding box center [1045, 460] width 64 height 14
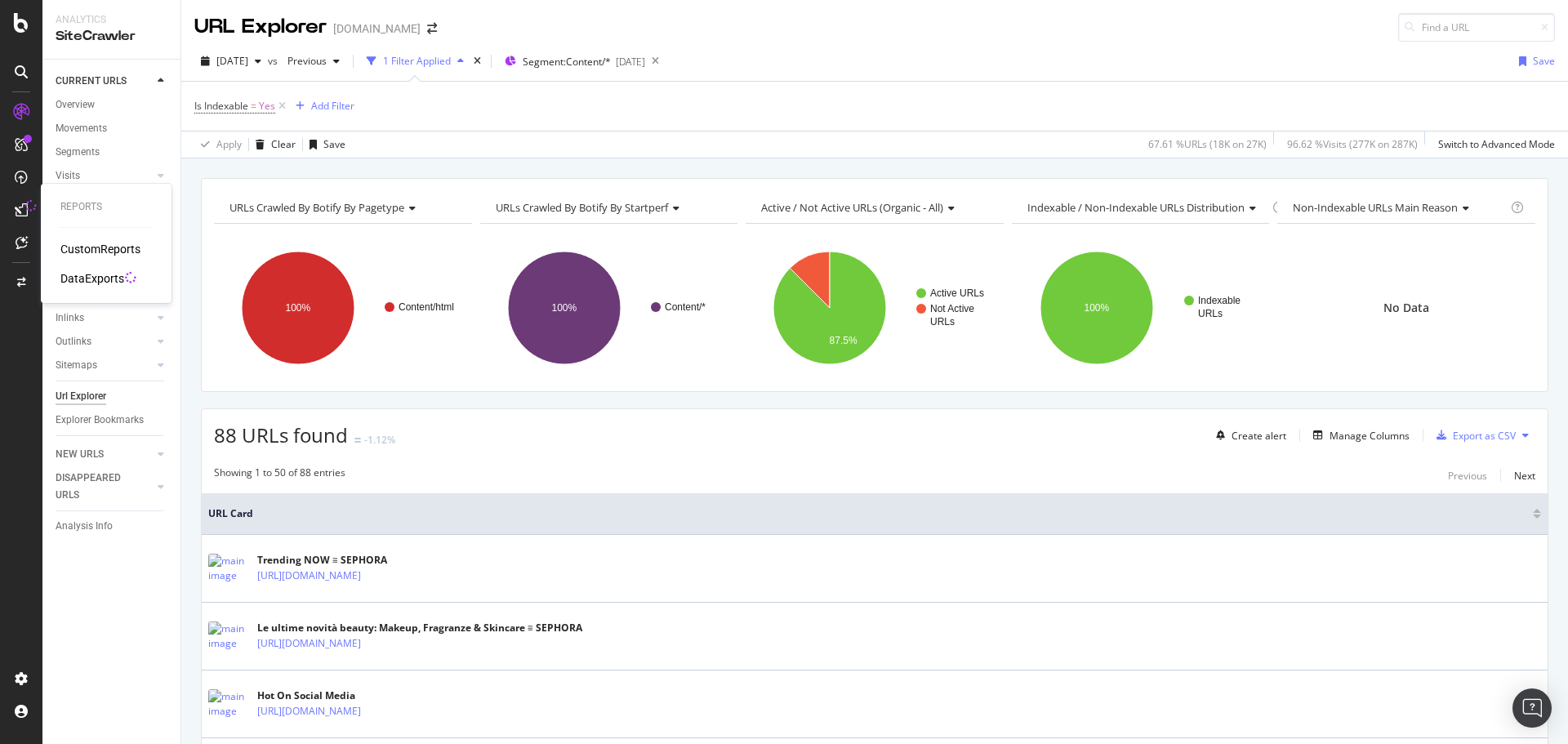
click at [84, 279] on div "DataExports" at bounding box center [93, 279] width 64 height 16
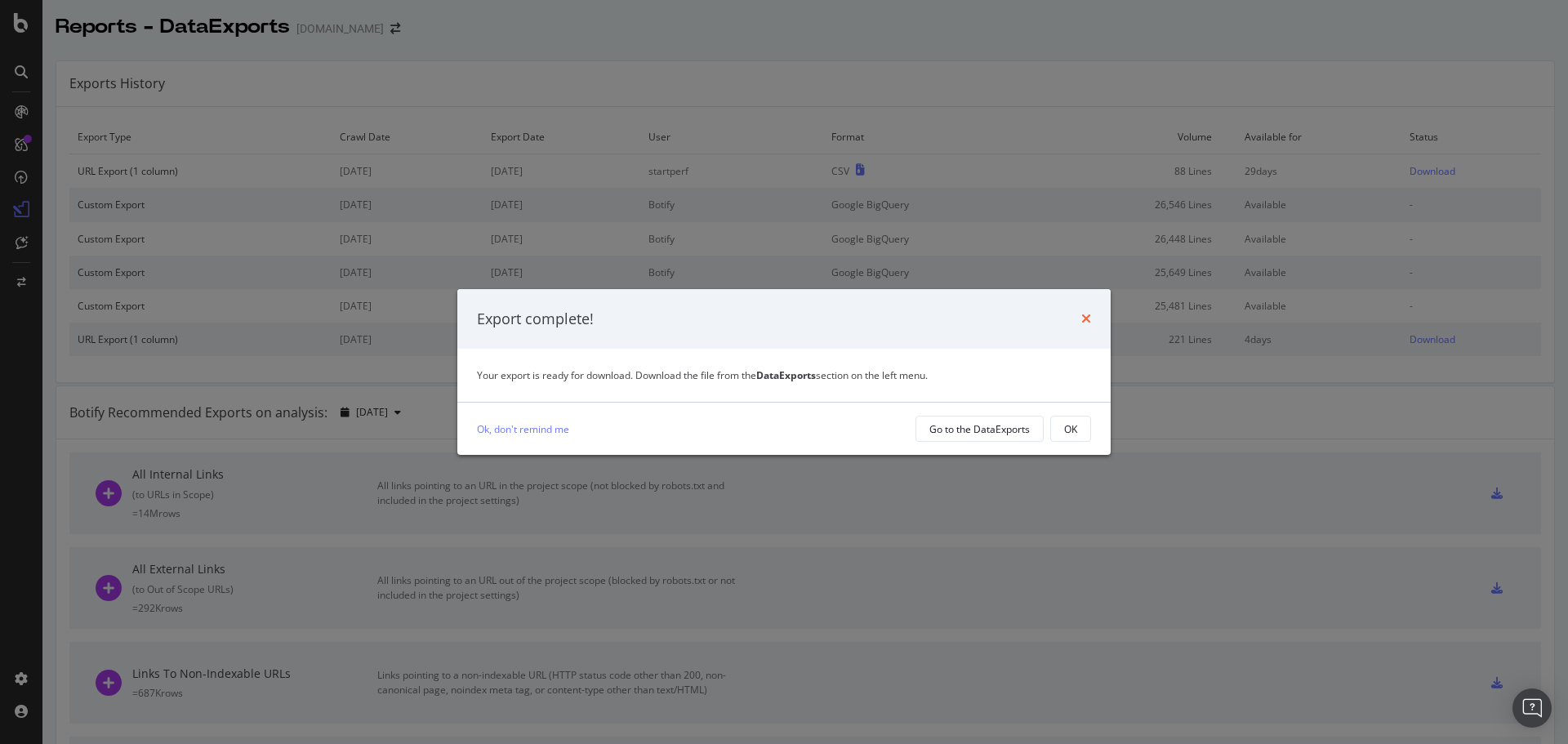
click at [1088, 314] on icon "times" at bounding box center [1086, 318] width 10 height 13
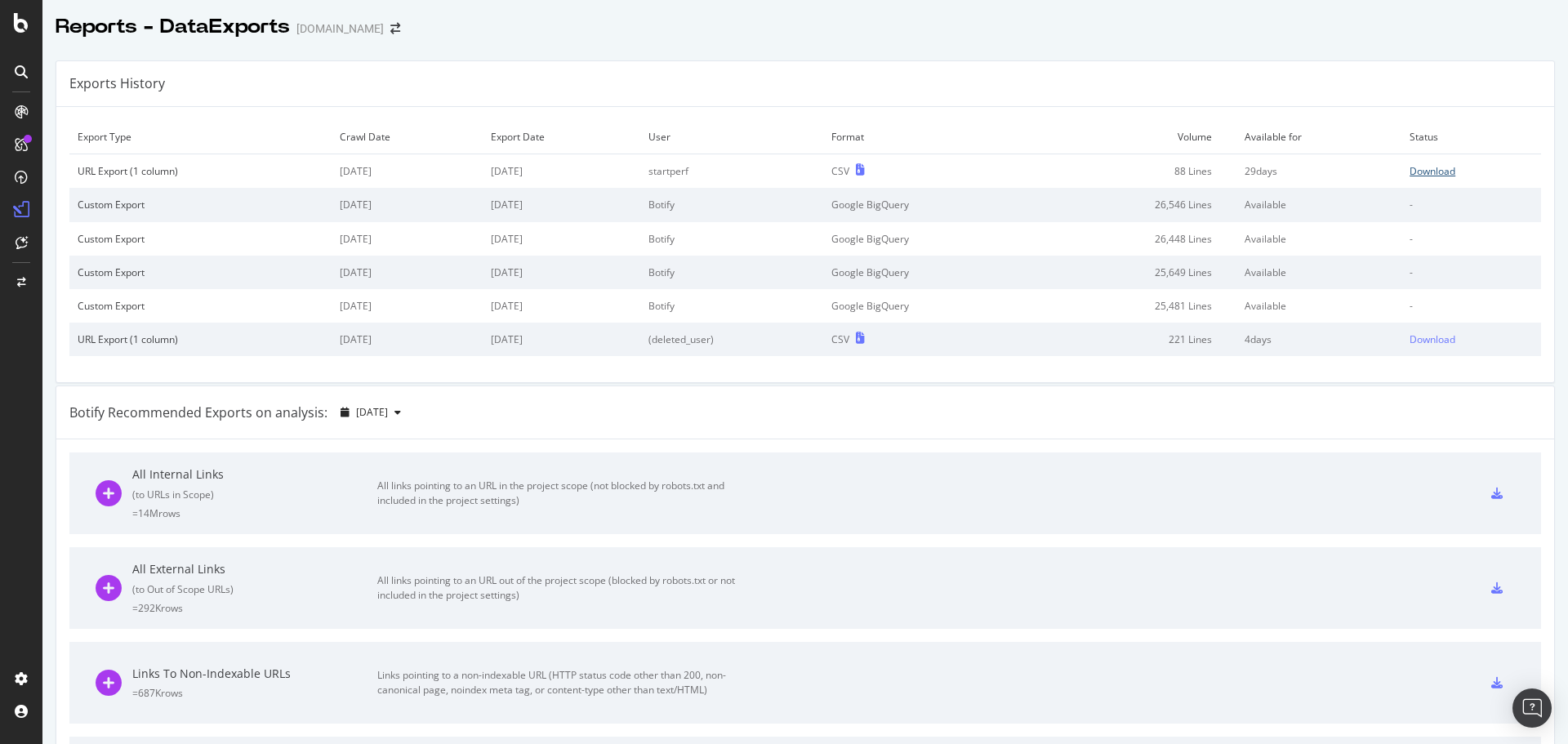
click at [1420, 168] on div "Download" at bounding box center [1433, 171] width 45 height 14
